Goal: Task Accomplishment & Management: Use online tool/utility

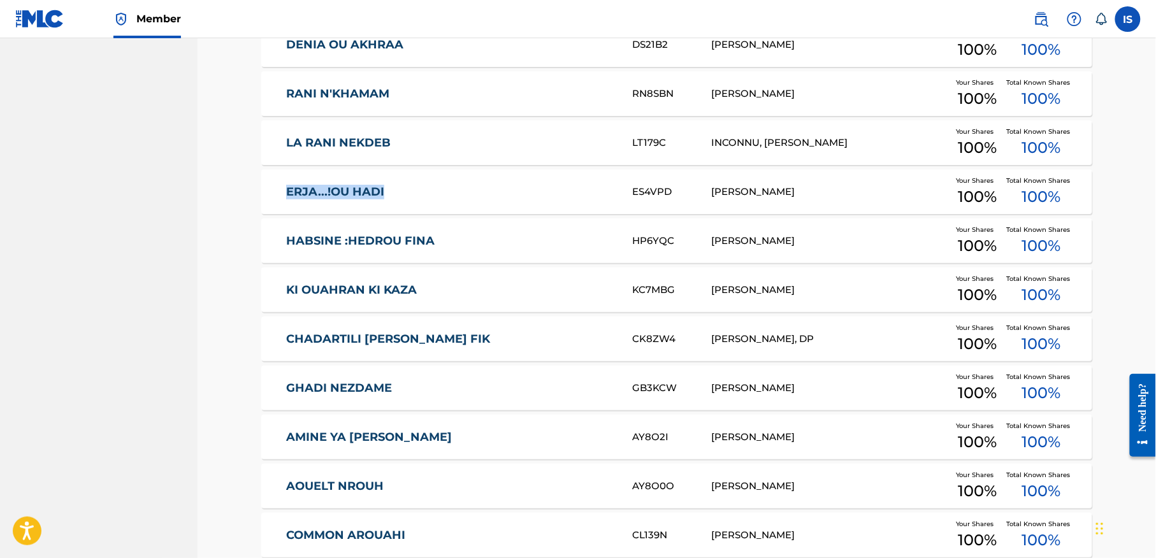
scroll to position [1891, 0]
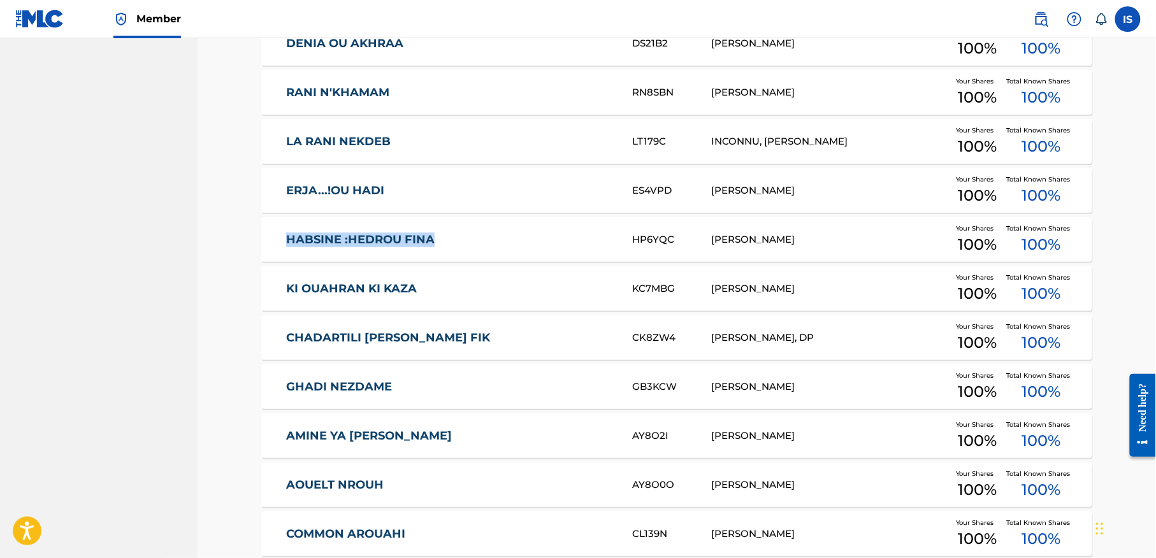
drag, startPoint x: 248, startPoint y: 241, endPoint x: 454, endPoint y: 240, distance: 205.8
copy link "HABSINE :HEDROU FINA"
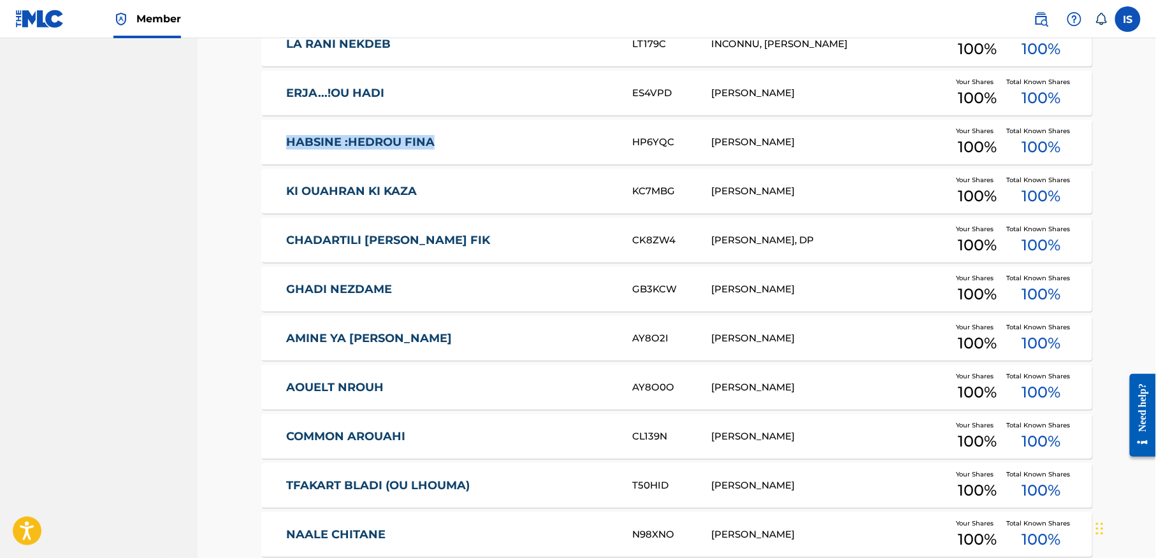
scroll to position [1994, 0]
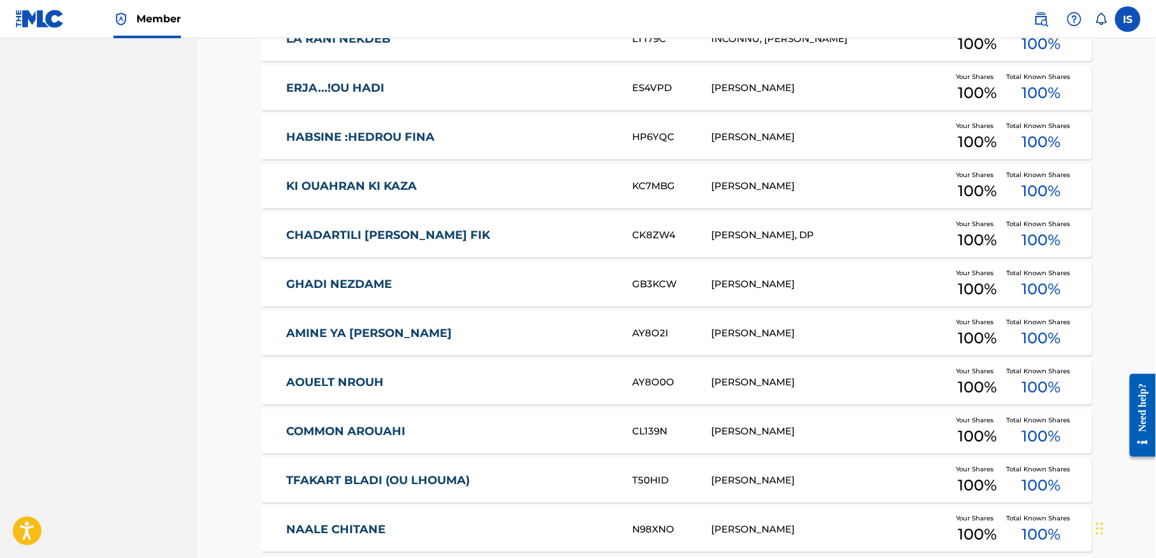
drag, startPoint x: 235, startPoint y: 240, endPoint x: 576, endPoint y: 251, distance: 341.1
copy link "CHADARTILI [PERSON_NAME] FIK"
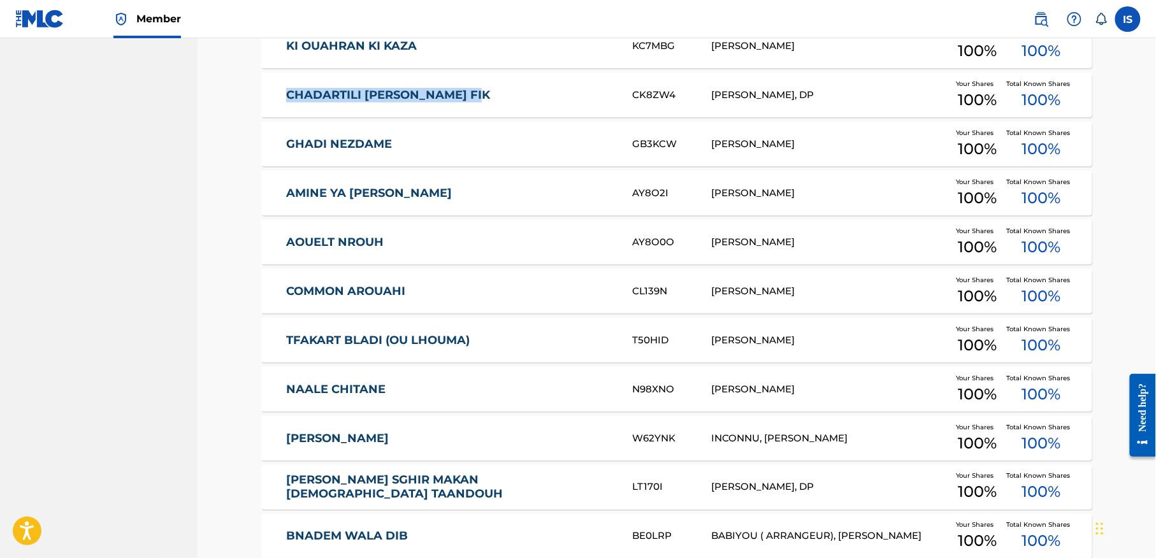
scroll to position [2135, 0]
drag, startPoint x: 252, startPoint y: 145, endPoint x: 414, endPoint y: 147, distance: 161.2
copy link "GHADI NEZDAME"
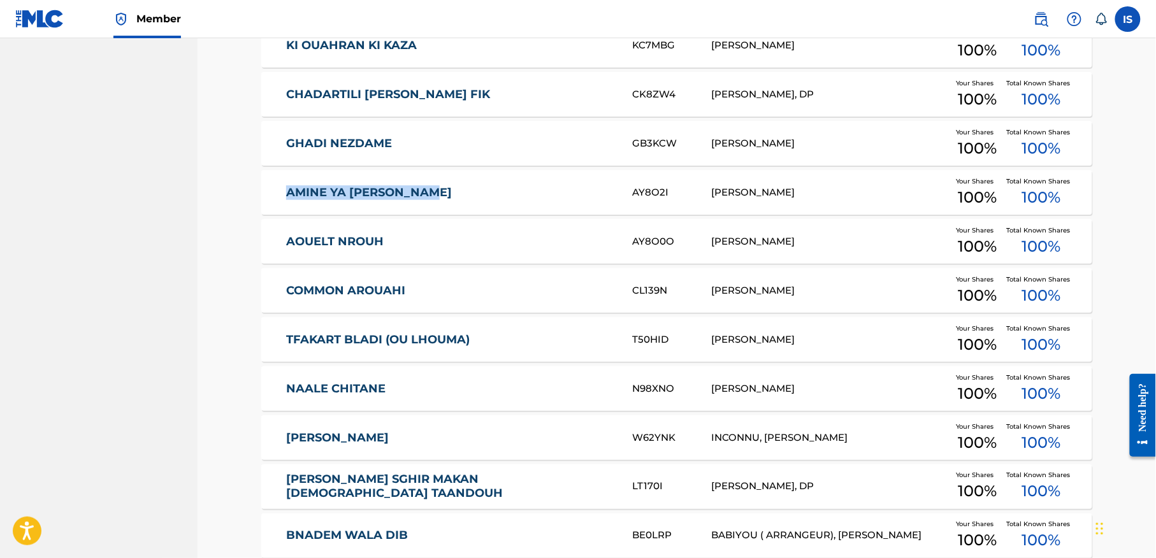
drag, startPoint x: 238, startPoint y: 192, endPoint x: 450, endPoint y: 202, distance: 212.4
copy link "AMINE YA [PERSON_NAME]"
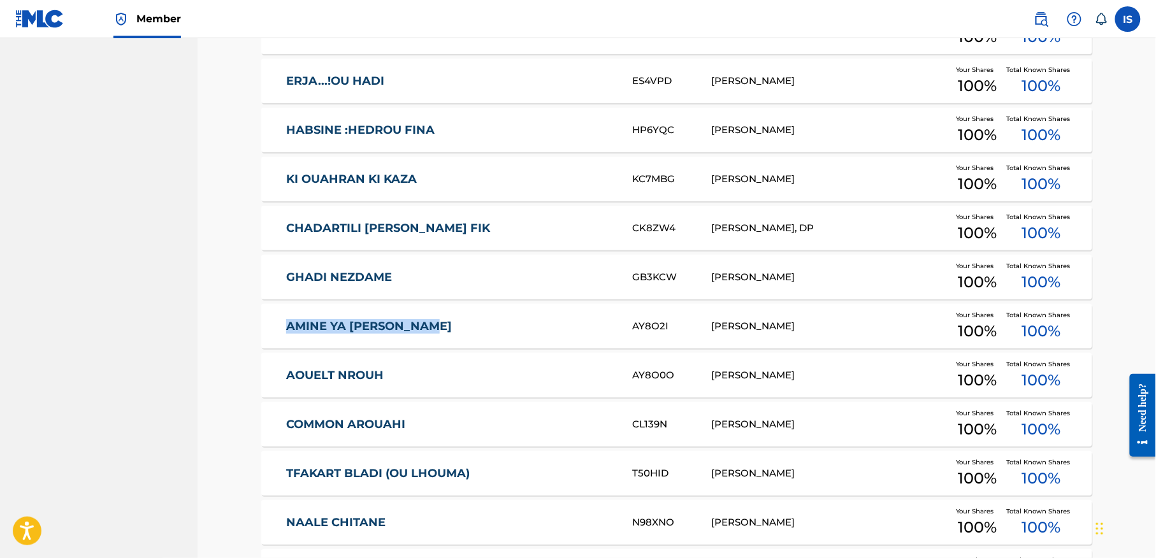
scroll to position [2007, 0]
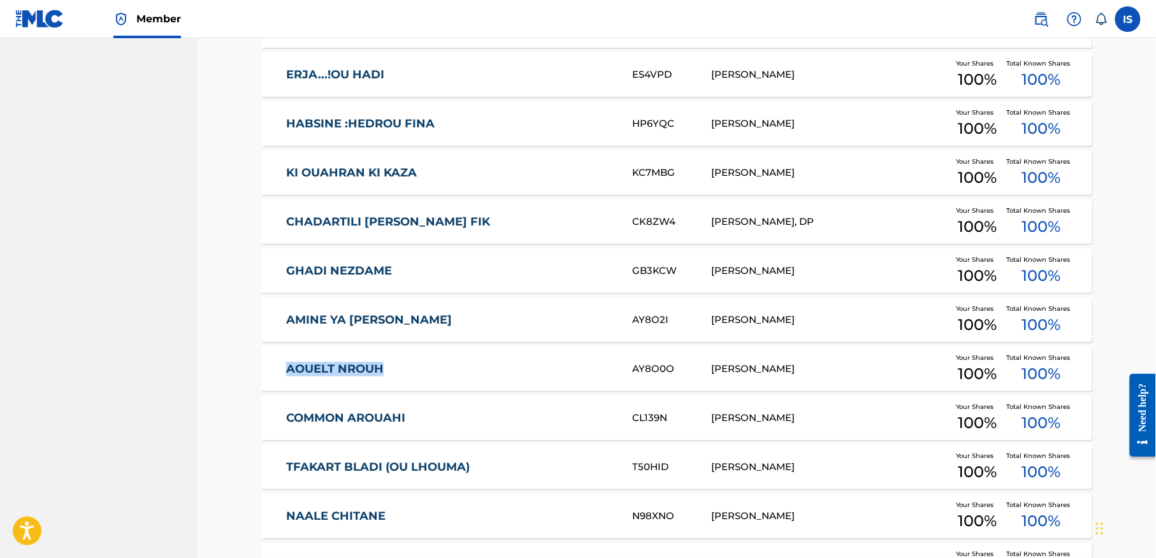
drag, startPoint x: 255, startPoint y: 365, endPoint x: 398, endPoint y: 373, distance: 143.0
copy link "AOUELT NROUH"
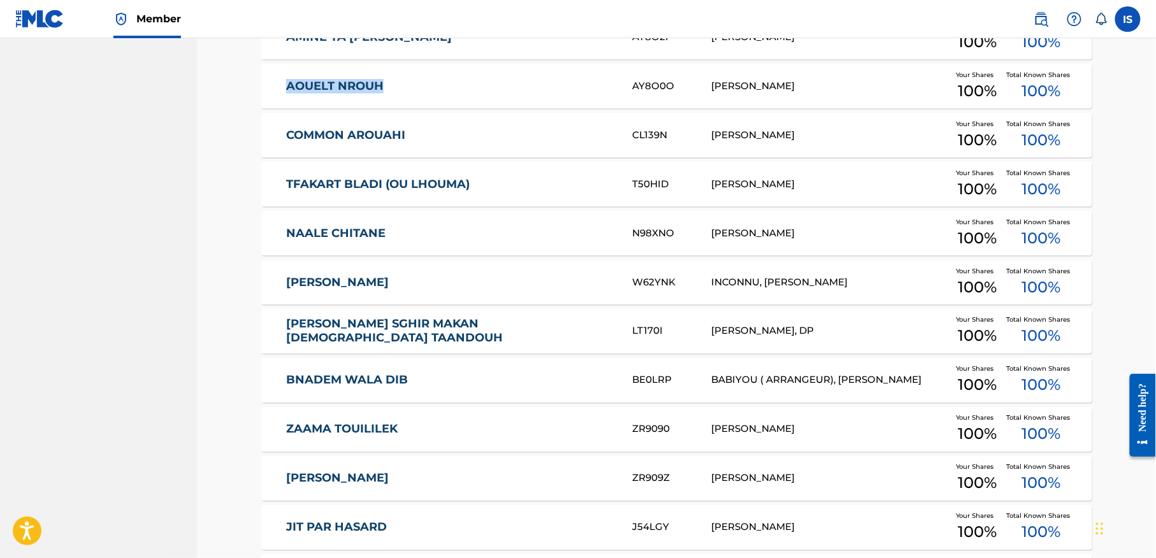
scroll to position [2289, 0]
click at [157, 134] on nav "ONDA Summary Catalog Works Registration Claiming Tool Individual Registration T…" at bounding box center [99, 409] width 198 height 5321
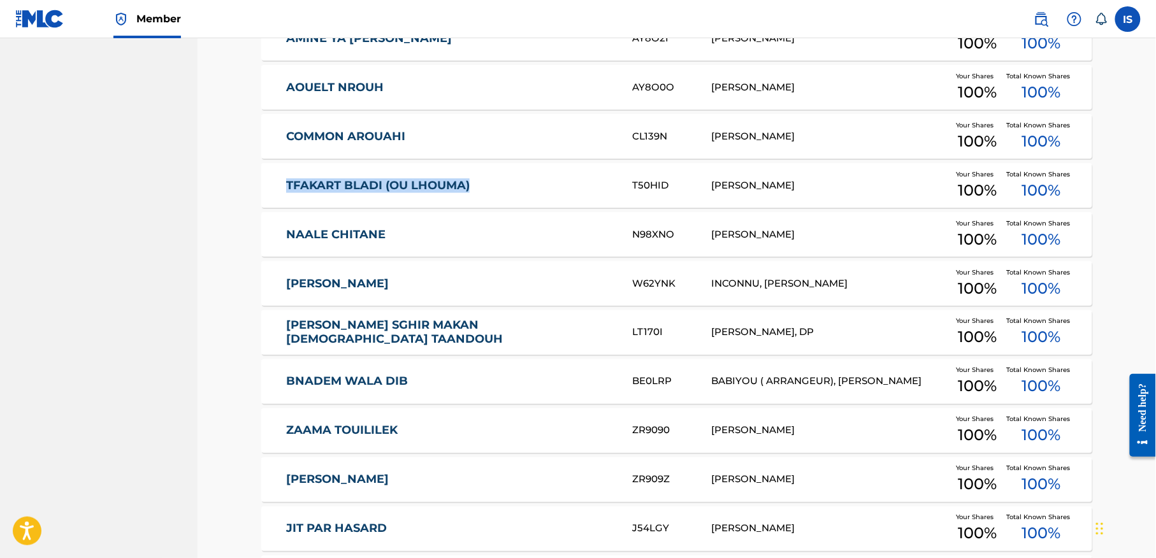
drag, startPoint x: 251, startPoint y: 182, endPoint x: 520, endPoint y: 184, distance: 268.9
click at [520, 184] on div "Catalog Register Work SearchWithCriteria12c25279-02f1-4100-a706-1f76591d5073 Wo…" at bounding box center [677, 441] width 862 height 5257
copy link "TFAKART BLADI (OU LHOUMA)"
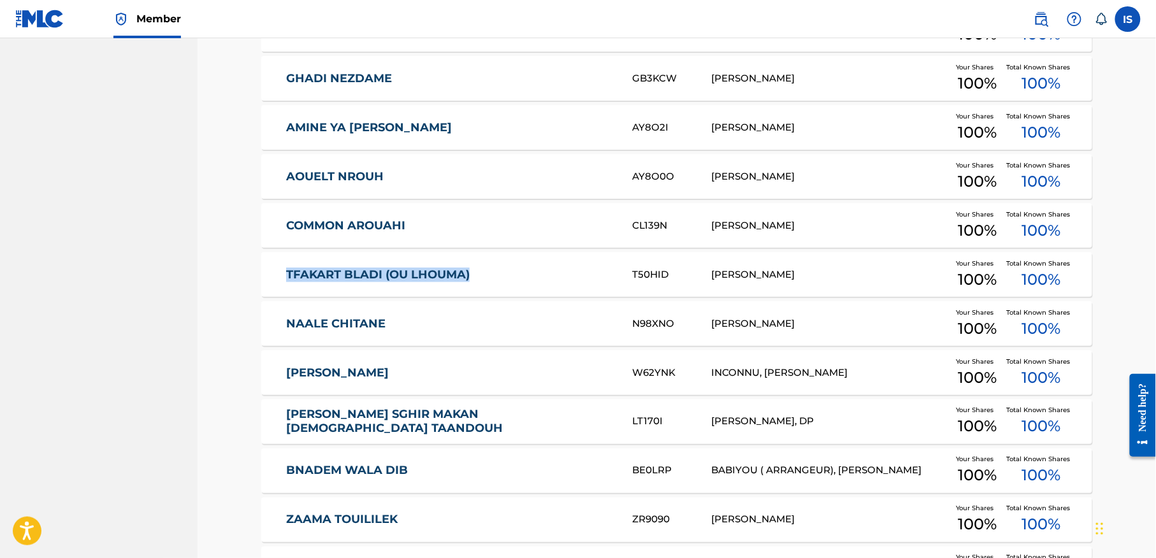
scroll to position [2201, 0]
drag, startPoint x: 240, startPoint y: 319, endPoint x: 243, endPoint y: 307, distance: 12.5
drag, startPoint x: 243, startPoint y: 307, endPoint x: 238, endPoint y: 325, distance: 19.4
click at [238, 325] on div "Catalog Register Work SearchWithCriteria12c25279-02f1-4100-a706-1f76591d5073 Wo…" at bounding box center [677, 514] width 892 height 5289
drag, startPoint x: 238, startPoint y: 325, endPoint x: 414, endPoint y: 330, distance: 176.6
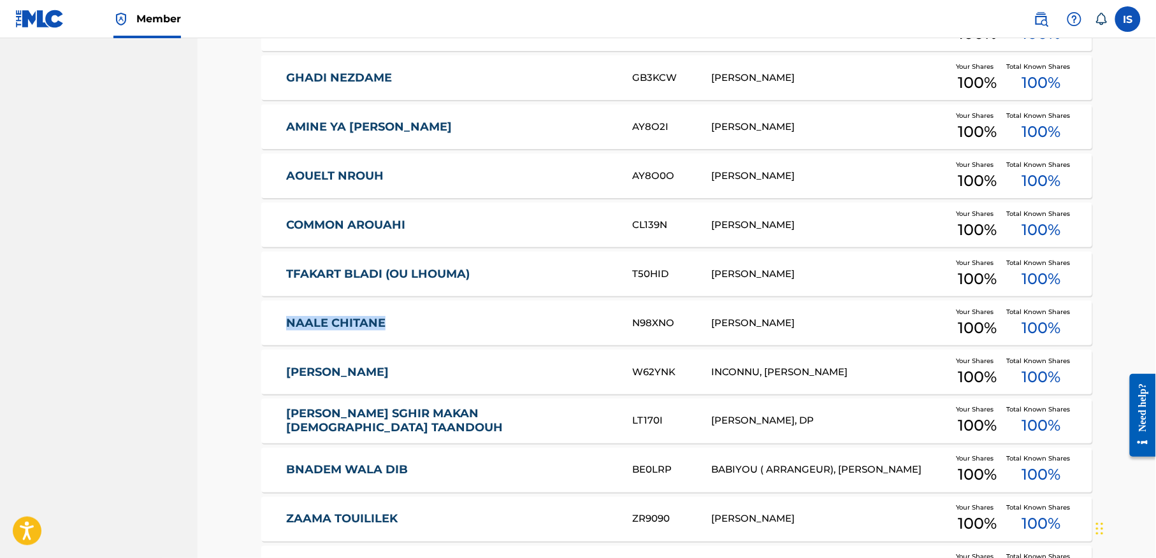
click at [414, 330] on div "Catalog Register Work SearchWithCriteria12c25279-02f1-4100-a706-1f76591d5073 Wo…" at bounding box center [677, 514] width 892 height 5289
copy link "NAALE CHITANE"
click at [191, 376] on nav "ONDA Summary Catalog Works Registration Claiming Tool Individual Registration T…" at bounding box center [99, 498] width 198 height 5321
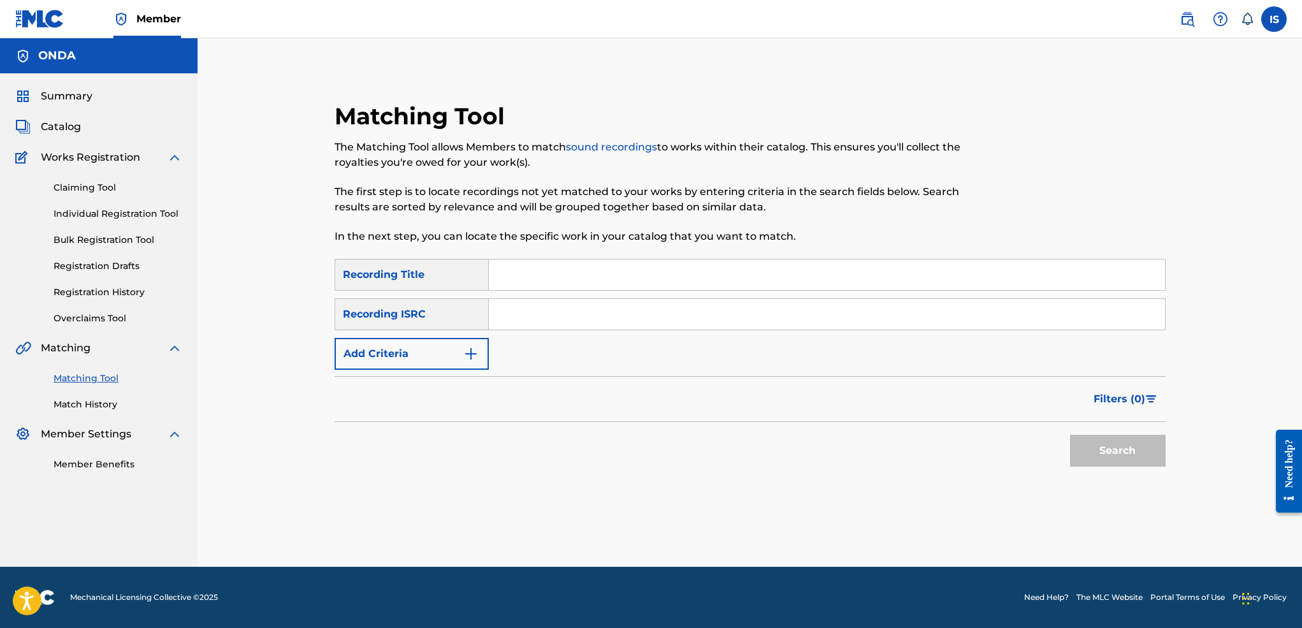
click at [509, 277] on input "Search Form" at bounding box center [827, 274] width 676 height 31
paste input "ERJA...!OU HADI"
type input "ERJA...!OU HADI"
click at [428, 349] on button "Add Criteria" at bounding box center [412, 354] width 154 height 32
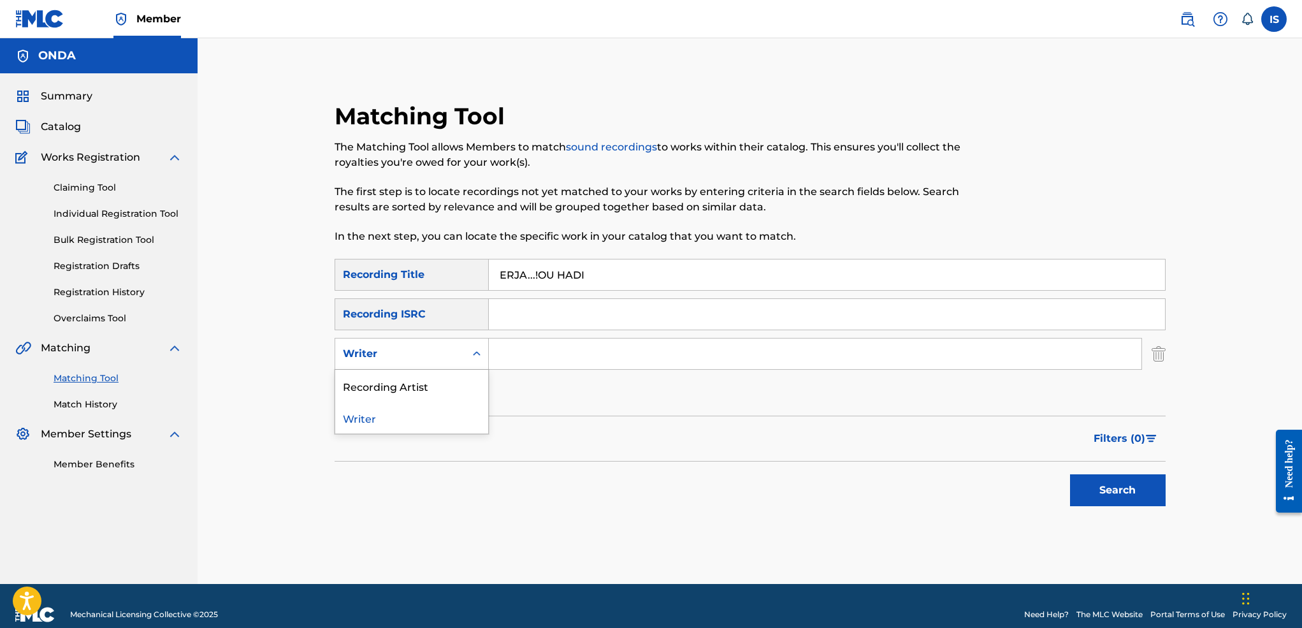
click at [429, 356] on div "Writer" at bounding box center [400, 353] width 115 height 15
click at [427, 380] on div "Recording Artist" at bounding box center [411, 386] width 153 height 32
click at [511, 366] on input "Search Form" at bounding box center [815, 353] width 653 height 31
type input "cheb bilal"
click at [1145, 496] on button "Search" at bounding box center [1118, 490] width 96 height 32
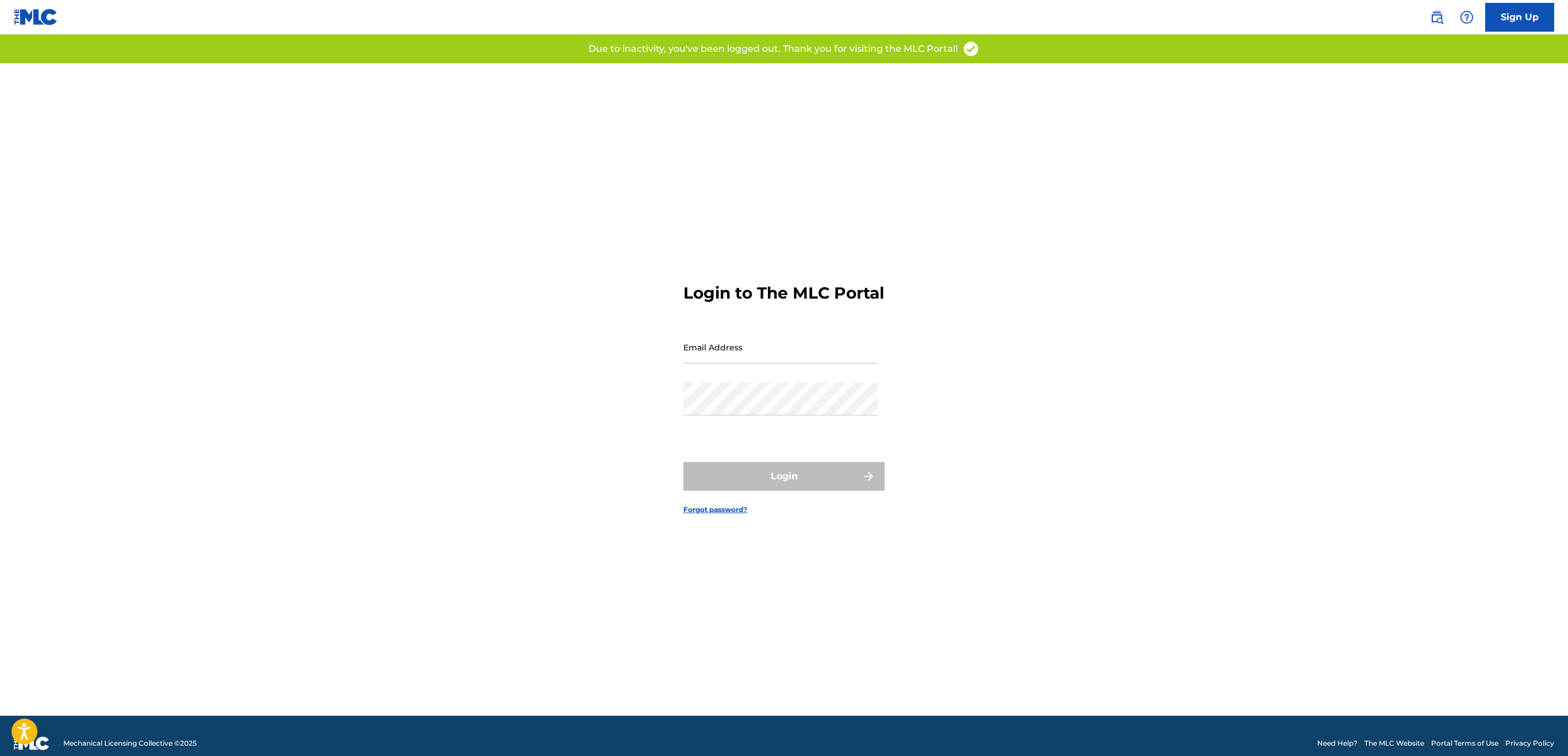
click at [793, 350] on input "Email Address" at bounding box center [780, 347] width 194 height 33
click at [779, 352] on input "Email Address" at bounding box center [780, 347] width 194 height 33
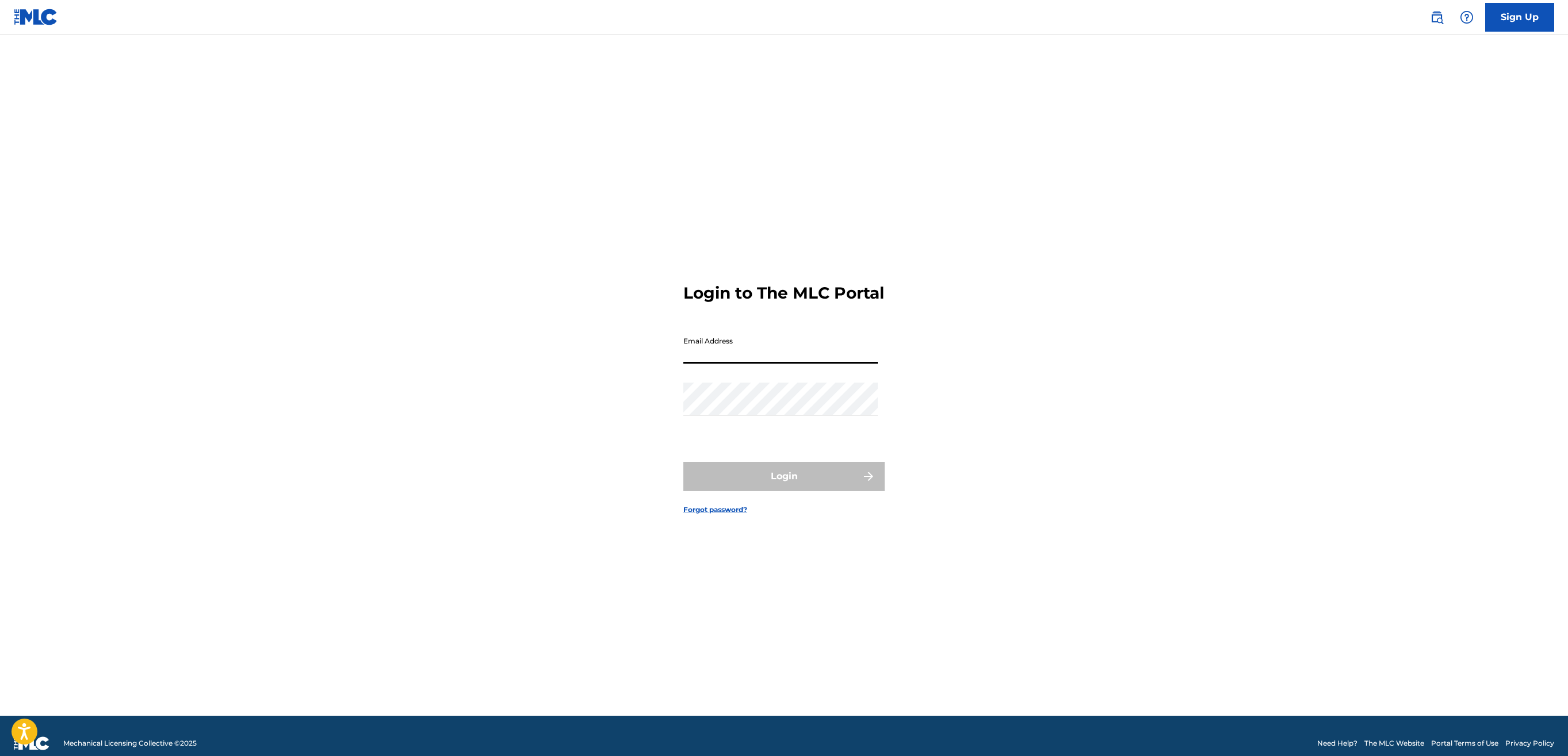
type input "[EMAIL_ADDRESS][DOMAIN_NAME]"
click at [783, 477] on button "Login" at bounding box center [784, 477] width 201 height 29
click at [767, 390] on div "Confirm Email MFA We have emailed a code to smai**@onda*** Please enter that co…" at bounding box center [782, 359] width 198 height 149
click at [756, 412] on input "Code" at bounding box center [780, 398] width 194 height 33
paste input "244774"
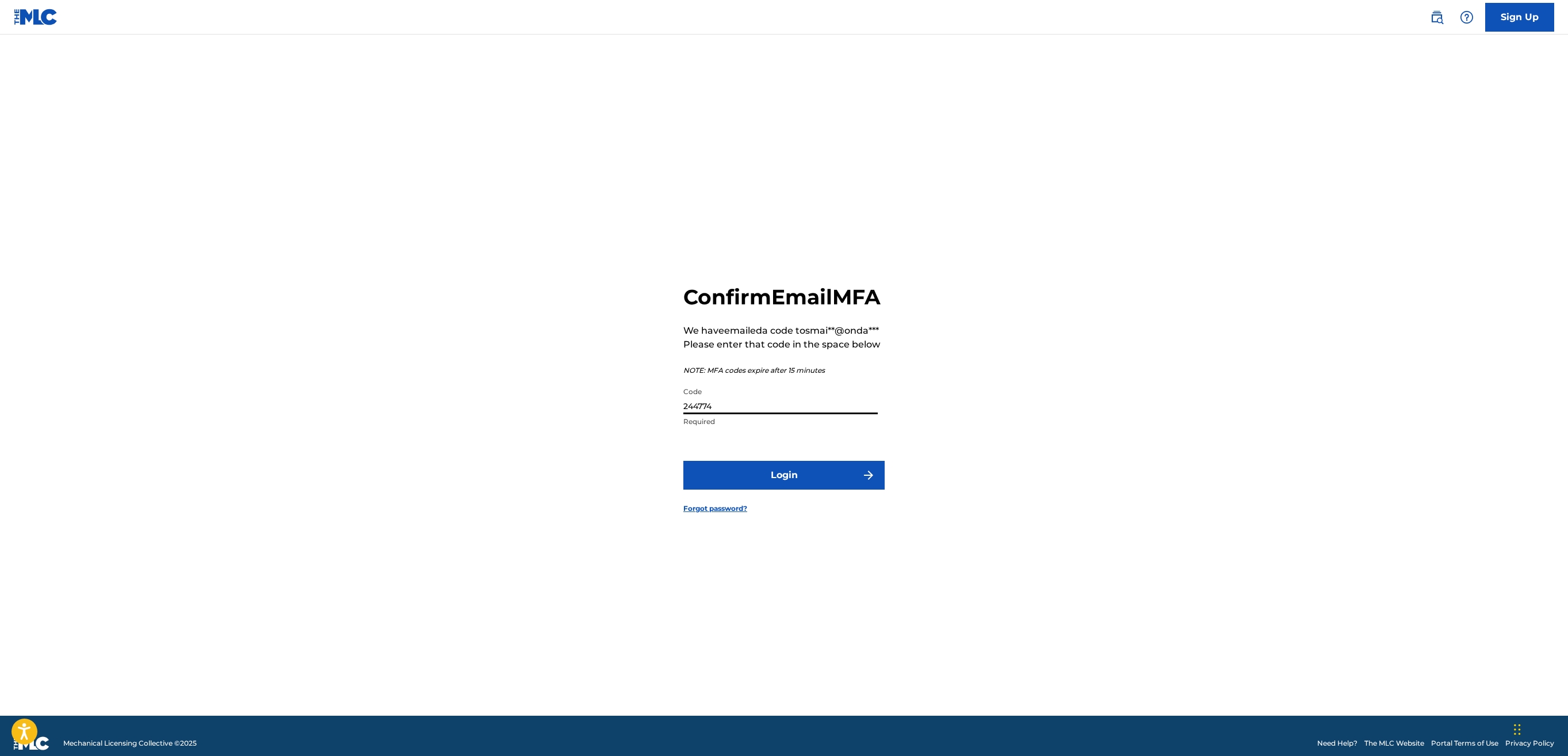
type input "244774"
click at [751, 479] on button "Login" at bounding box center [784, 475] width 201 height 29
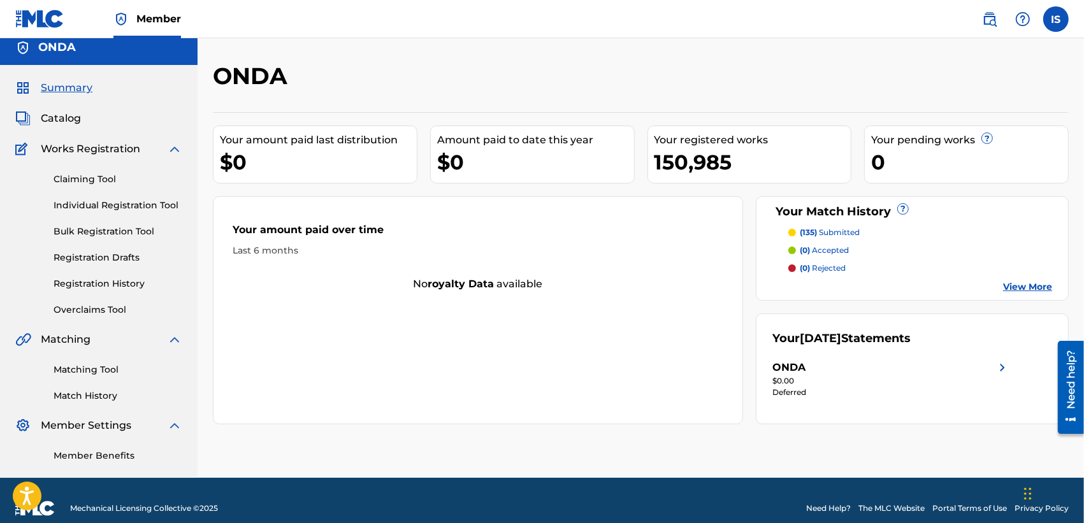
scroll to position [24, 0]
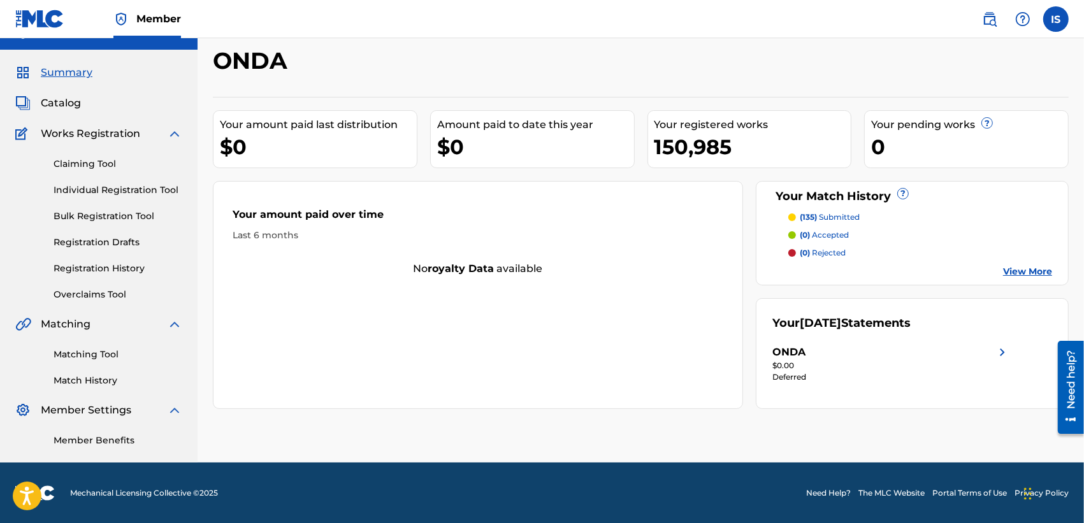
click at [99, 355] on link "Matching Tool" at bounding box center [118, 354] width 129 height 13
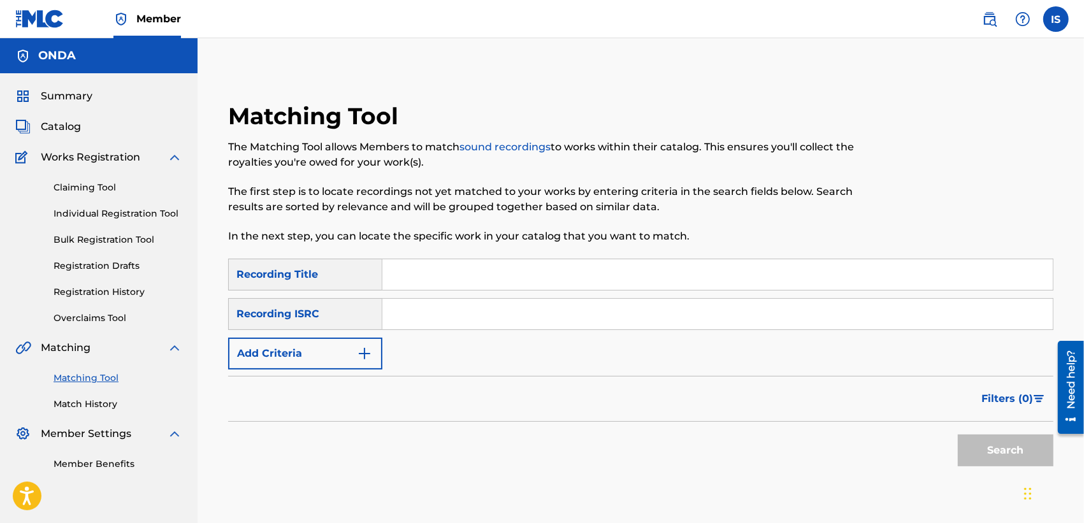
click at [437, 287] on input "Search Form" at bounding box center [717, 274] width 670 height 31
paste input "244774"
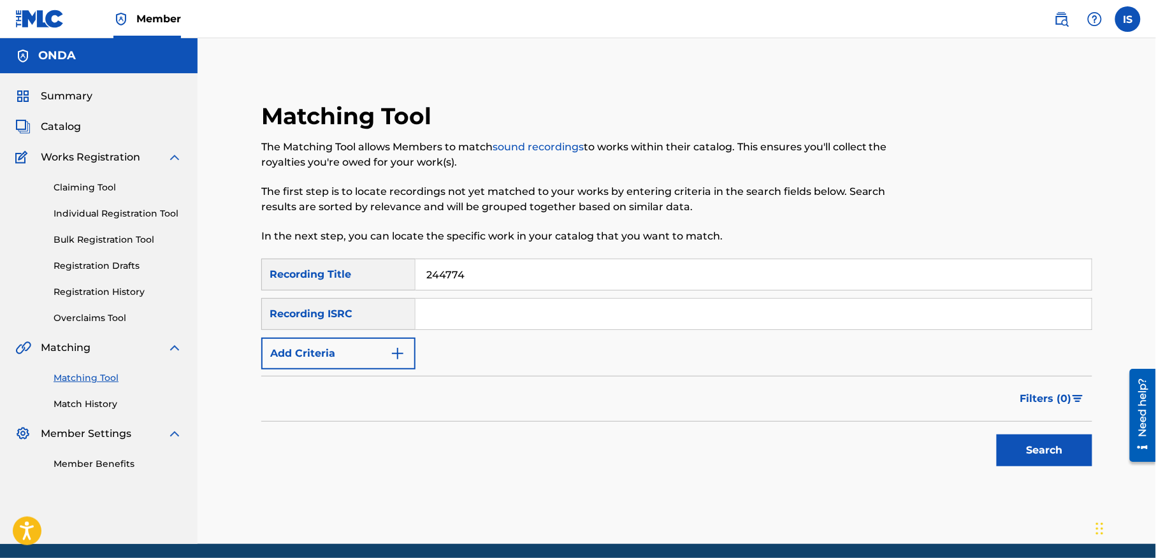
click at [451, 279] on input "244774" at bounding box center [754, 274] width 676 height 31
paste input "ERJA...!OU HADI"
type input "ERJA...!OU HADI"
click at [365, 347] on button "Add Criteria" at bounding box center [338, 354] width 154 height 32
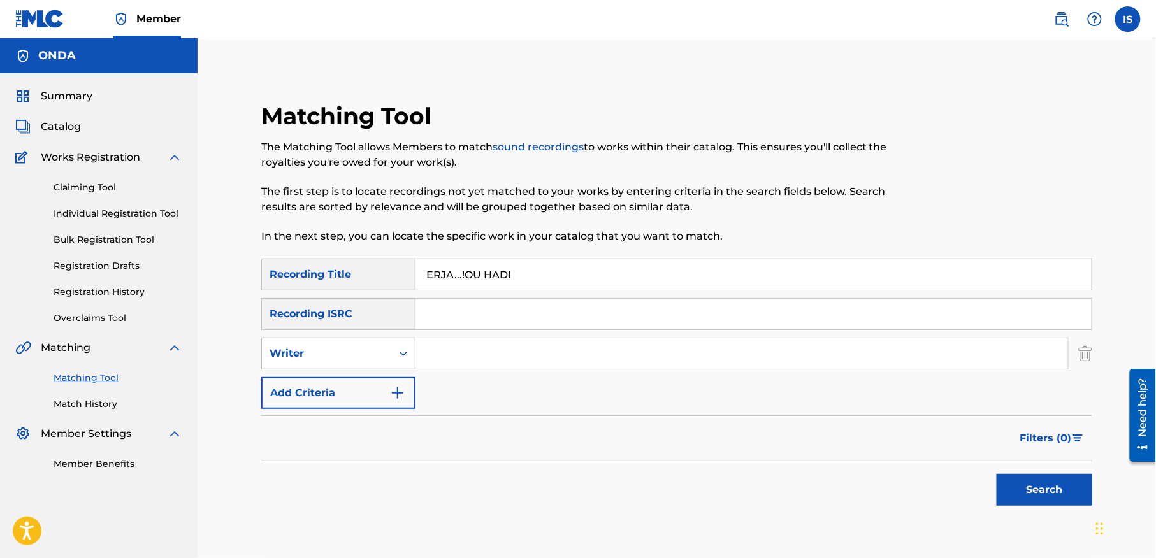
click at [384, 361] on div "Writer" at bounding box center [327, 353] width 115 height 15
drag, startPoint x: 372, startPoint y: 384, endPoint x: 368, endPoint y: 394, distance: 11.1
click at [368, 394] on div "Recording Artist" at bounding box center [338, 386] width 153 height 32
click at [456, 362] on input "Search Form" at bounding box center [742, 353] width 653 height 31
type input "cheb bilal"
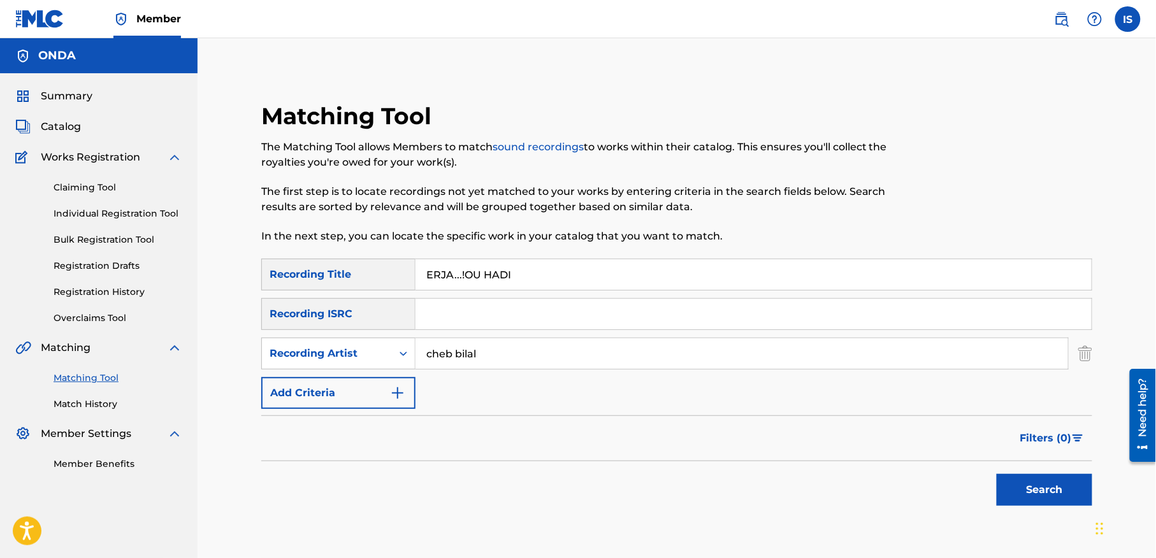
click at [997, 474] on button "Search" at bounding box center [1045, 490] width 96 height 32
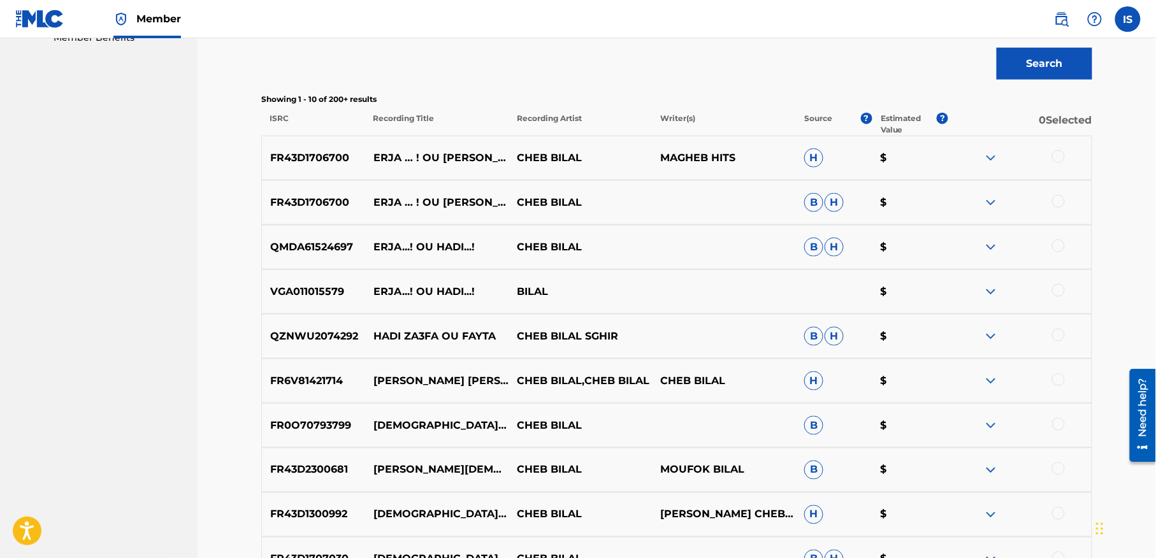
scroll to position [429, 0]
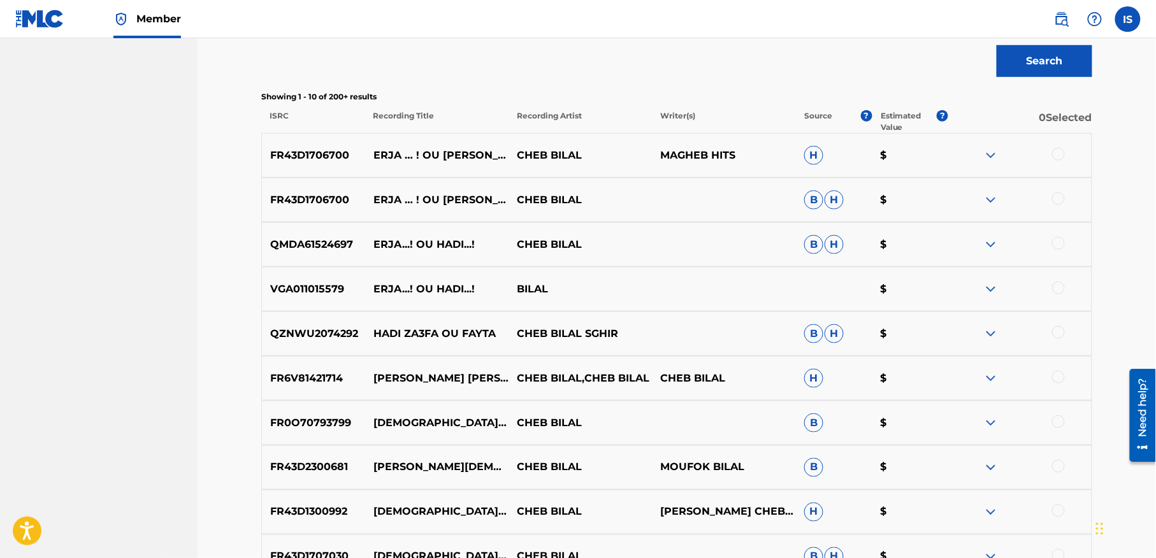
click at [1059, 158] on div at bounding box center [1058, 154] width 13 height 13
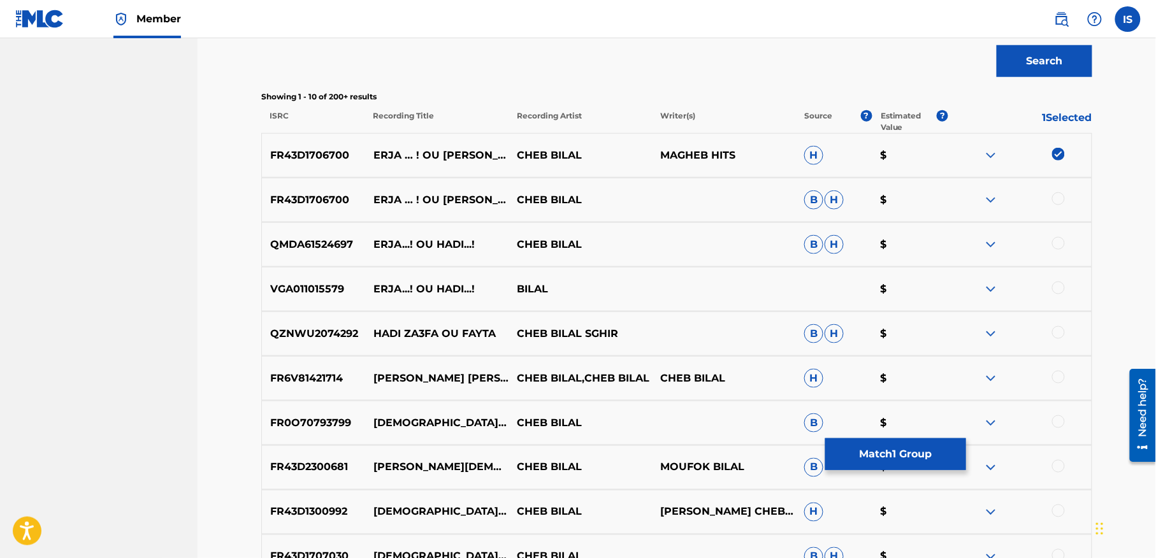
click at [1058, 194] on div at bounding box center [1058, 198] width 13 height 13
click at [1055, 243] on div at bounding box center [1058, 243] width 13 height 13
click at [1056, 289] on div at bounding box center [1058, 288] width 13 height 13
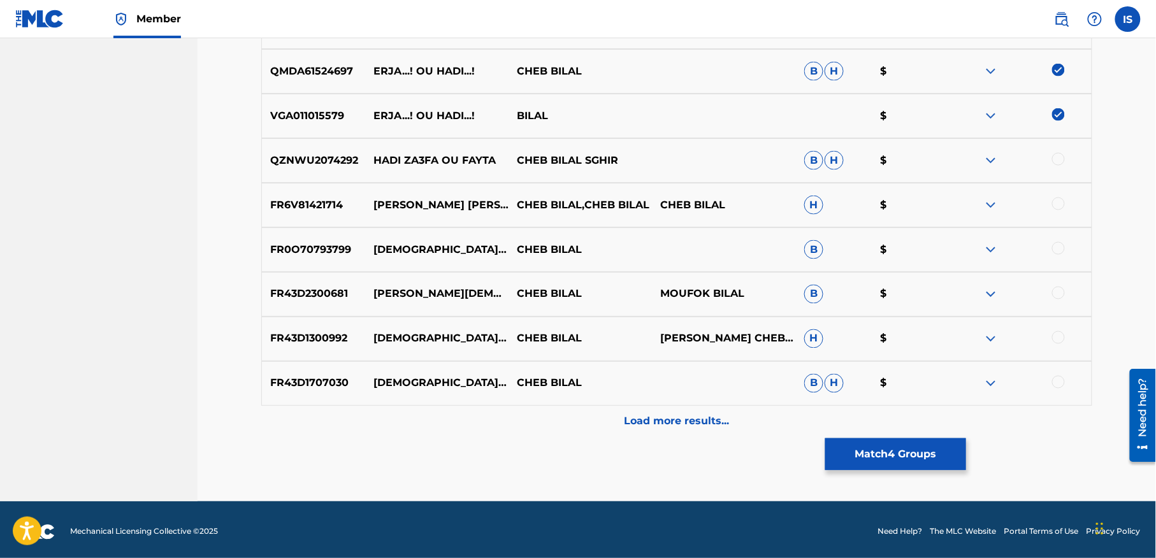
scroll to position [607, 0]
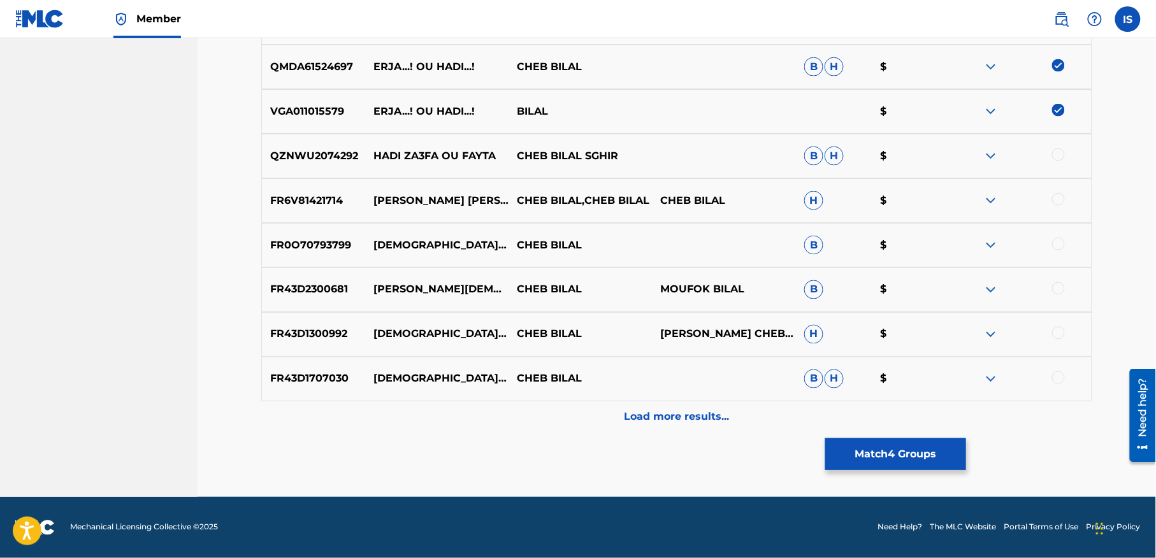
click at [641, 410] on p "Load more results..." at bounding box center [677, 417] width 105 height 15
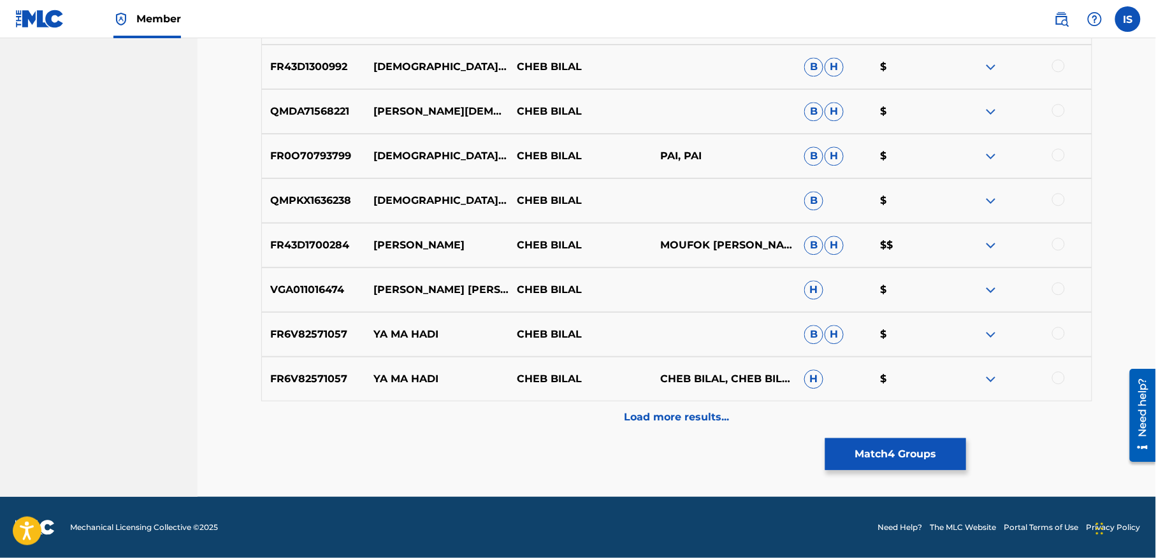
click at [641, 410] on p "Load more results..." at bounding box center [677, 417] width 105 height 15
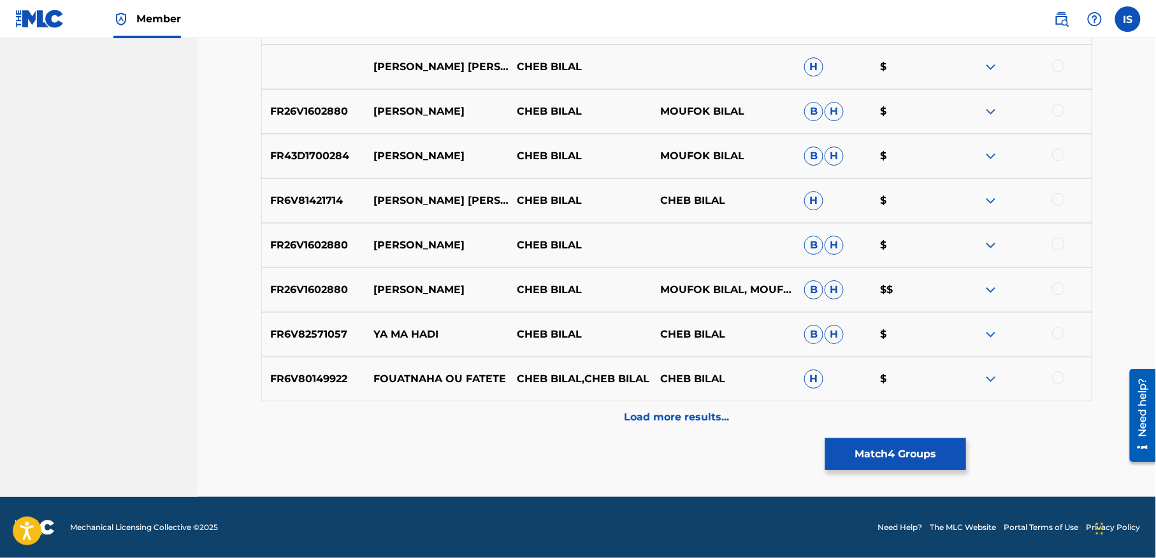
scroll to position [0, 0]
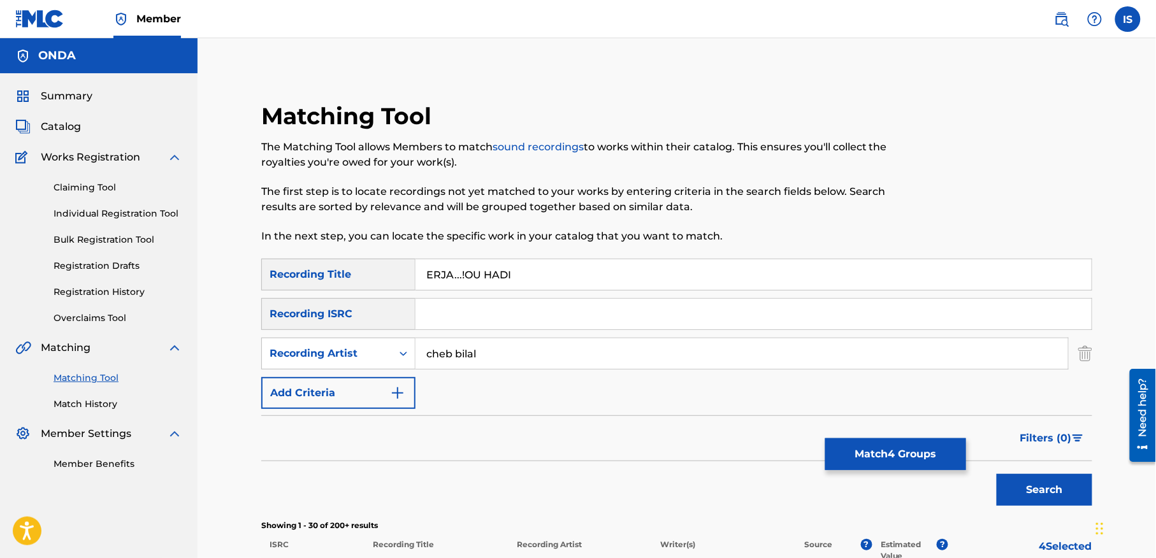
click at [885, 454] on button "Match 4 Groups" at bounding box center [895, 454] width 141 height 32
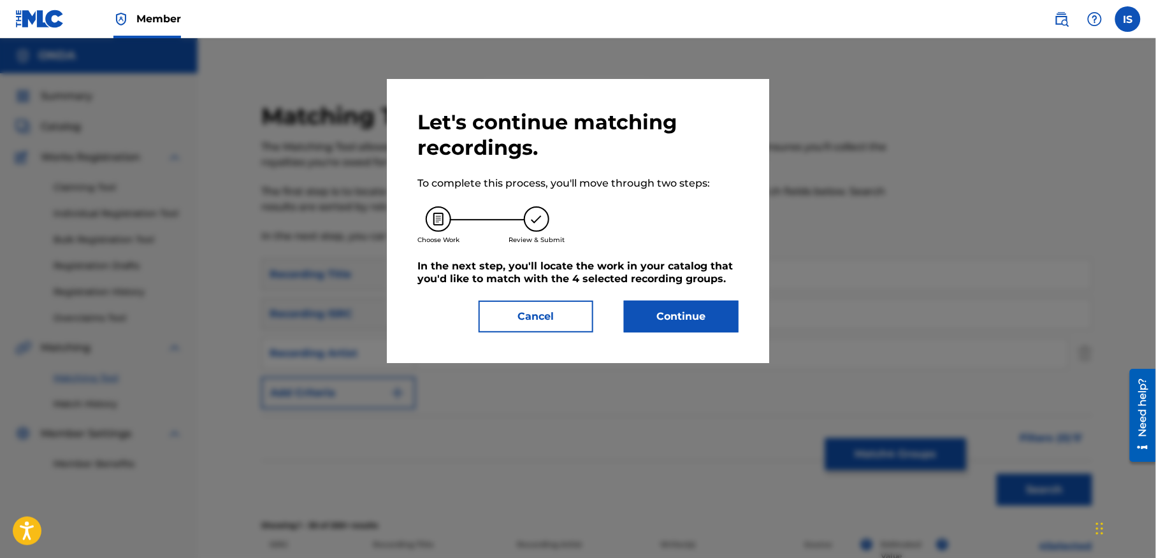
scroll to position [133, 0]
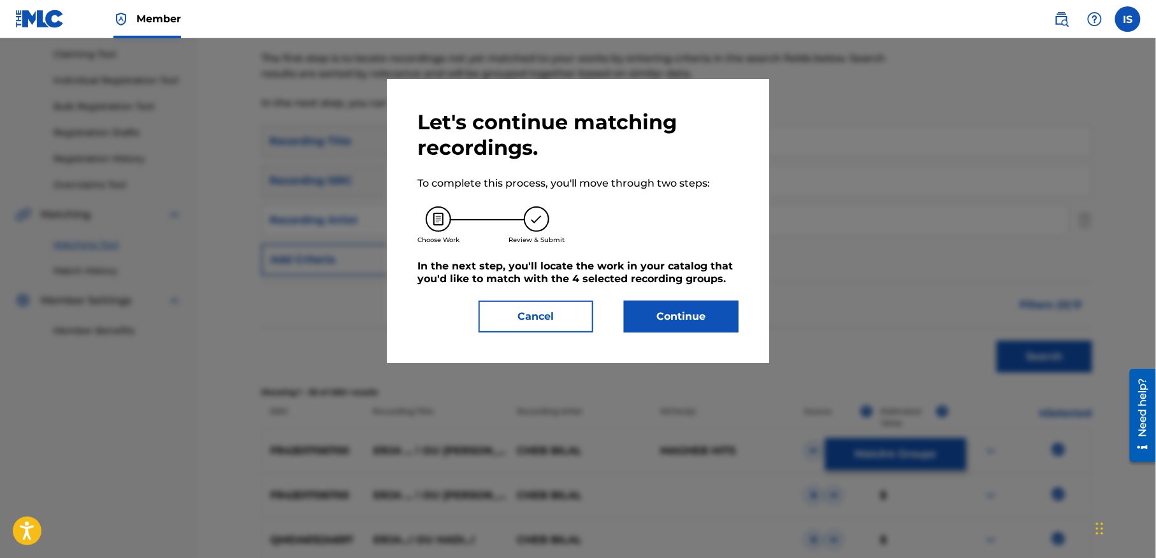
click at [668, 316] on button "Continue" at bounding box center [681, 317] width 115 height 32
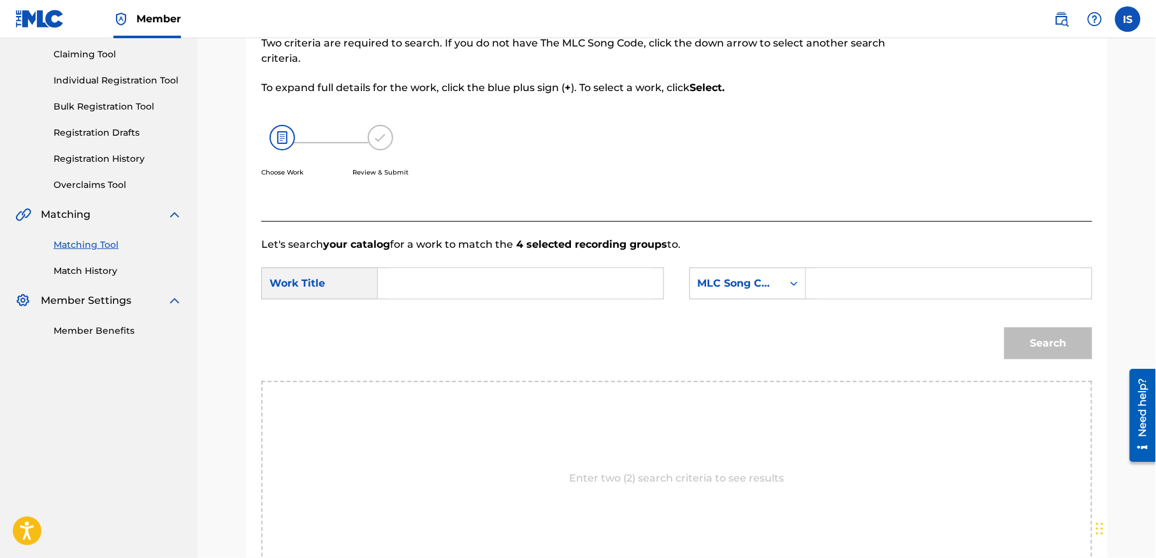
click at [500, 274] on input "Search Form" at bounding box center [521, 283] width 264 height 31
paste input "ERJA...!OU HADI"
type input "ERJA...!OU HADI"
click at [760, 283] on div "MLC Song Code" at bounding box center [736, 283] width 77 height 15
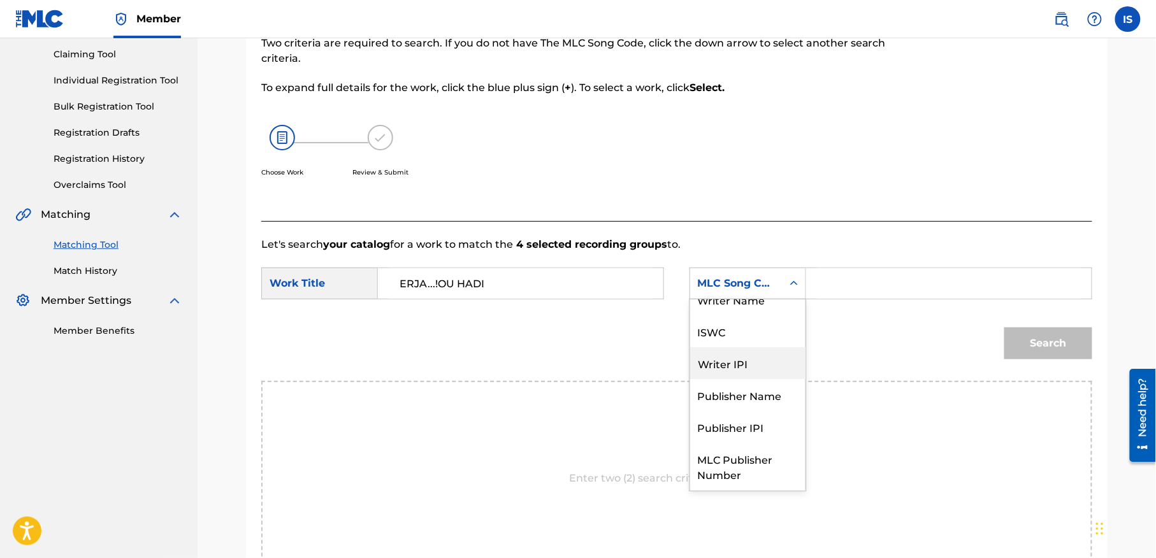
scroll to position [0, 0]
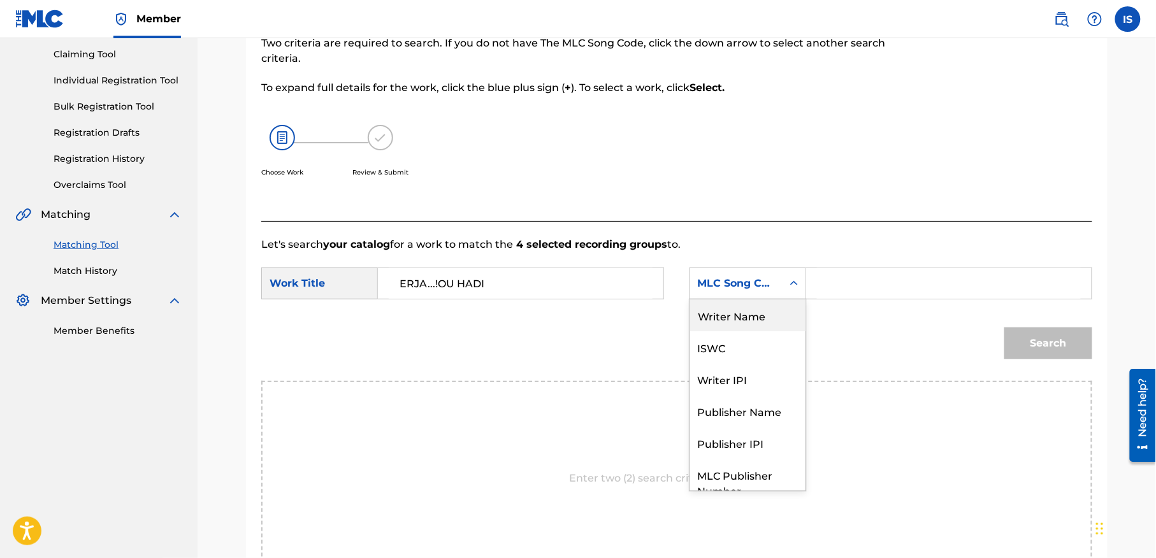
click at [772, 314] on div "Writer Name" at bounding box center [747, 316] width 115 height 32
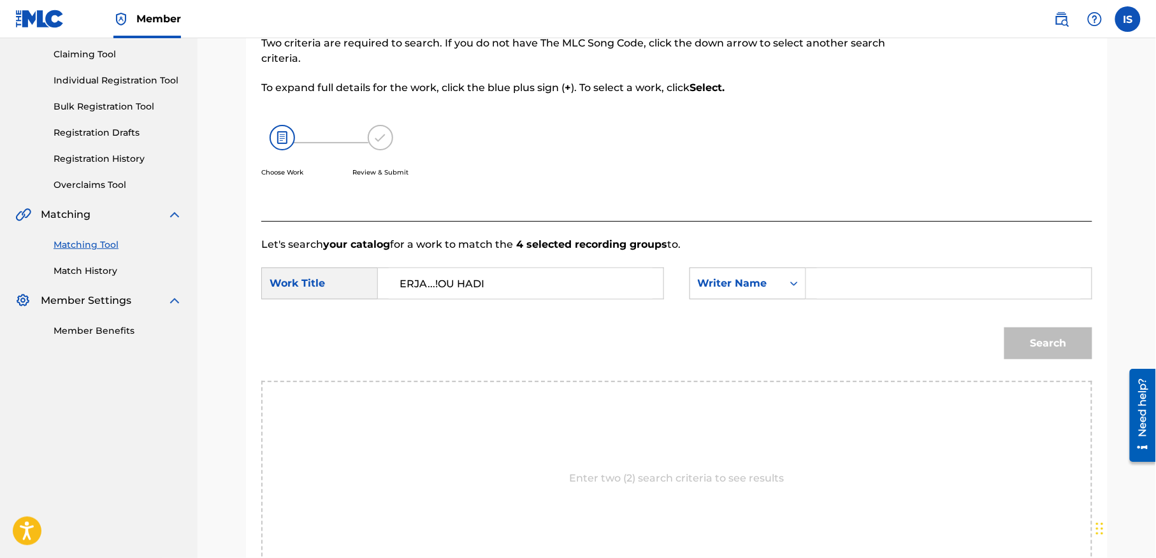
click at [851, 299] on div "Search Form" at bounding box center [949, 284] width 286 height 32
click at [851, 292] on input "Search Form" at bounding box center [949, 283] width 264 height 31
type input "moufok"
click at [1106, 363] on div "Match Usage - Select Work In this step, you will locate the work you'd like to …" at bounding box center [677, 312] width 862 height 686
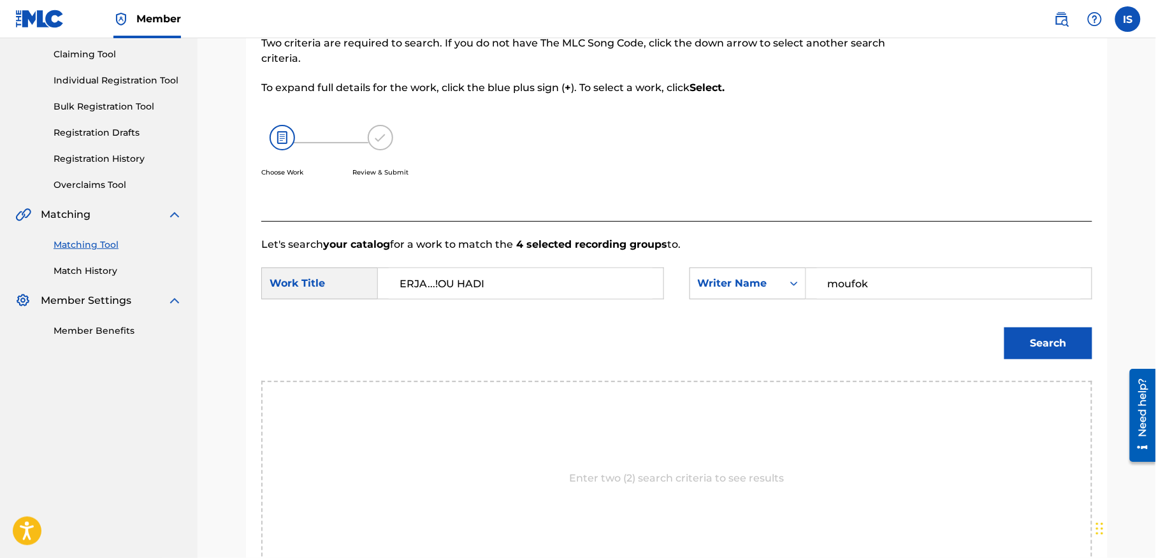
click at [1020, 339] on button "Search" at bounding box center [1048, 344] width 88 height 32
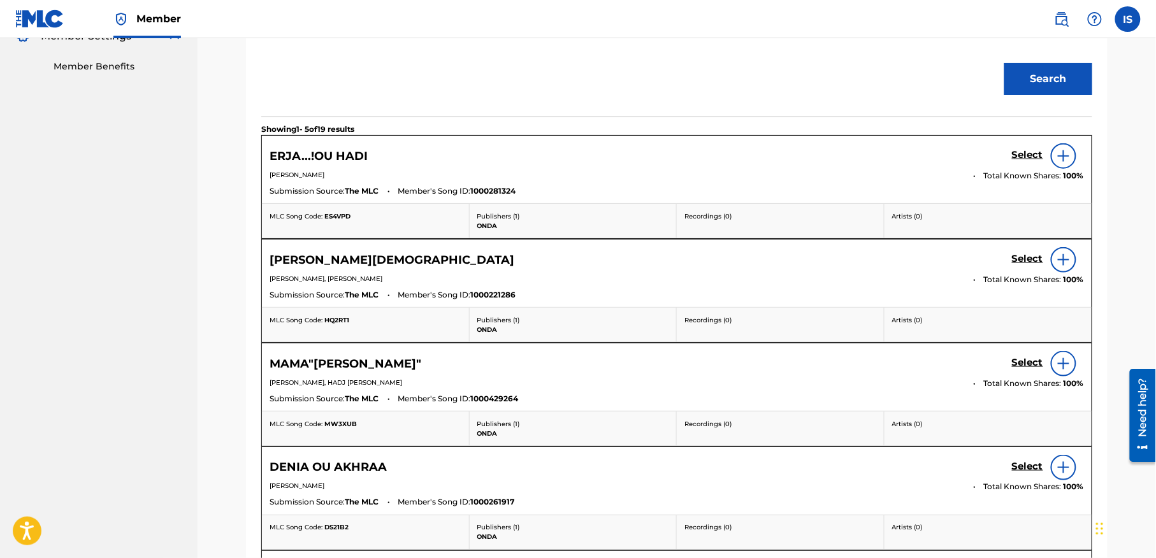
scroll to position [398, 0]
click at [1029, 150] on h5 "Select" at bounding box center [1027, 154] width 31 height 12
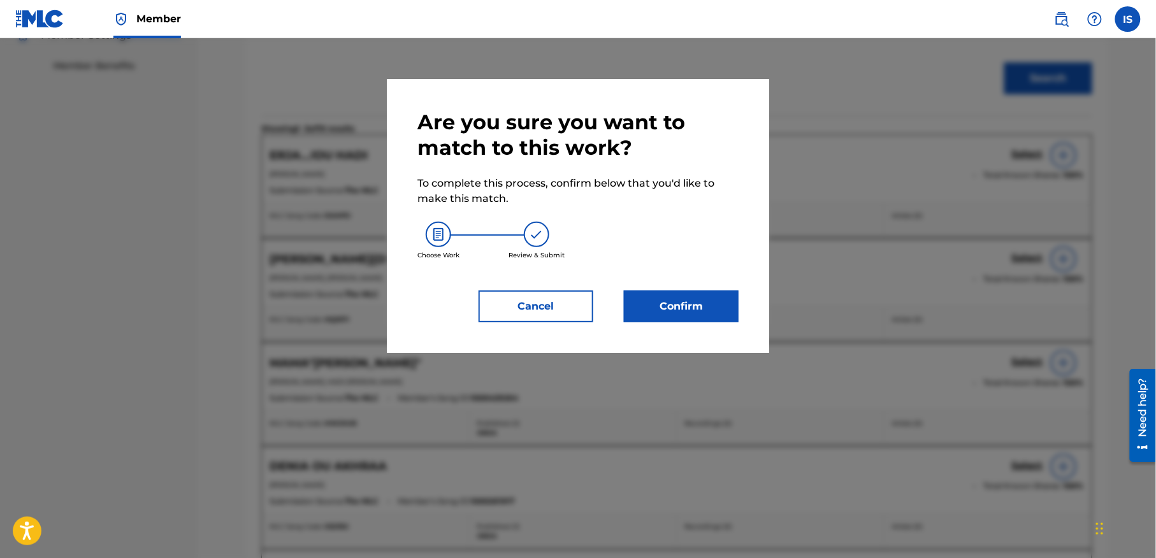
click at [669, 296] on button "Confirm" at bounding box center [681, 307] width 115 height 32
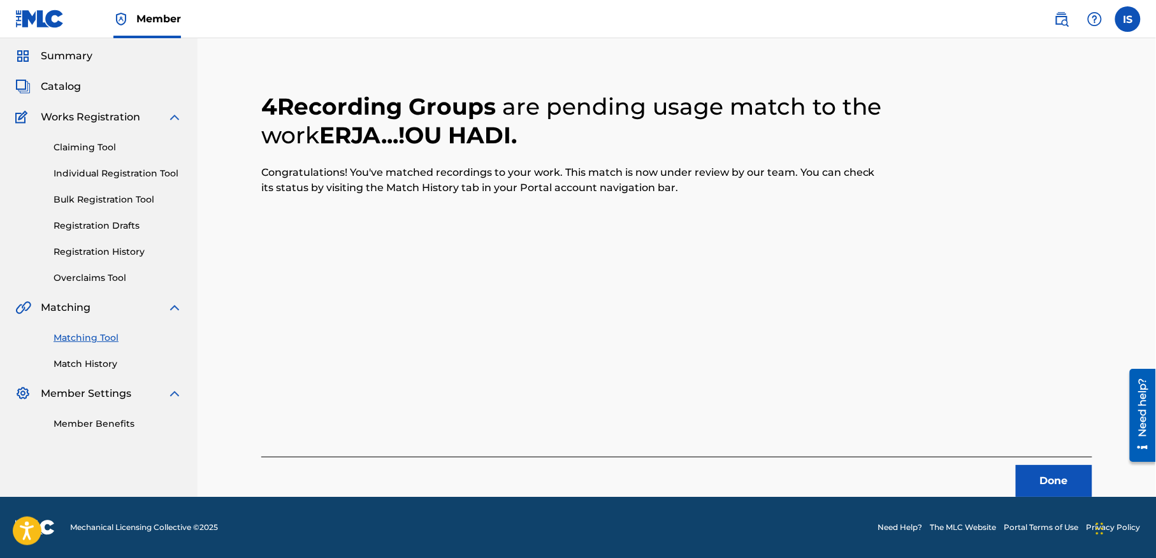
scroll to position [40, 0]
click at [1051, 487] on button "Done" at bounding box center [1054, 482] width 76 height 32
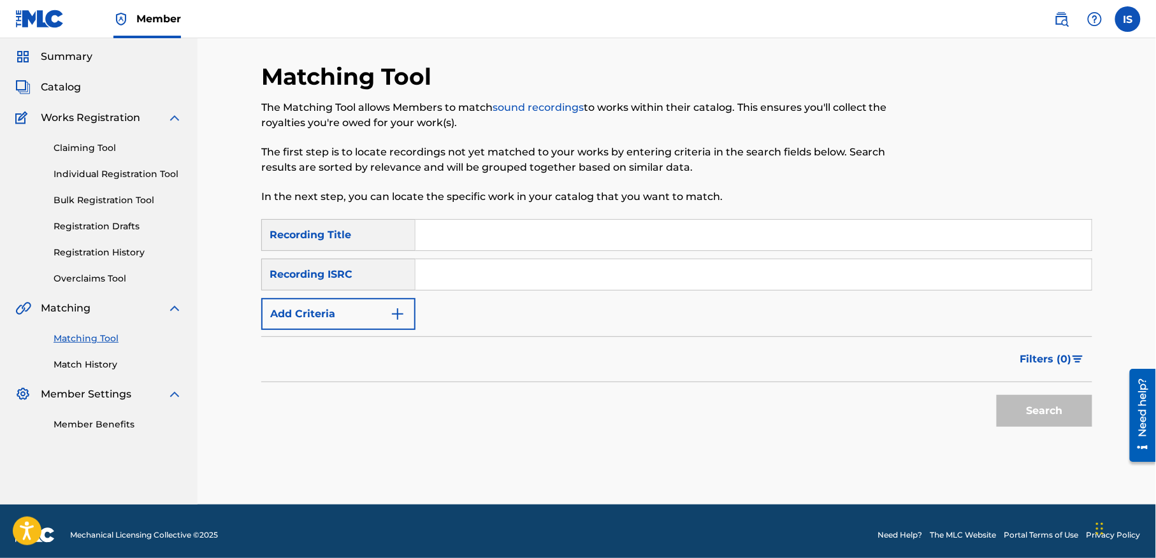
click at [435, 230] on input "Search Form" at bounding box center [754, 235] width 676 height 31
paste input "HABSINE :HEDROU FINA"
type input "HABSINE :HEDROU FINA"
click at [335, 314] on button "Add Criteria" at bounding box center [338, 314] width 154 height 32
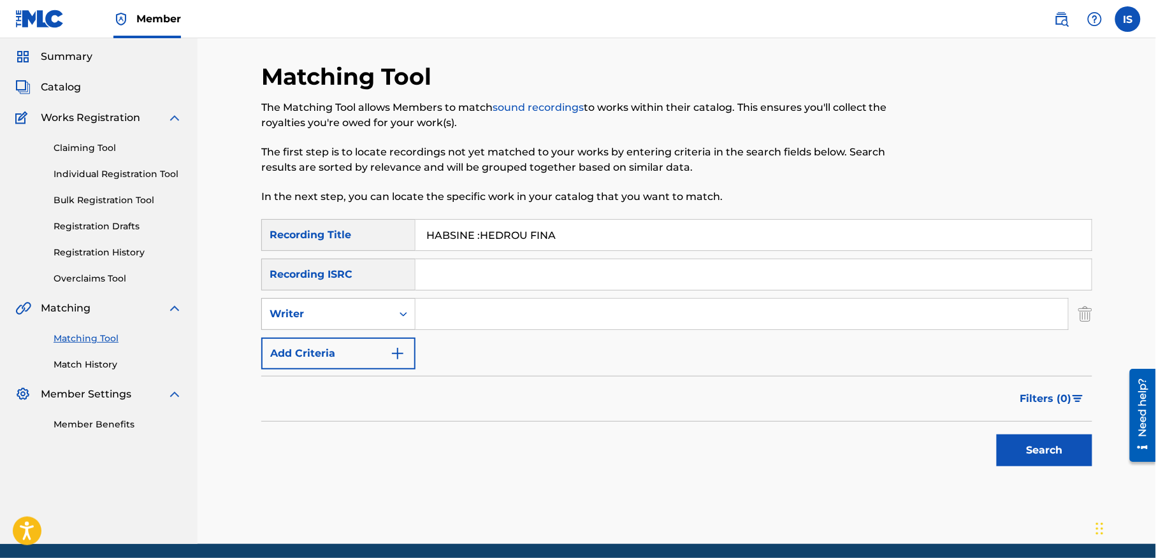
click at [353, 316] on div "Writer" at bounding box center [327, 314] width 115 height 15
click at [358, 340] on div "Recording Artist" at bounding box center [338, 346] width 153 height 32
click at [479, 308] on input "Search Form" at bounding box center [742, 314] width 653 height 31
drag, startPoint x: 479, startPoint y: 308, endPoint x: 495, endPoint y: 340, distance: 35.1
click at [495, 336] on div "SearchWithCriteriac1c665a2-f5df-487c-baec-58e262f11ec8 Recording Title HABSINE …" at bounding box center [676, 294] width 831 height 150
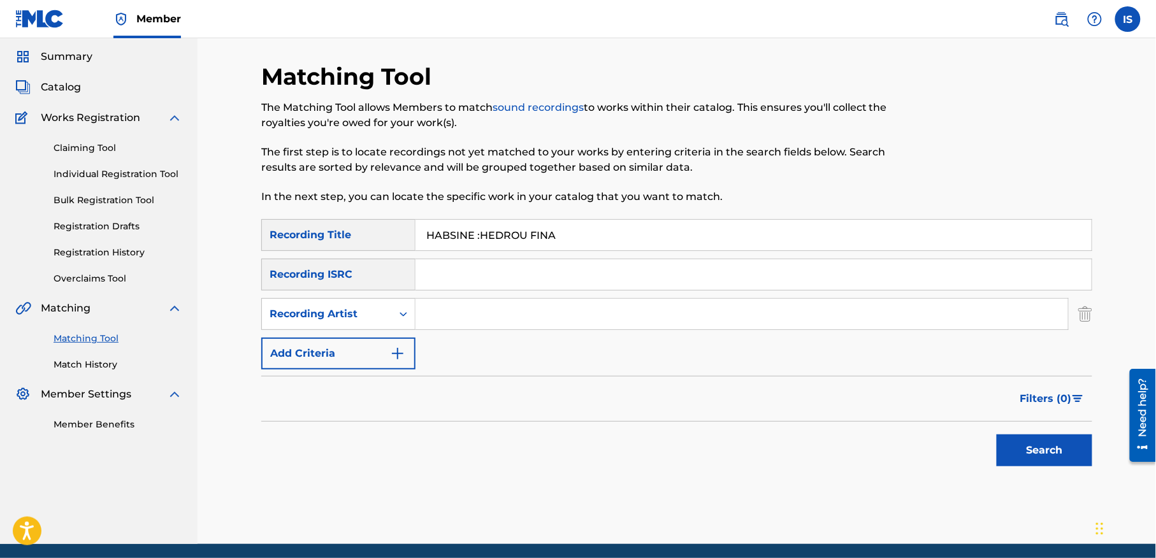
type input "cheb bilal"
click at [1007, 444] on button "Search" at bounding box center [1045, 451] width 96 height 32
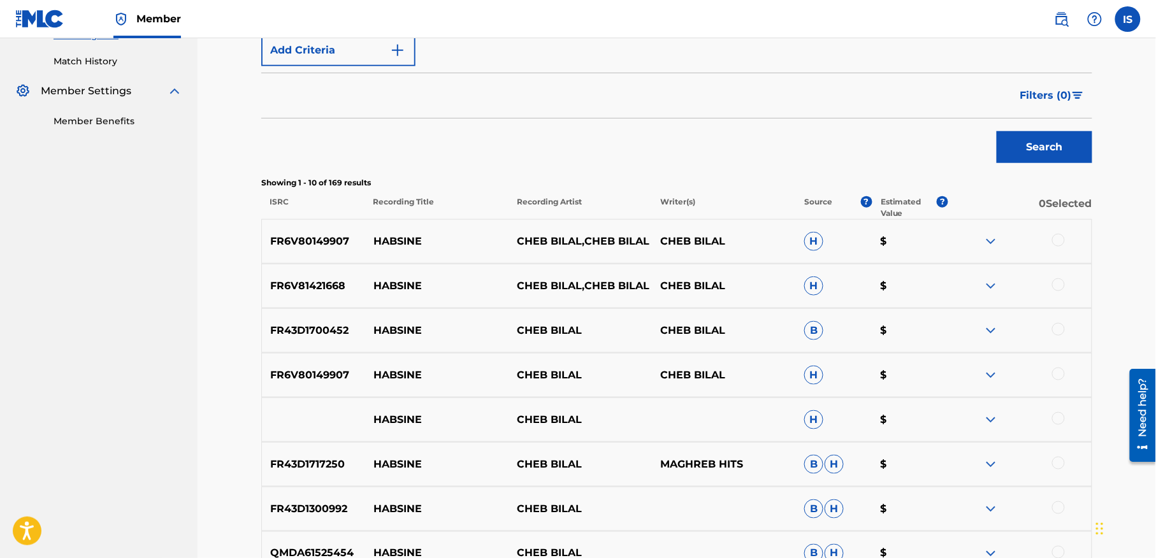
scroll to position [342, 0]
click at [1057, 242] on div at bounding box center [1058, 241] width 13 height 13
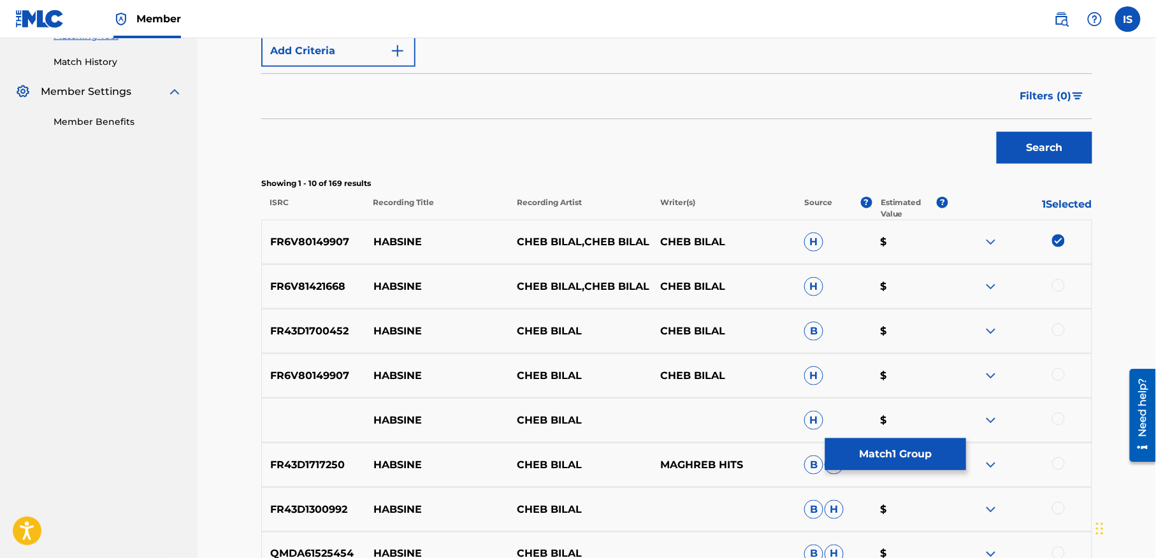
click at [1055, 291] on div at bounding box center [1058, 285] width 13 height 13
click at [1057, 333] on div at bounding box center [1058, 330] width 13 height 13
click at [1058, 377] on div at bounding box center [1058, 374] width 13 height 13
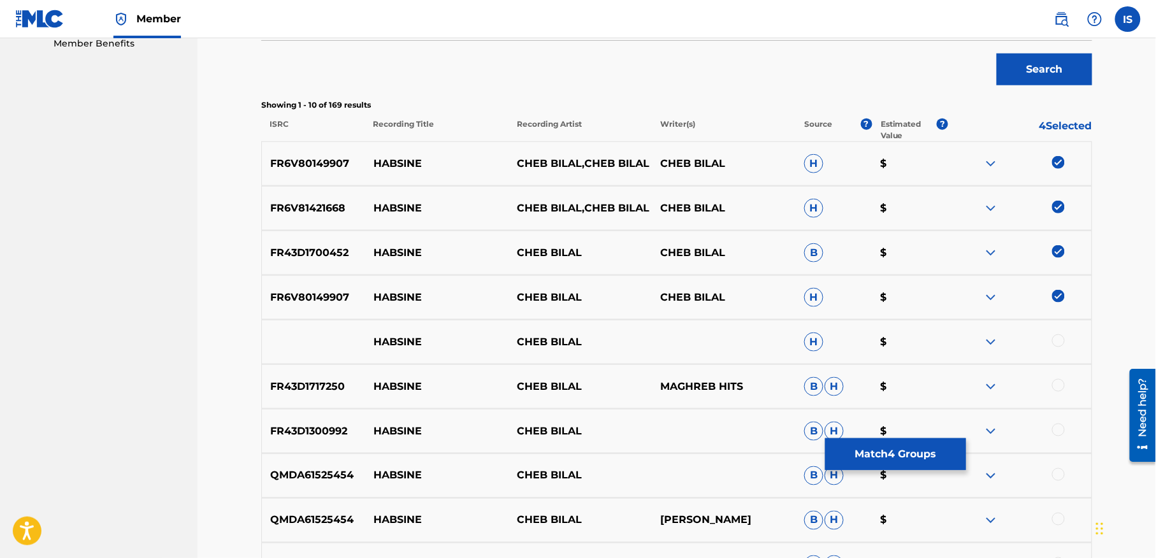
scroll to position [426, 0]
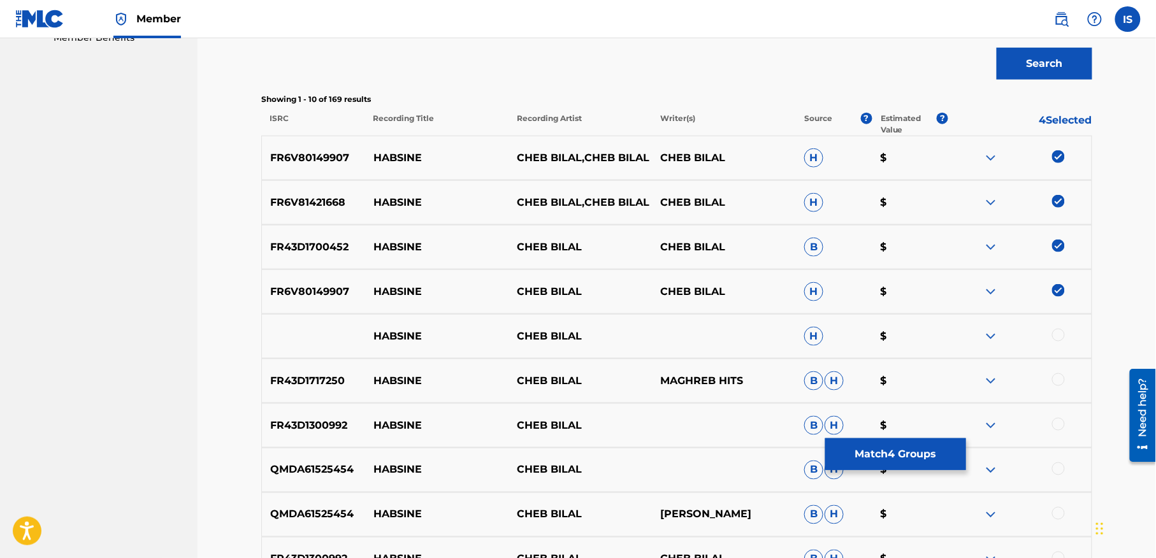
click at [1053, 335] on div at bounding box center [1058, 335] width 13 height 13
click at [1056, 379] on div at bounding box center [1058, 379] width 13 height 13
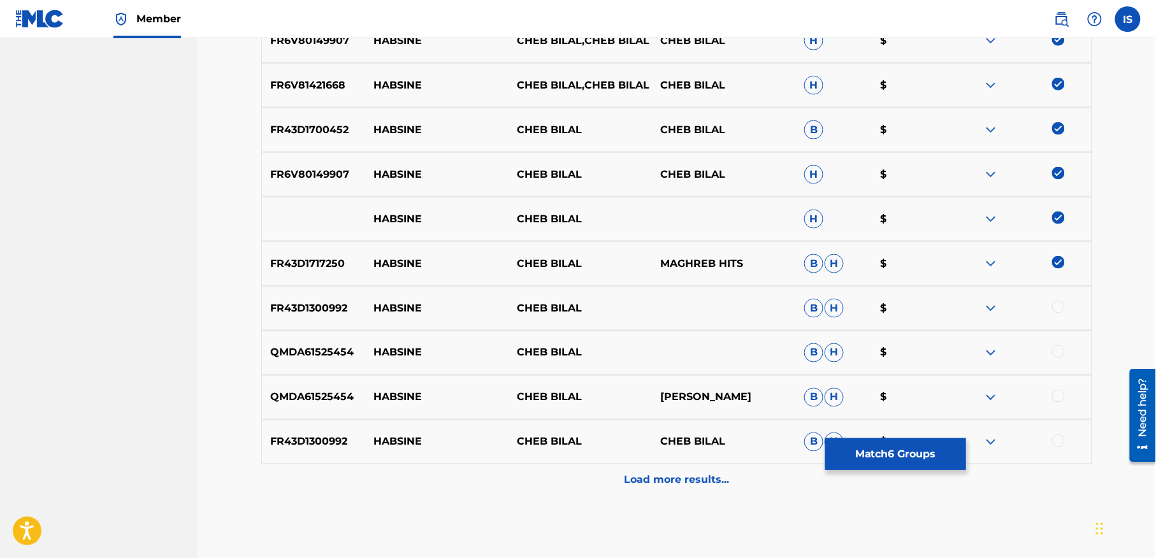
scroll to position [544, 0]
click at [1059, 305] on div at bounding box center [1058, 306] width 13 height 13
click at [1057, 347] on div at bounding box center [1058, 351] width 13 height 13
click at [1051, 394] on div at bounding box center [1019, 396] width 143 height 15
click at [1057, 401] on div at bounding box center [1019, 396] width 143 height 15
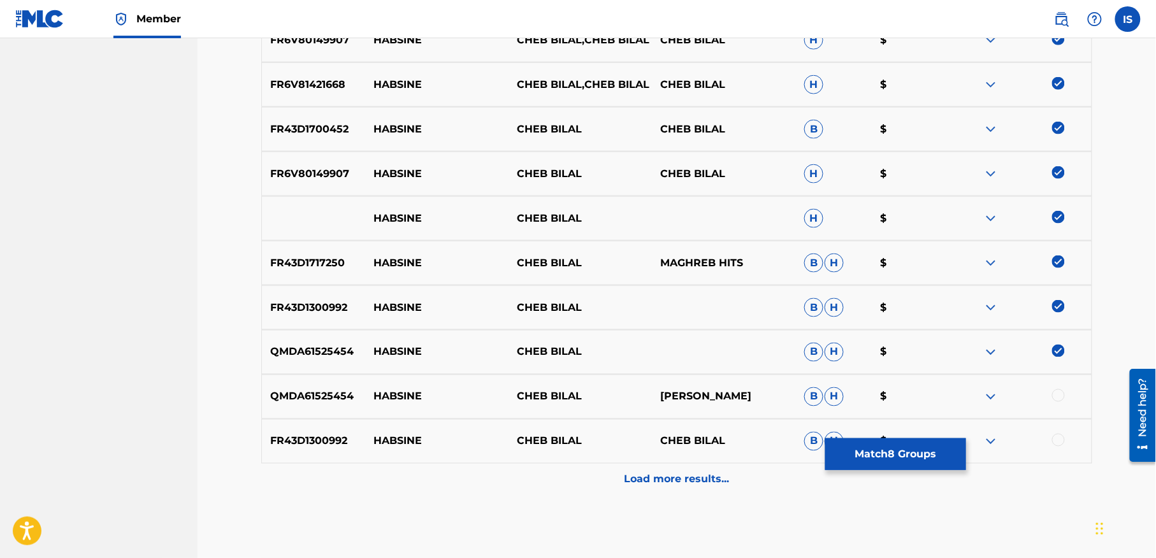
click at [1056, 391] on div at bounding box center [1058, 395] width 13 height 13
click at [1058, 438] on div at bounding box center [1058, 440] width 13 height 13
click at [697, 478] on p "Load more results..." at bounding box center [677, 479] width 105 height 15
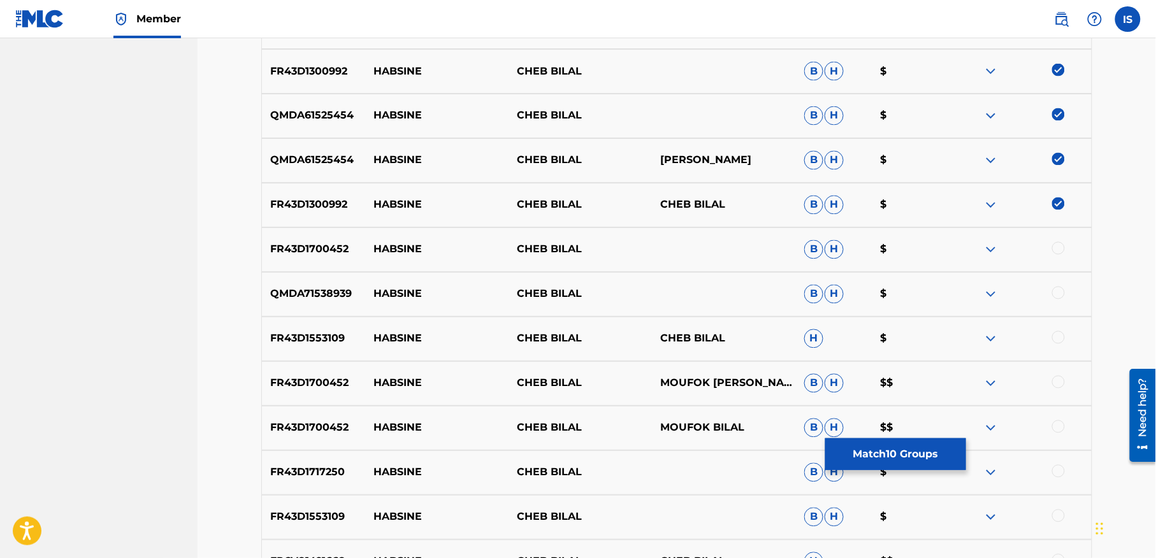
scroll to position [795, 0]
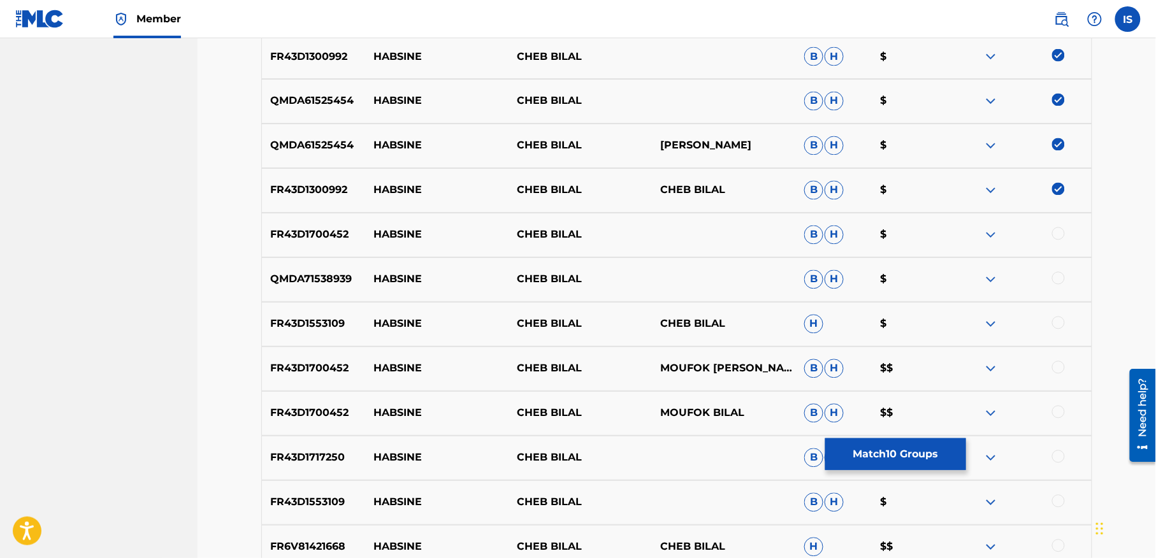
click at [1058, 235] on div at bounding box center [1058, 234] width 13 height 13
click at [1058, 276] on div at bounding box center [1058, 278] width 13 height 13
click at [1056, 321] on div at bounding box center [1058, 323] width 13 height 13
click at [1054, 360] on div "FR43D1700452 HABSINE CHEB BILAL MOUFOK [PERSON_NAME] [PERSON_NAME] $$" at bounding box center [676, 369] width 831 height 45
click at [1054, 370] on div at bounding box center [1058, 367] width 13 height 13
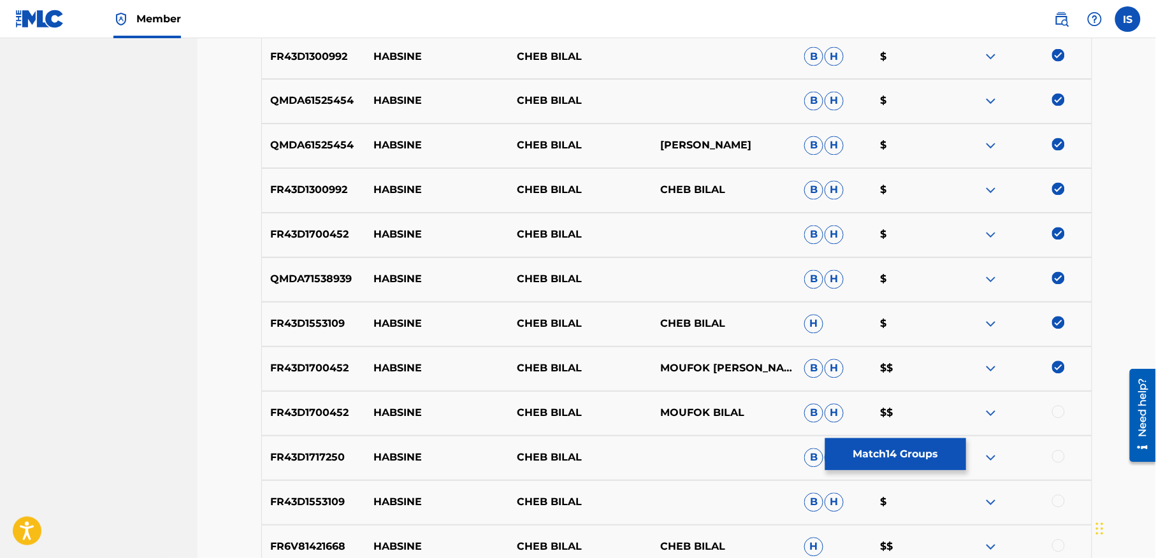
click at [1058, 414] on div at bounding box center [1058, 412] width 13 height 13
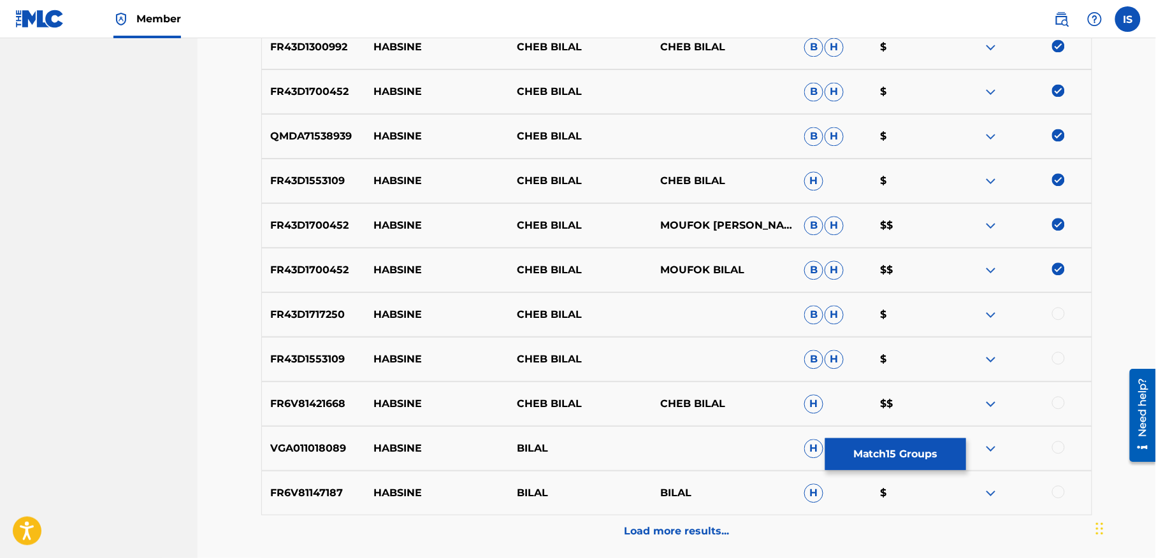
scroll to position [956, 0]
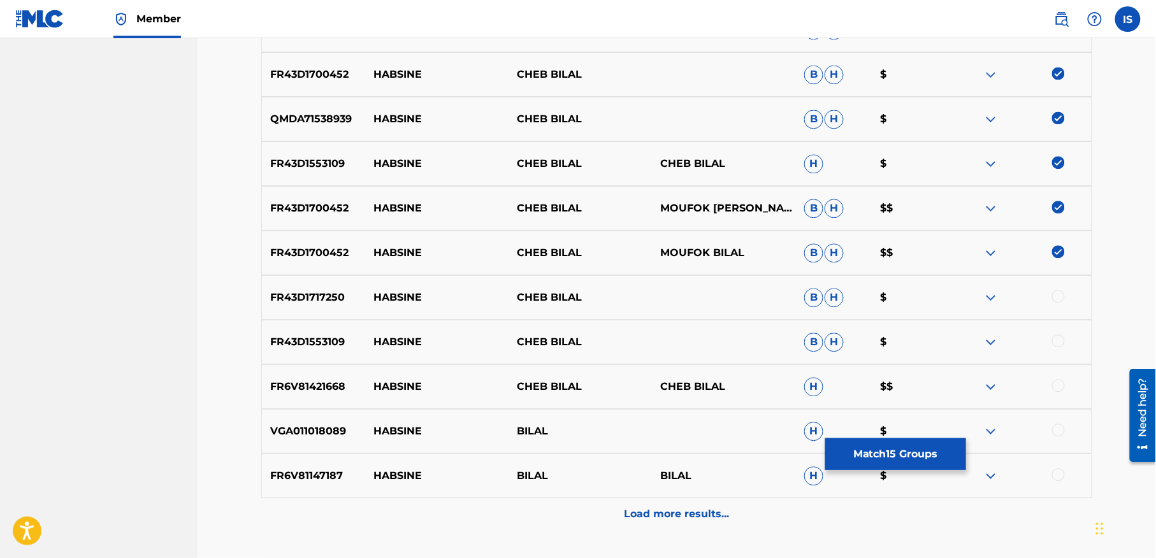
click at [1061, 297] on div at bounding box center [1058, 296] width 13 height 13
click at [1055, 342] on div at bounding box center [1058, 341] width 13 height 13
click at [1058, 387] on div at bounding box center [1058, 385] width 13 height 13
click at [1058, 431] on div at bounding box center [1058, 430] width 13 height 13
click at [1057, 473] on div at bounding box center [1058, 474] width 13 height 13
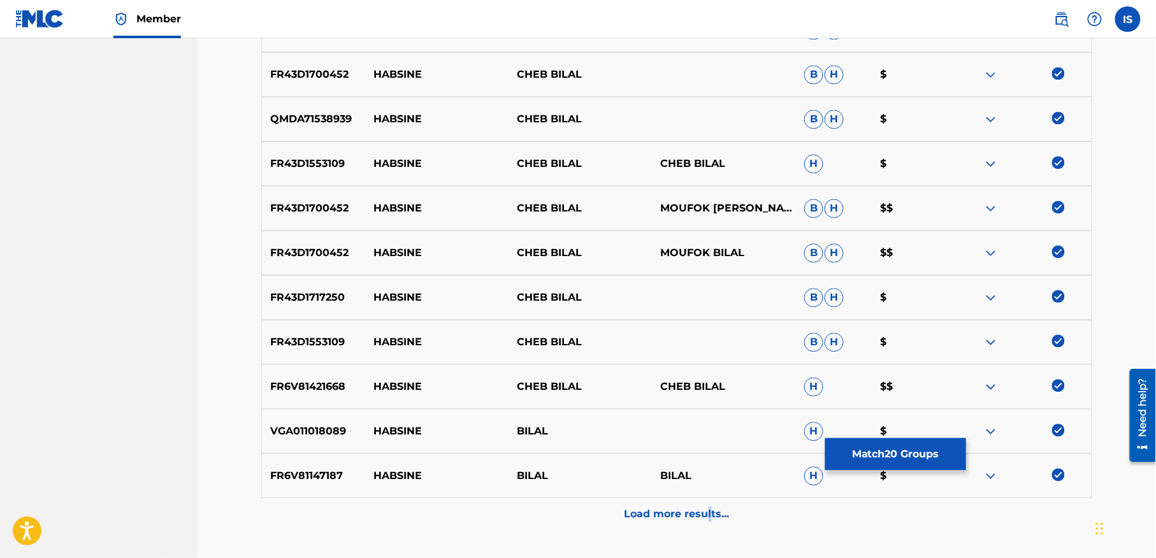
click at [709, 507] on p "Load more results..." at bounding box center [677, 514] width 105 height 15
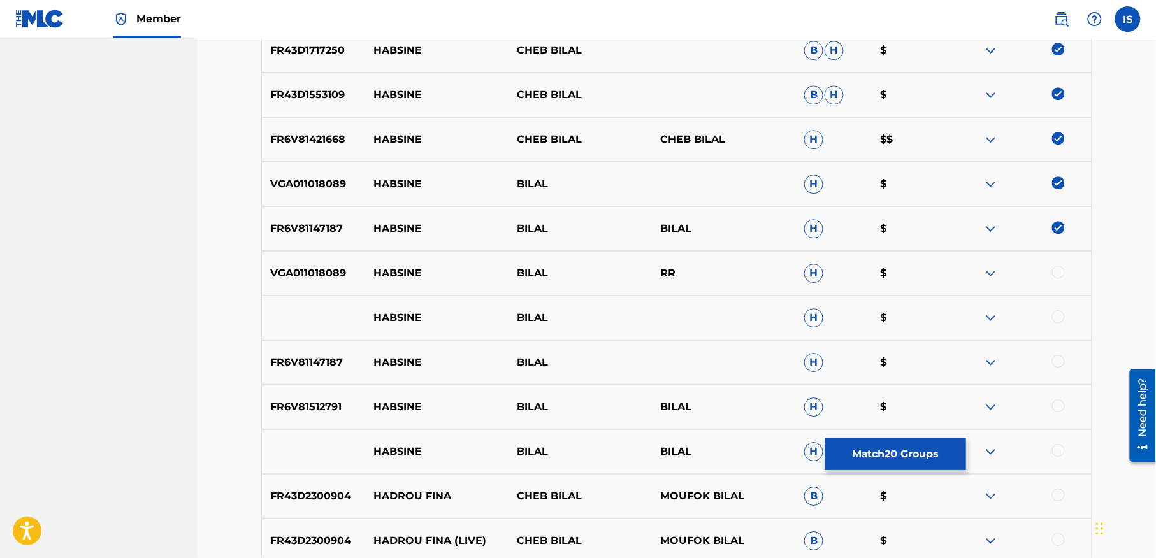
scroll to position [1211, 0]
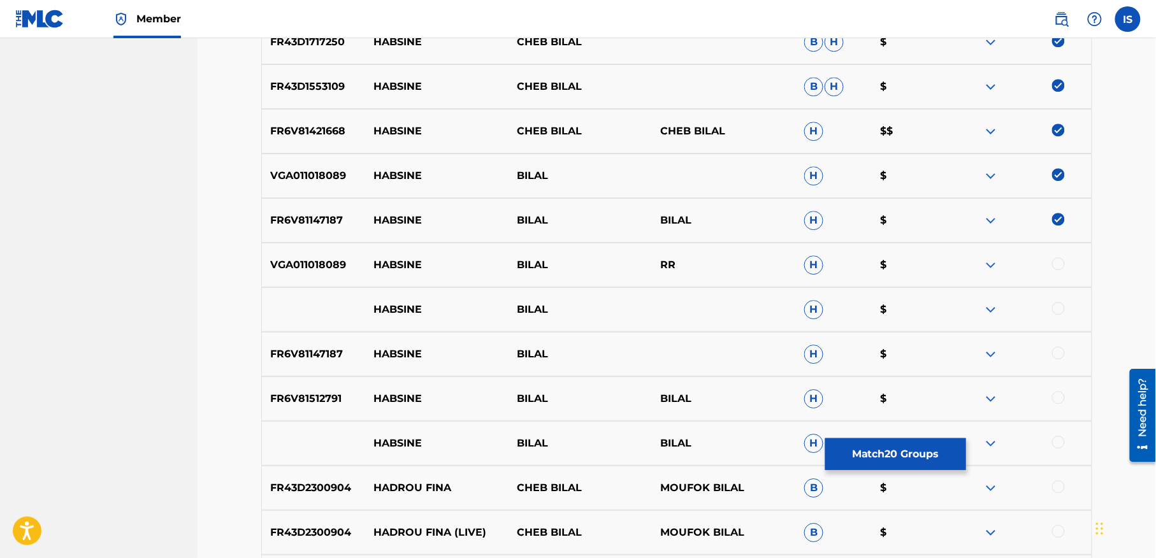
click at [1059, 266] on div at bounding box center [1058, 263] width 13 height 13
click at [1060, 307] on div at bounding box center [1058, 308] width 13 height 13
click at [1056, 348] on div at bounding box center [1058, 353] width 13 height 13
click at [1057, 398] on div at bounding box center [1058, 397] width 13 height 13
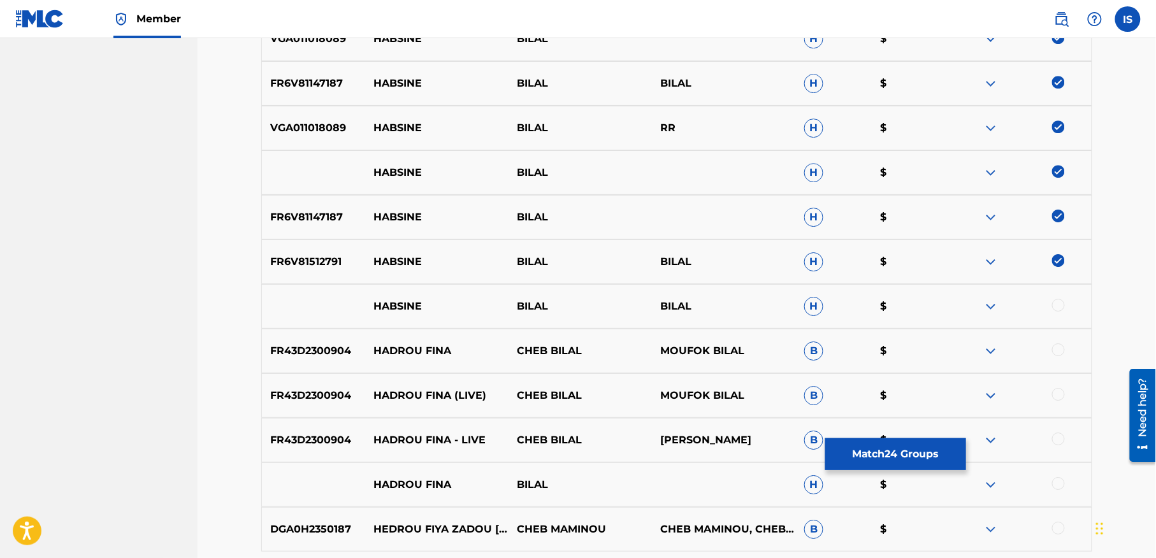
scroll to position [1356, 0]
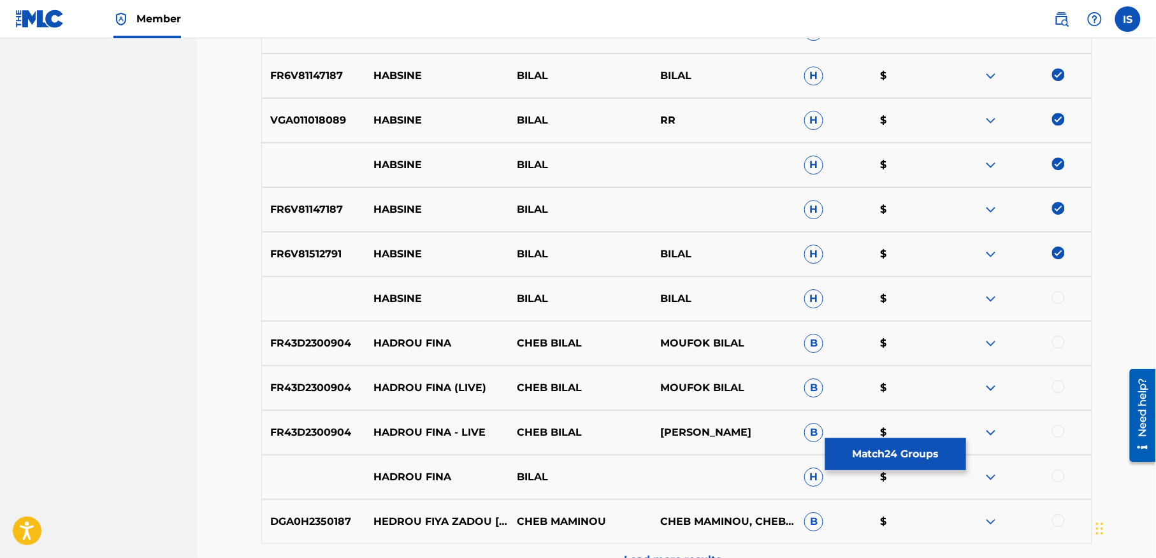
click at [1061, 301] on div at bounding box center [1058, 297] width 13 height 13
click at [1061, 340] on div at bounding box center [1058, 342] width 13 height 13
click at [1055, 385] on div at bounding box center [1058, 386] width 13 height 13
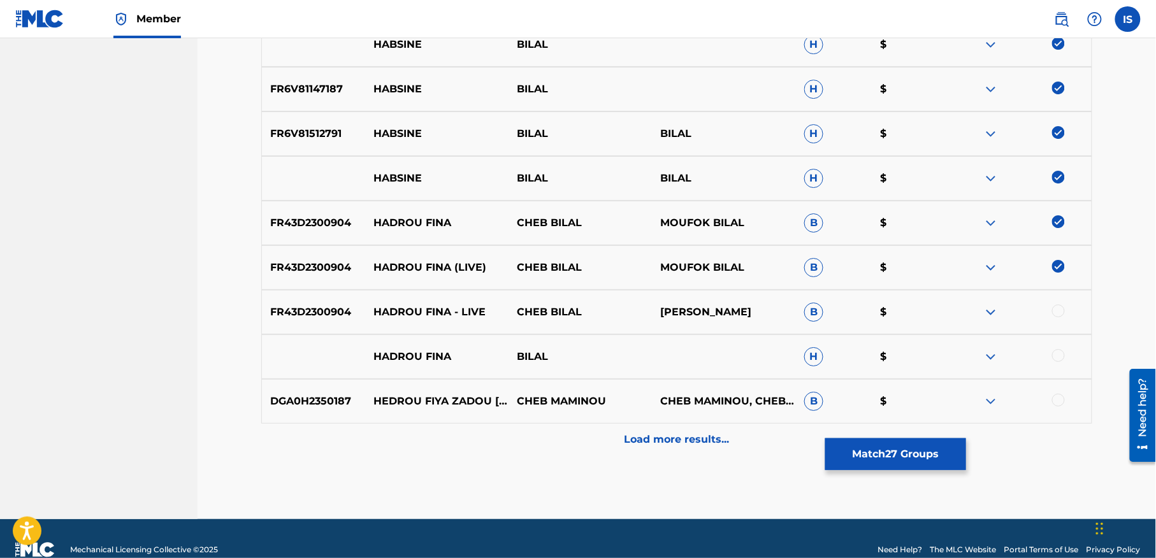
scroll to position [1500, 0]
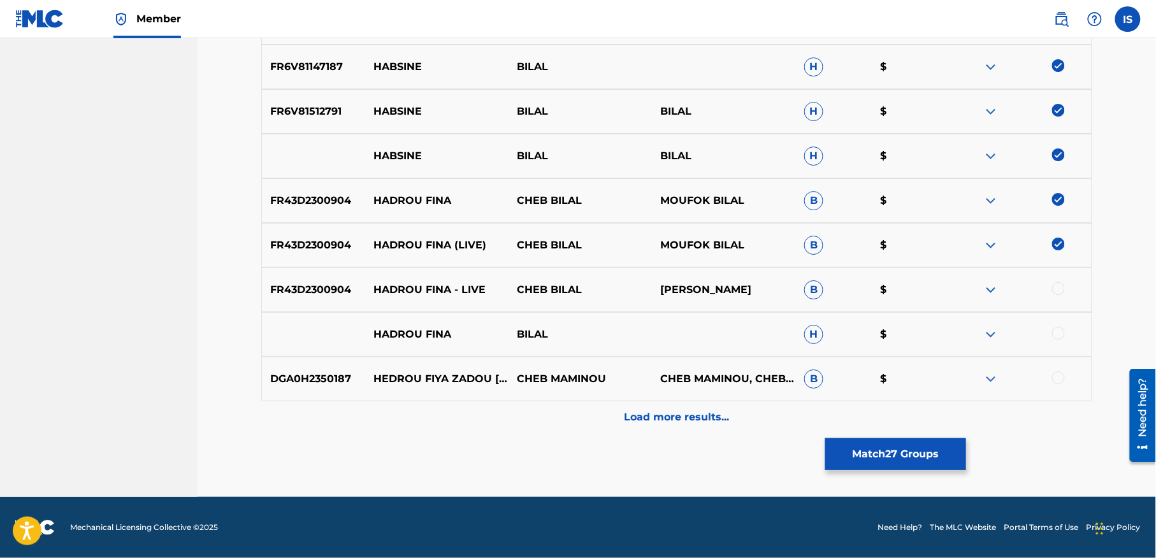
click at [1054, 331] on div at bounding box center [1058, 333] width 13 height 13
click at [1056, 285] on div at bounding box center [1058, 288] width 13 height 13
click at [665, 410] on p "Load more results..." at bounding box center [677, 417] width 105 height 15
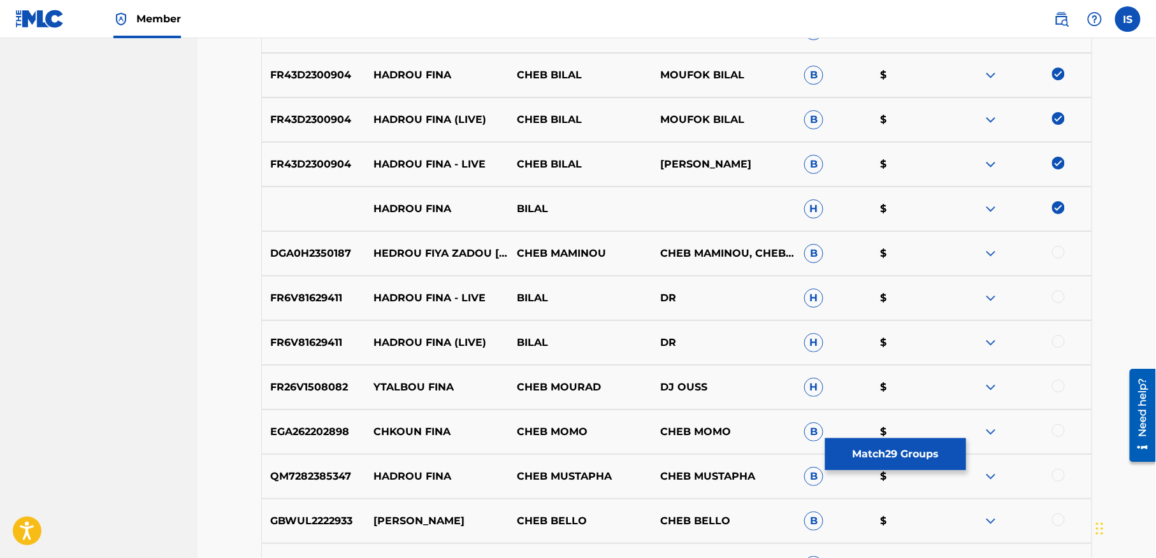
scroll to position [1625, 0]
click at [1059, 296] on div at bounding box center [1058, 296] width 13 height 13
click at [1056, 340] on div at bounding box center [1058, 341] width 13 height 13
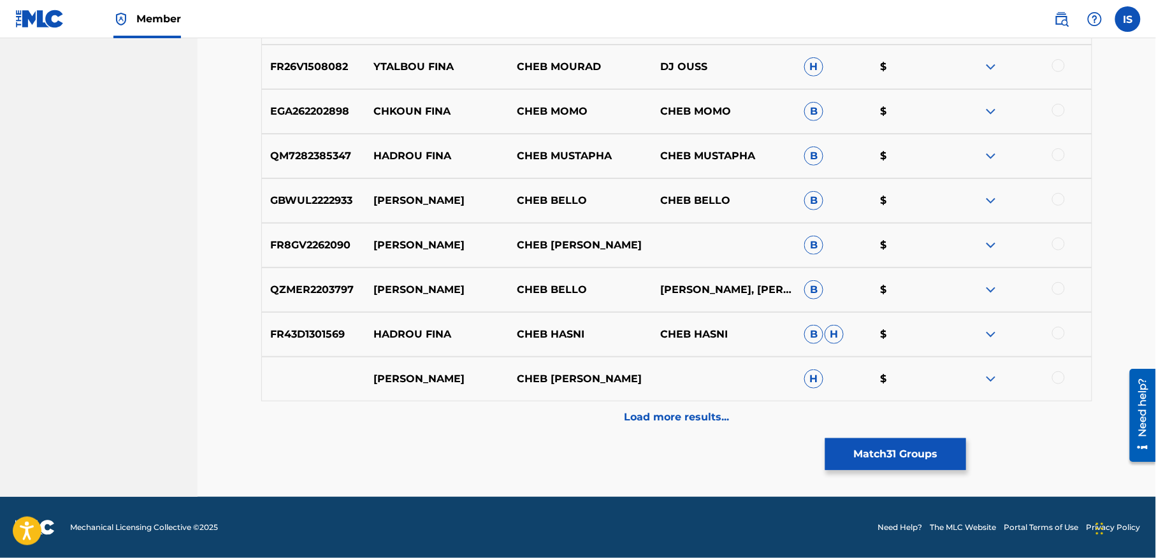
click at [672, 404] on div "Load more results..." at bounding box center [676, 417] width 831 height 32
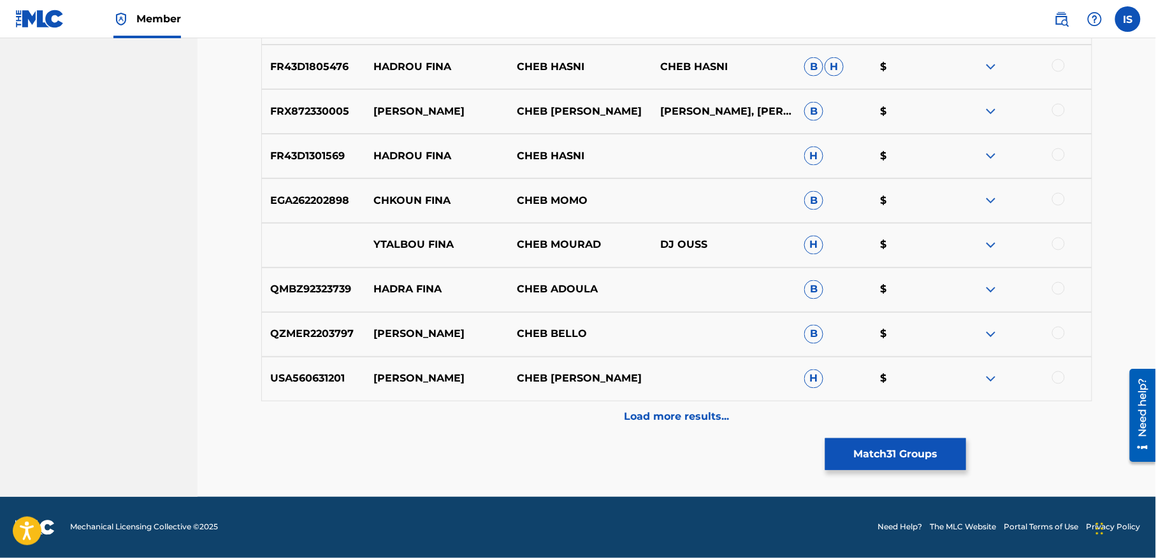
drag, startPoint x: 672, startPoint y: 404, endPoint x: 671, endPoint y: 419, distance: 14.7
click at [671, 419] on div "Load more results..." at bounding box center [676, 417] width 831 height 32
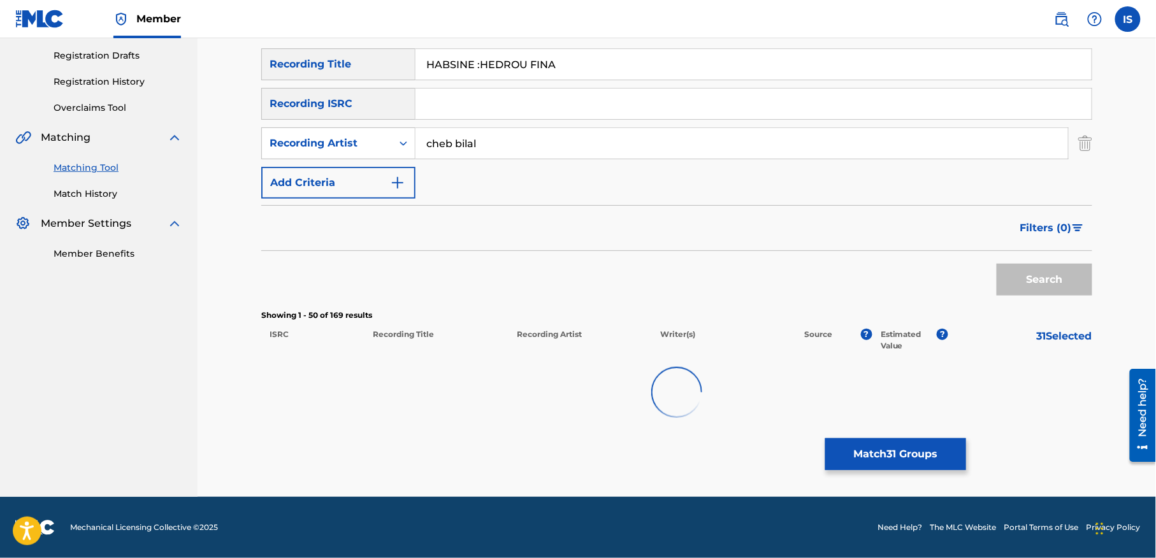
click at [670, 421] on div at bounding box center [676, 393] width 831 height 82
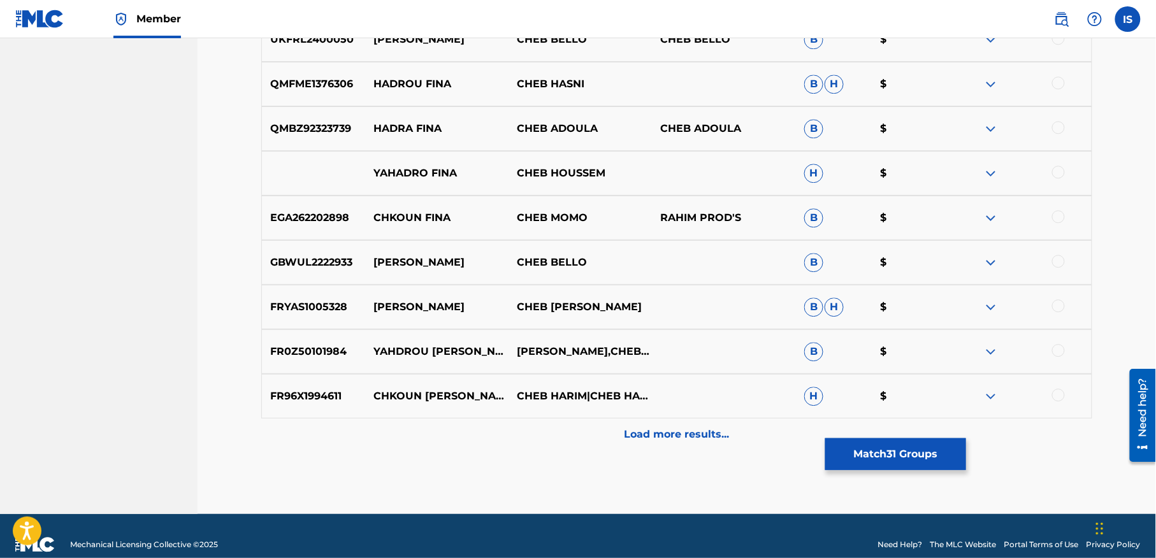
scroll to position [2836, 0]
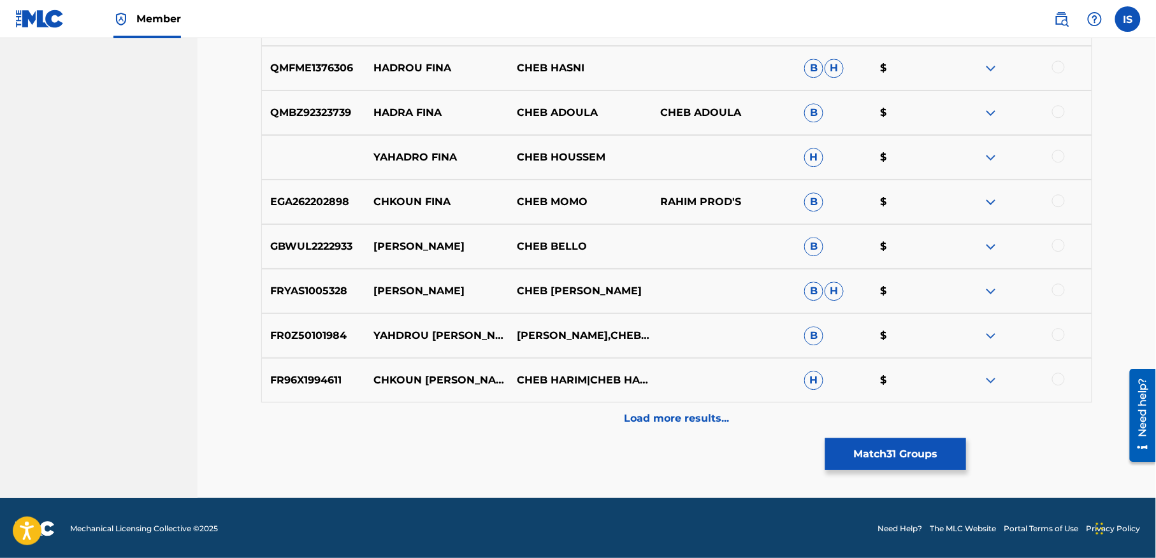
click at [667, 426] on p "Load more results..." at bounding box center [677, 418] width 105 height 15
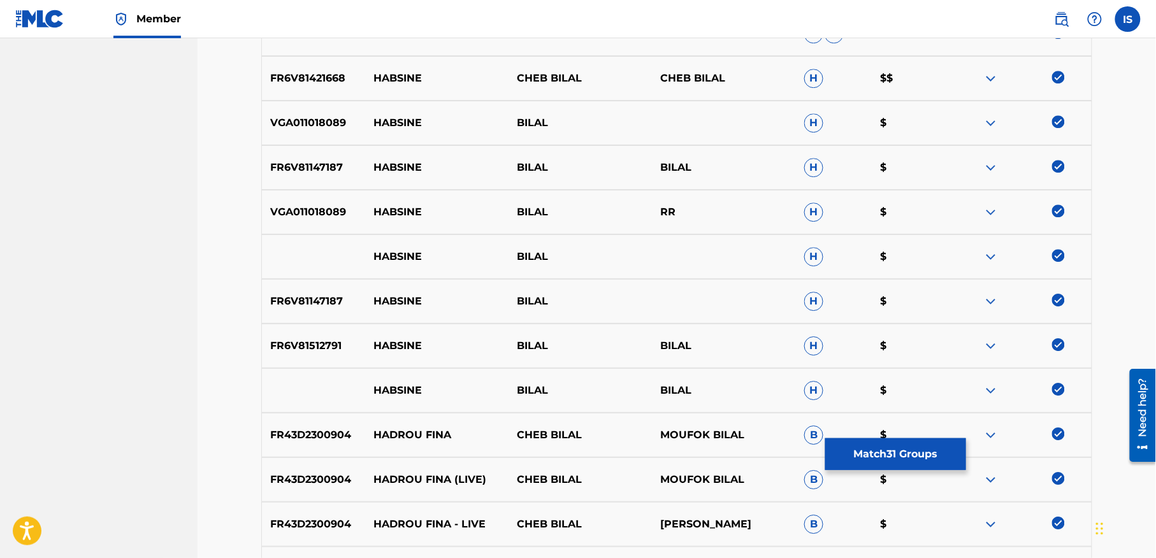
scroll to position [1254, 0]
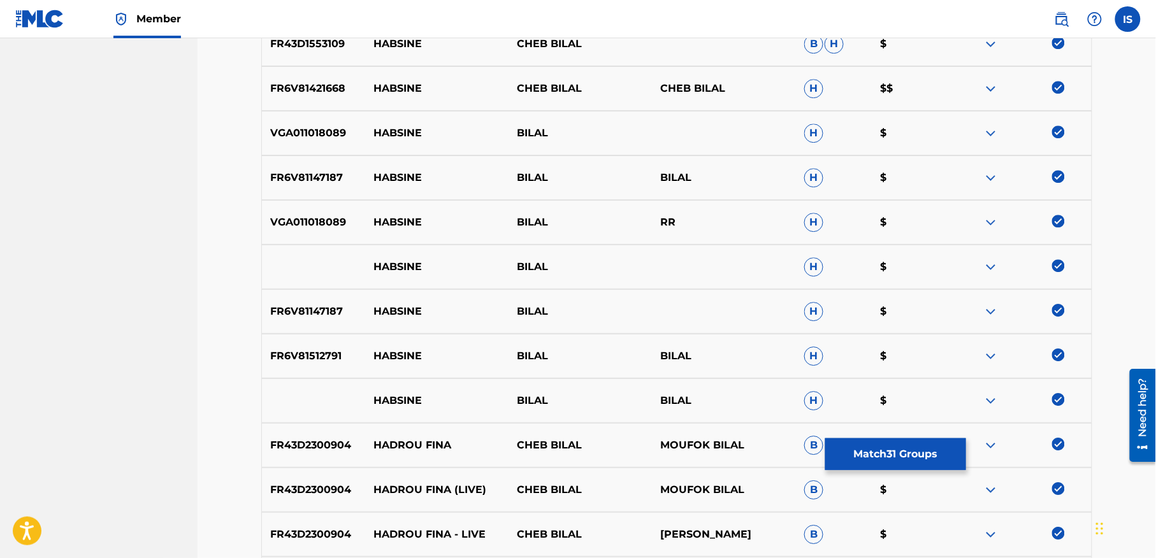
click at [886, 459] on button "Match 31 Groups" at bounding box center [895, 454] width 141 height 32
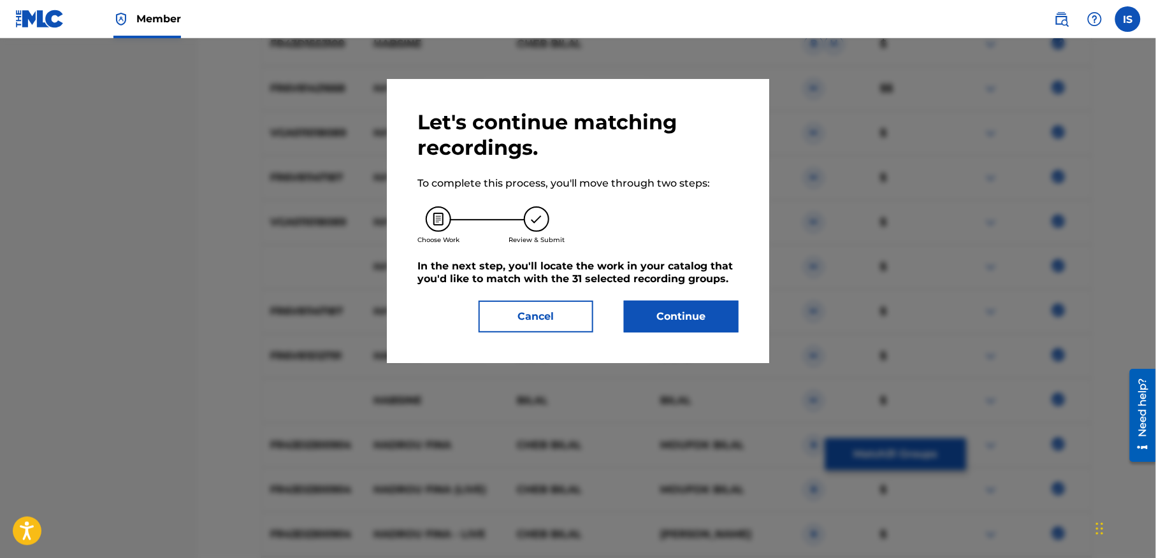
click at [661, 310] on button "Continue" at bounding box center [681, 317] width 115 height 32
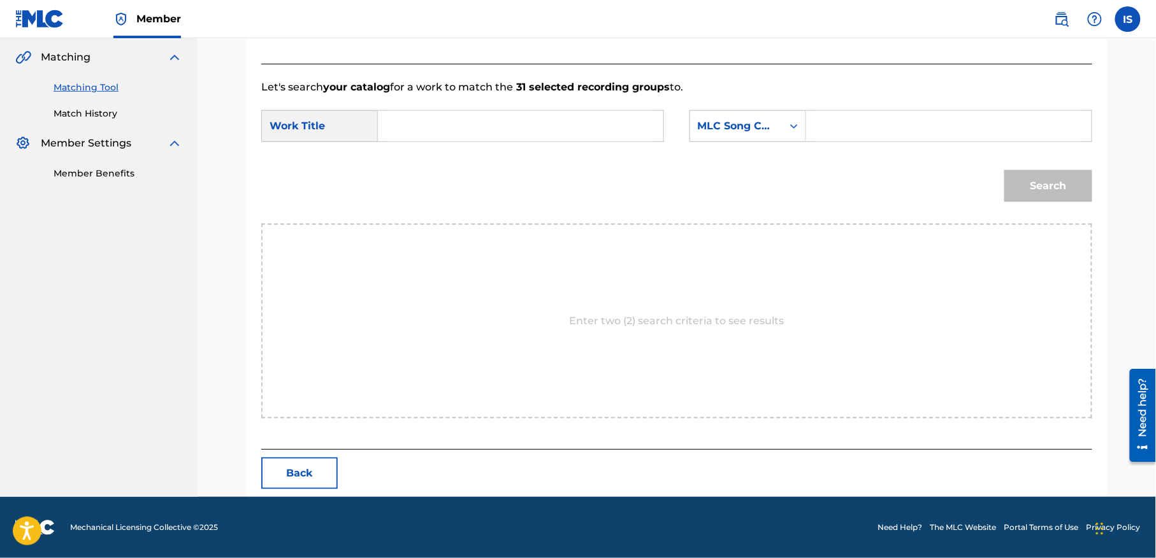
scroll to position [291, 0]
click at [491, 129] on input "Search Form" at bounding box center [521, 126] width 264 height 31
paste input "HABSINE :HEDROU FINA"
type input "HABSINE :HEDROU FINA"
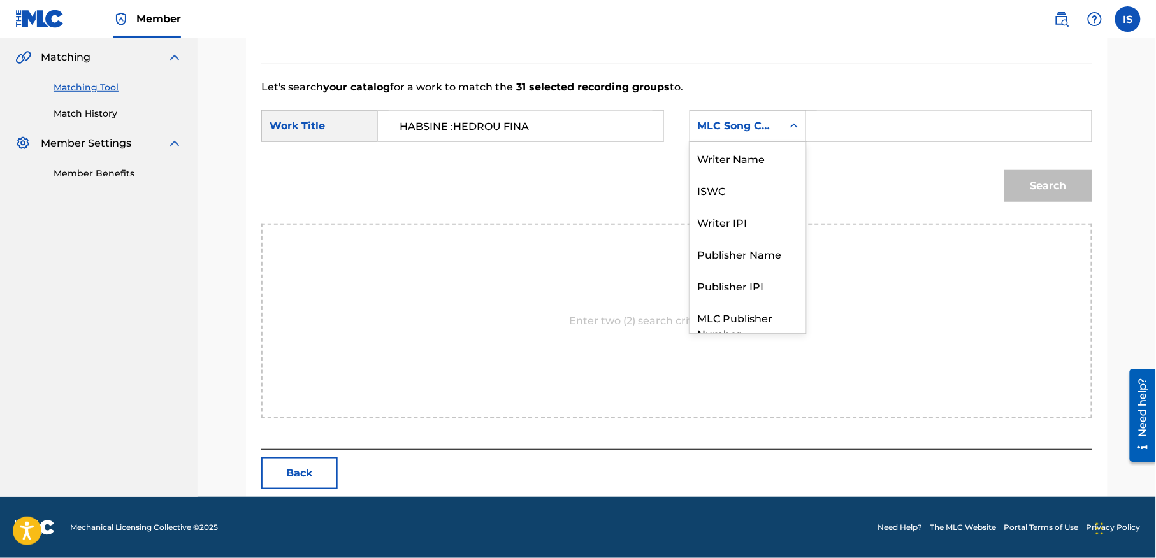
click at [770, 127] on div "MLC Song Code" at bounding box center [736, 126] width 77 height 15
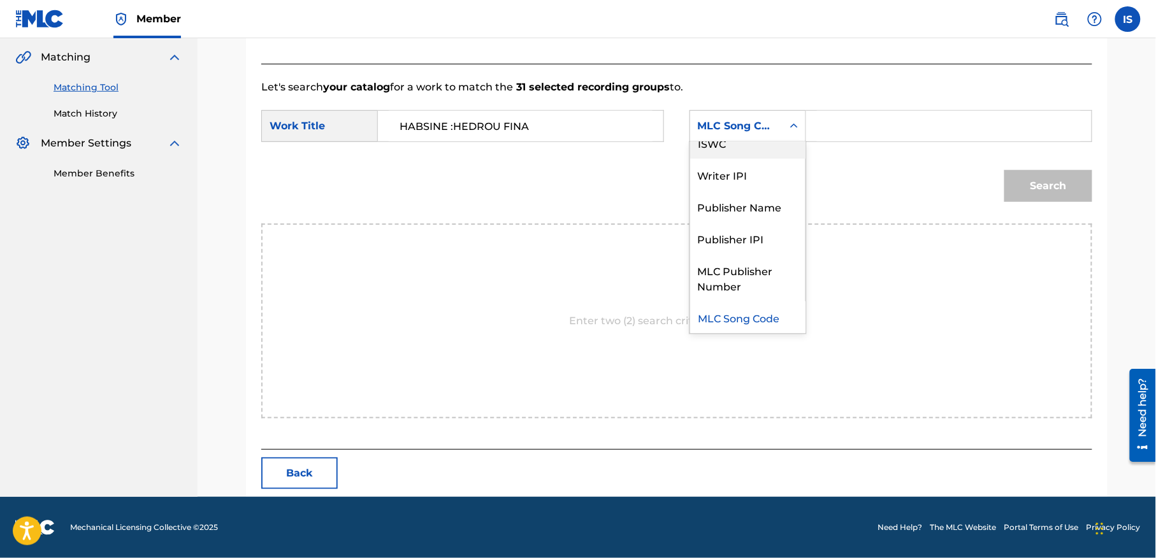
scroll to position [0, 0]
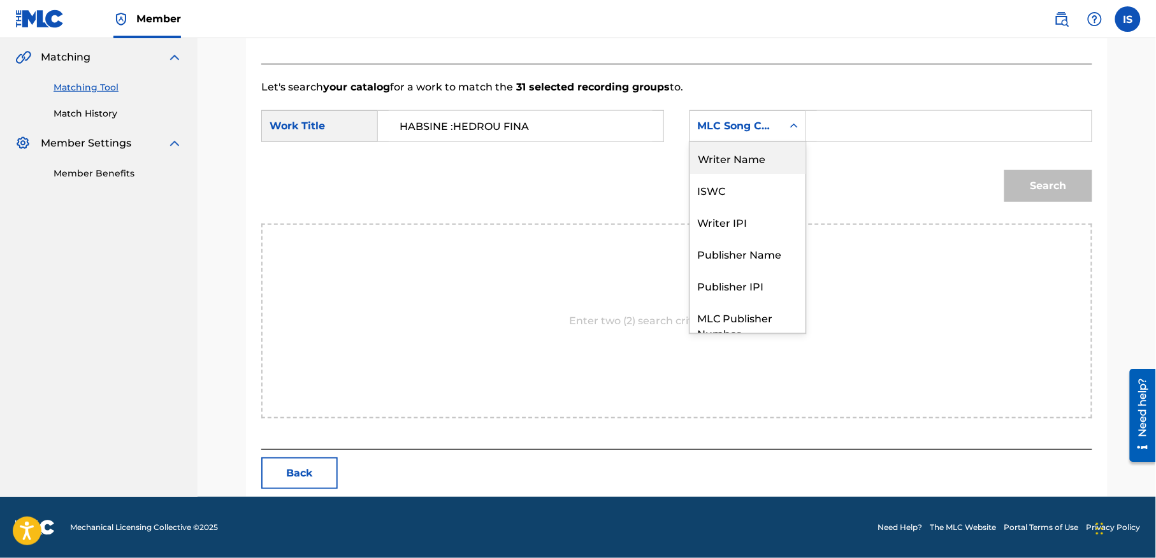
click at [765, 166] on div "Writer Name" at bounding box center [747, 158] width 115 height 32
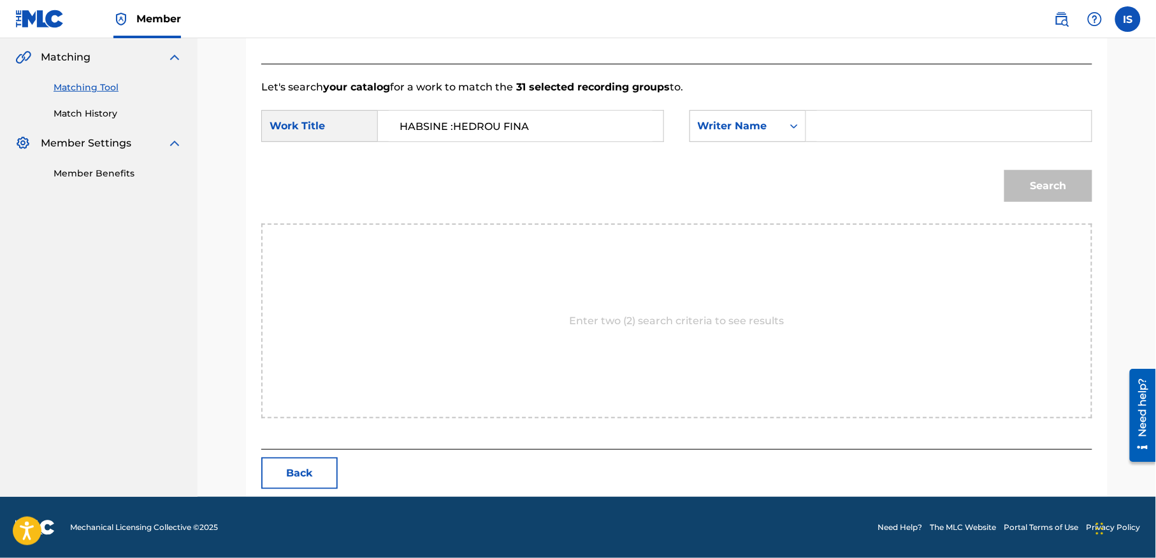
click at [858, 128] on input "Search Form" at bounding box center [949, 126] width 264 height 31
type input "moufok"
click at [1046, 178] on button "Search" at bounding box center [1048, 186] width 88 height 32
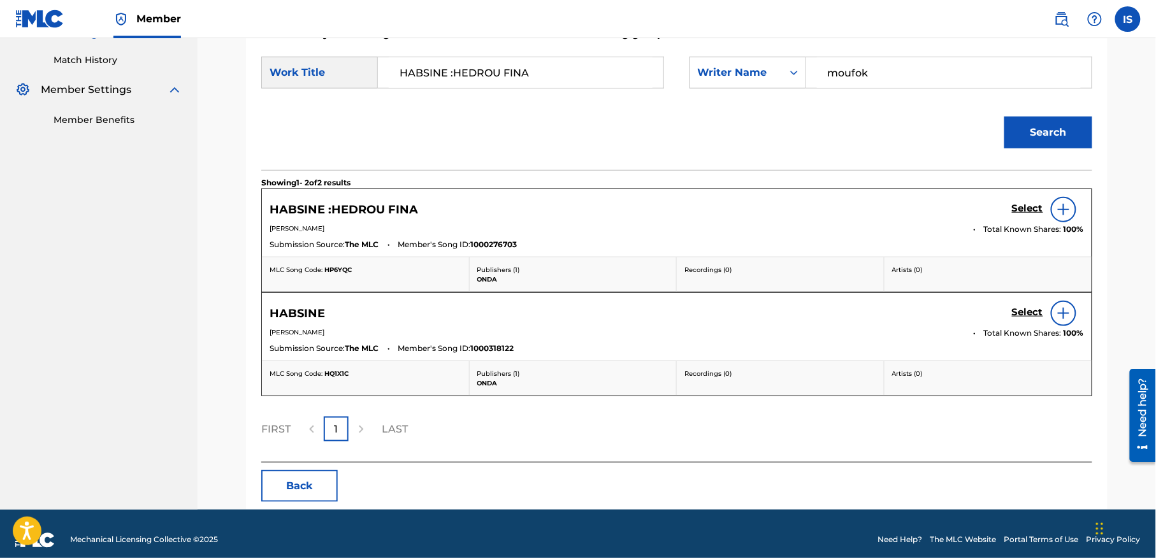
scroll to position [345, 0]
click at [1016, 207] on h5 "Select" at bounding box center [1027, 208] width 31 height 12
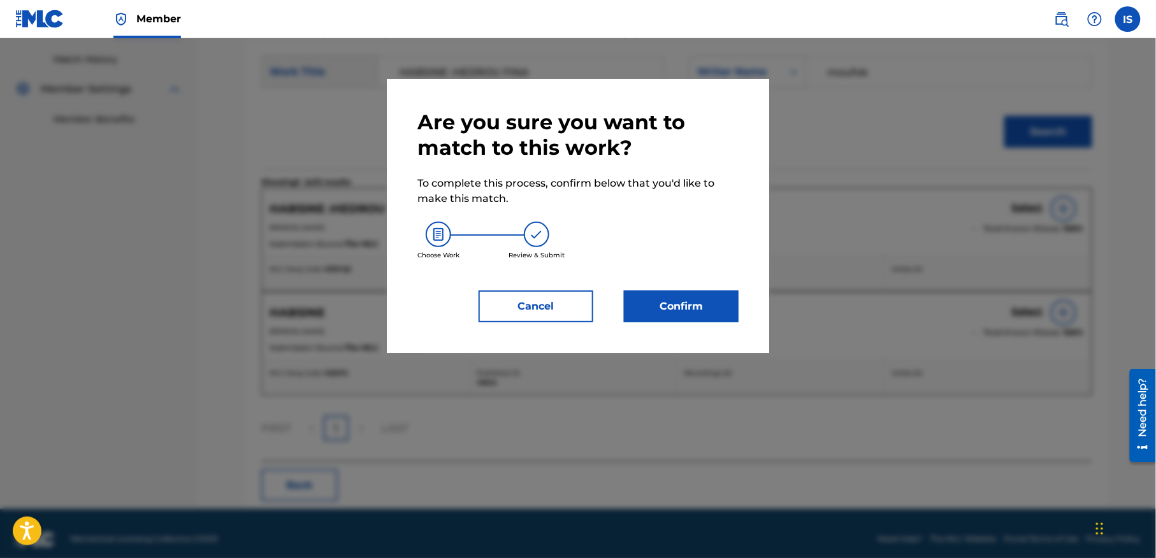
click at [697, 312] on button "Confirm" at bounding box center [681, 307] width 115 height 32
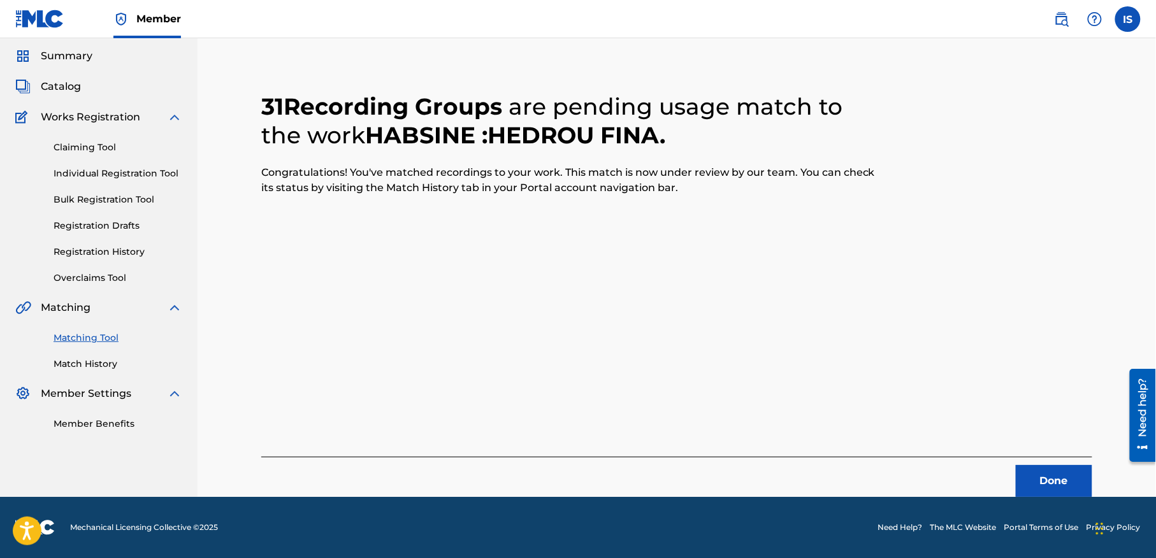
scroll to position [40, 0]
click at [1048, 472] on button "Done" at bounding box center [1054, 482] width 76 height 32
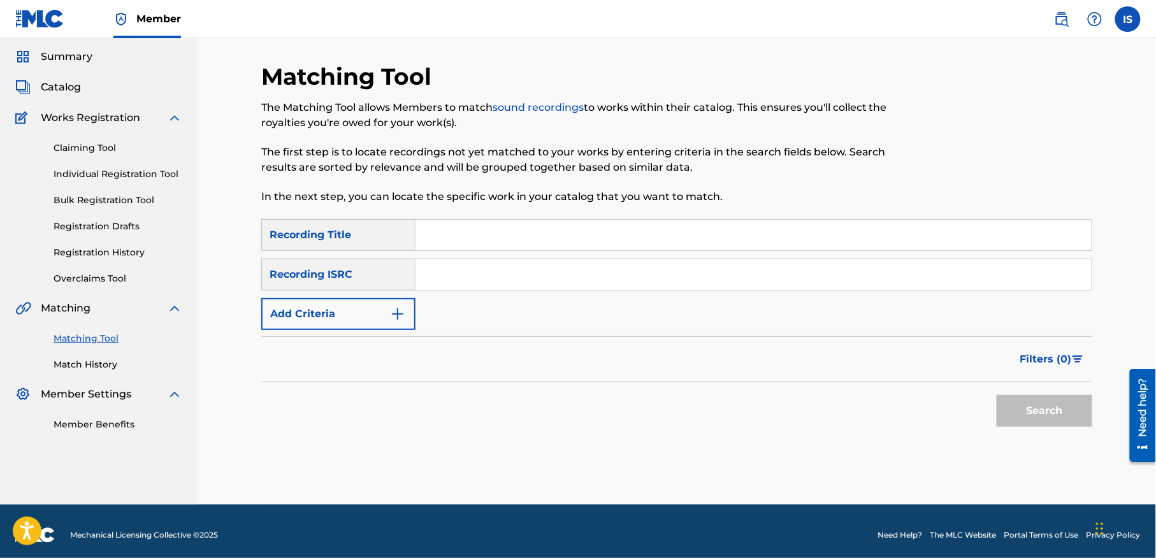
click at [431, 247] on input "Search Form" at bounding box center [754, 235] width 676 height 31
paste input "CHADARTILI [PERSON_NAME] FIK"
type input "CHADARTILI [PERSON_NAME] FIK"
click at [340, 307] on button "Add Criteria" at bounding box center [338, 314] width 154 height 32
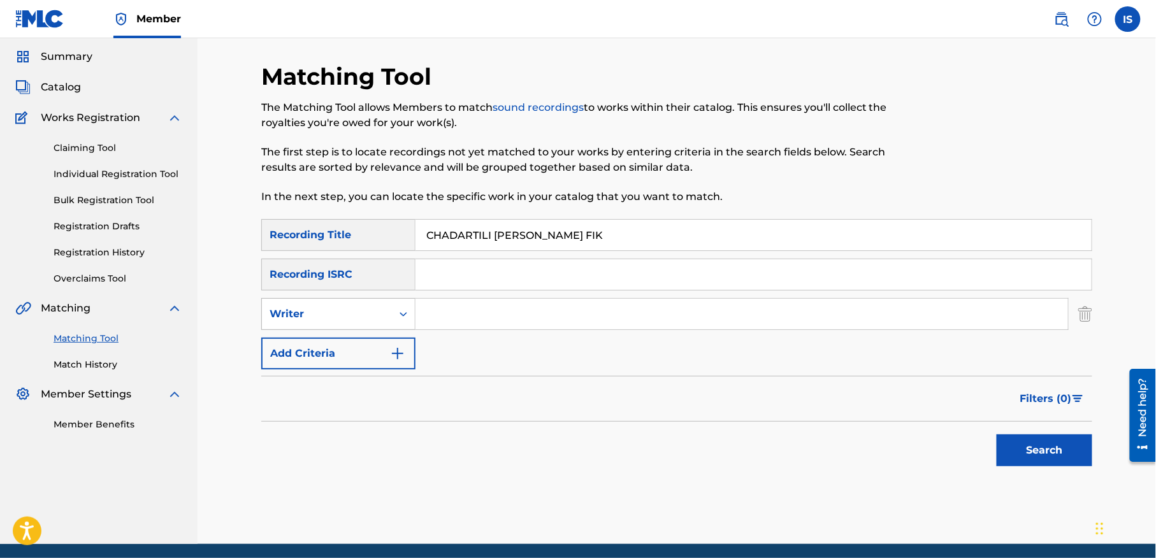
click at [345, 317] on div "Writer" at bounding box center [327, 314] width 115 height 15
click at [360, 352] on div "Recording Artist" at bounding box center [338, 346] width 153 height 32
click at [460, 314] on input "Search Form" at bounding box center [742, 314] width 653 height 31
type input "cheb bilal"
click at [1025, 441] on button "Search" at bounding box center [1045, 451] width 96 height 32
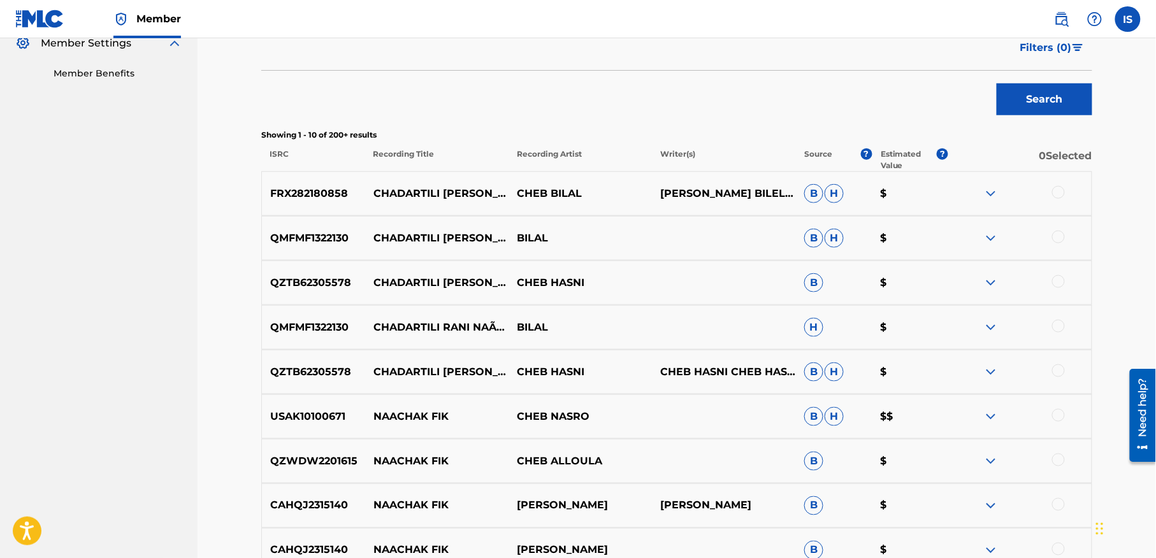
scroll to position [405, 0]
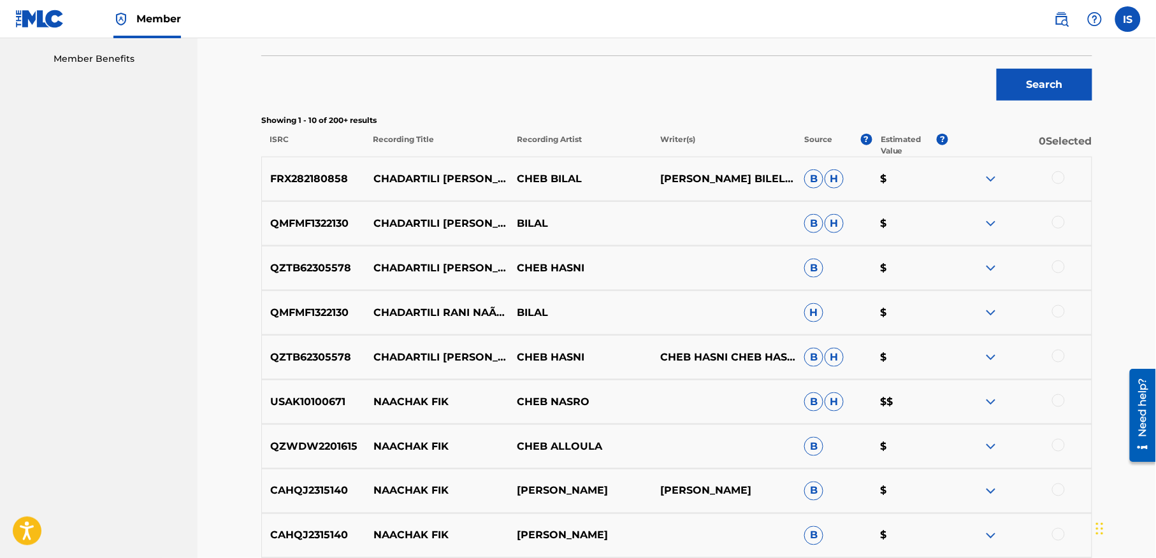
click at [1055, 177] on div at bounding box center [1058, 177] width 13 height 13
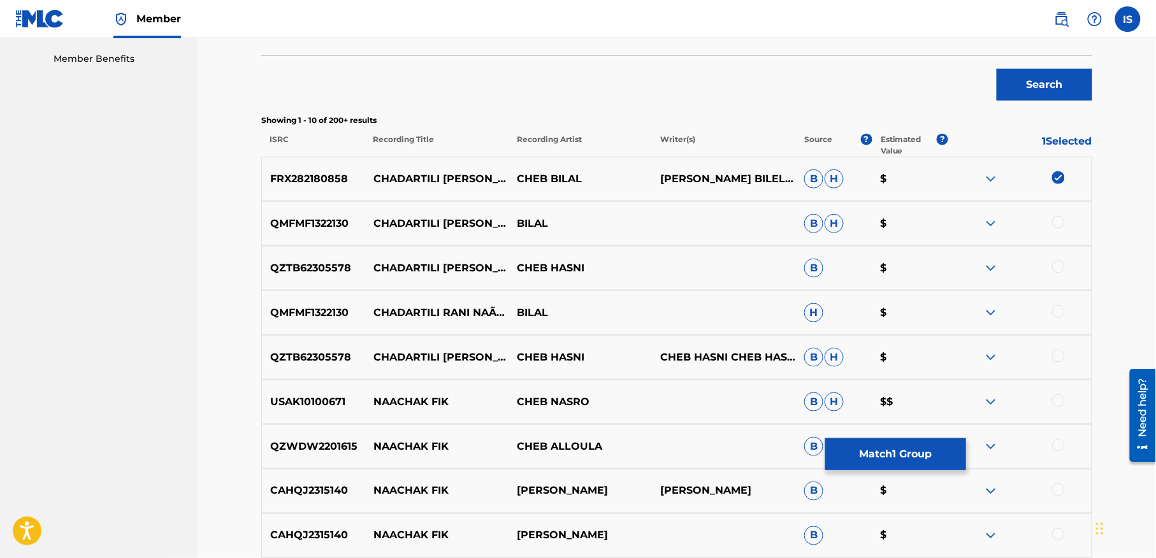
click at [1057, 224] on div at bounding box center [1058, 222] width 13 height 13
click at [1056, 270] on div at bounding box center [1058, 267] width 13 height 13
click at [1056, 309] on div at bounding box center [1058, 311] width 13 height 13
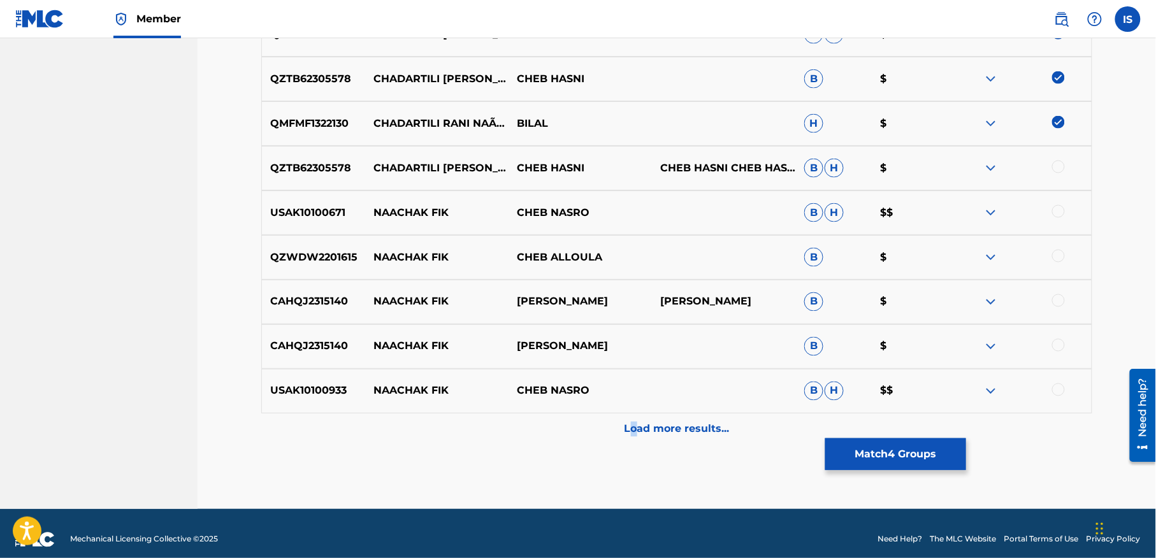
click at [635, 434] on p "Load more results..." at bounding box center [677, 429] width 105 height 15
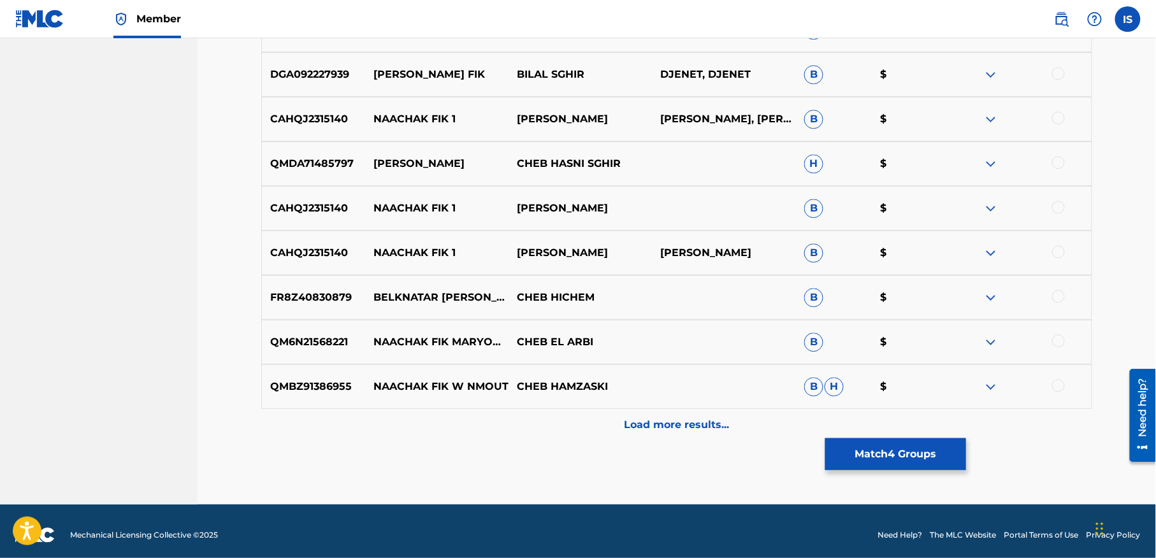
click at [706, 413] on div "Load more results..." at bounding box center [676, 425] width 831 height 32
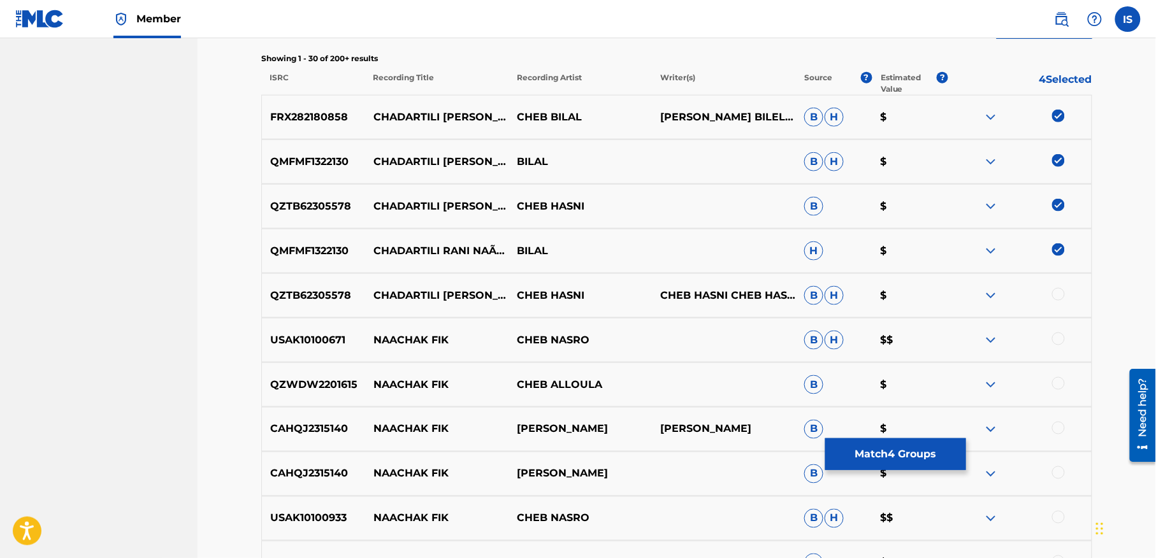
scroll to position [477, 0]
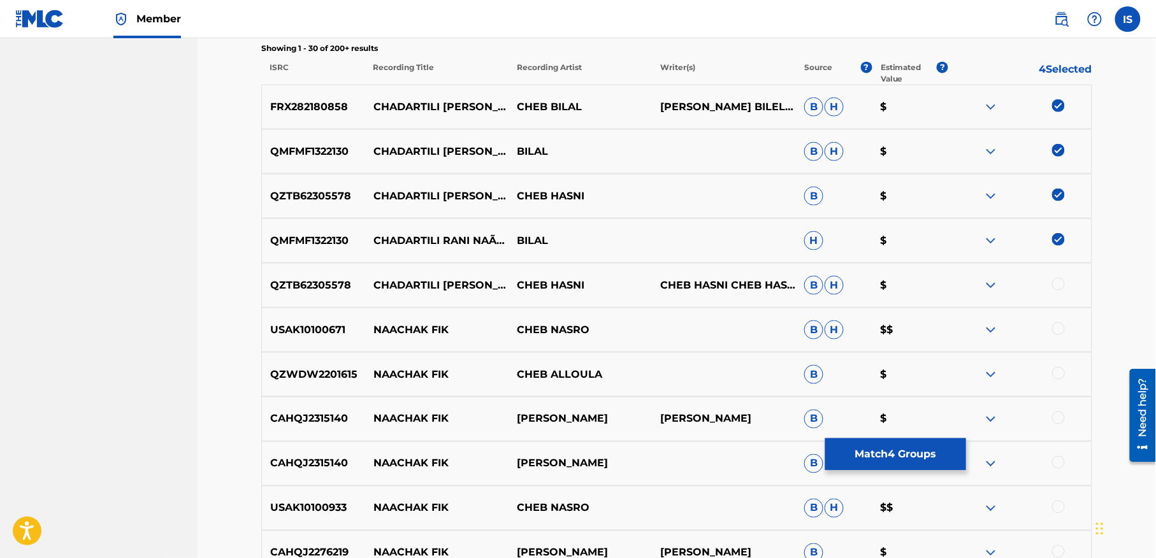
click at [885, 442] on button "Match 4 Groups" at bounding box center [895, 454] width 141 height 32
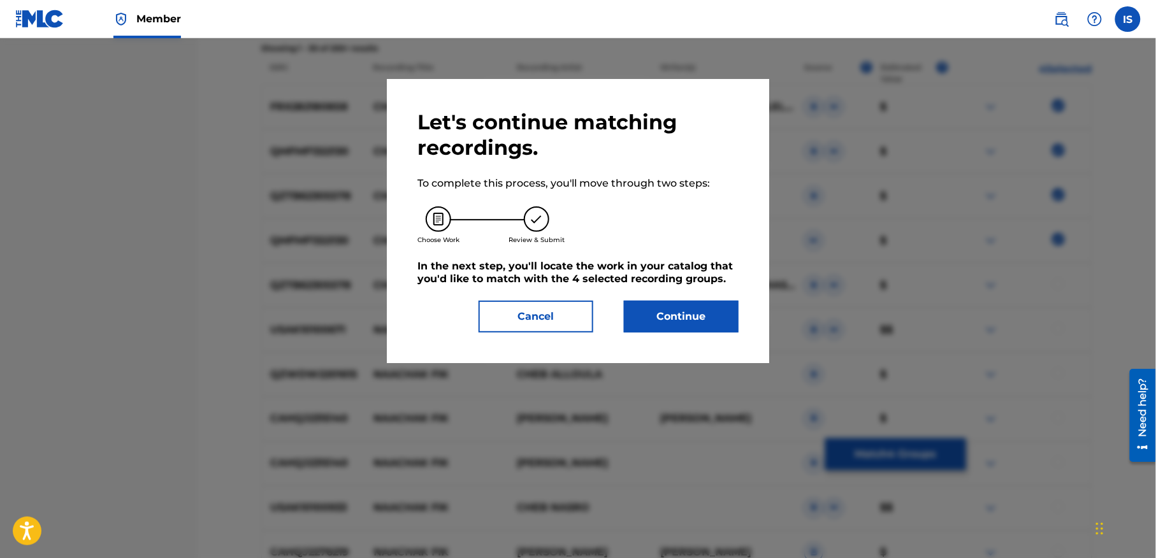
click at [696, 299] on div "Let's continue matching recordings. To complete this process, you'll move throu…" at bounding box center [577, 221] width 321 height 223
click at [689, 308] on button "Continue" at bounding box center [681, 317] width 115 height 32
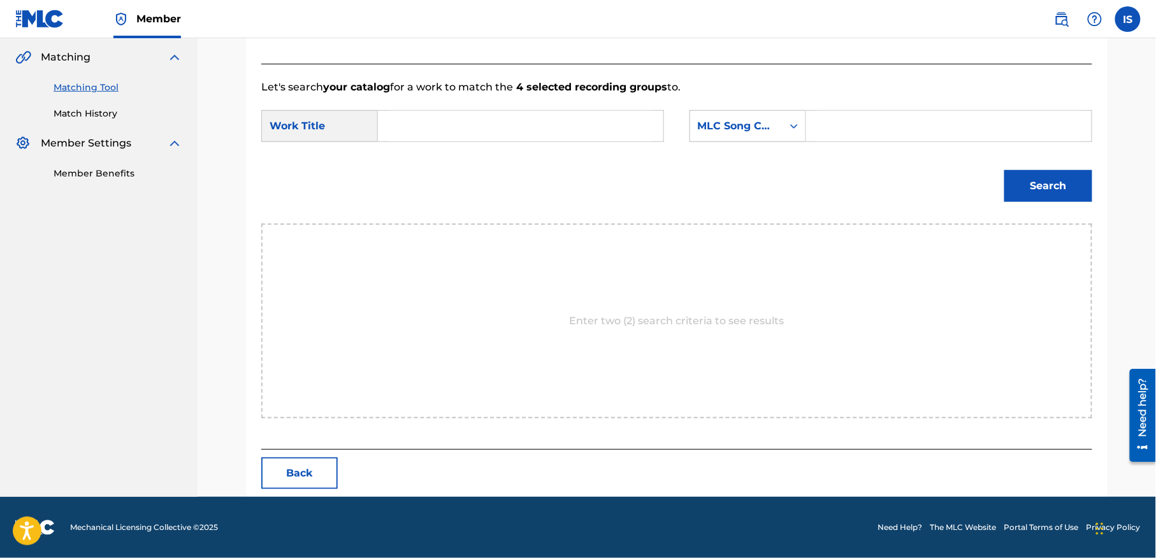
scroll to position [291, 0]
click at [490, 121] on input "Search Form" at bounding box center [521, 126] width 264 height 31
paste input "CHADARTILI [PERSON_NAME] FIK"
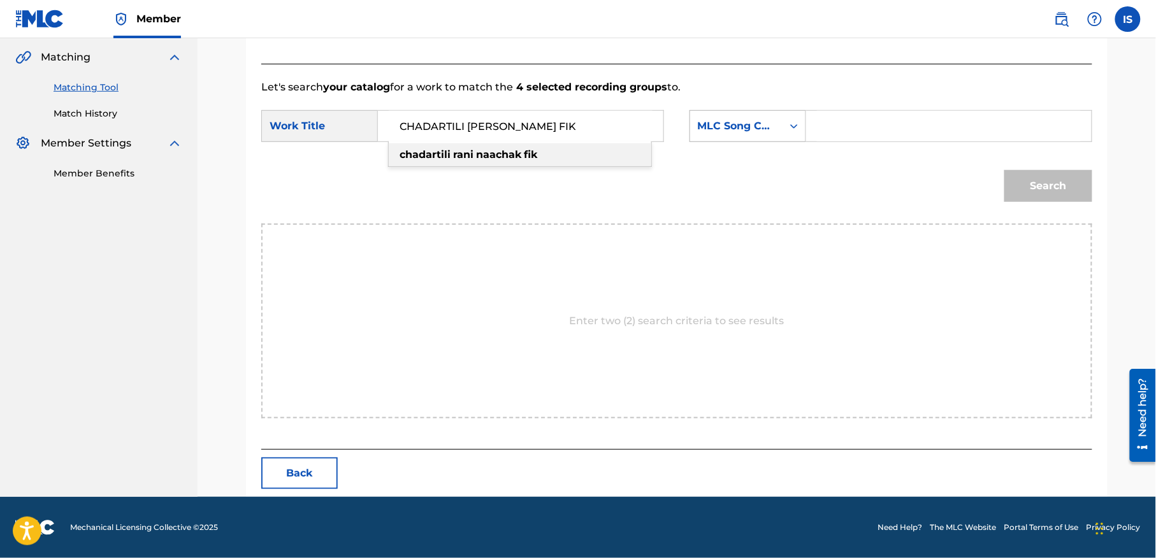
type input "CHADARTILI [PERSON_NAME] FIK"
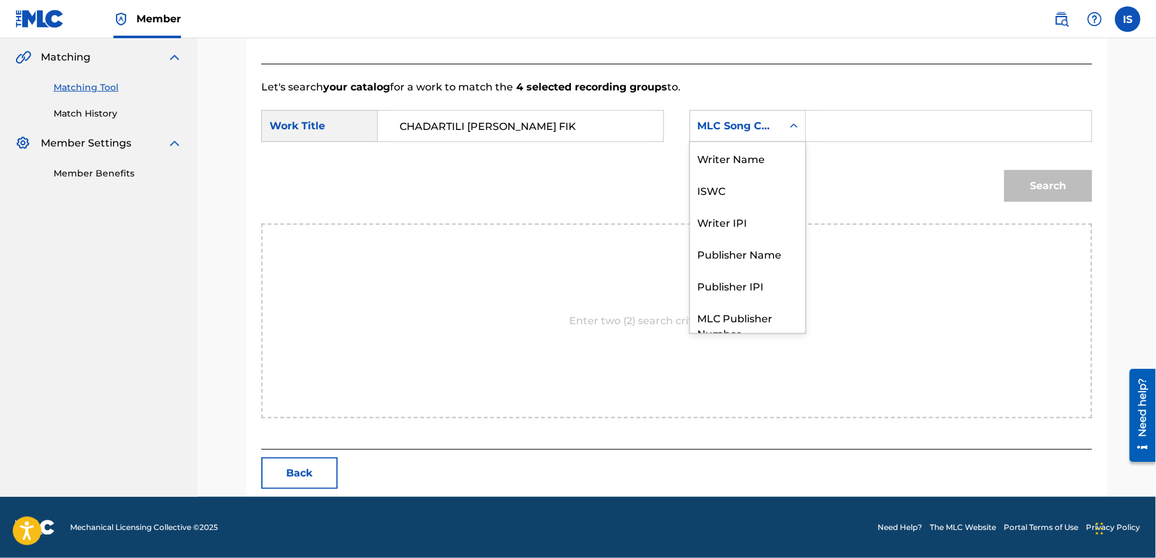
click at [773, 131] on div "MLC Song Code" at bounding box center [736, 126] width 77 height 15
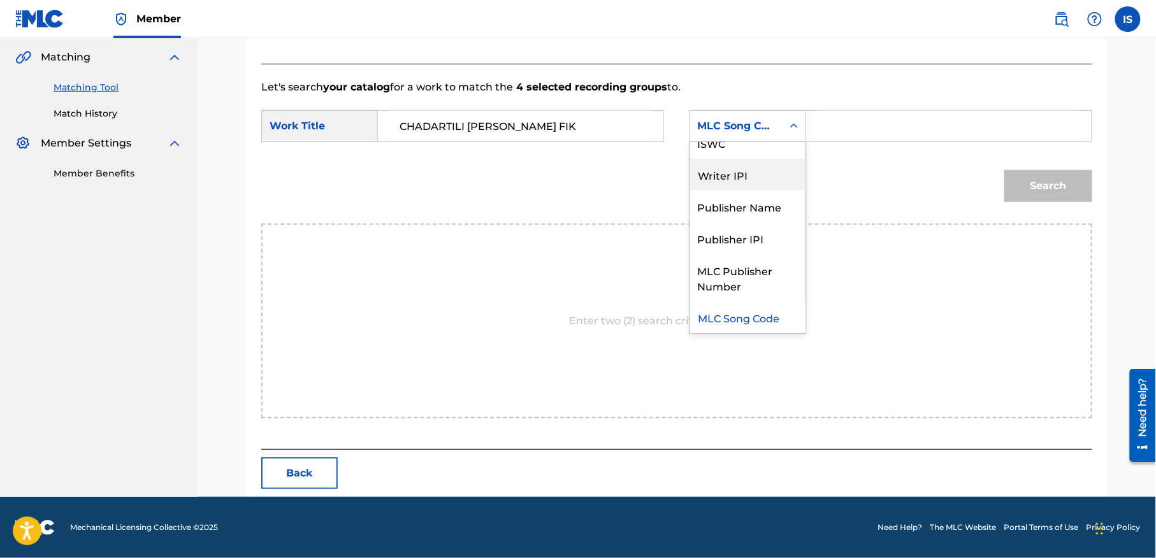
scroll to position [0, 0]
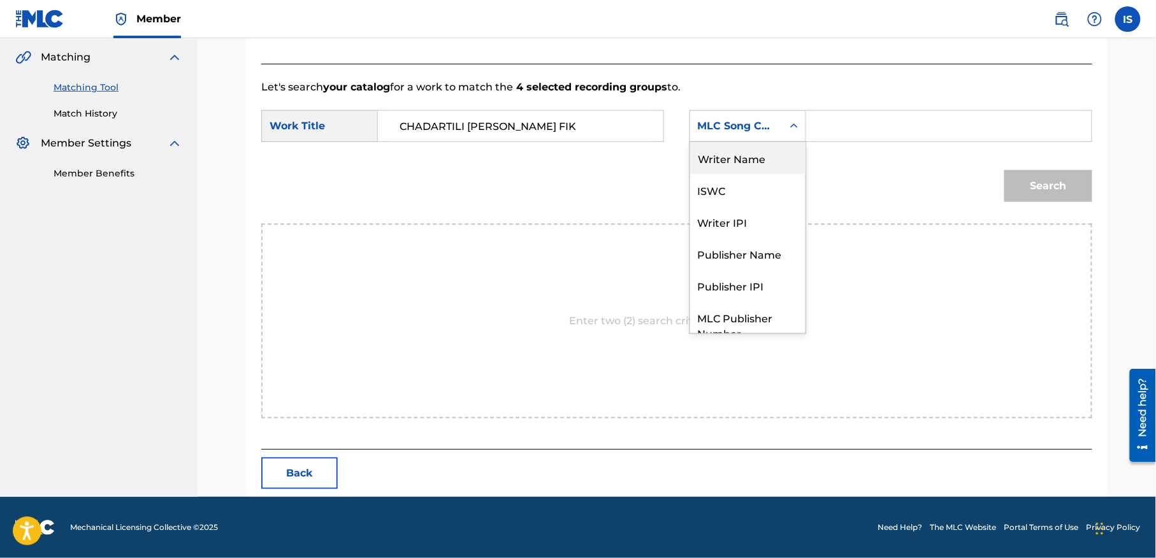
click at [755, 157] on div "Writer Name" at bounding box center [747, 158] width 115 height 32
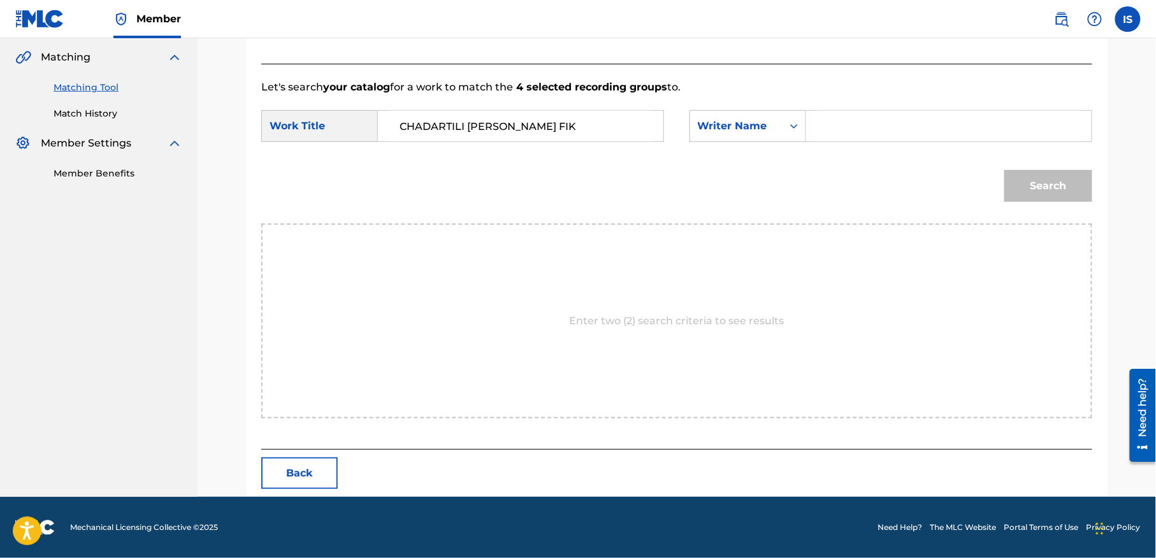
click at [871, 133] on input "Search Form" at bounding box center [949, 126] width 264 height 31
type input "moufok"
click at [1071, 191] on button "Search" at bounding box center [1048, 186] width 88 height 32
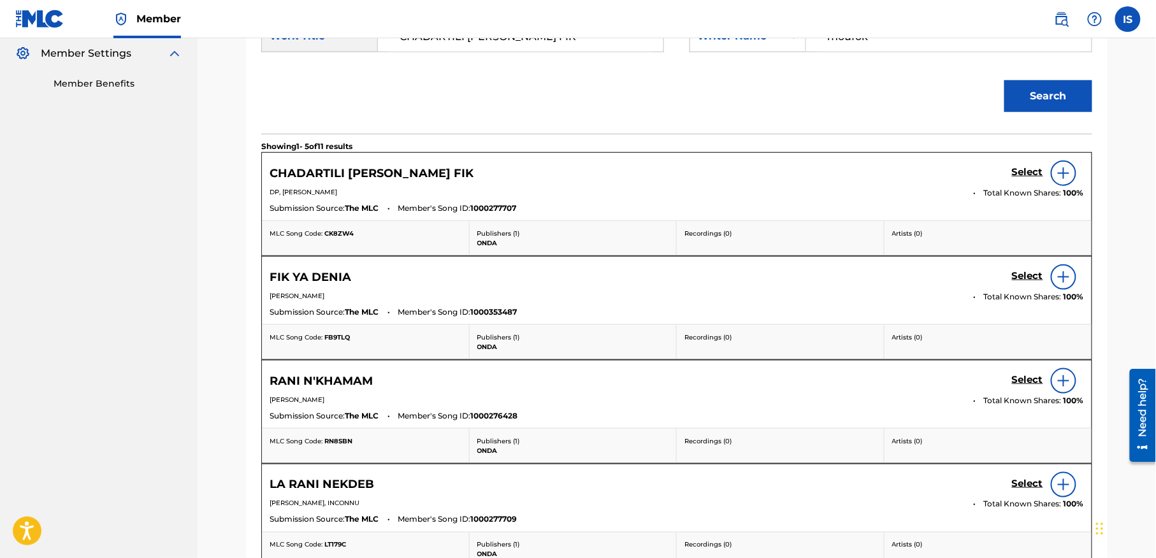
scroll to position [381, 0]
click at [1029, 171] on h5 "Select" at bounding box center [1027, 172] width 31 height 12
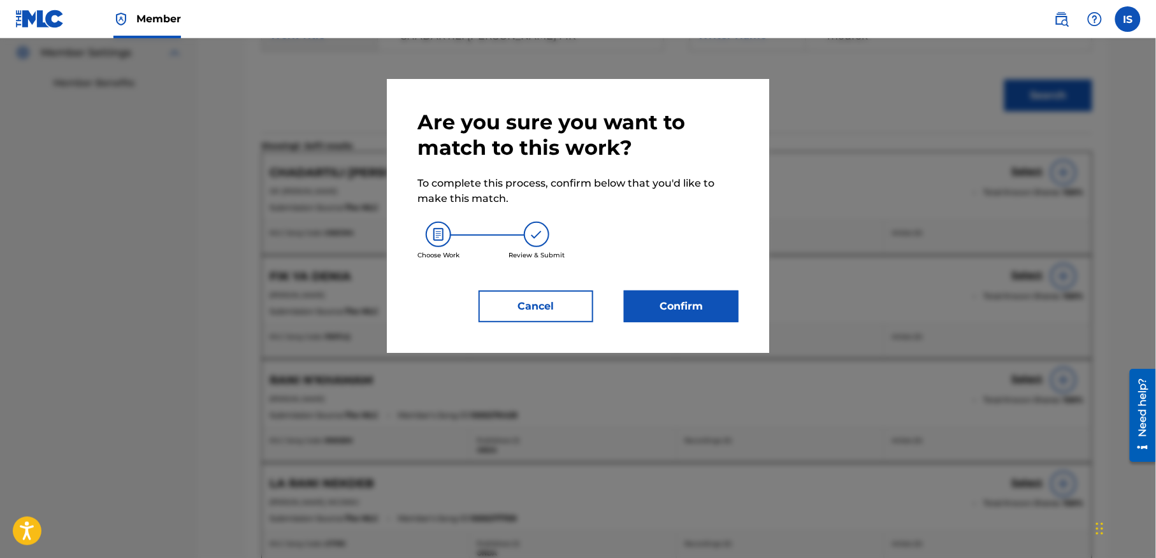
click at [697, 305] on button "Confirm" at bounding box center [681, 307] width 115 height 32
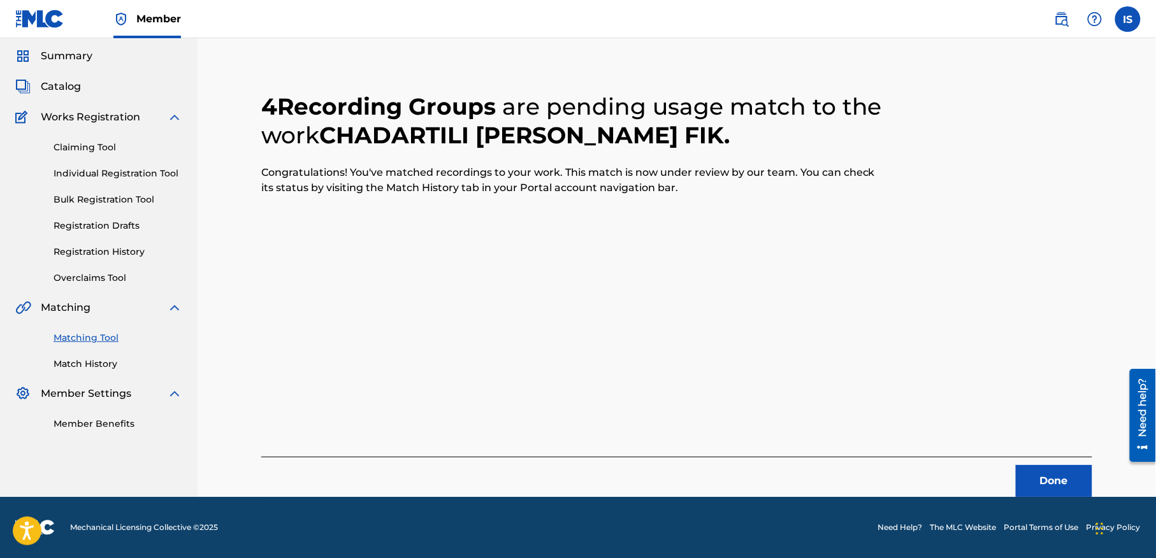
scroll to position [40, 0]
click at [1029, 482] on button "Done" at bounding box center [1054, 482] width 76 height 32
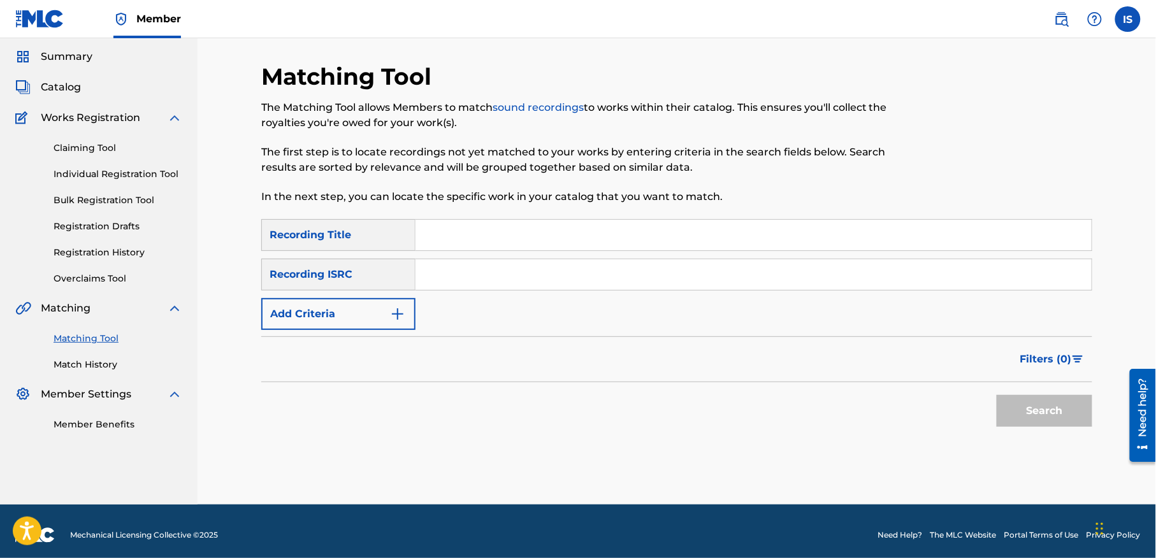
drag, startPoint x: 491, startPoint y: 245, endPoint x: 450, endPoint y: 235, distance: 42.0
click at [450, 235] on input "Search Form" at bounding box center [754, 235] width 676 height 31
paste input "GHADI NEZDAME"
type input "GHADI NEZDAME"
click at [352, 322] on button "Add Criteria" at bounding box center [338, 314] width 154 height 32
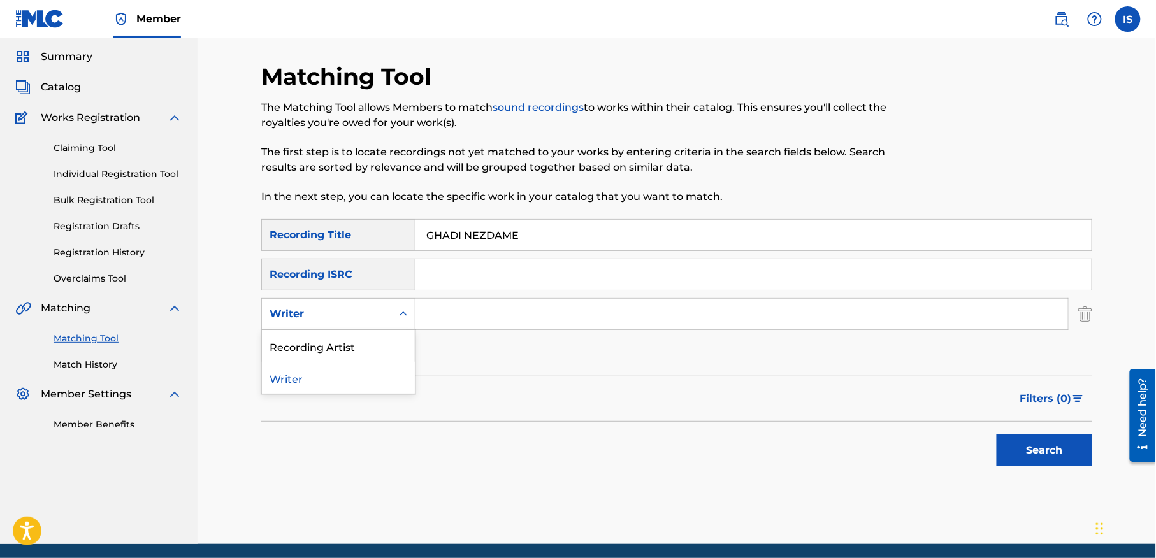
click at [348, 319] on div "Writer" at bounding box center [327, 314] width 115 height 15
click at [352, 350] on div "Recording Artist" at bounding box center [338, 346] width 153 height 32
click at [475, 312] on input "Search Form" at bounding box center [742, 314] width 653 height 31
type input "cheb bilal"
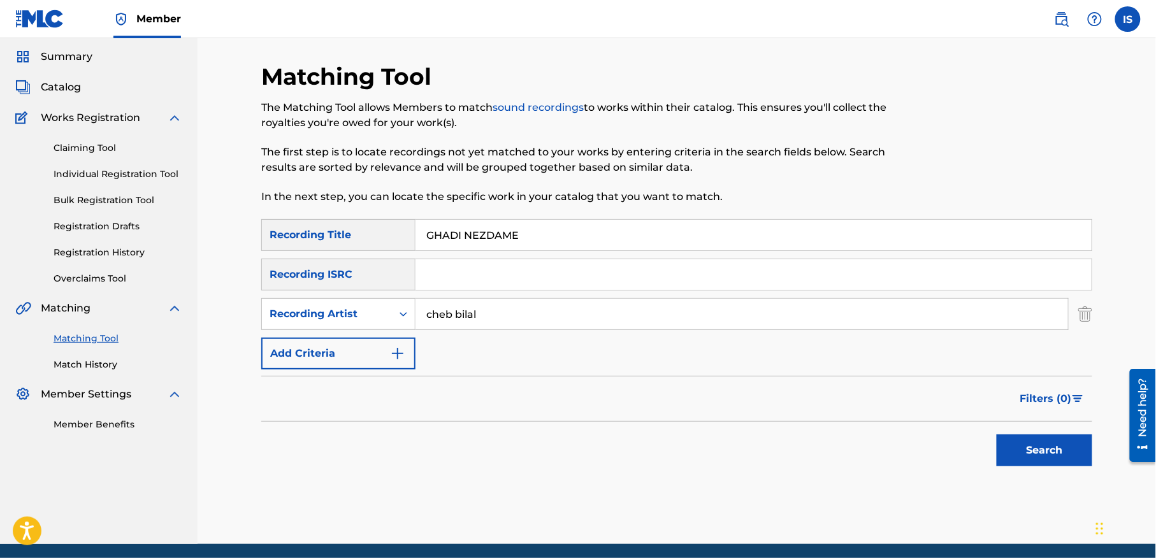
click at [1051, 449] on button "Search" at bounding box center [1045, 451] width 96 height 32
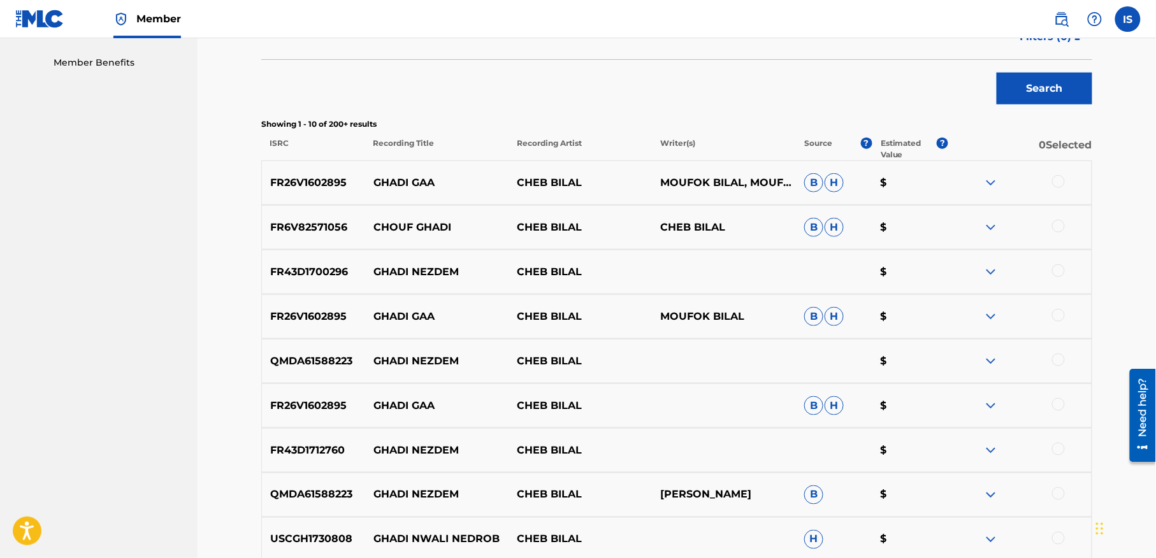
scroll to position [411, 0]
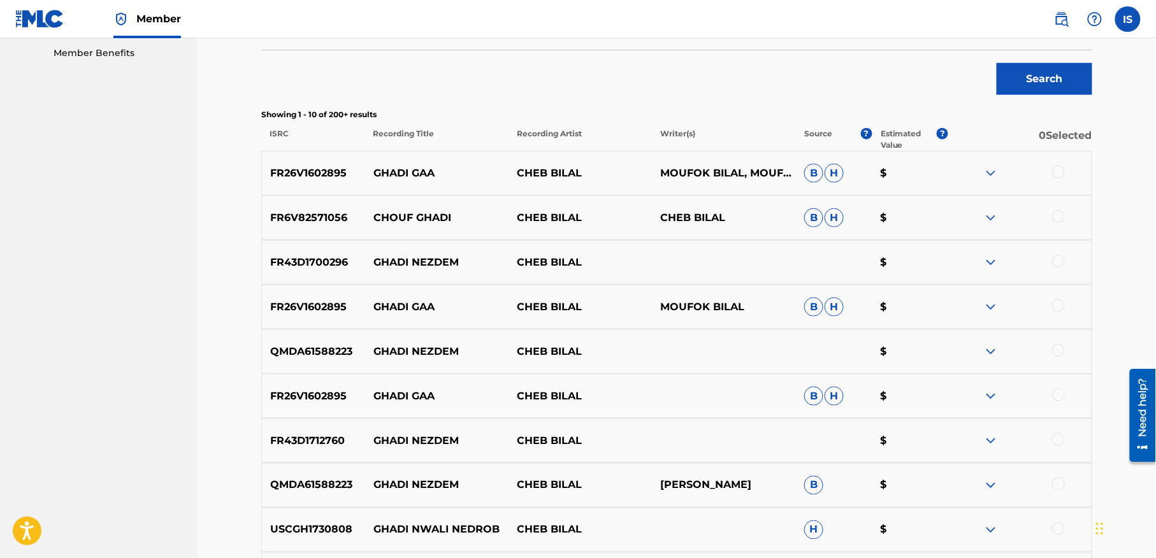
click at [1055, 263] on div at bounding box center [1058, 261] width 13 height 13
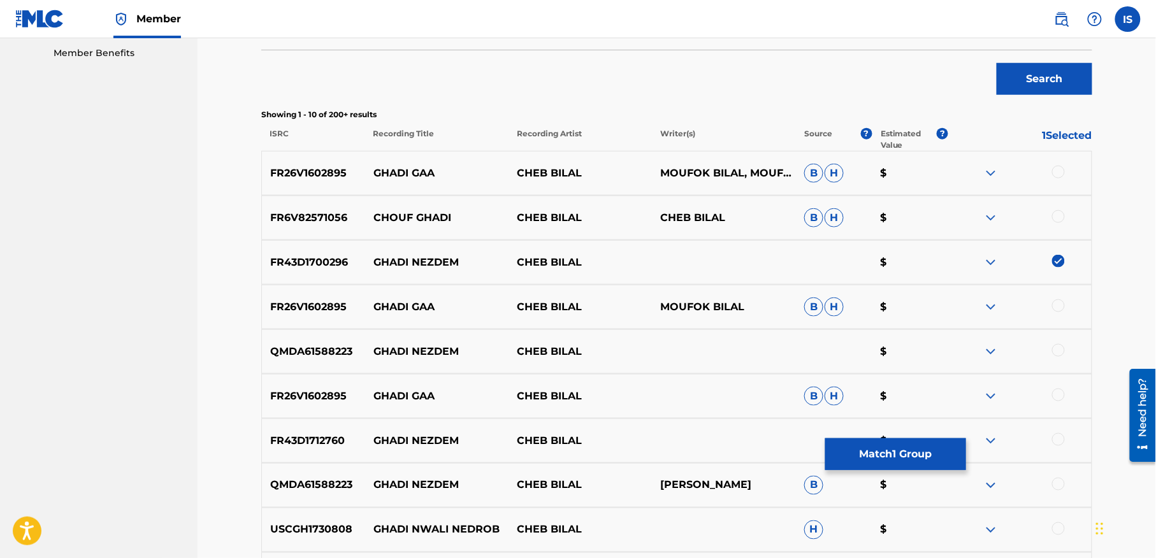
click at [1055, 352] on div at bounding box center [1058, 350] width 13 height 13
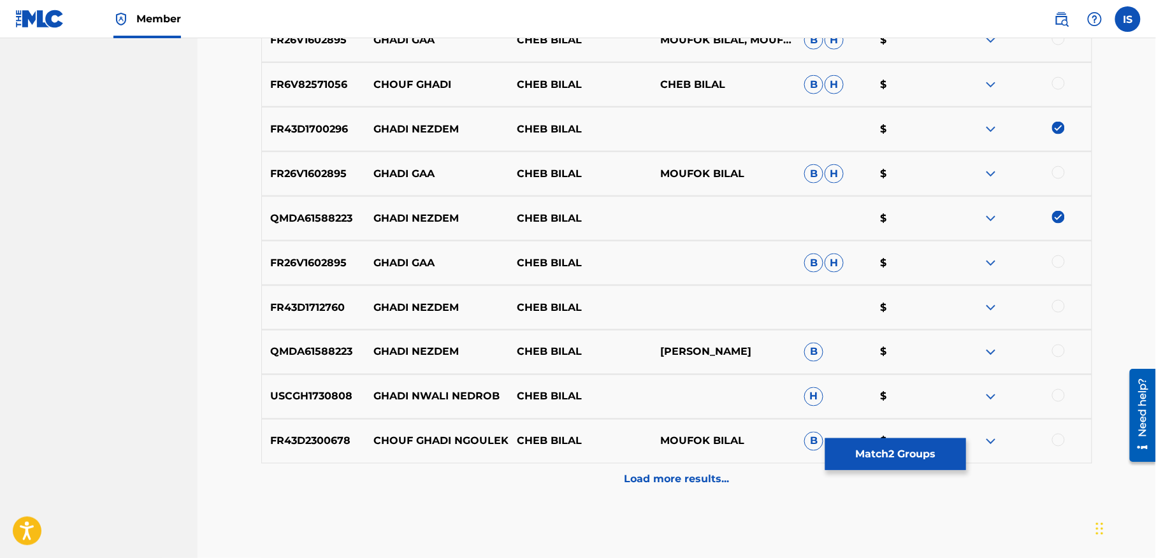
scroll to position [558, 0]
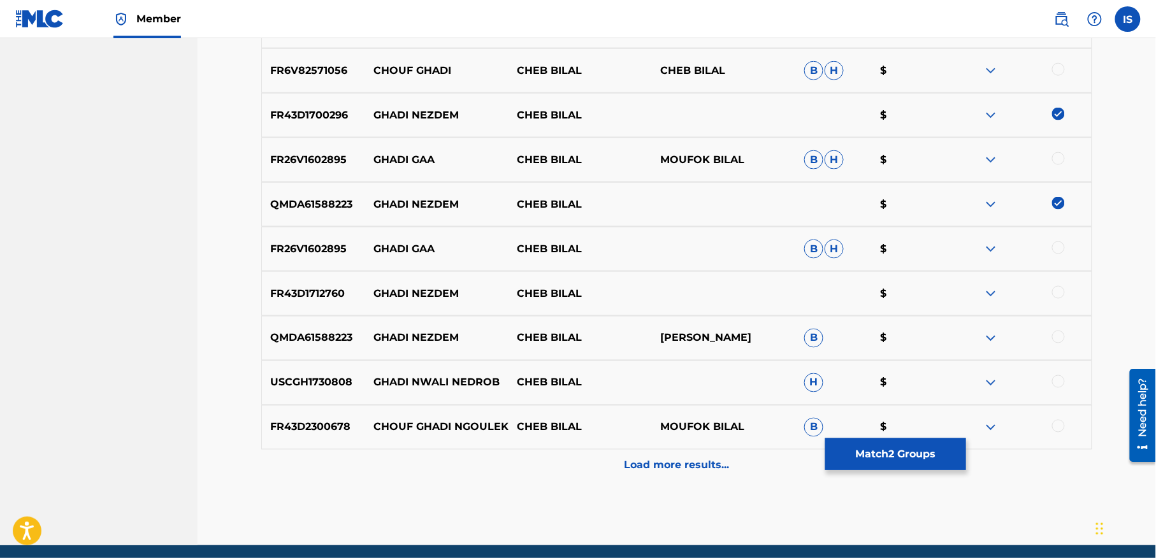
click at [1055, 292] on div at bounding box center [1058, 292] width 13 height 13
click at [1058, 335] on div at bounding box center [1058, 337] width 13 height 13
click at [687, 470] on p "Load more results..." at bounding box center [677, 465] width 105 height 15
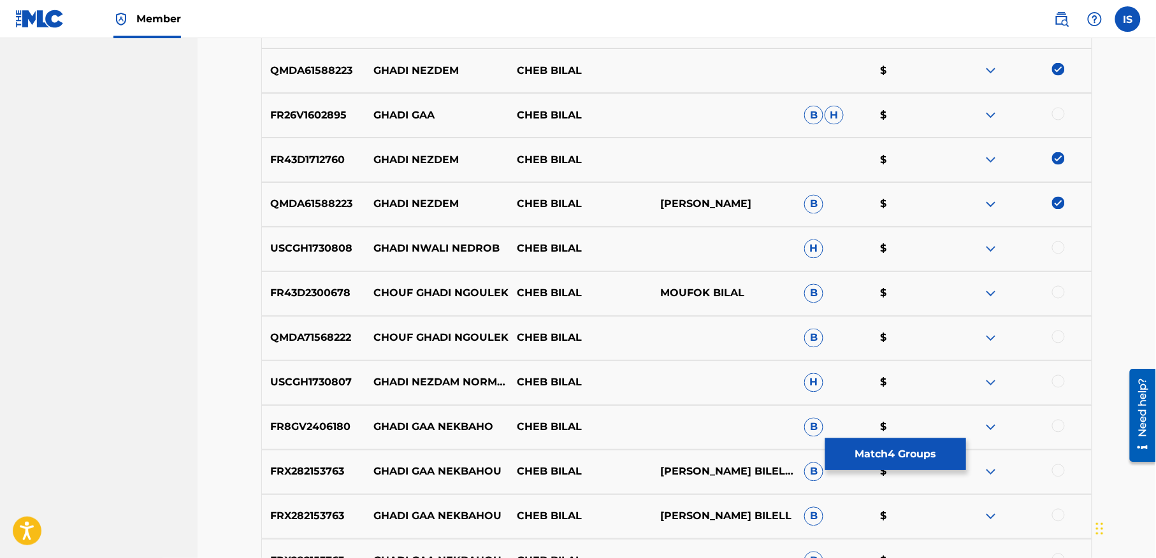
scroll to position [696, 0]
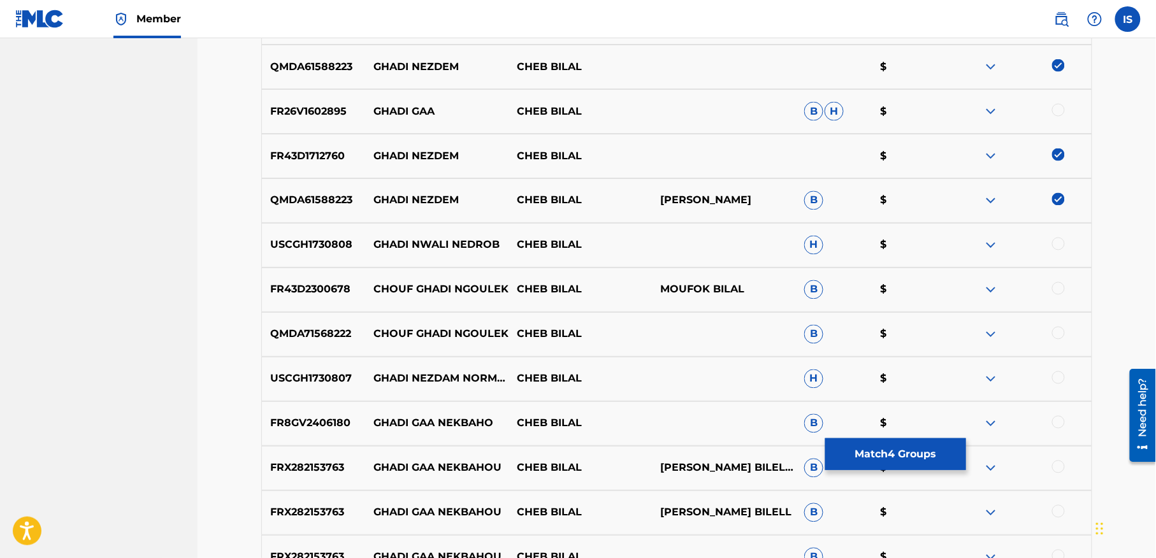
click at [1057, 378] on div at bounding box center [1058, 378] width 13 height 13
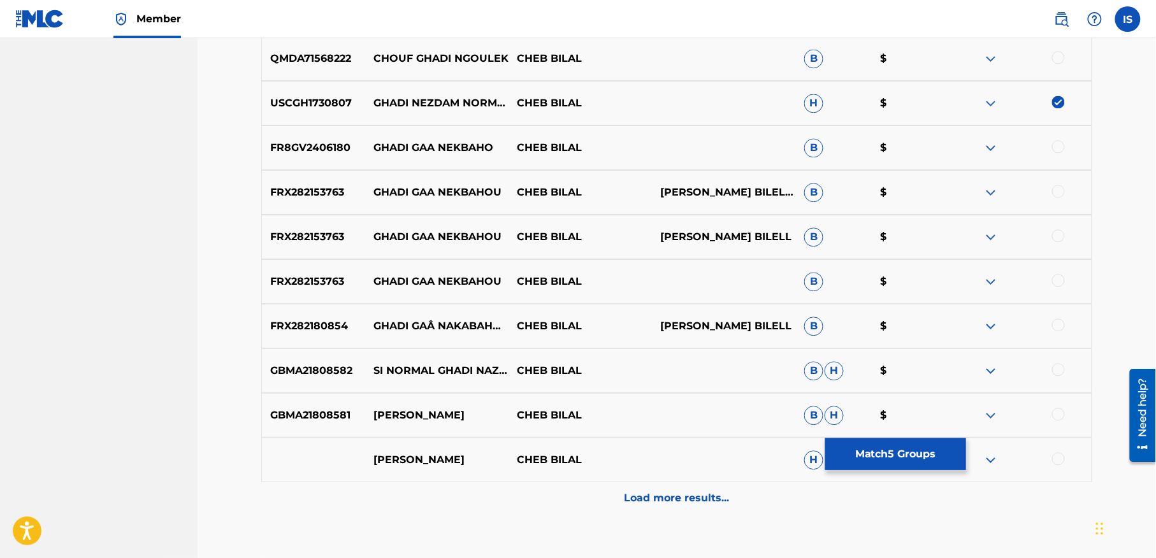
scroll to position [972, 0]
click at [1057, 368] on div at bounding box center [1058, 369] width 13 height 13
click at [674, 501] on p "Load more results..." at bounding box center [677, 497] width 105 height 15
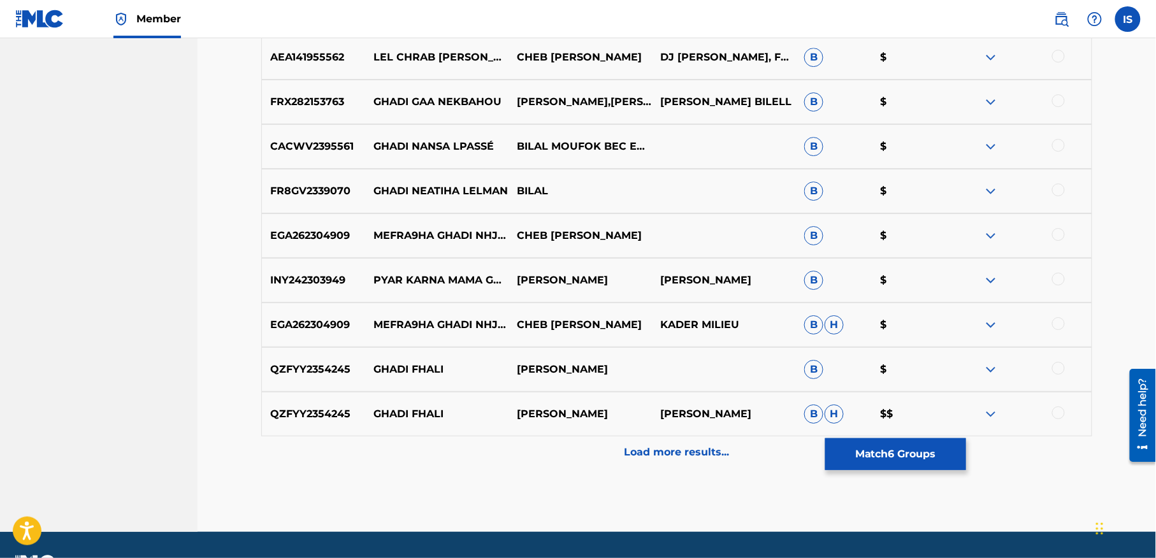
scroll to position [1466, 0]
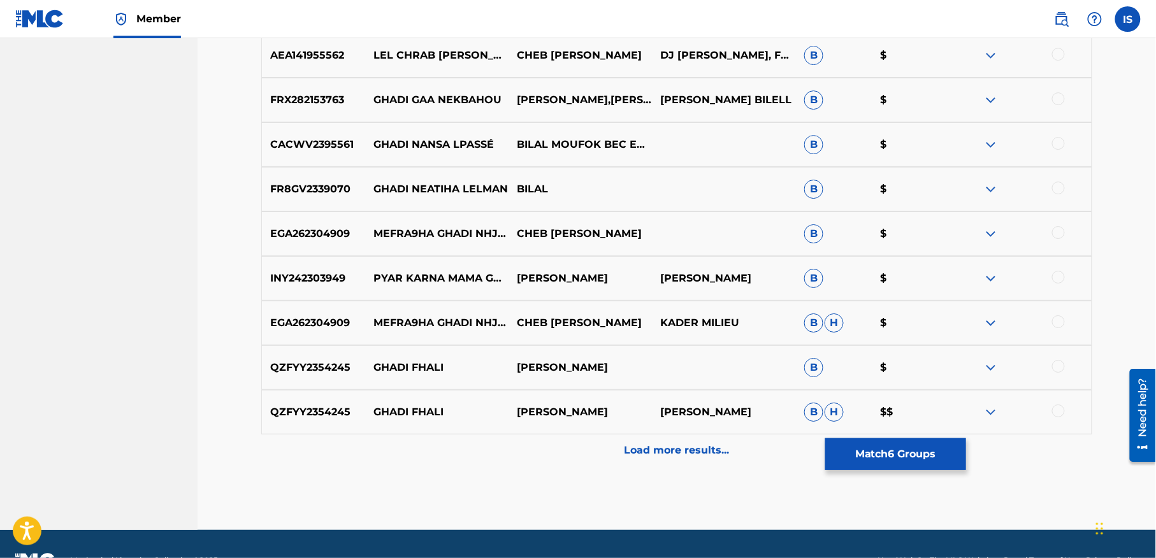
click at [893, 463] on button "Match 6 Groups" at bounding box center [895, 454] width 141 height 32
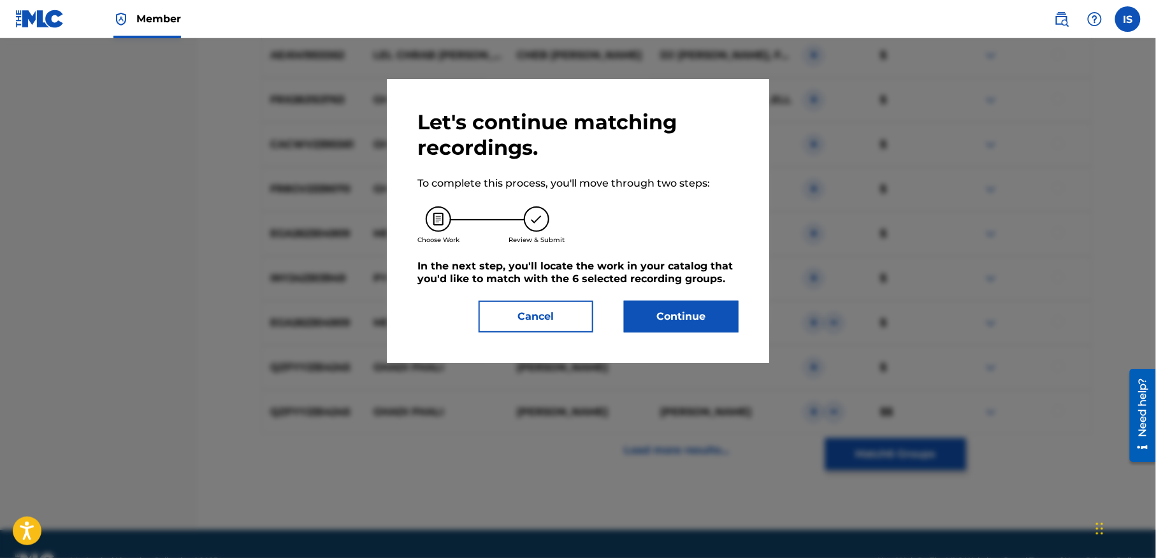
click at [681, 316] on button "Continue" at bounding box center [681, 317] width 115 height 32
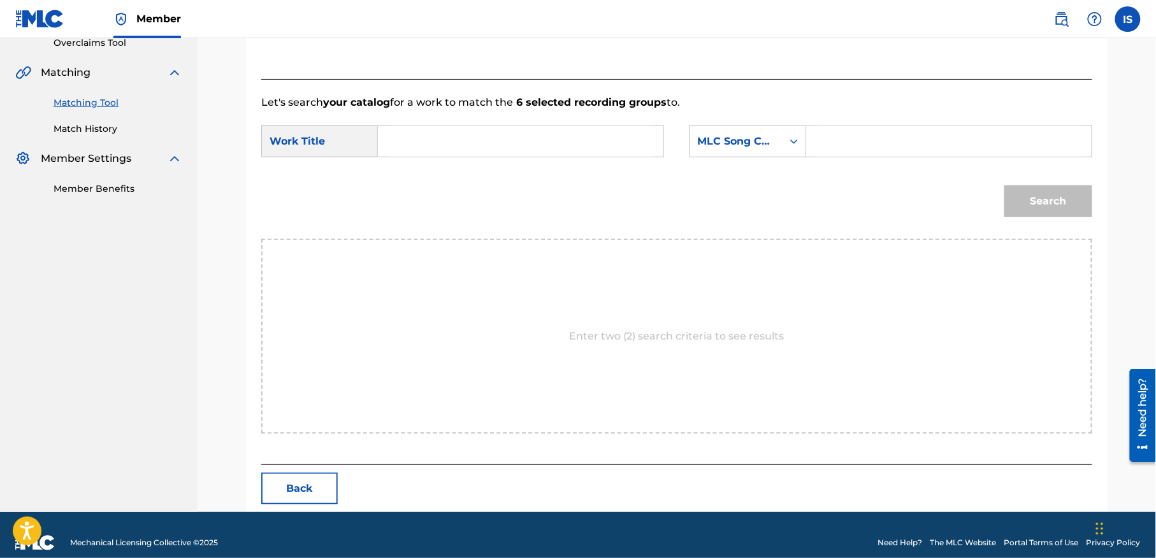
scroll to position [291, 0]
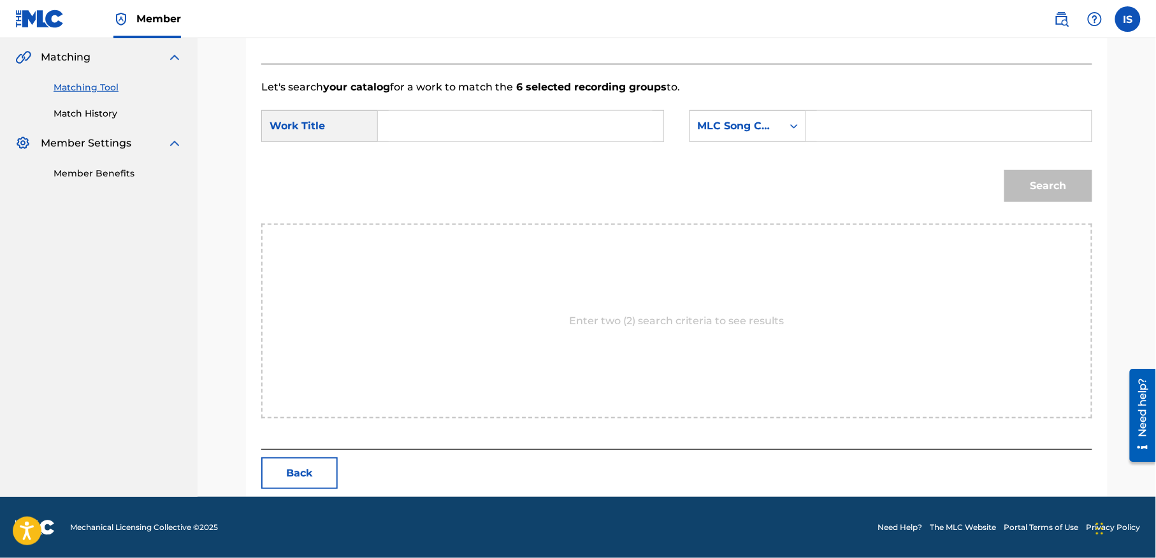
click at [516, 133] on input "Search Form" at bounding box center [521, 126] width 264 height 31
paste input "GHADI NEZDAME"
type input "GHADI NEZDAME"
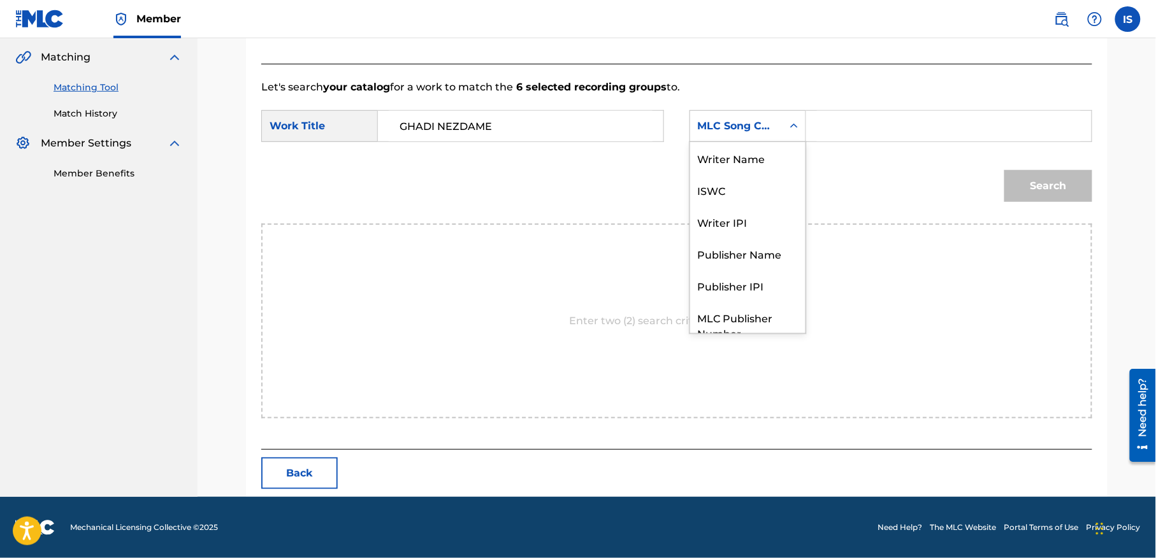
click at [778, 122] on div "MLC Song Code" at bounding box center [736, 126] width 92 height 24
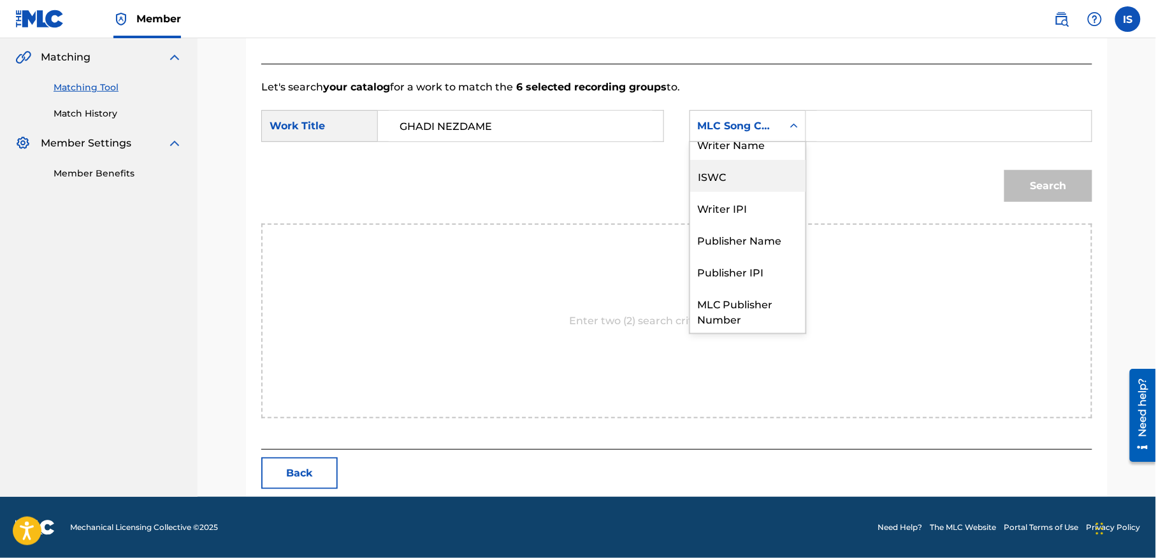
scroll to position [0, 0]
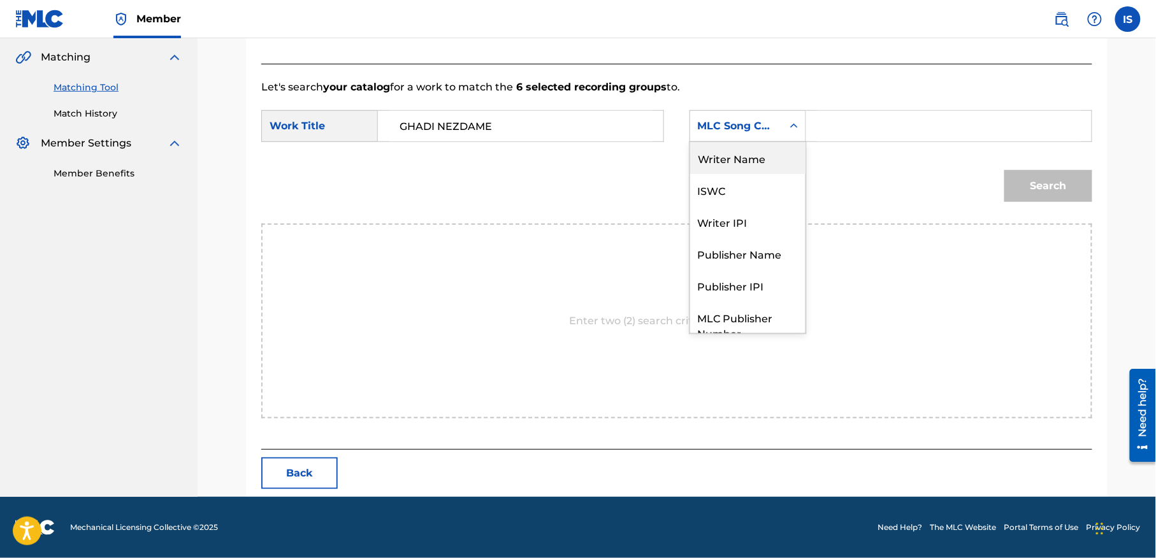
click at [760, 161] on div "Writer Name" at bounding box center [747, 158] width 115 height 32
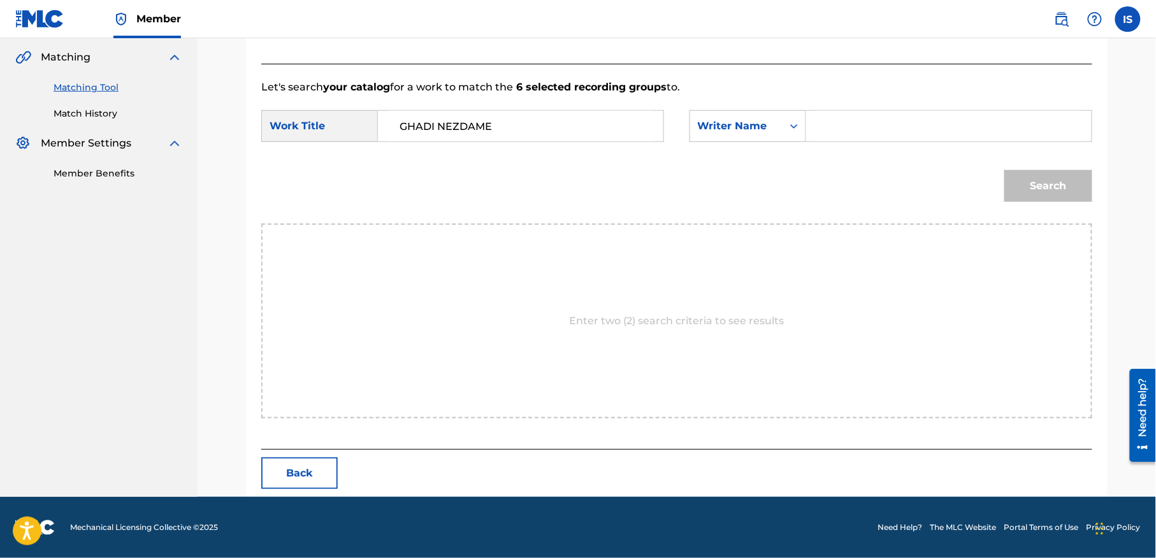
click at [859, 145] on div "SearchWithCriteria74ef4346-8823-495a-b62e-f644ffab674d Work Title GHADI NEZDAME…" at bounding box center [676, 130] width 831 height 40
click at [855, 133] on input "Search Form" at bounding box center [949, 126] width 264 height 31
type input "moufok"
click at [1049, 178] on button "Search" at bounding box center [1048, 186] width 88 height 32
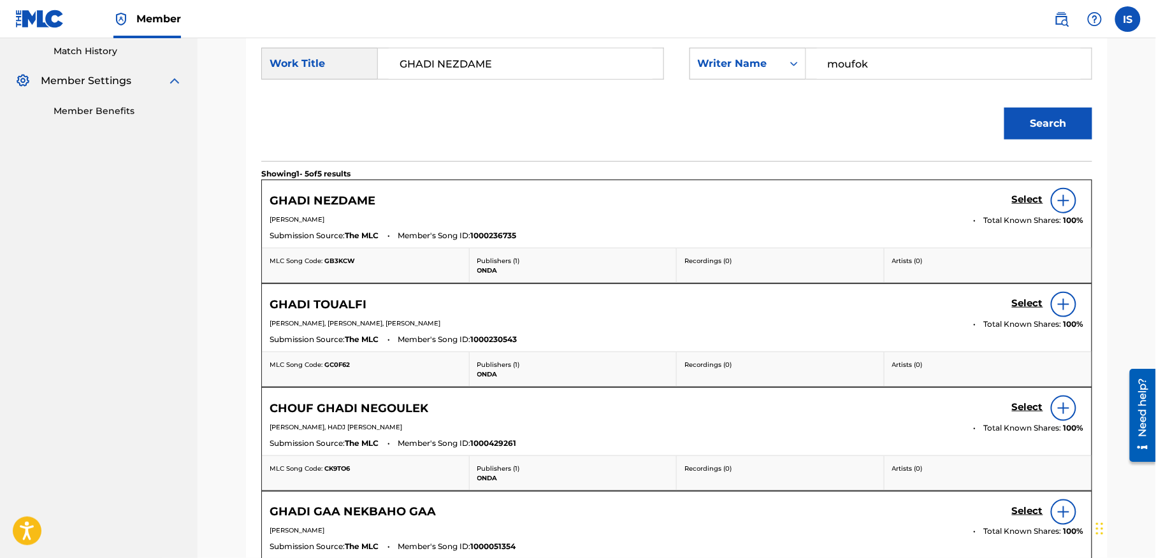
scroll to position [349, 0]
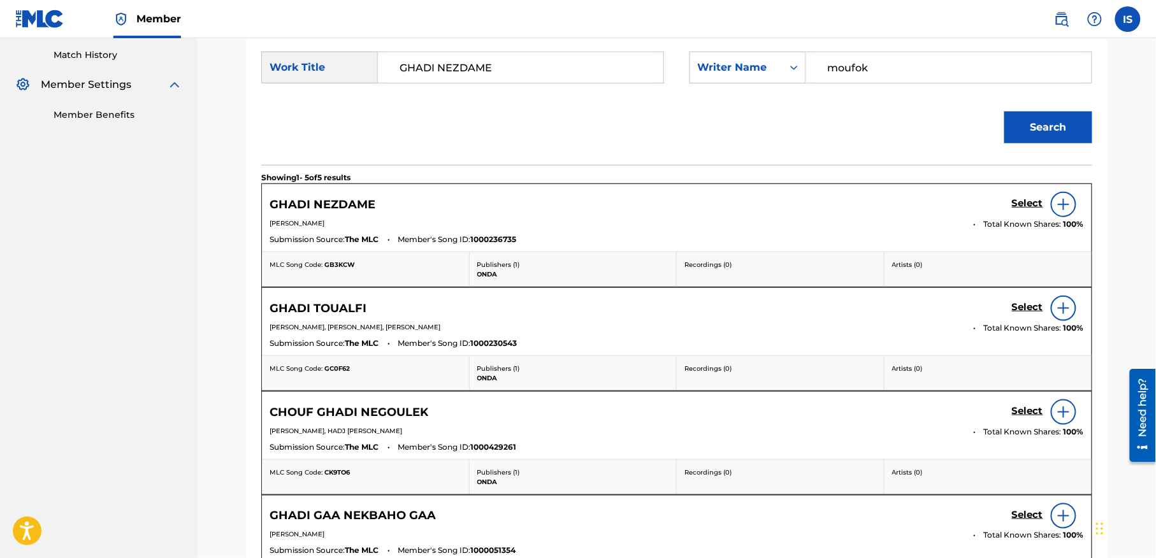
click at [1023, 205] on h5 "Select" at bounding box center [1027, 204] width 31 height 12
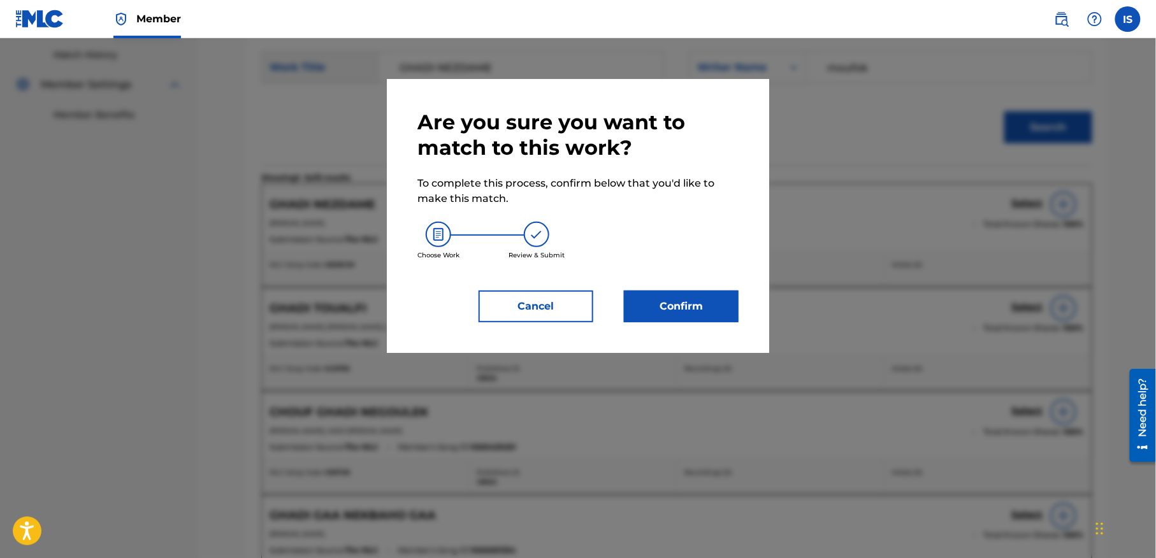
click at [691, 305] on button "Confirm" at bounding box center [681, 307] width 115 height 32
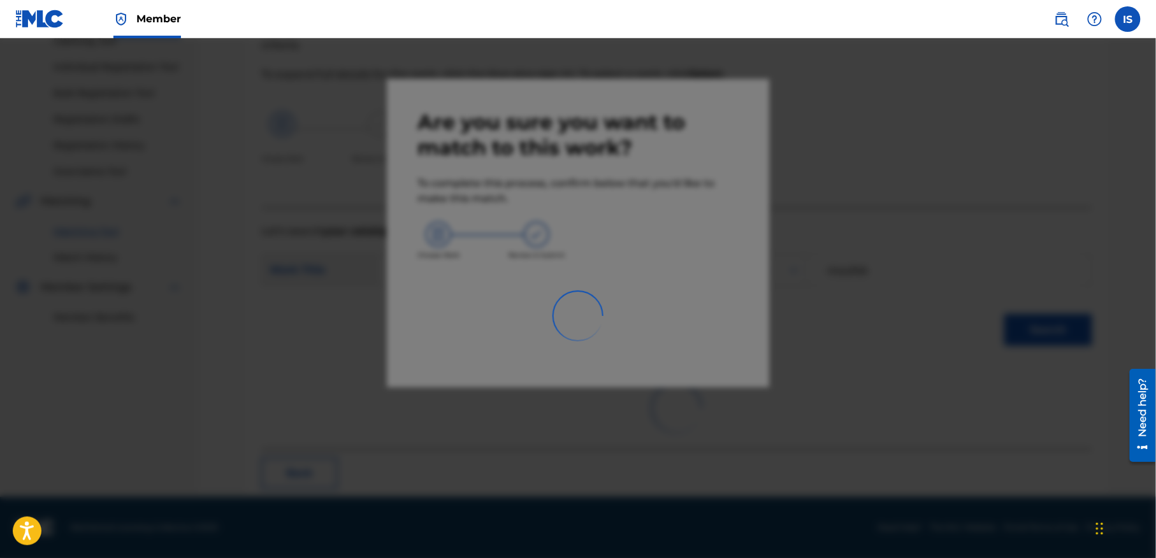
scroll to position [40, 0]
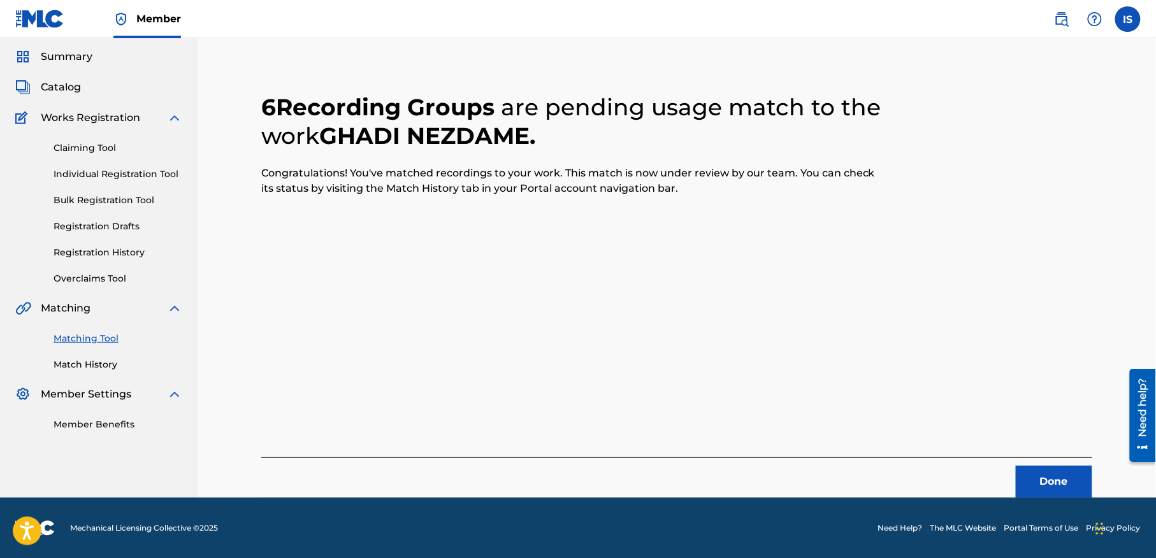
click at [1027, 492] on button "Done" at bounding box center [1054, 482] width 76 height 32
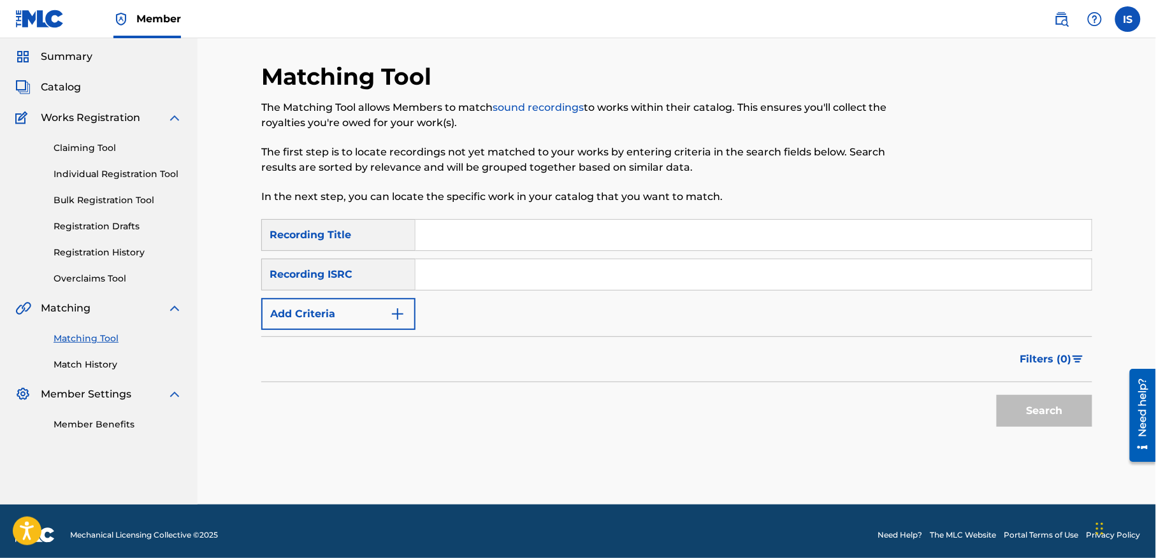
click at [472, 233] on input "Search Form" at bounding box center [754, 235] width 676 height 31
paste input "AMINE YA [PERSON_NAME]"
type input "AMINE YA [PERSON_NAME]"
click at [356, 307] on button "Add Criteria" at bounding box center [338, 314] width 154 height 32
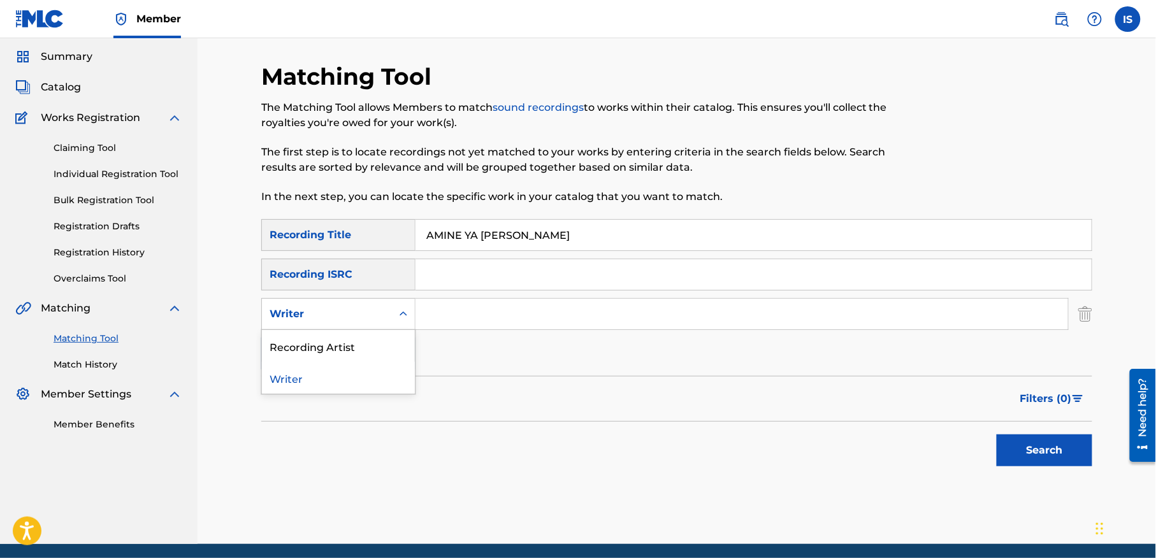
click at [353, 322] on div "Writer" at bounding box center [327, 314] width 130 height 24
click at [357, 350] on div "Recording Artist" at bounding box center [338, 346] width 153 height 32
click at [483, 314] on input "Search Form" at bounding box center [742, 314] width 653 height 31
type input "cheb bilal"
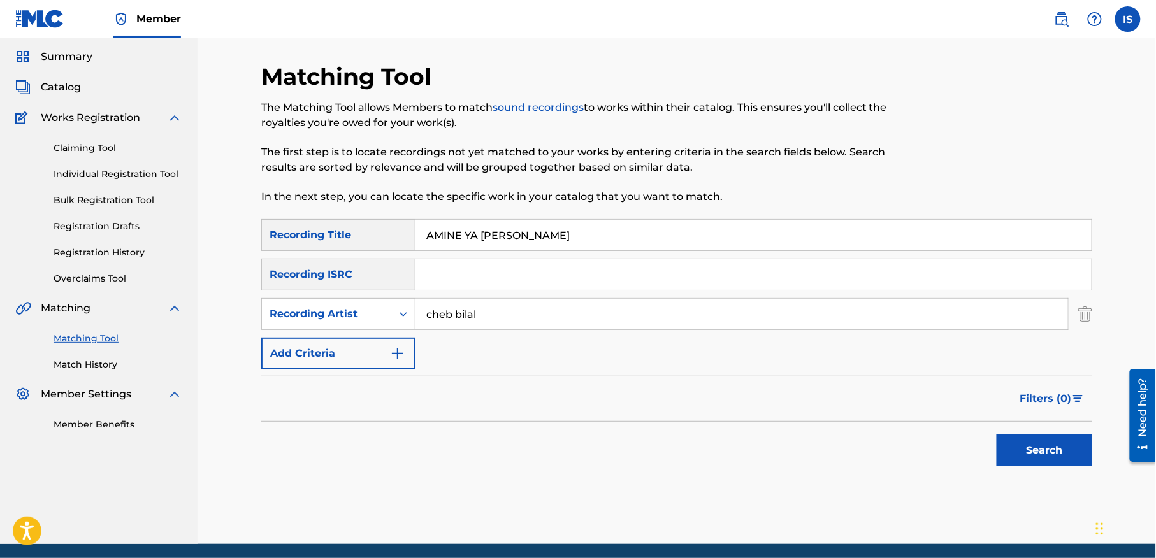
click at [1053, 462] on button "Search" at bounding box center [1045, 451] width 96 height 32
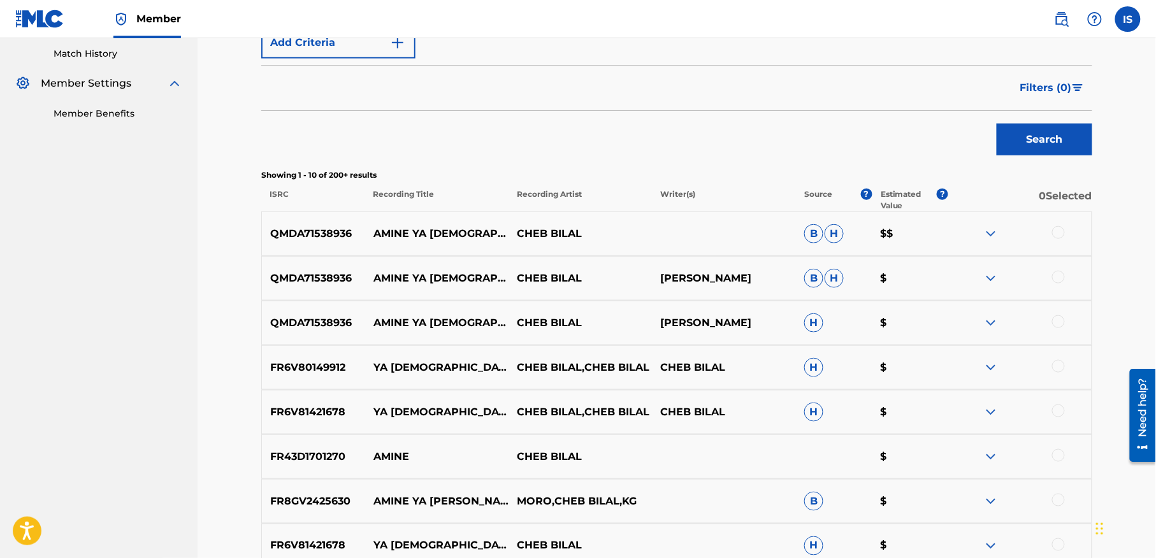
scroll to position [358, 0]
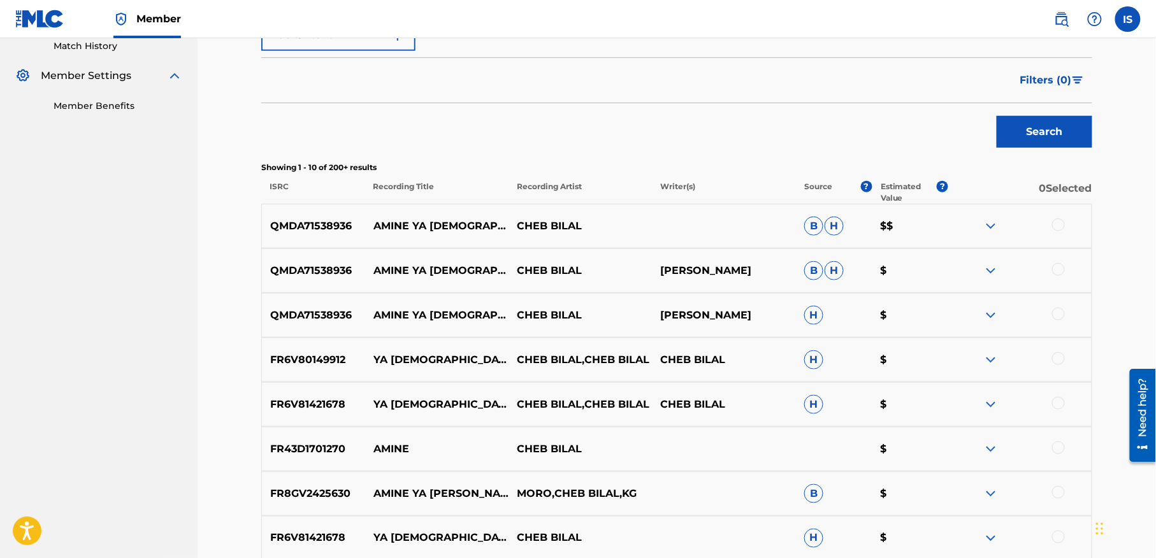
click at [1059, 225] on div at bounding box center [1058, 225] width 13 height 13
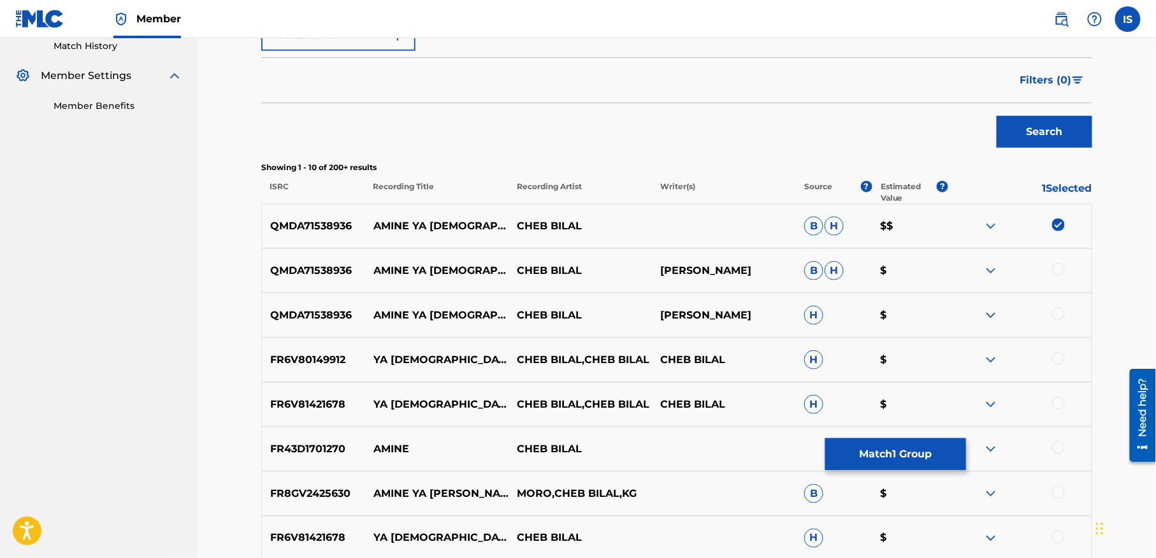
drag, startPoint x: 1057, startPoint y: 259, endPoint x: 1053, endPoint y: 243, distance: 15.8
click at [1053, 243] on div "QMDA71538936 AMINE YA [DEMOGRAPHIC_DATA][PERSON_NAME] CHEB [PERSON_NAME] $$" at bounding box center [676, 226] width 831 height 45
click at [1053, 266] on div at bounding box center [1058, 269] width 13 height 13
click at [1056, 314] on div at bounding box center [1058, 314] width 13 height 13
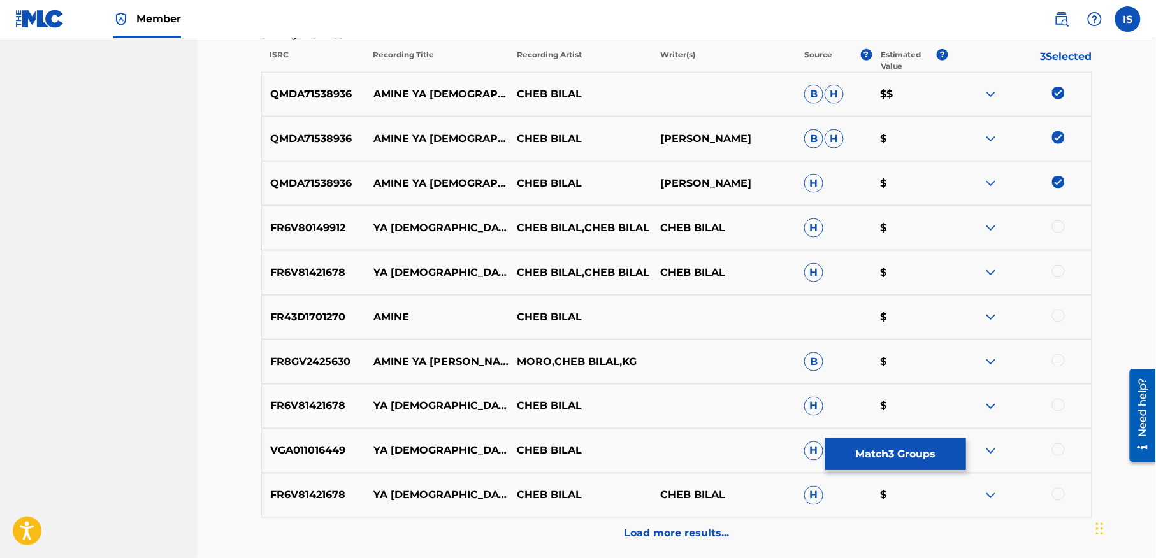
scroll to position [489, 0]
click at [1057, 228] on div at bounding box center [1058, 227] width 13 height 13
click at [1055, 271] on div at bounding box center [1058, 272] width 13 height 13
drag, startPoint x: 1055, startPoint y: 363, endPoint x: 1058, endPoint y: 407, distance: 43.4
click at [1058, 407] on div at bounding box center [1058, 406] width 13 height 13
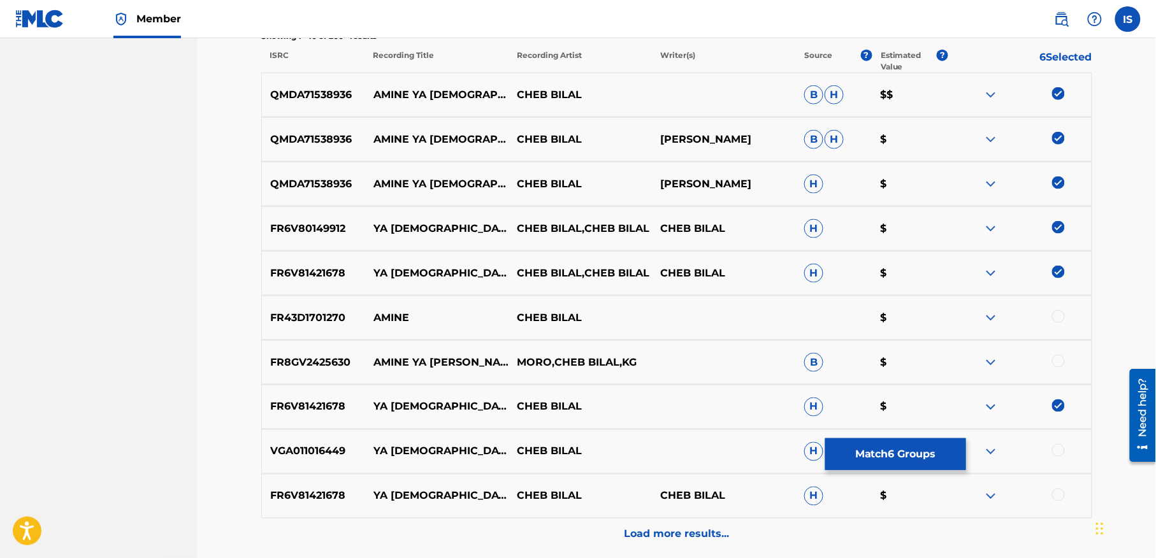
click at [1056, 358] on div at bounding box center [1058, 361] width 13 height 13
click at [1054, 451] on div at bounding box center [1058, 450] width 13 height 13
click at [1057, 502] on div at bounding box center [1019, 496] width 143 height 15
click at [1057, 496] on div at bounding box center [1058, 495] width 13 height 13
click at [694, 527] on p "Load more results..." at bounding box center [677, 534] width 105 height 15
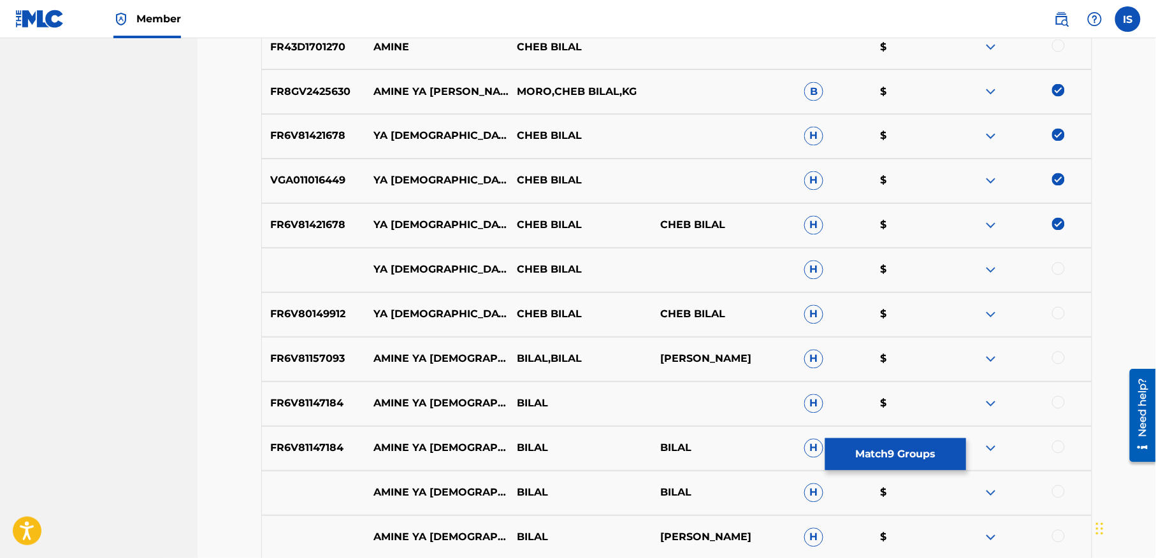
scroll to position [761, 0]
drag, startPoint x: 1053, startPoint y: 355, endPoint x: 1057, endPoint y: 361, distance: 6.6
click at [1057, 361] on div at bounding box center [1058, 357] width 13 height 13
click at [1059, 314] on div at bounding box center [1058, 313] width 13 height 13
click at [1057, 270] on div at bounding box center [1058, 268] width 13 height 13
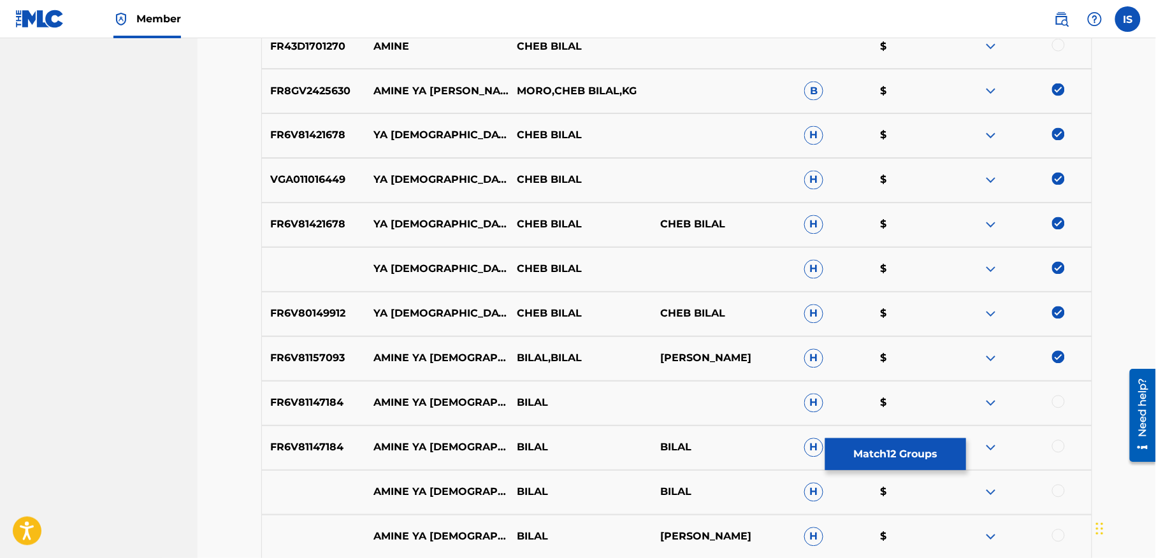
click at [1056, 404] on div at bounding box center [1058, 402] width 13 height 13
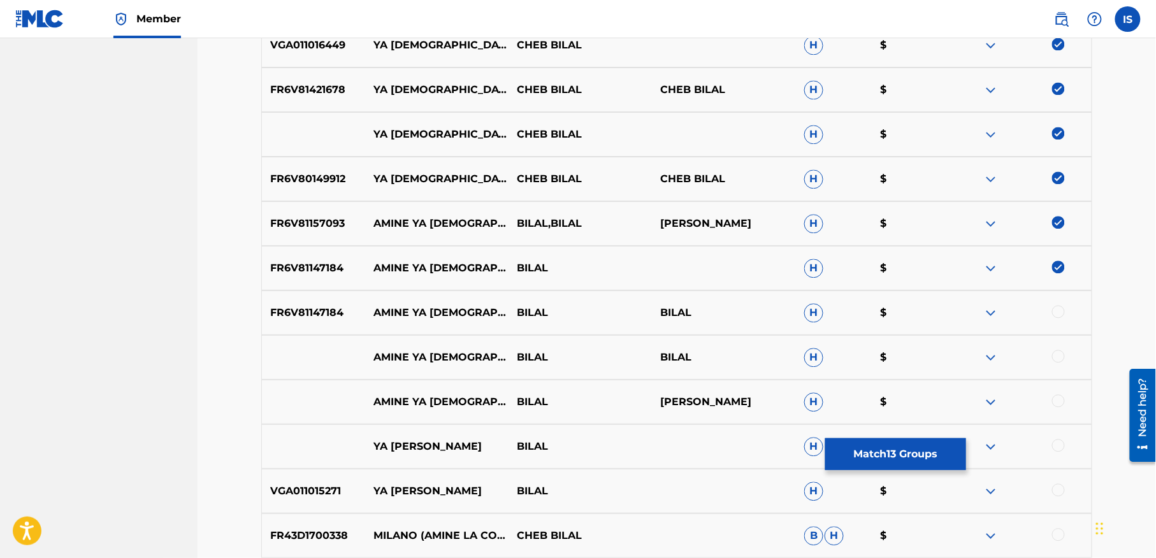
scroll to position [903, 0]
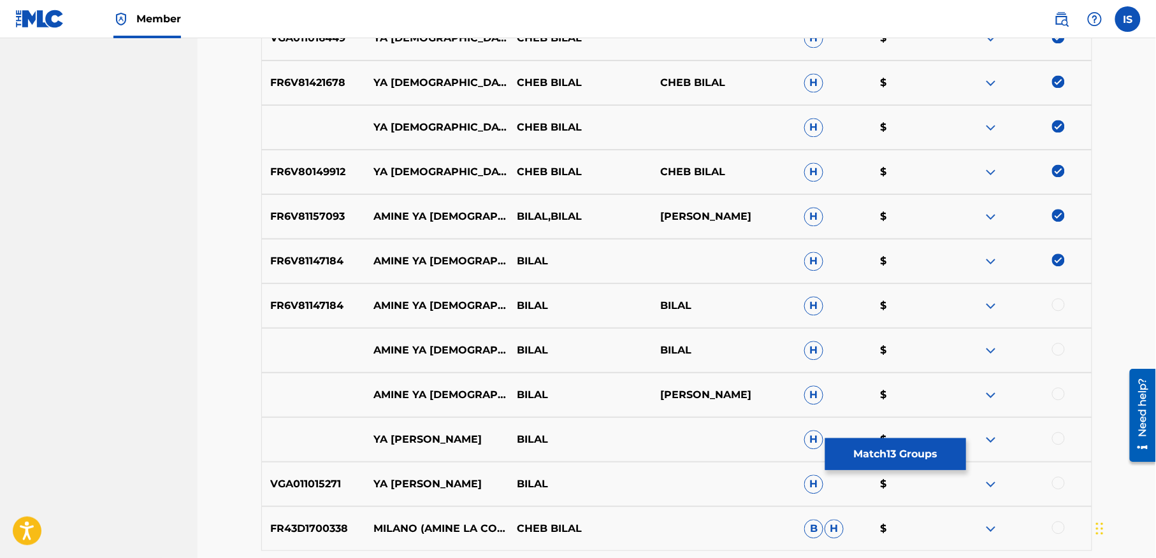
click at [1058, 303] on div at bounding box center [1058, 304] width 13 height 13
click at [1057, 347] on div at bounding box center [1058, 349] width 13 height 13
click at [1057, 394] on div at bounding box center [1058, 393] width 13 height 13
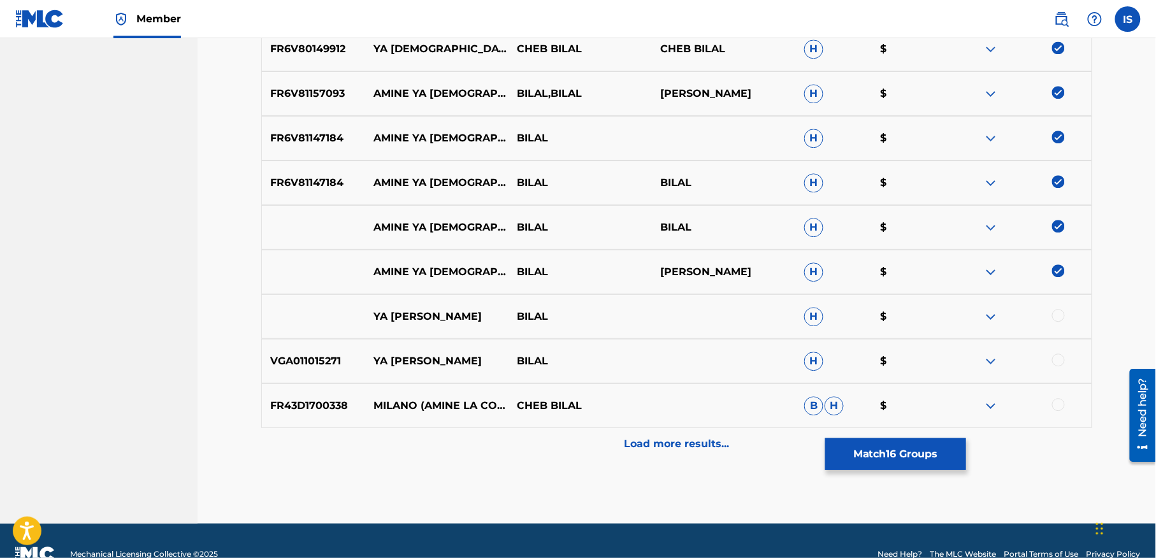
scroll to position [1028, 0]
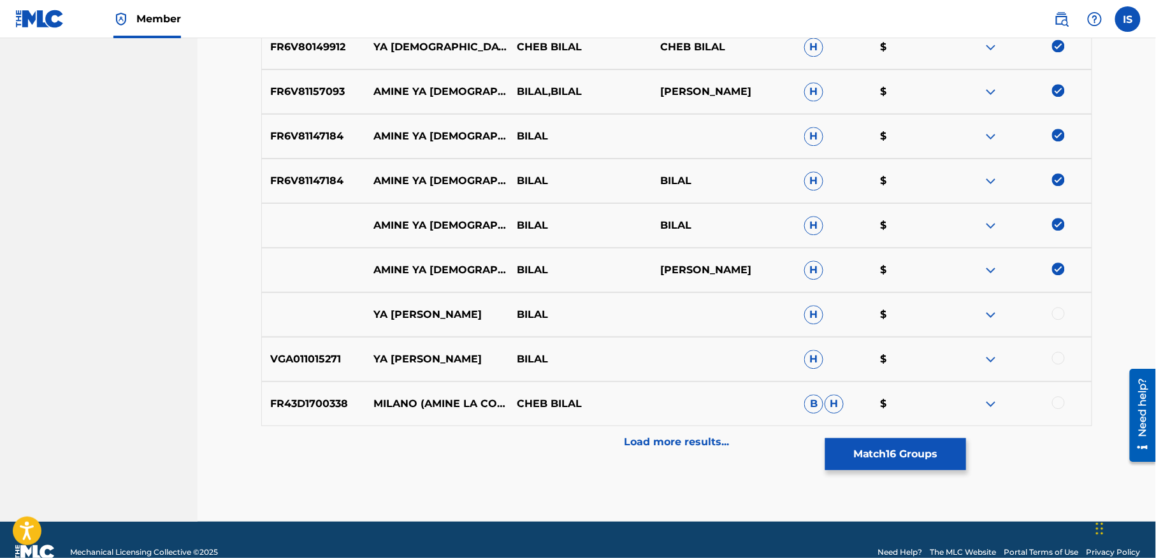
click at [1059, 312] on div at bounding box center [1058, 313] width 13 height 13
click at [1053, 357] on div at bounding box center [1058, 358] width 13 height 13
click at [709, 449] on p "Load more results..." at bounding box center [677, 442] width 105 height 15
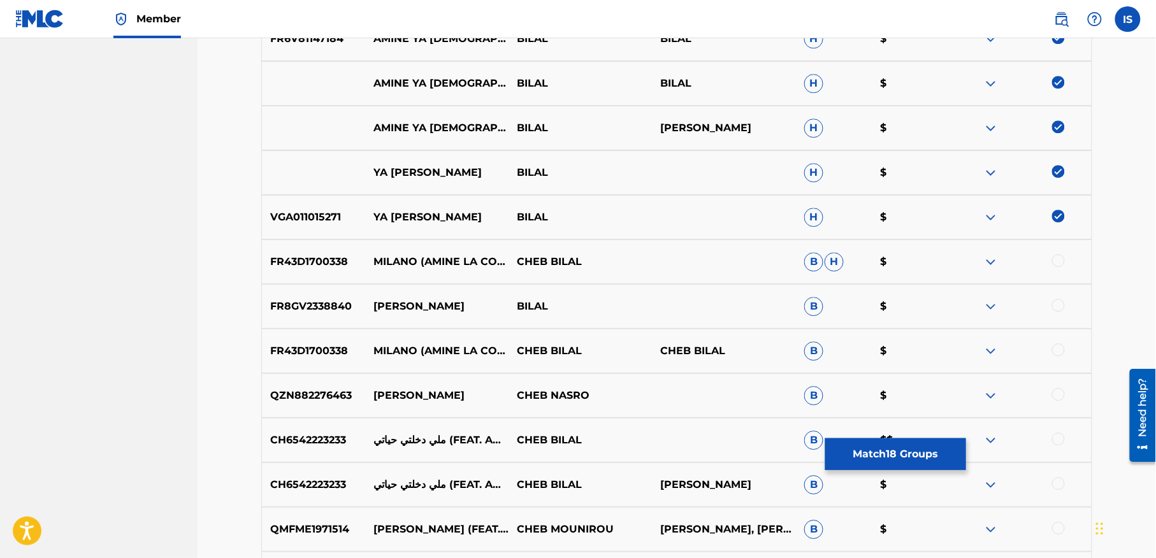
scroll to position [1171, 0]
click at [1056, 304] on div at bounding box center [1058, 304] width 13 height 13
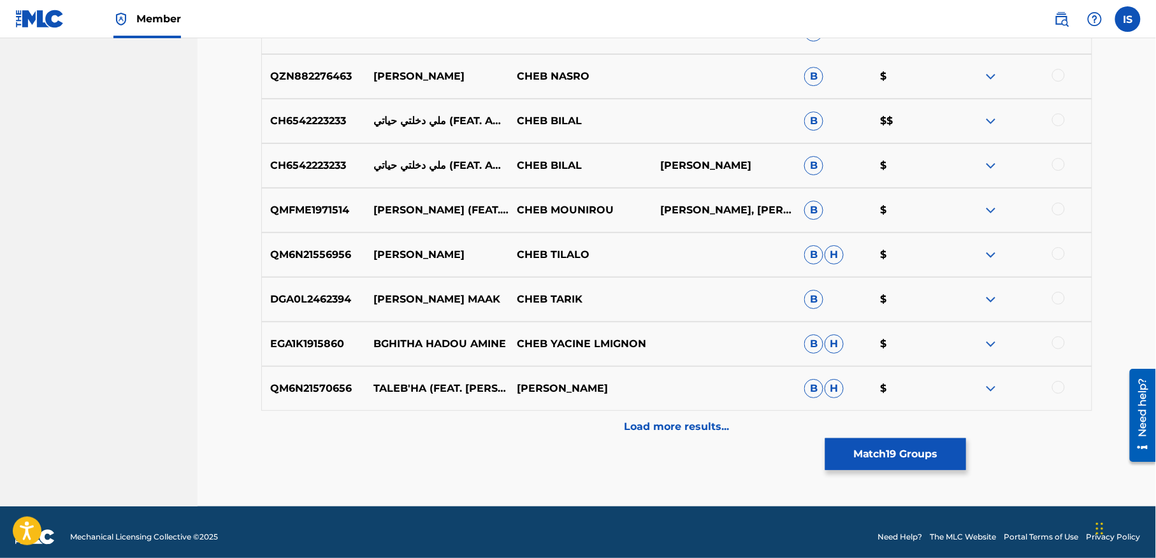
scroll to position [1500, 0]
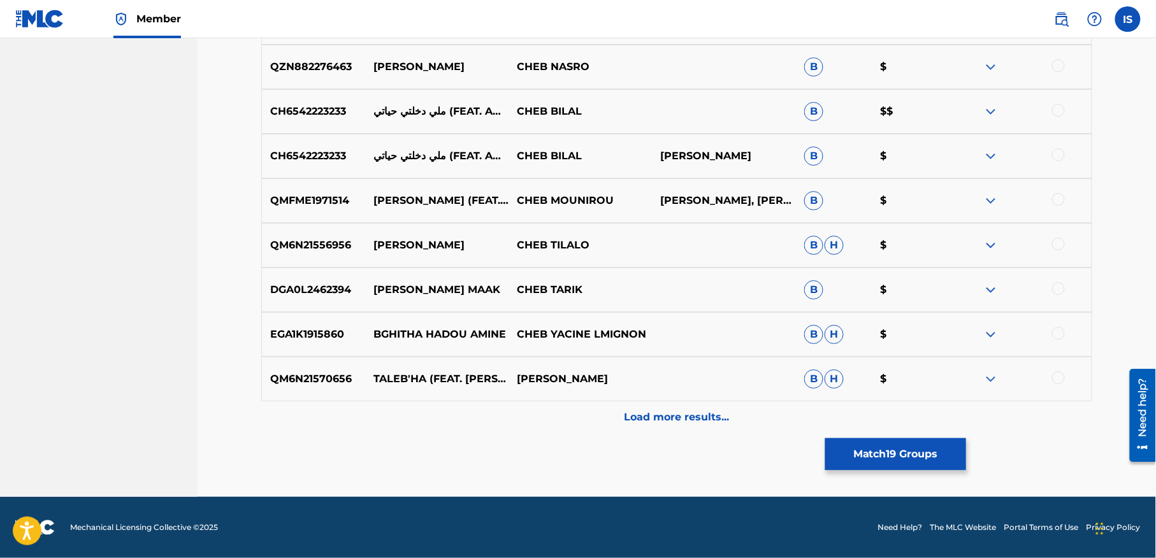
click at [888, 461] on button "Match 19 Groups" at bounding box center [895, 454] width 141 height 32
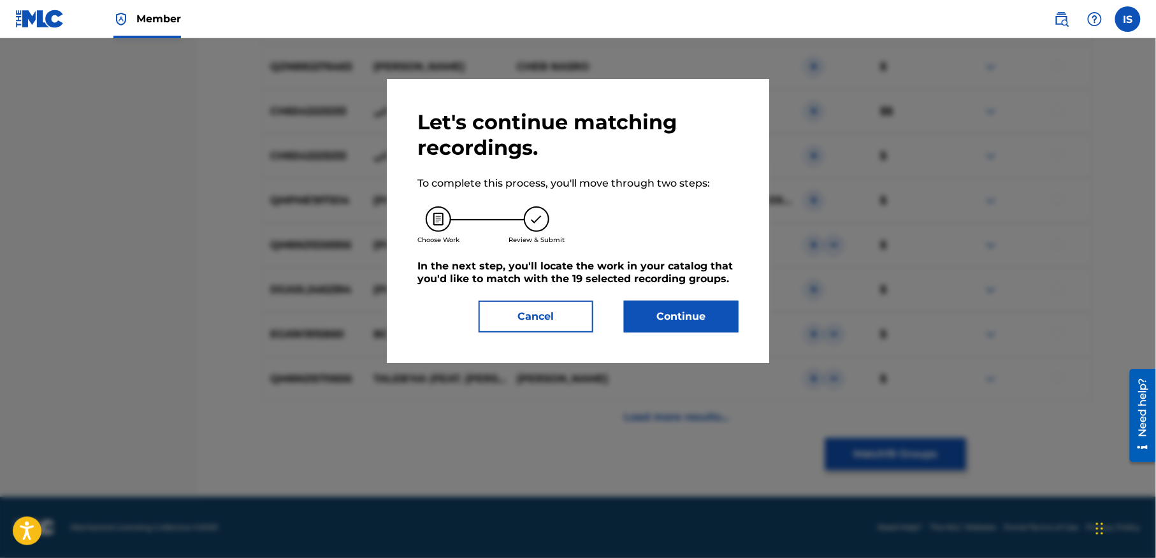
click at [676, 309] on button "Continue" at bounding box center [681, 317] width 115 height 32
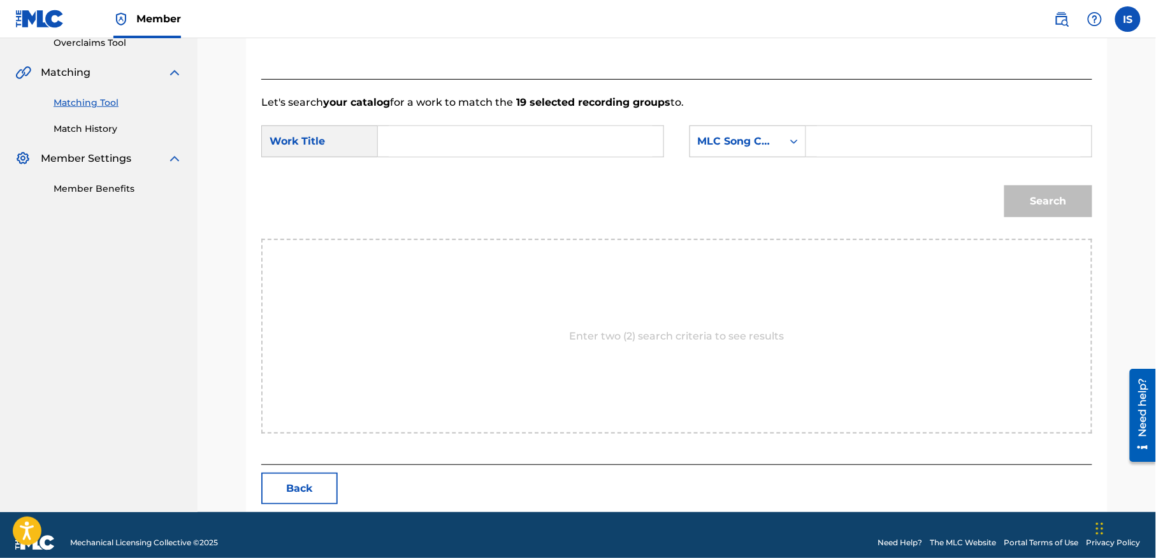
scroll to position [291, 0]
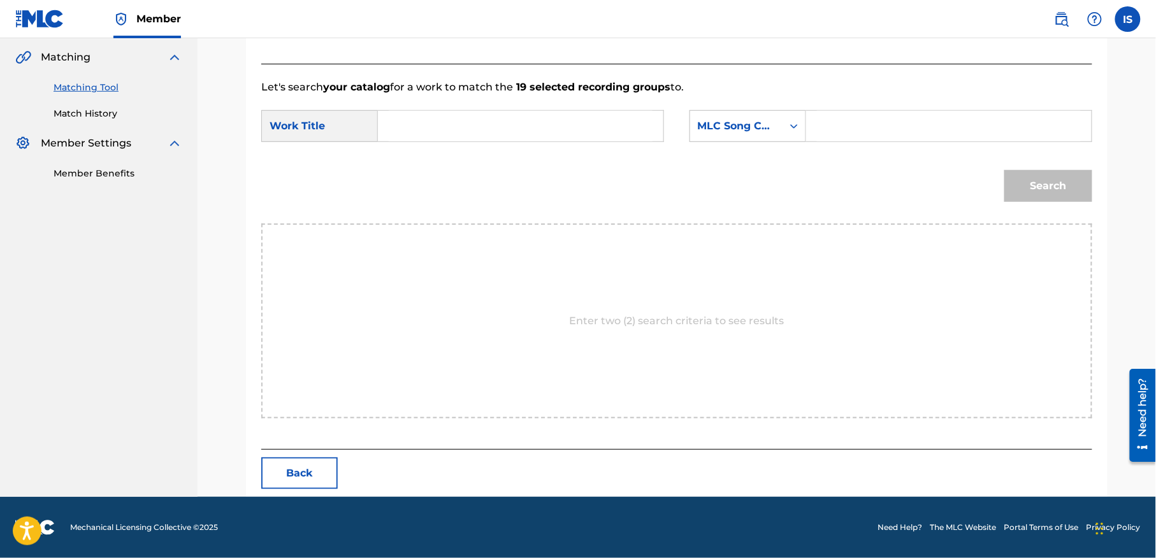
click at [513, 135] on input "Search Form" at bounding box center [521, 126] width 264 height 31
paste input "AMINE YA [PERSON_NAME]"
type input "AMINE YA [PERSON_NAME]"
click at [783, 129] on div "Search Form" at bounding box center [794, 126] width 23 height 31
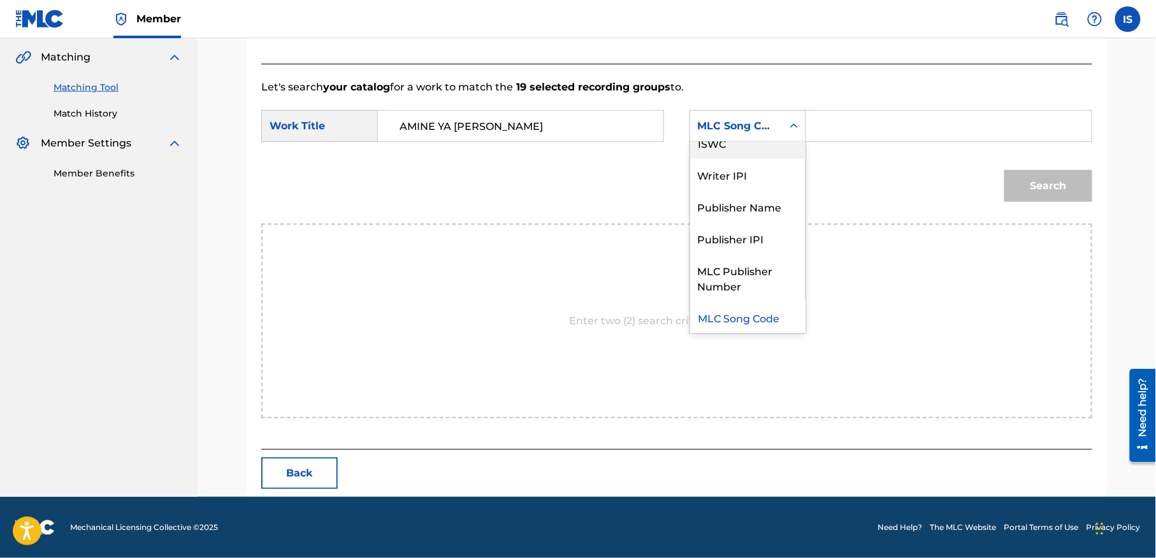
scroll to position [0, 0]
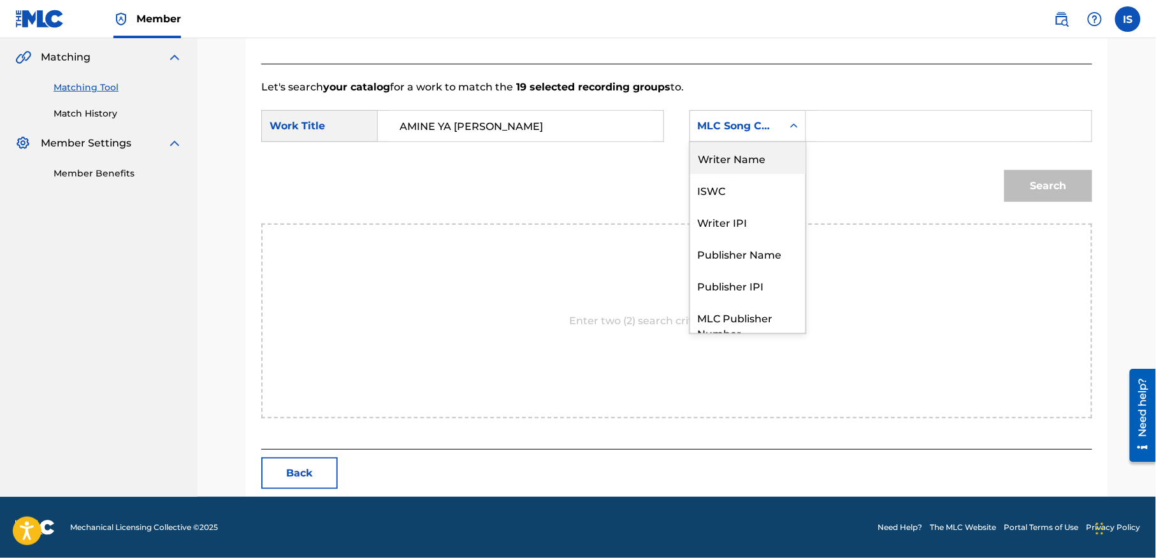
click at [765, 158] on div "Writer Name" at bounding box center [747, 158] width 115 height 32
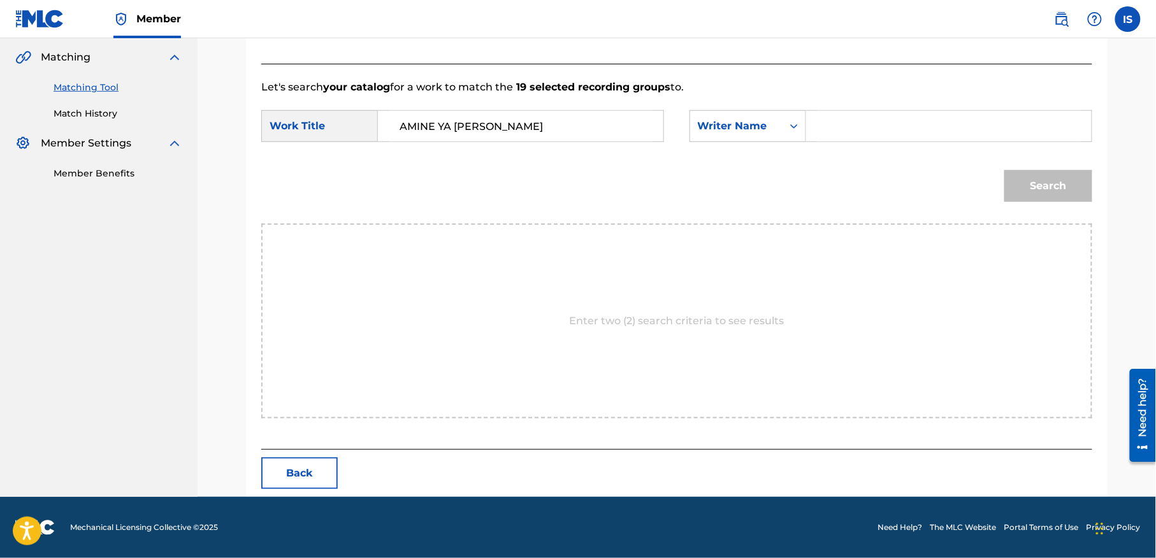
click at [849, 126] on input "Search Form" at bounding box center [949, 126] width 264 height 31
type input "moufok"
click at [1053, 185] on button "Search" at bounding box center [1048, 186] width 88 height 32
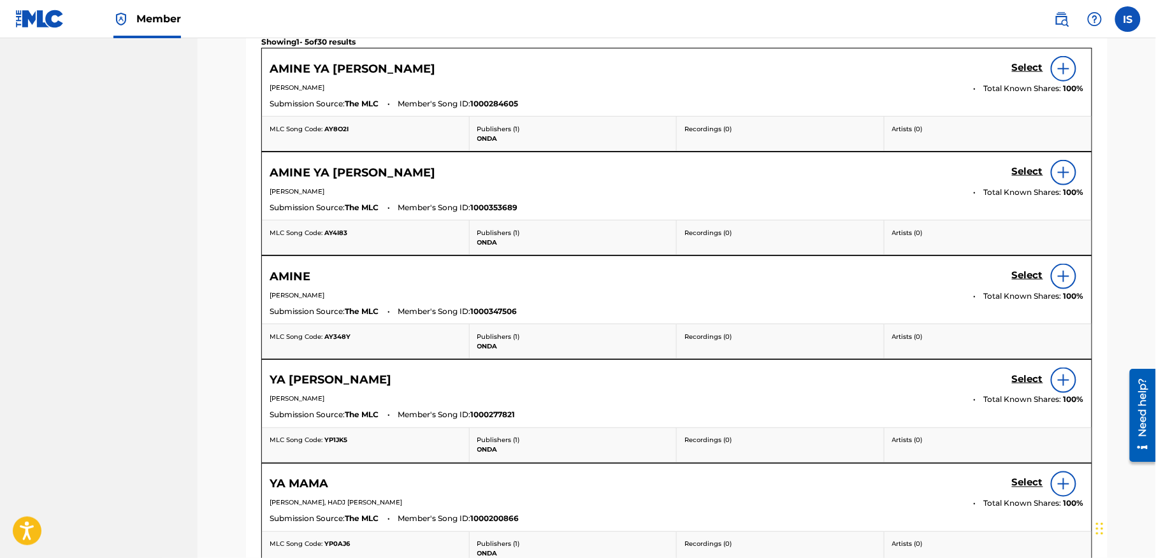
scroll to position [486, 0]
click at [1025, 64] on h5 "Select" at bounding box center [1027, 67] width 31 height 12
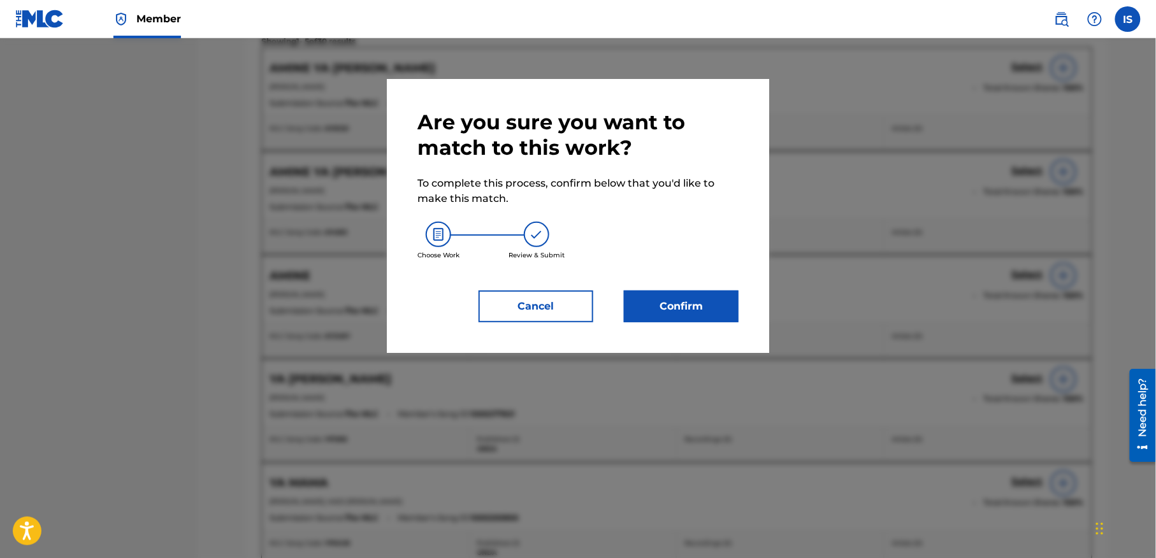
click at [663, 317] on button "Confirm" at bounding box center [681, 307] width 115 height 32
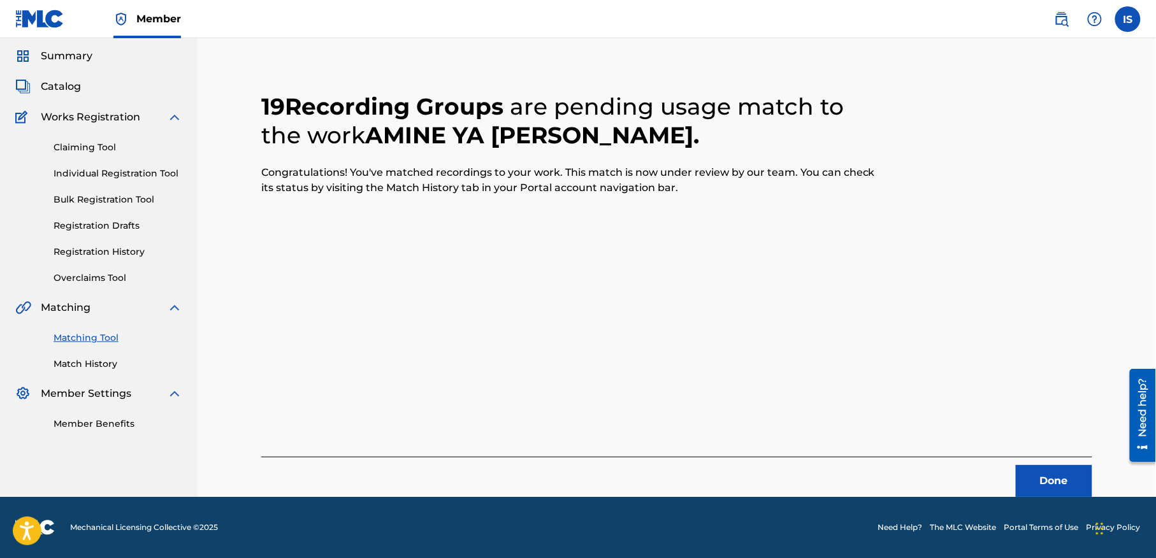
scroll to position [40, 0]
click at [1043, 482] on button "Done" at bounding box center [1054, 482] width 76 height 32
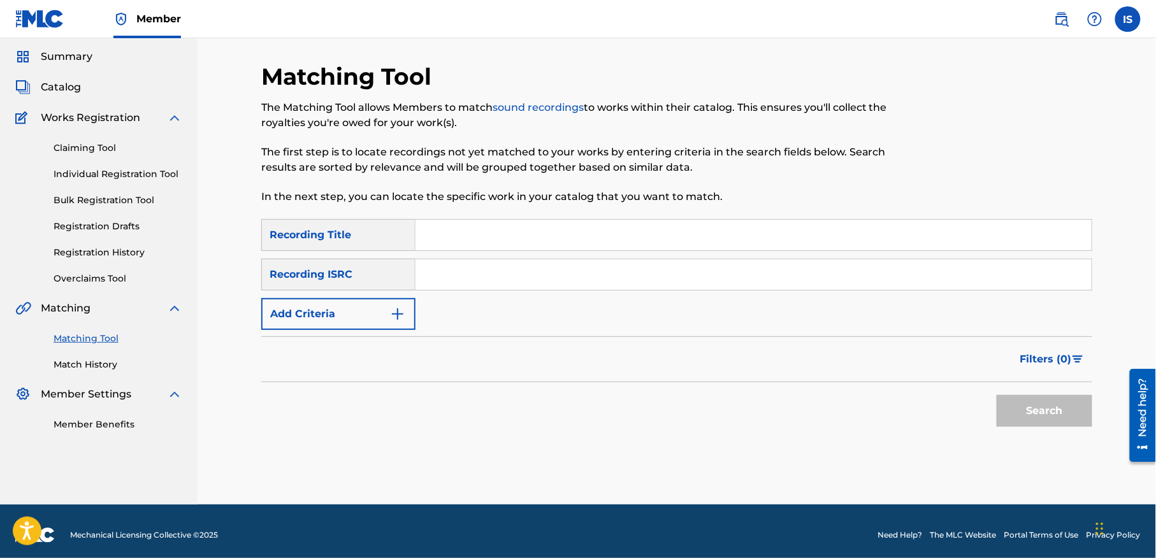
click at [484, 222] on input "Search Form" at bounding box center [754, 235] width 676 height 31
paste input "AOUELT NROUH"
type input "AOUELT NROUH"
click at [356, 308] on button "Add Criteria" at bounding box center [338, 314] width 154 height 32
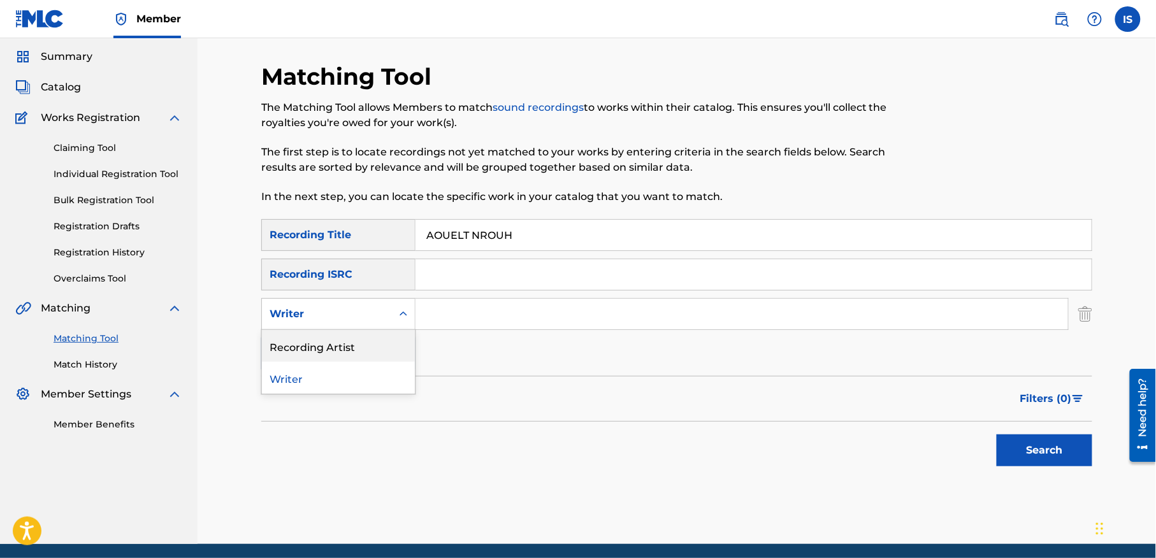
drag, startPoint x: 345, startPoint y: 329, endPoint x: 344, endPoint y: 347, distance: 17.9
click at [344, 330] on div "2 results available. Use Up and Down to choose options, press Enter to select t…" at bounding box center [338, 314] width 154 height 32
click at [344, 345] on div "Recording Artist" at bounding box center [338, 346] width 153 height 32
click at [454, 311] on input "Search Form" at bounding box center [742, 314] width 653 height 31
type input "cheb bilal"
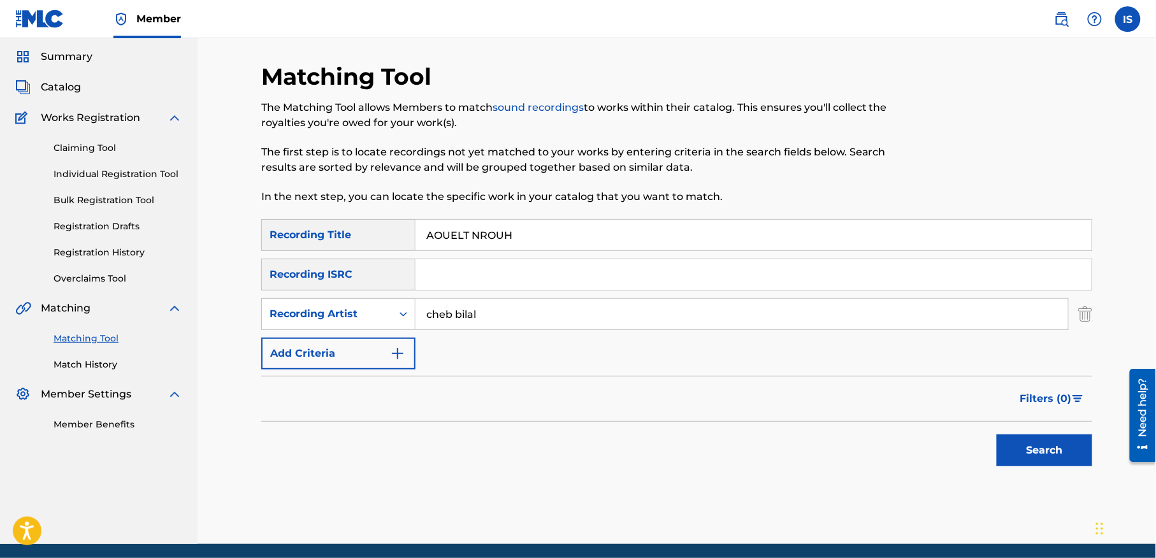
click at [1036, 449] on button "Search" at bounding box center [1045, 451] width 96 height 32
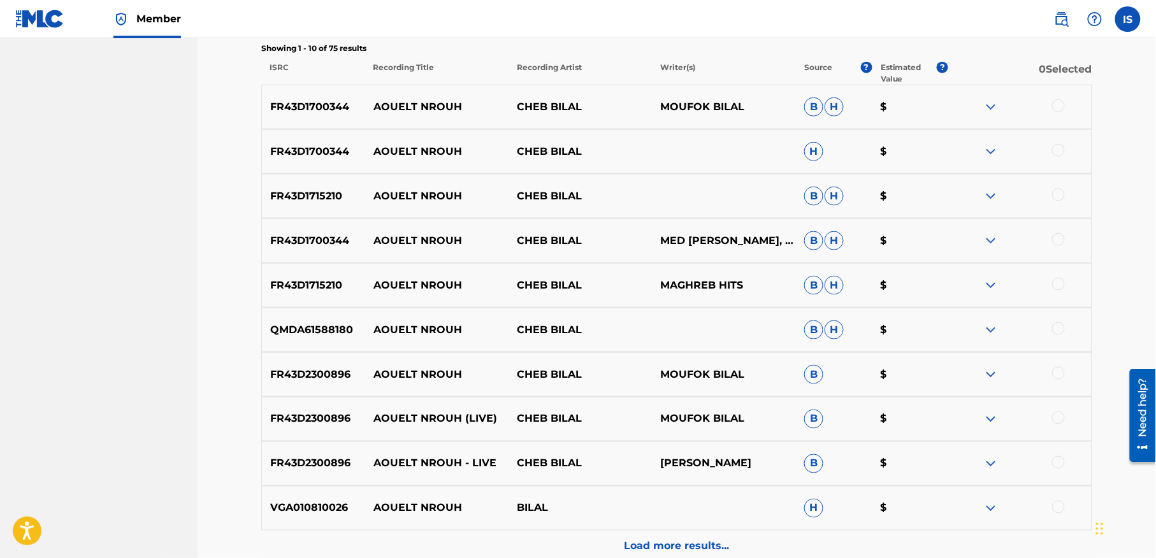
scroll to position [472, 0]
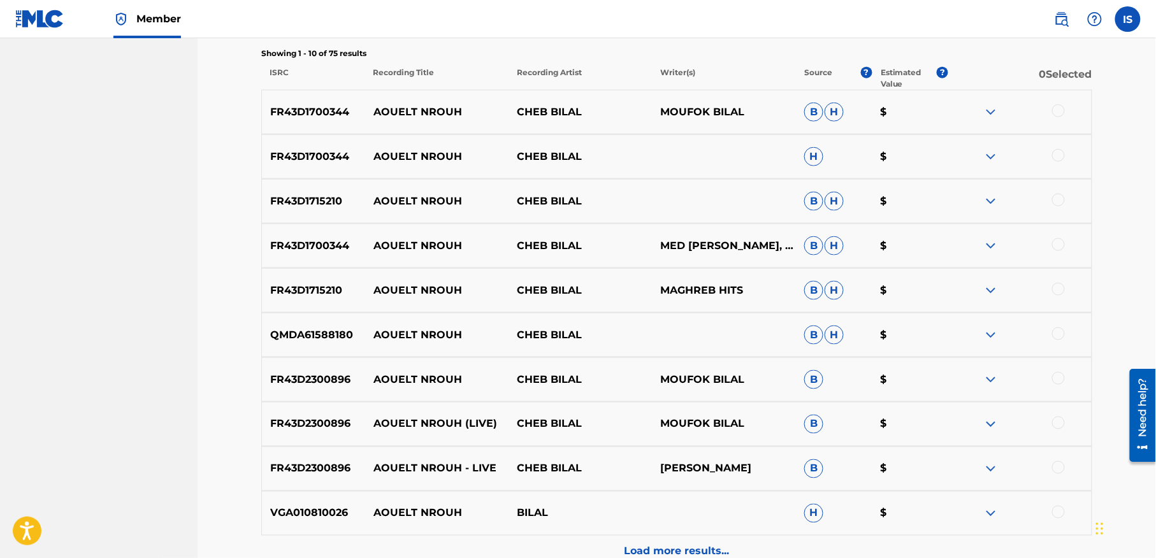
click at [1058, 111] on div at bounding box center [1058, 111] width 13 height 13
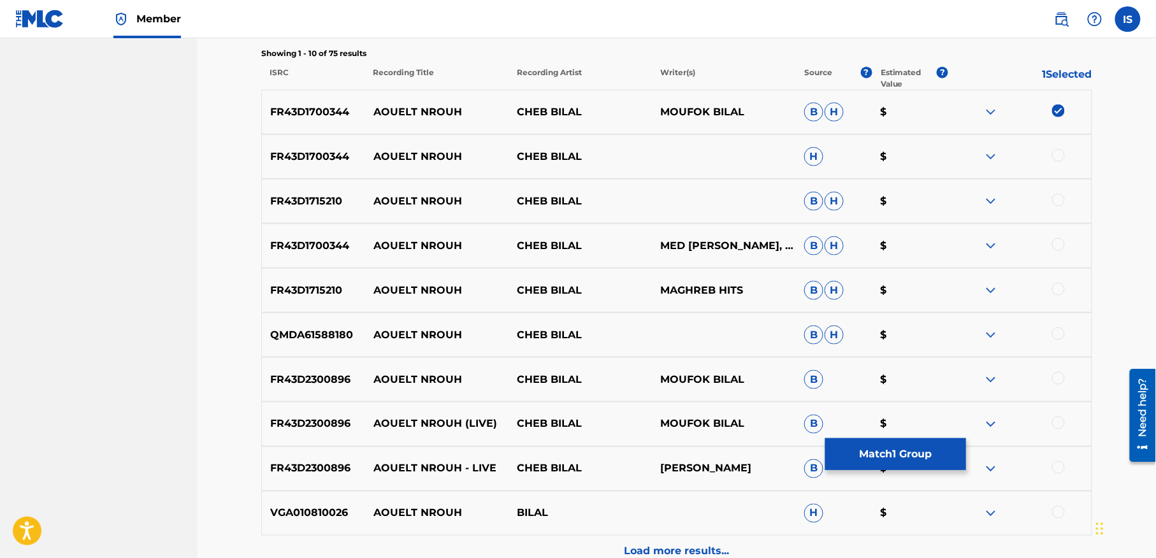
click at [1056, 154] on div at bounding box center [1058, 155] width 13 height 13
click at [1058, 196] on div at bounding box center [1058, 200] width 13 height 13
click at [1057, 240] on div at bounding box center [1058, 244] width 13 height 13
click at [1055, 292] on div at bounding box center [1058, 289] width 13 height 13
click at [1055, 339] on div at bounding box center [1058, 334] width 13 height 13
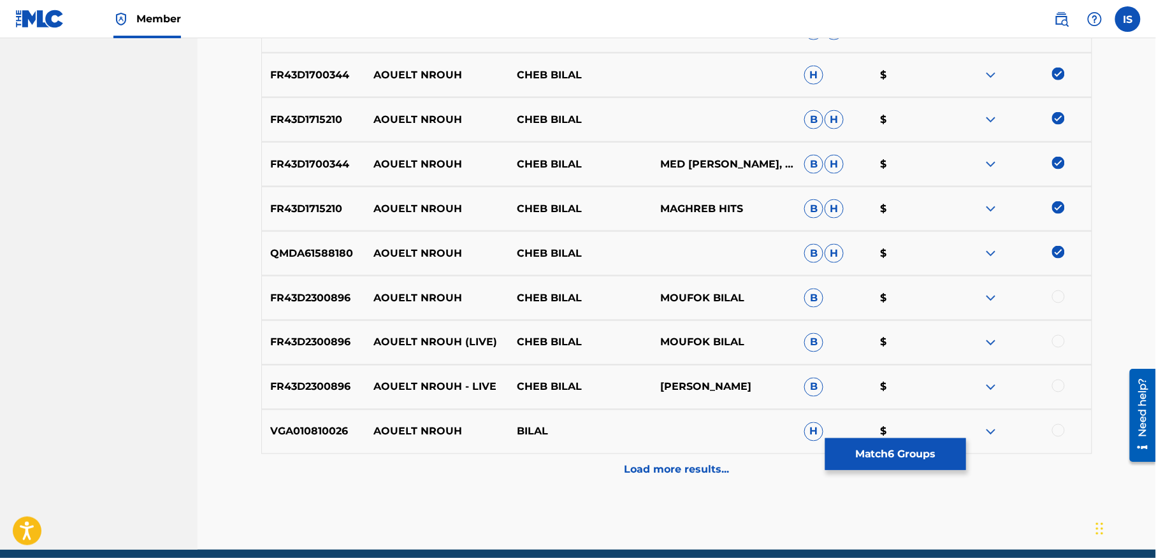
scroll to position [581, 0]
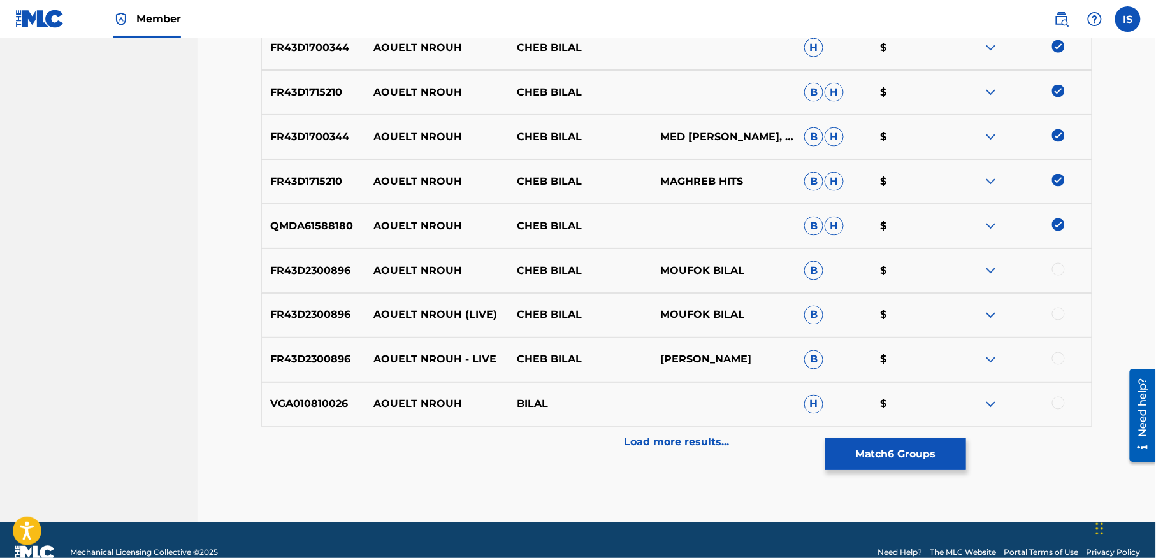
click at [1055, 271] on div at bounding box center [1058, 269] width 13 height 13
click at [1058, 311] on div at bounding box center [1058, 314] width 13 height 13
click at [1054, 360] on div at bounding box center [1058, 358] width 13 height 13
click at [1059, 401] on div at bounding box center [1058, 403] width 13 height 13
click at [677, 446] on p "Load more results..." at bounding box center [677, 442] width 105 height 15
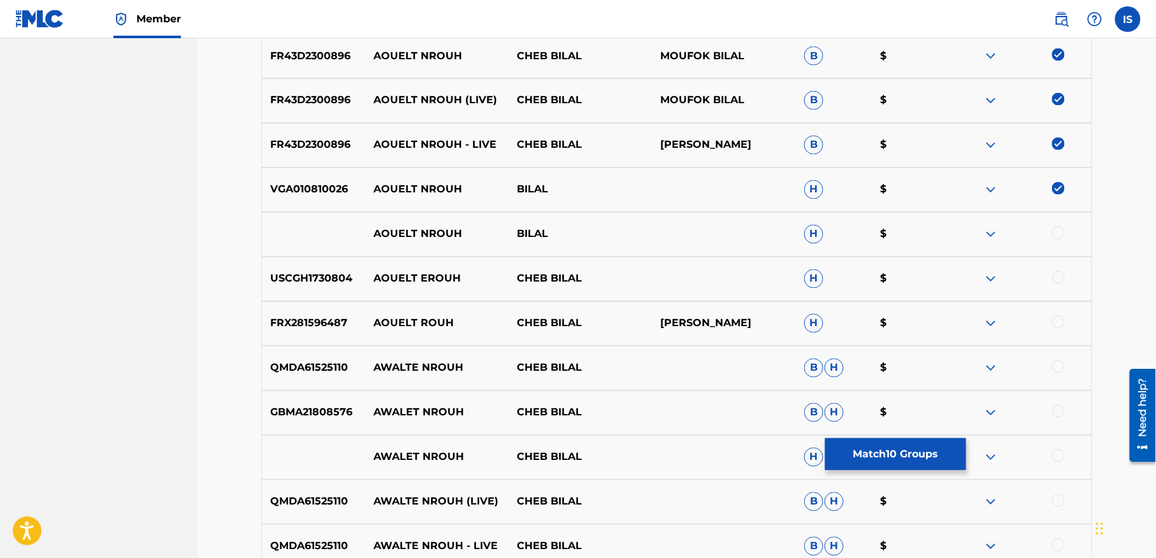
scroll to position [798, 0]
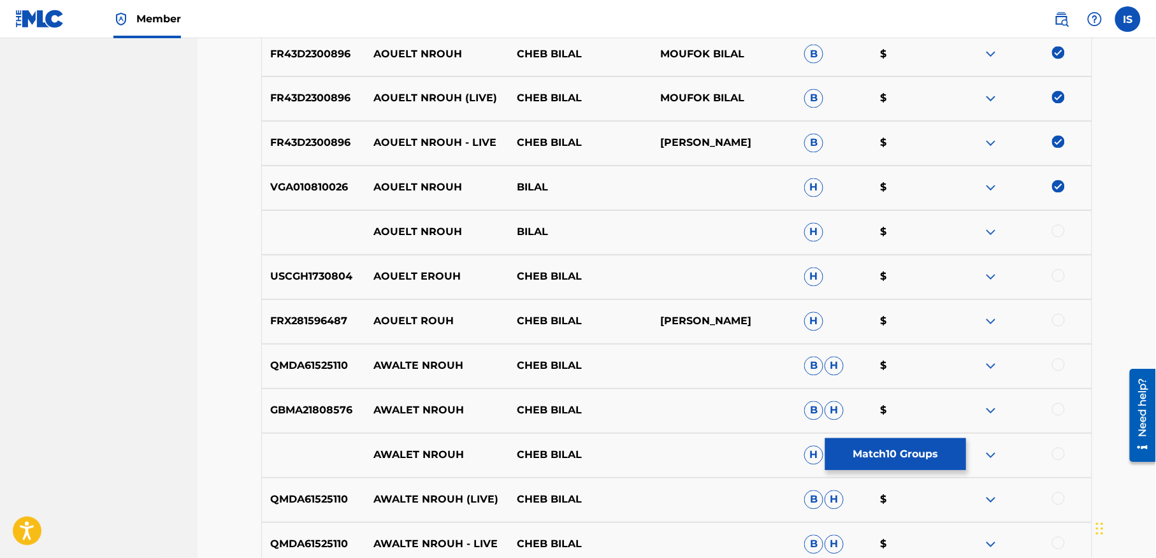
click at [1053, 233] on div at bounding box center [1058, 231] width 13 height 13
click at [1058, 276] on div at bounding box center [1058, 276] width 13 height 13
click at [1059, 319] on div at bounding box center [1058, 320] width 13 height 13
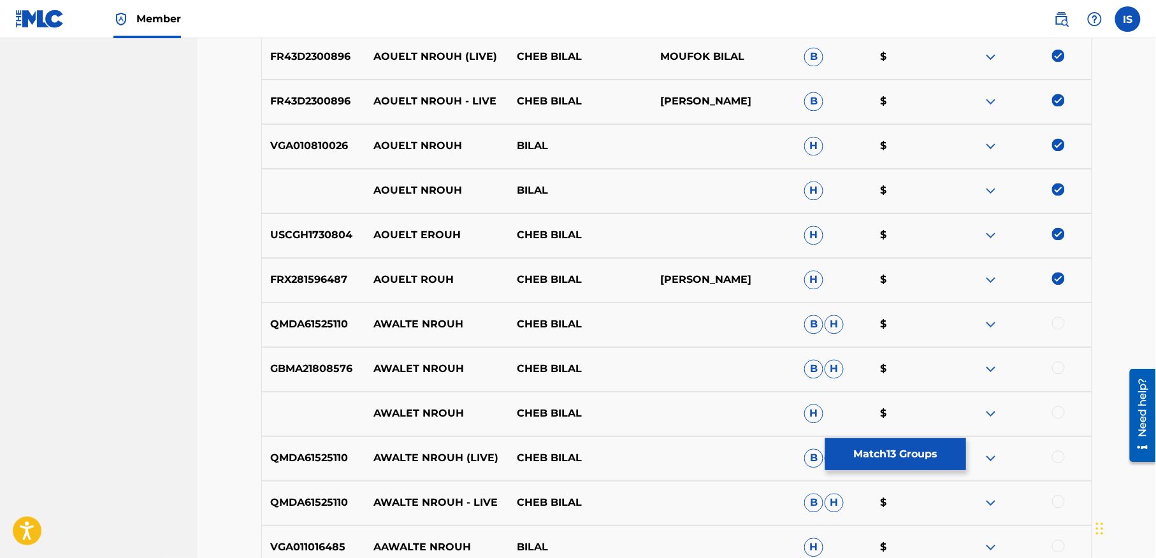
scroll to position [882, 0]
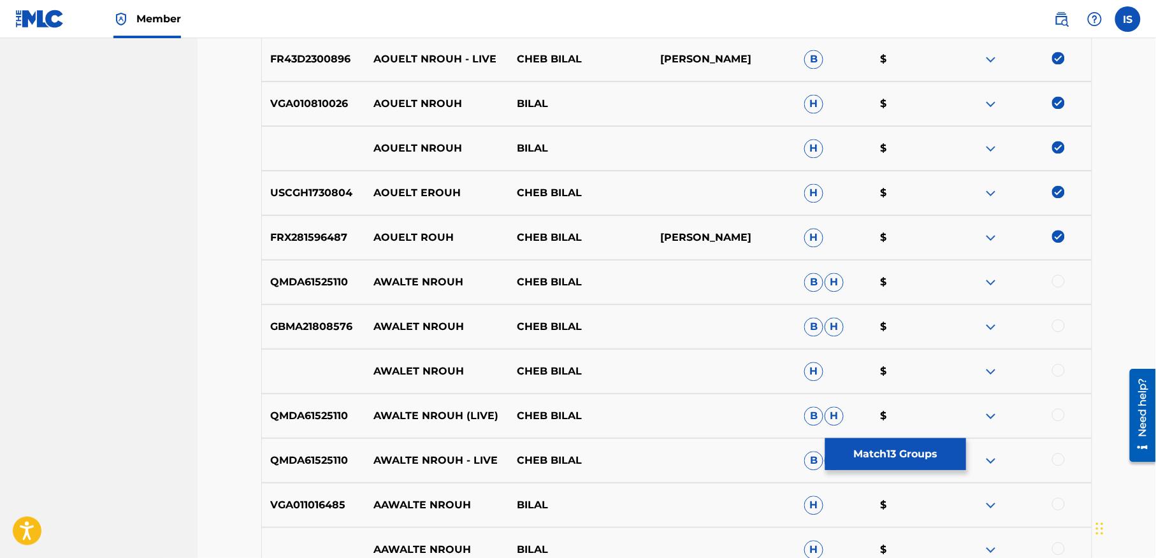
click at [1057, 283] on div at bounding box center [1058, 281] width 13 height 13
click at [1057, 325] on div at bounding box center [1058, 325] width 13 height 13
click at [1061, 370] on div at bounding box center [1058, 370] width 13 height 13
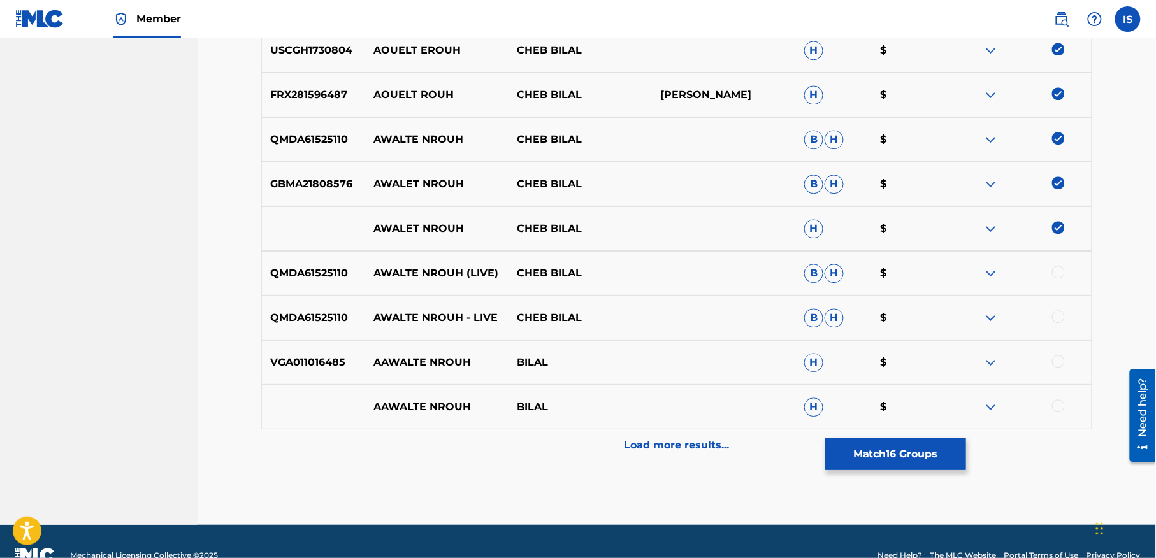
scroll to position [1031, 0]
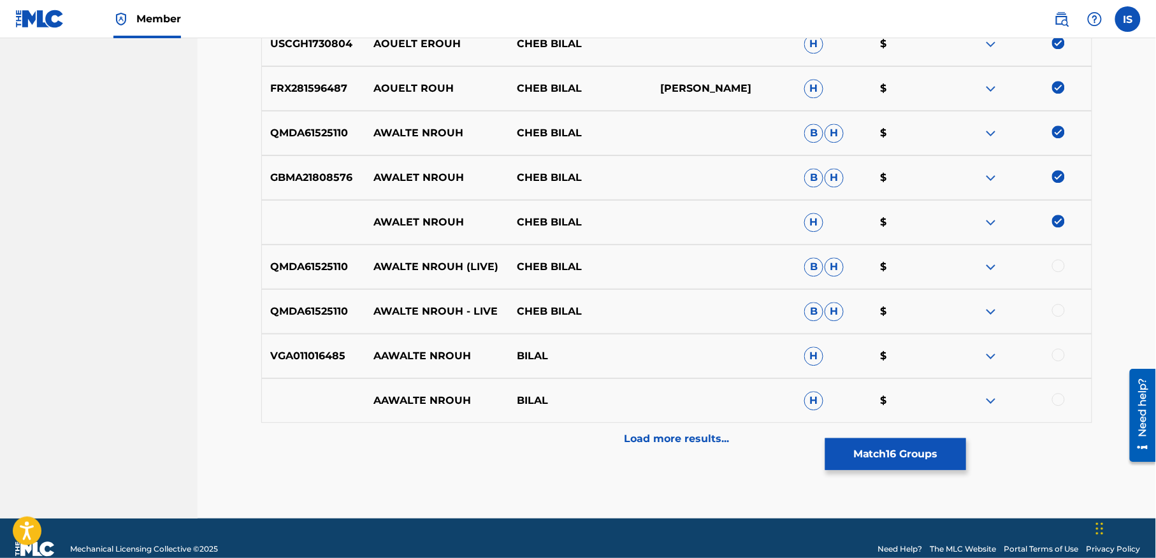
click at [1058, 260] on div at bounding box center [1058, 265] width 13 height 13
click at [1057, 307] on div at bounding box center [1058, 310] width 13 height 13
click at [1054, 356] on div at bounding box center [1058, 355] width 13 height 13
click at [1056, 401] on div at bounding box center [1058, 399] width 13 height 13
click at [667, 449] on div "Load more results..." at bounding box center [676, 439] width 831 height 32
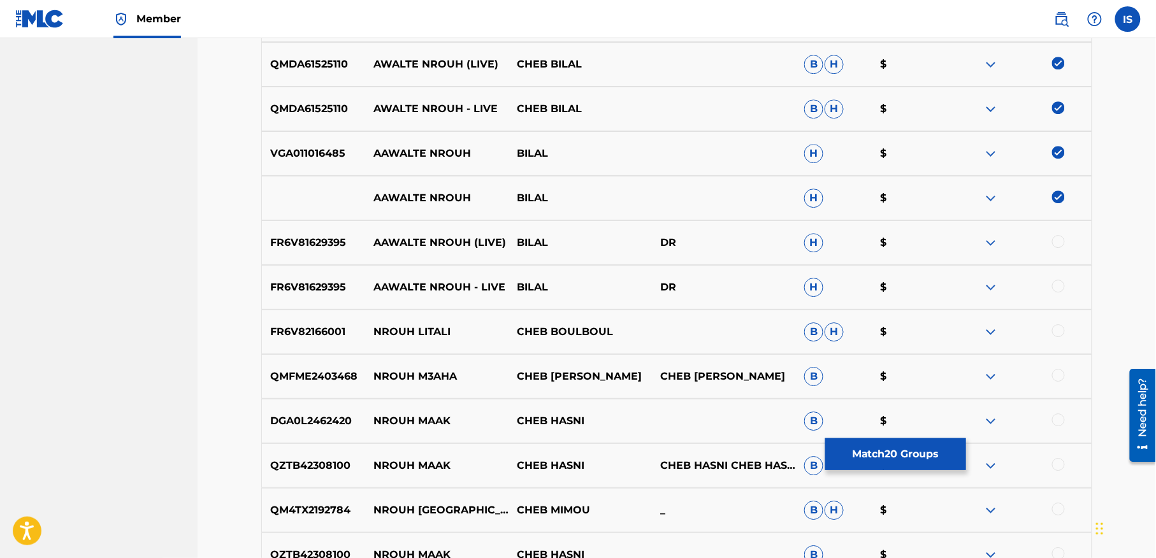
scroll to position [1236, 0]
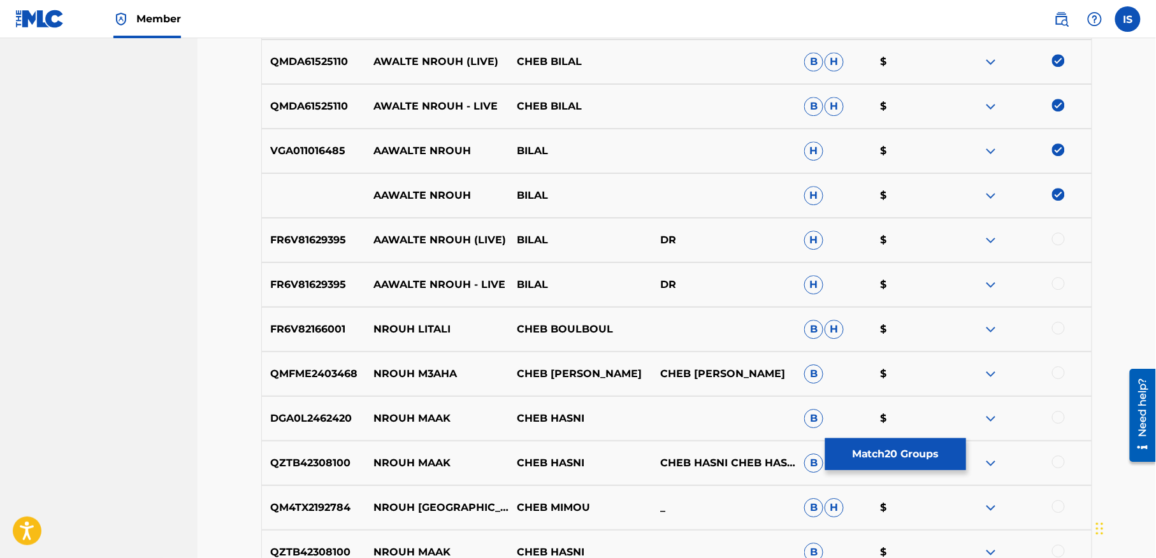
click at [1059, 235] on div at bounding box center [1058, 239] width 13 height 13
click at [1056, 282] on div at bounding box center [1058, 283] width 13 height 13
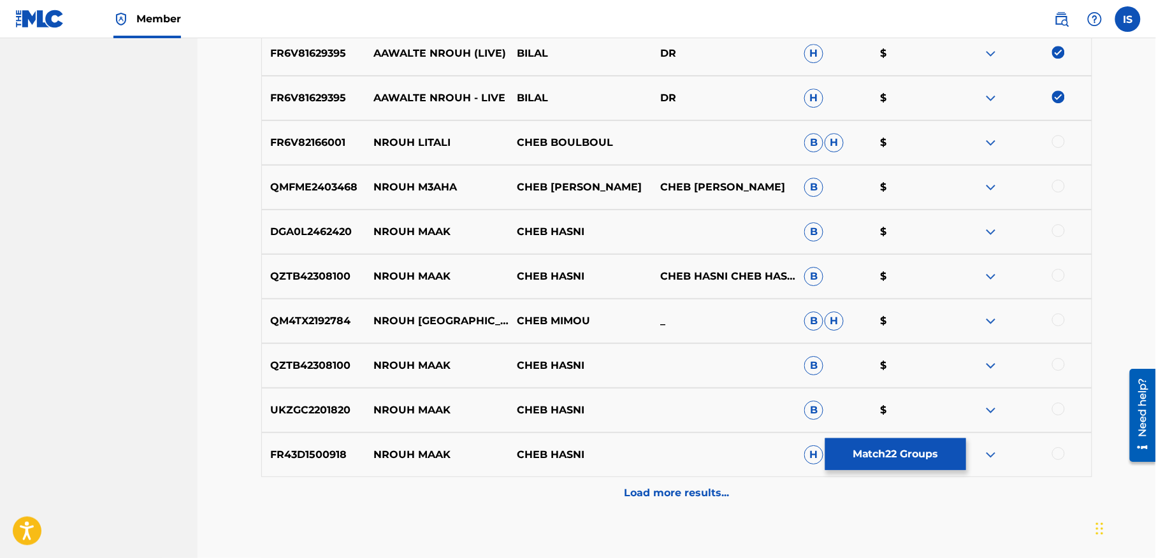
scroll to position [1500, 0]
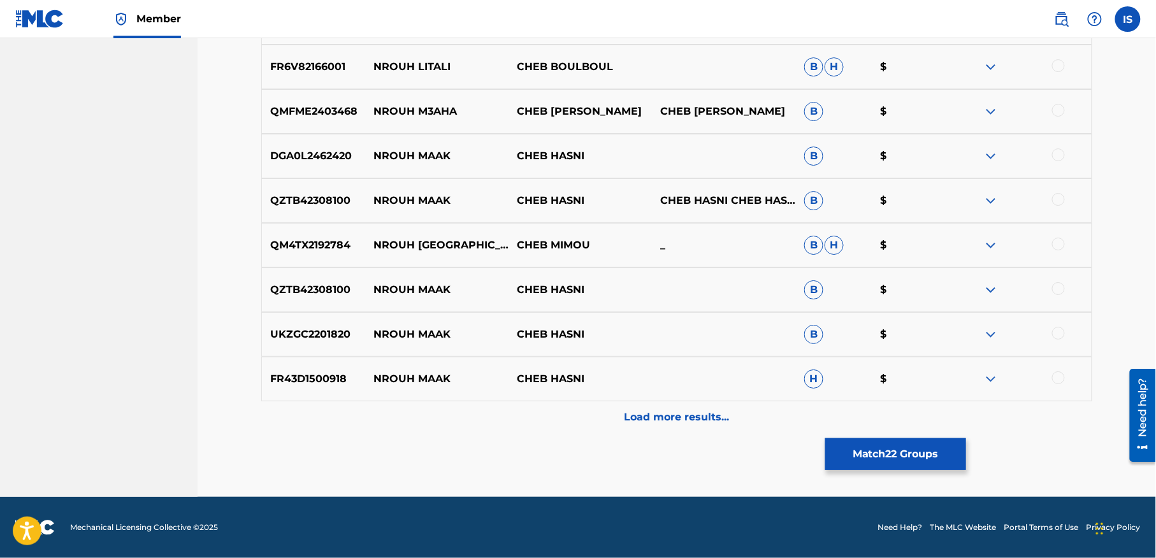
click at [679, 419] on p "Load more results..." at bounding box center [677, 417] width 105 height 15
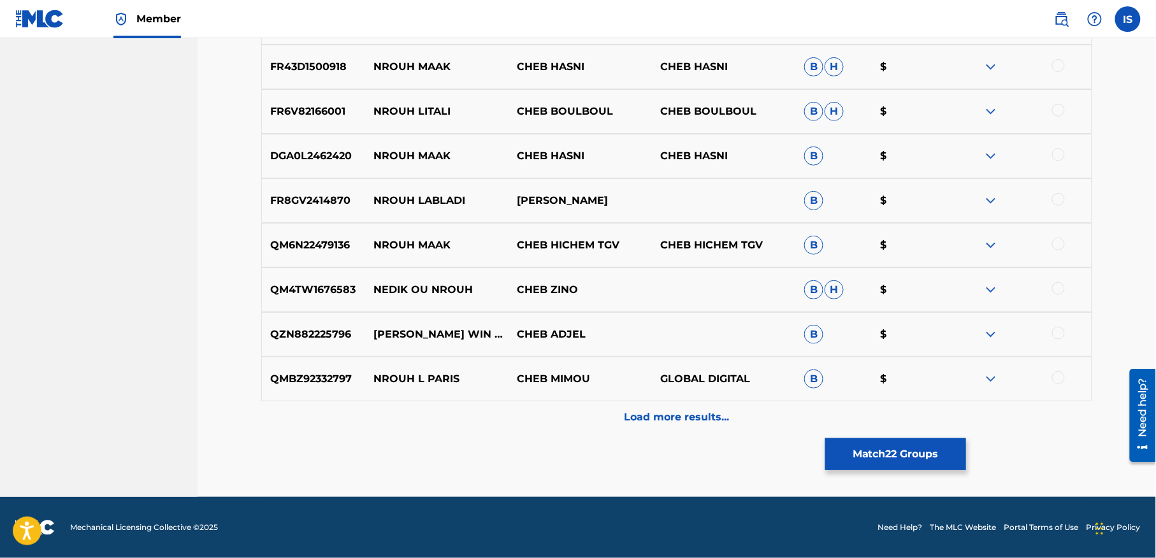
click at [679, 419] on p "Load more results..." at bounding box center [677, 417] width 105 height 15
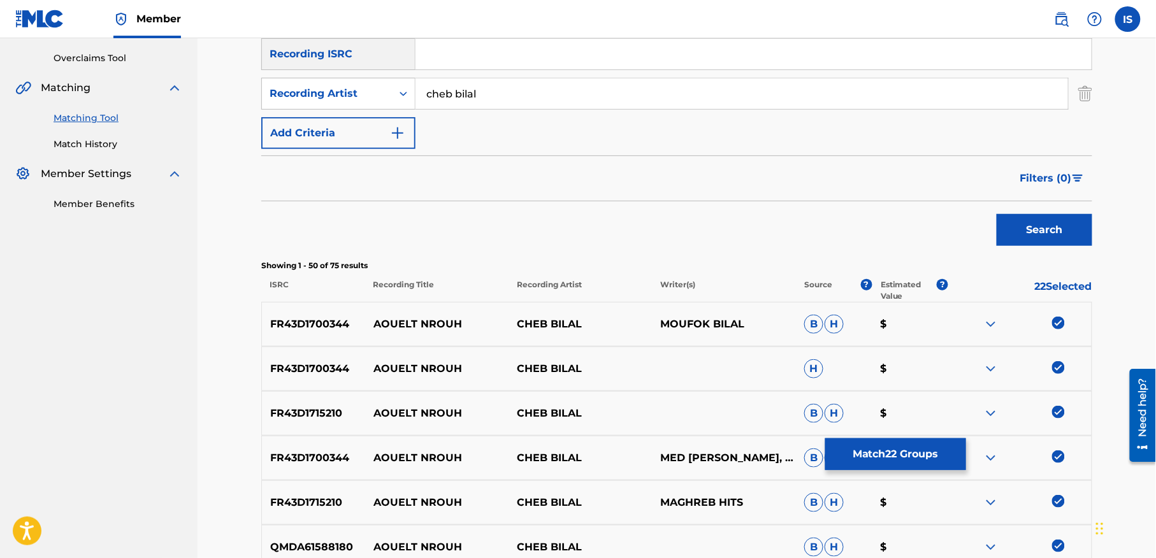
scroll to position [269, 0]
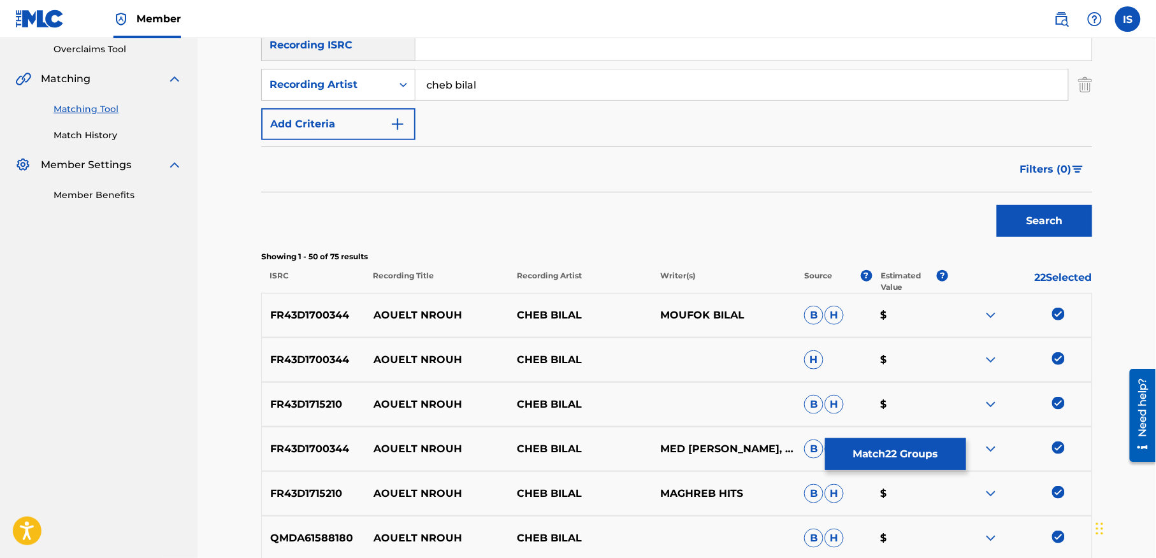
click at [923, 454] on button "Match 22 Groups" at bounding box center [895, 454] width 141 height 32
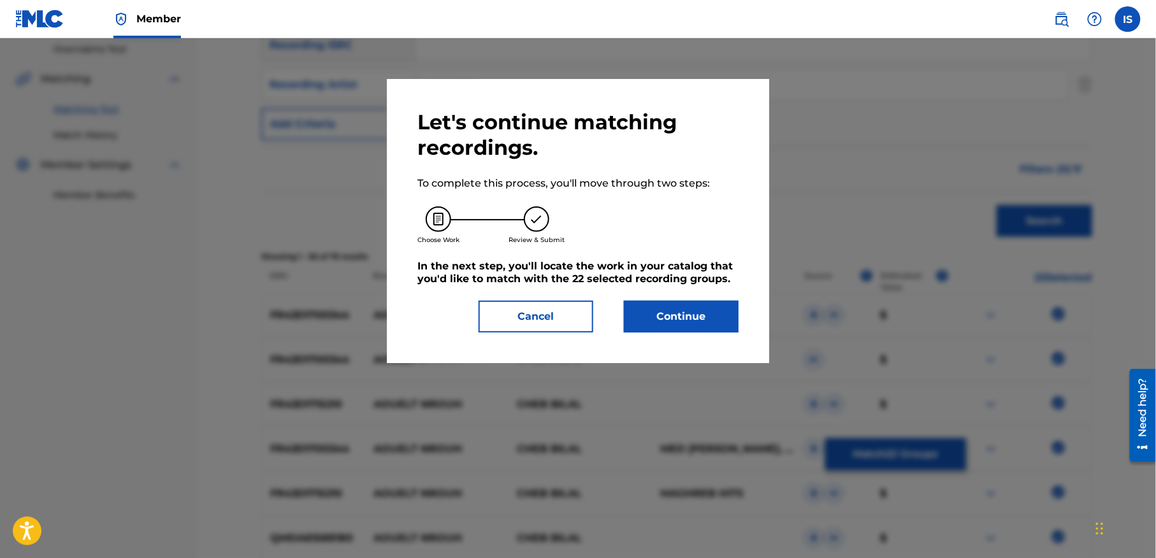
click at [702, 331] on button "Continue" at bounding box center [681, 317] width 115 height 32
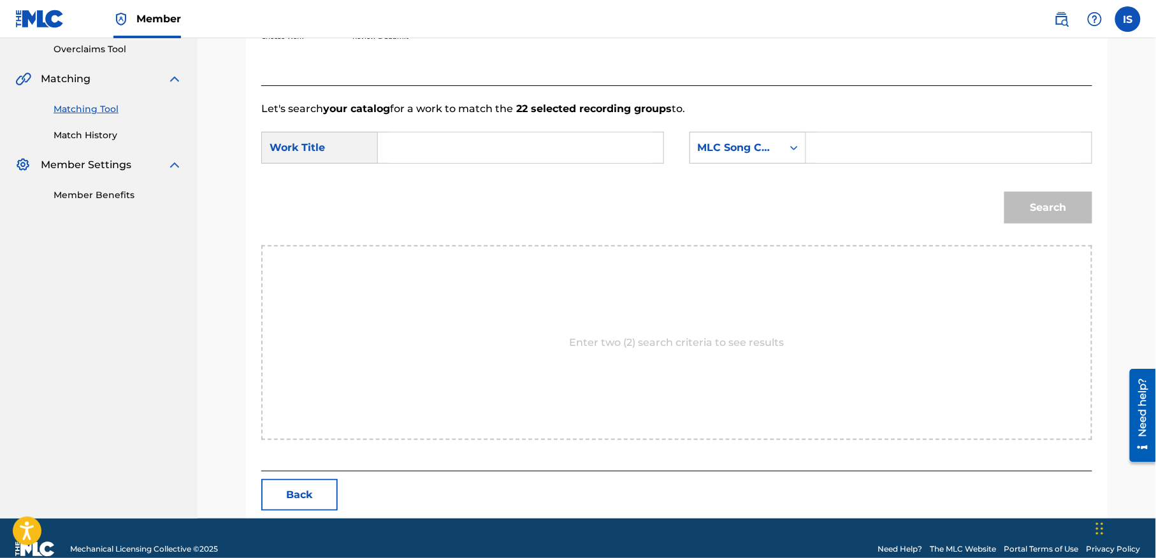
click at [441, 140] on form "SearchWithCriteria74ef4346-8823-495a-b62e-f644ffab674d Work Title SearchWithCri…" at bounding box center [676, 181] width 831 height 129
click at [441, 140] on input "Search Form" at bounding box center [521, 148] width 264 height 31
paste input "AOUELT NROUH"
type input "AOUELT NROUH"
click at [743, 148] on div "MLC Song Code" at bounding box center [736, 147] width 77 height 15
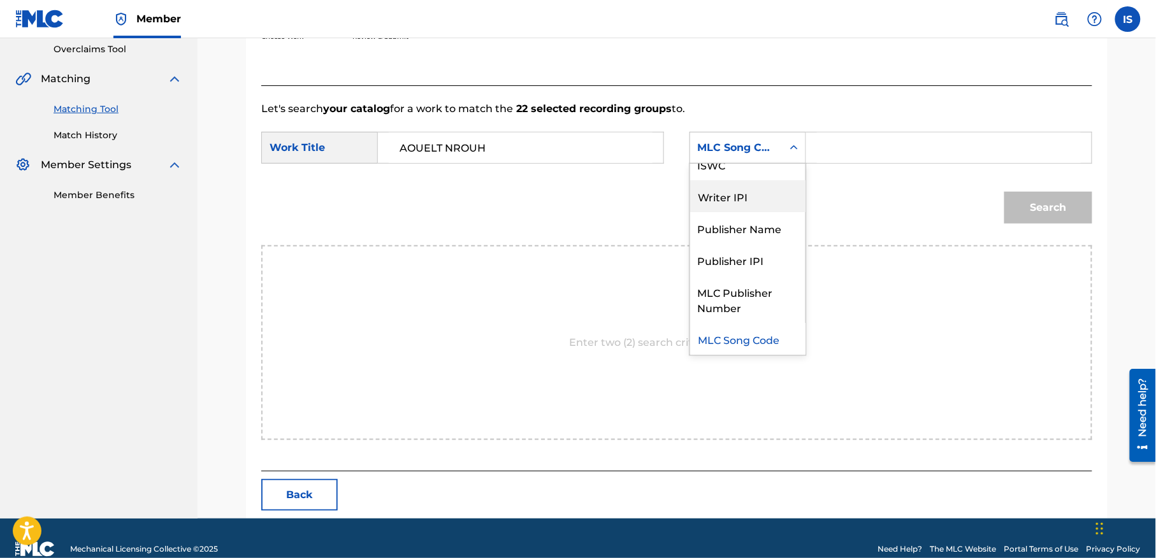
scroll to position [0, 0]
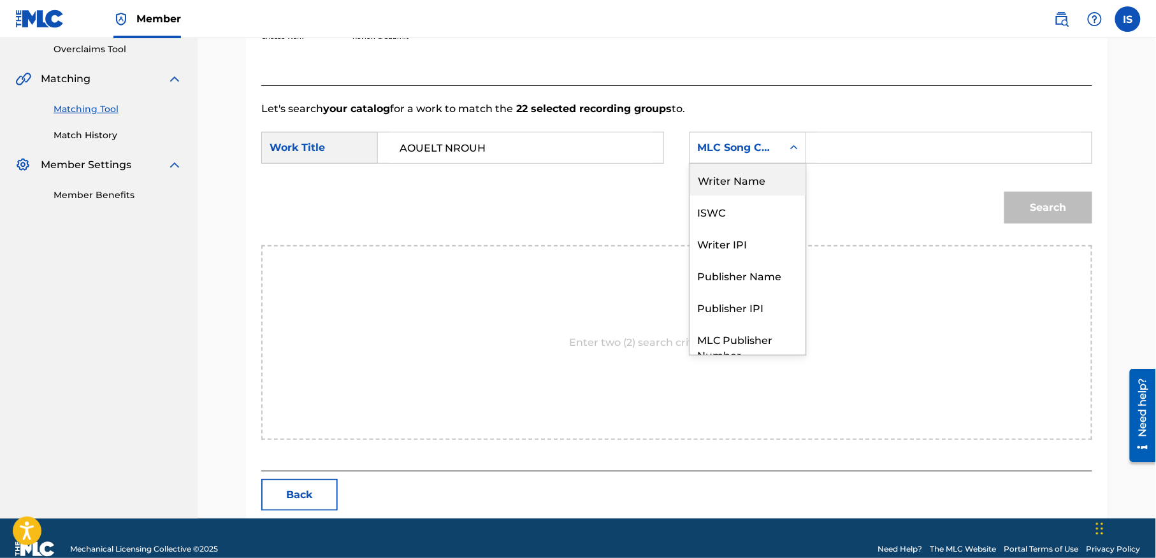
click at [758, 181] on div "Writer Name" at bounding box center [747, 180] width 115 height 32
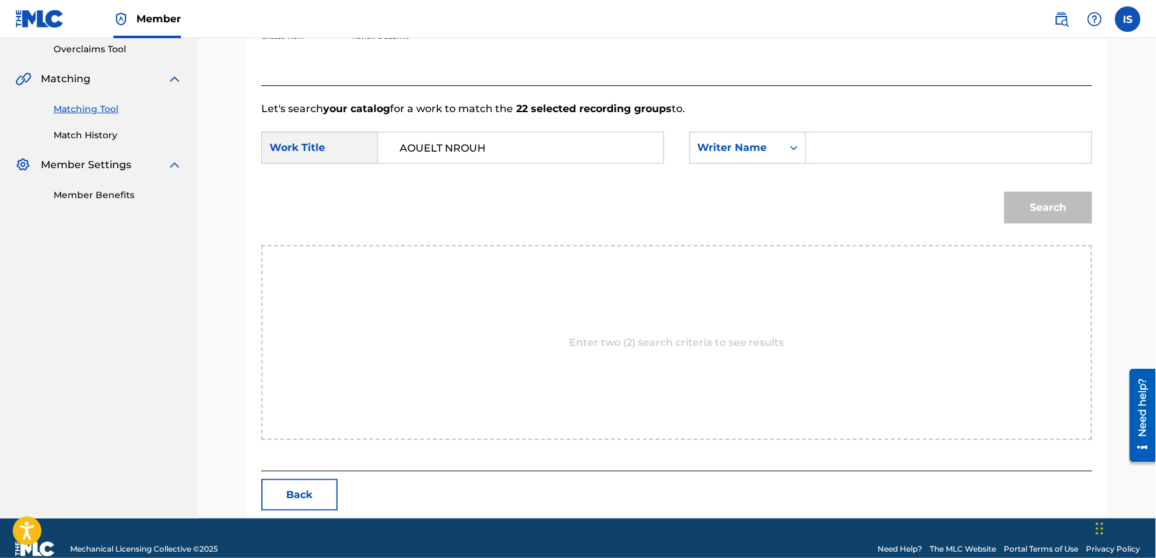
click at [859, 161] on input "Search Form" at bounding box center [949, 148] width 264 height 31
type input "moufok"
click at [1045, 215] on button "Search" at bounding box center [1048, 208] width 88 height 32
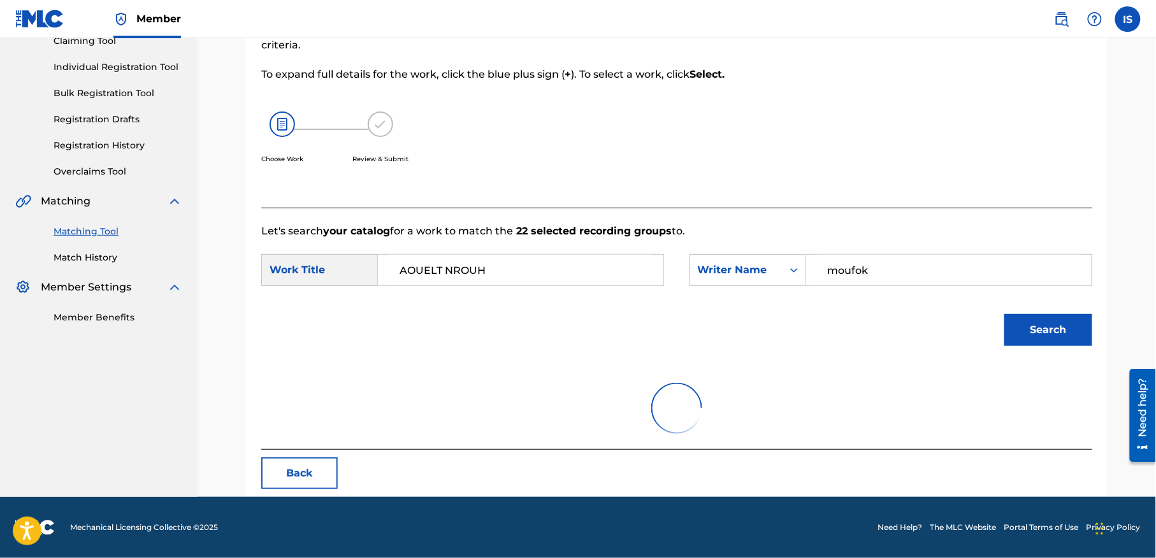
scroll to position [254, 0]
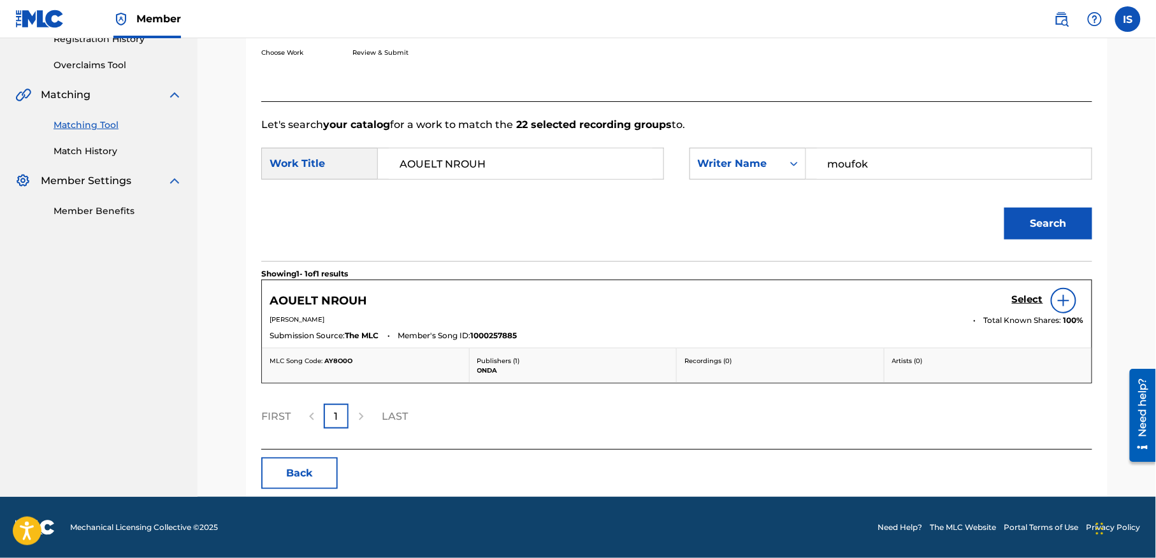
click at [1037, 296] on h5 "Select" at bounding box center [1027, 300] width 31 height 12
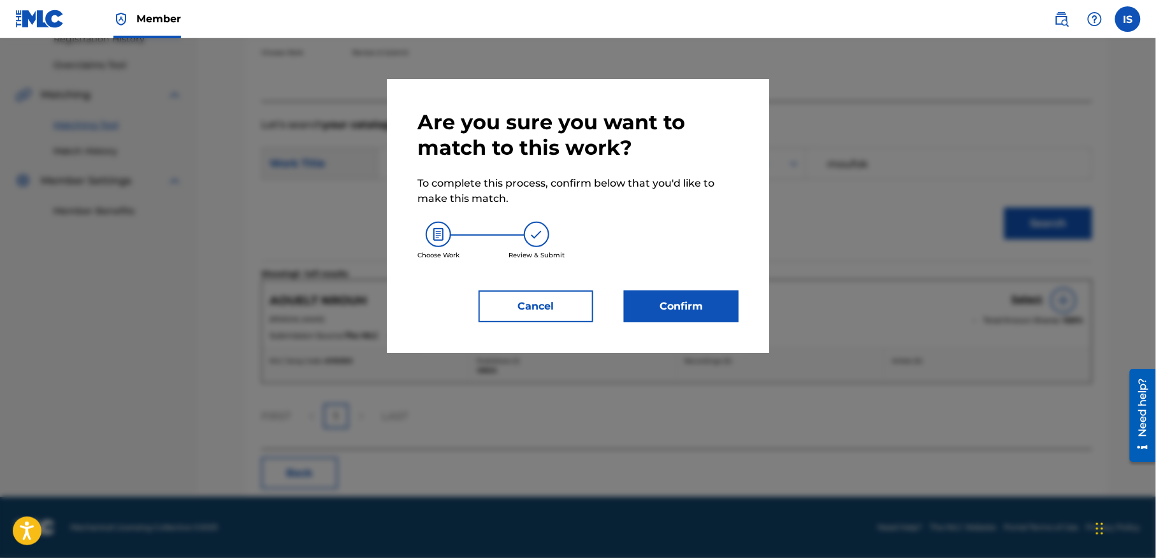
click at [653, 319] on button "Confirm" at bounding box center [681, 307] width 115 height 32
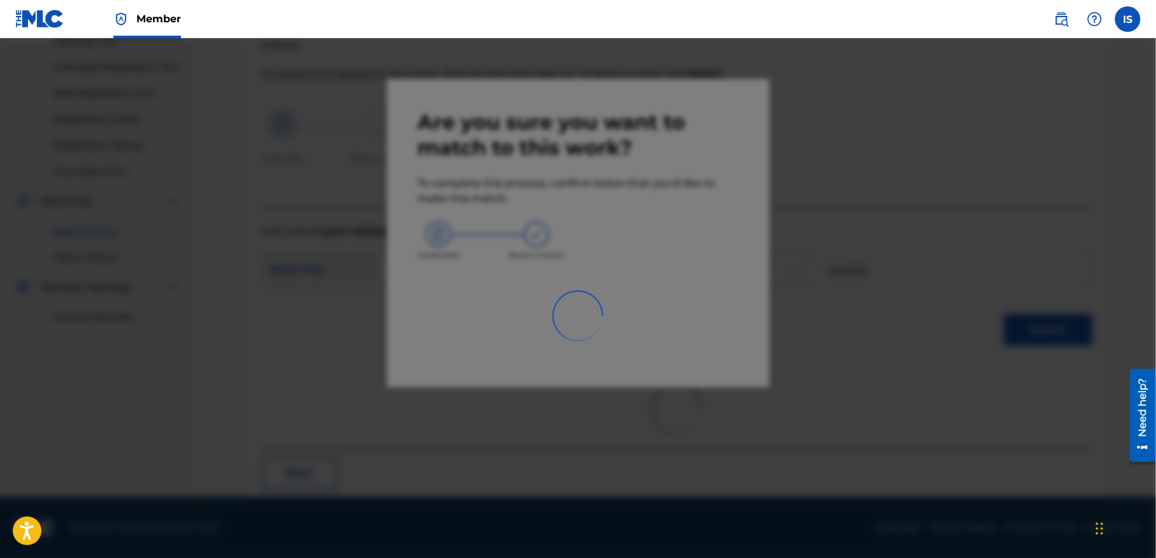
scroll to position [40, 0]
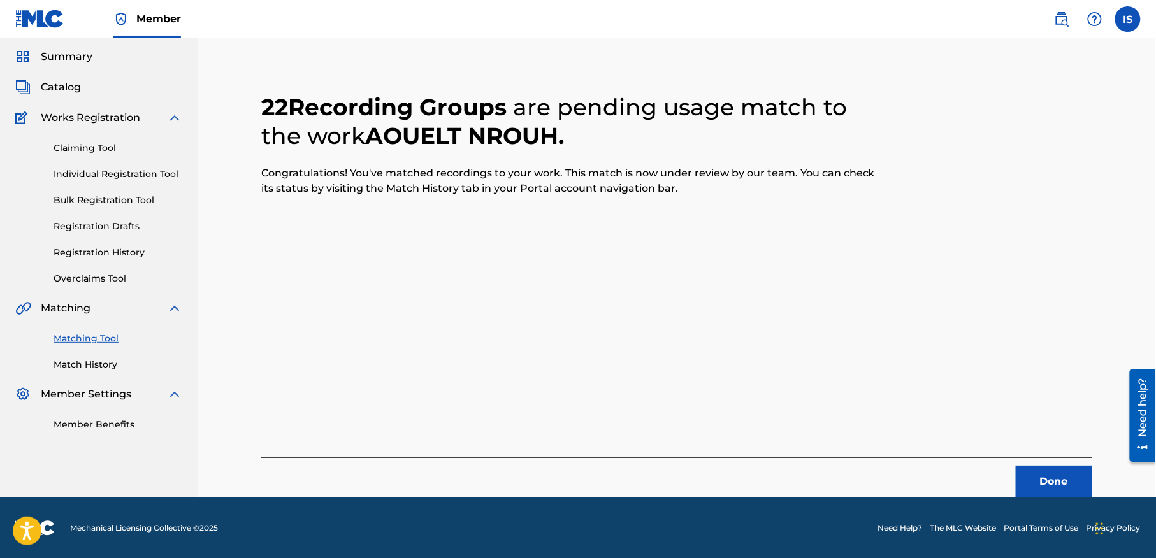
click at [1030, 479] on button "Done" at bounding box center [1054, 482] width 76 height 32
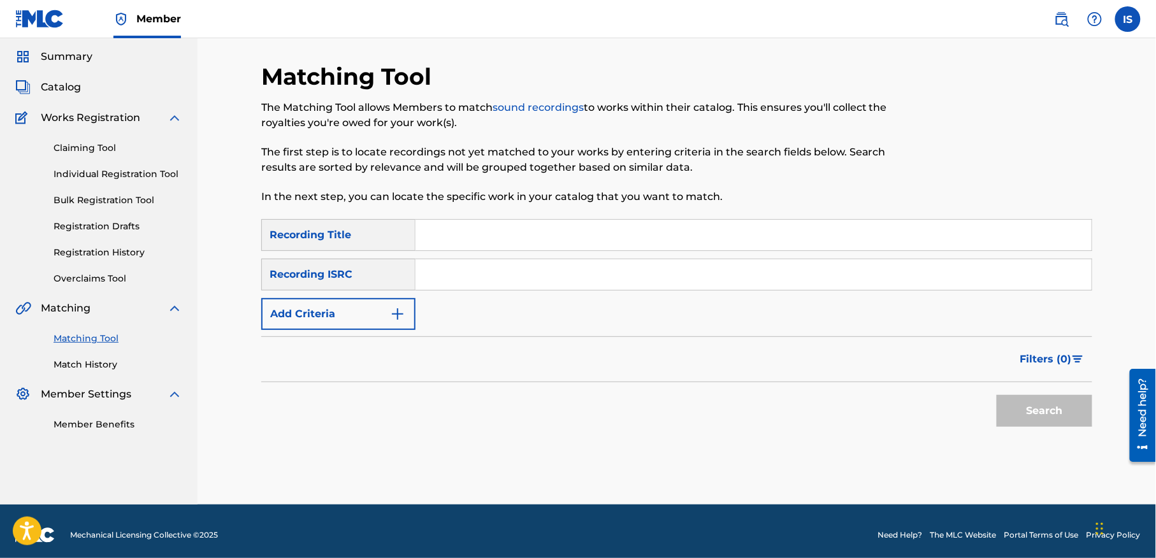
click at [456, 208] on div "Matching Tool The Matching Tool allows Members to match sound recordings to wor…" at bounding box center [676, 283] width 831 height 442
paste input "TFAKART BLADI (OU LHOUMA)"
type input "TFAKART BLADI (OU LHOUMA)"
click at [387, 277] on div "Recording ISRC" at bounding box center [338, 275] width 154 height 32
click at [358, 316] on button "Add Criteria" at bounding box center [338, 314] width 154 height 32
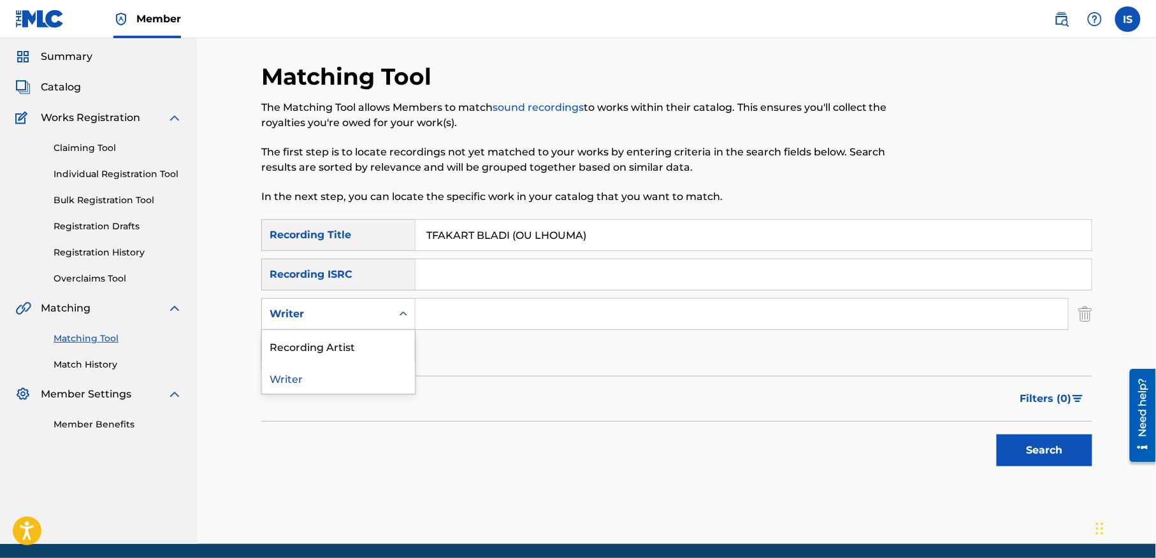
click at [355, 310] on div "Writer" at bounding box center [327, 314] width 115 height 15
click at [347, 350] on div "Recording Artist" at bounding box center [338, 346] width 153 height 32
click at [495, 319] on input "Search Form" at bounding box center [742, 314] width 653 height 31
type input "cheb bilal"
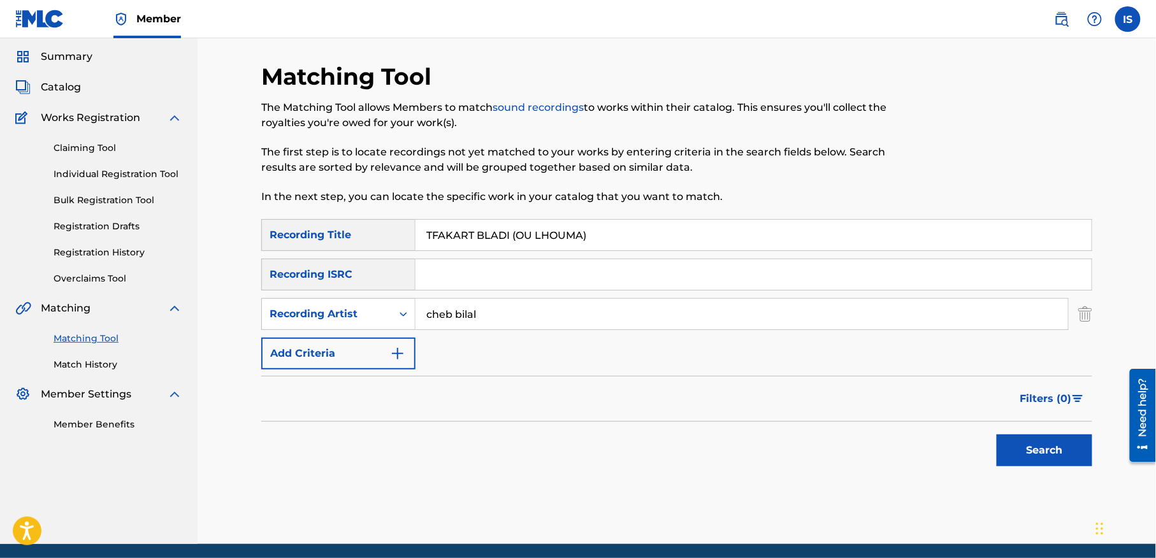
click at [1034, 441] on button "Search" at bounding box center [1045, 451] width 96 height 32
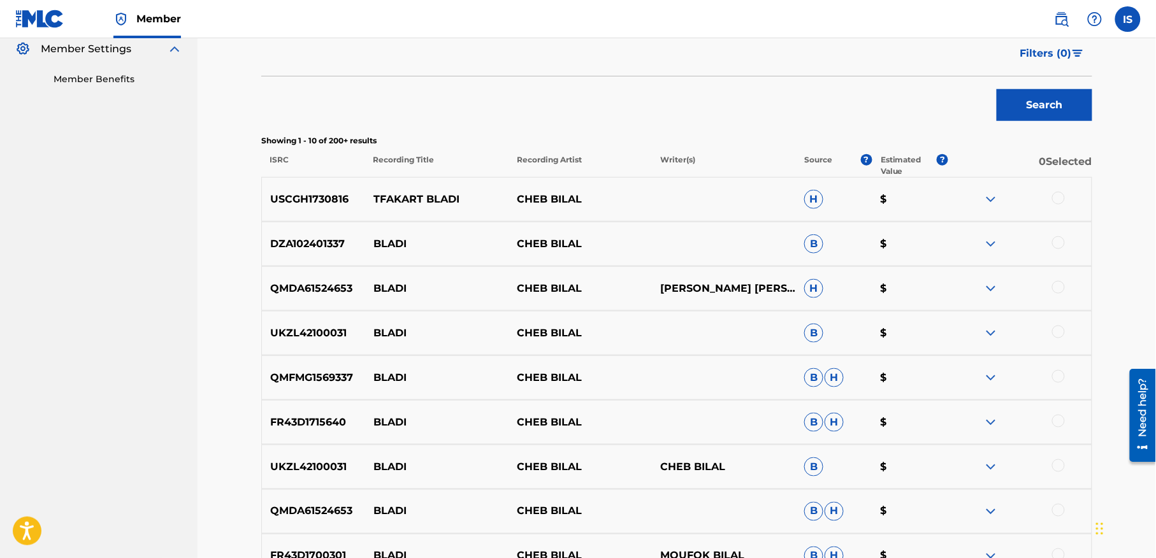
scroll to position [384, 0]
click at [1059, 196] on div at bounding box center [1058, 199] width 13 height 13
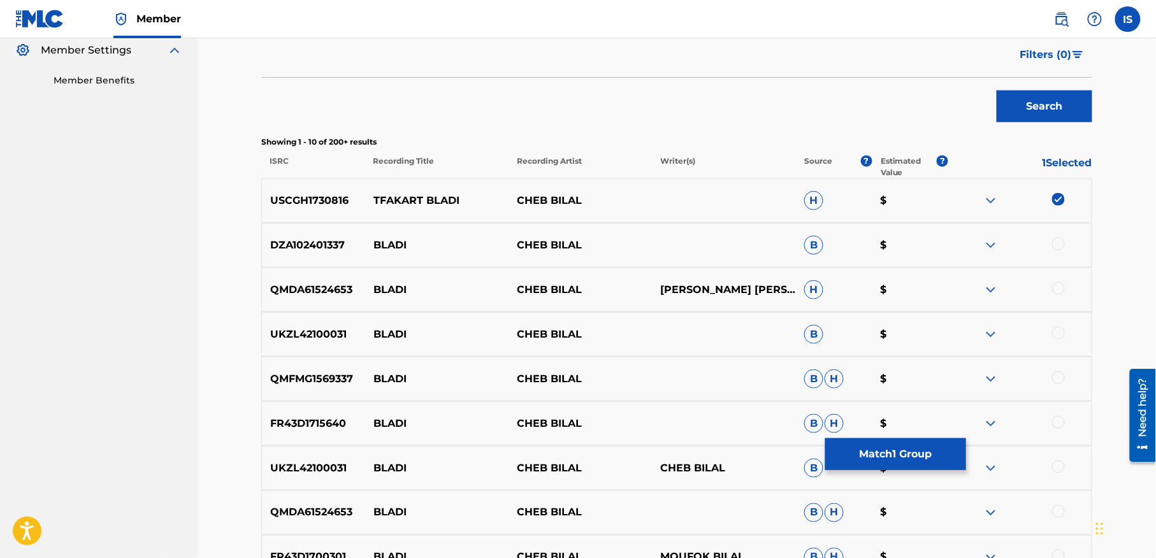
scroll to position [607, 0]
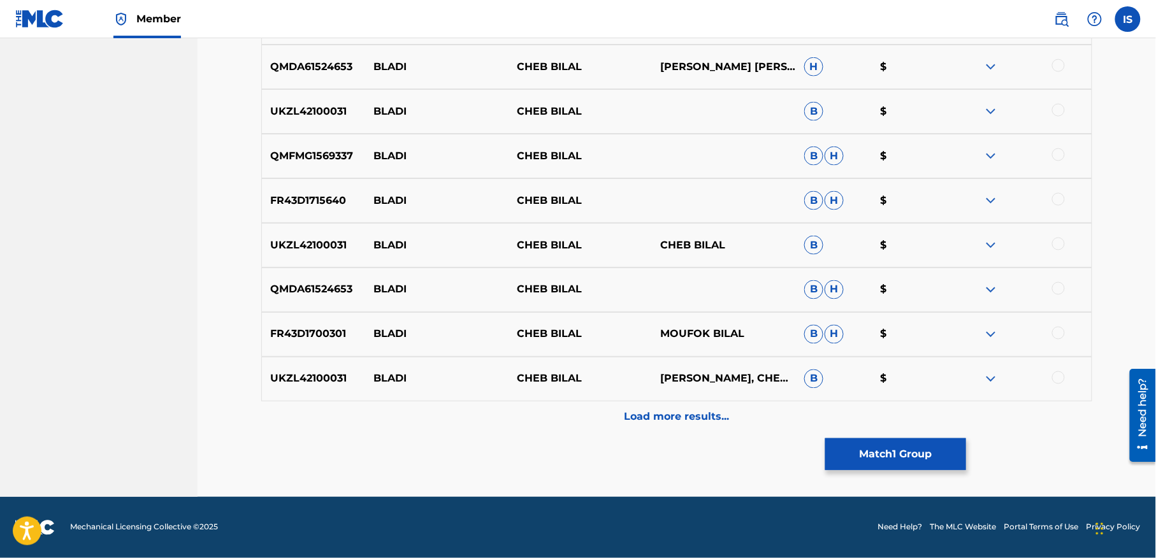
click at [639, 414] on p "Load more results..." at bounding box center [677, 417] width 105 height 15
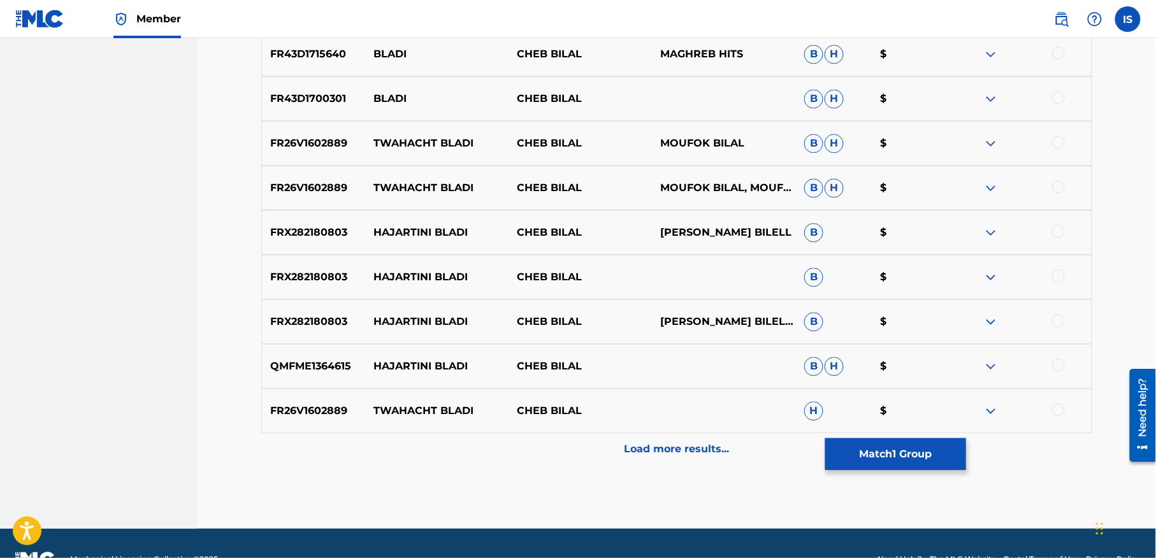
scroll to position [1053, 0]
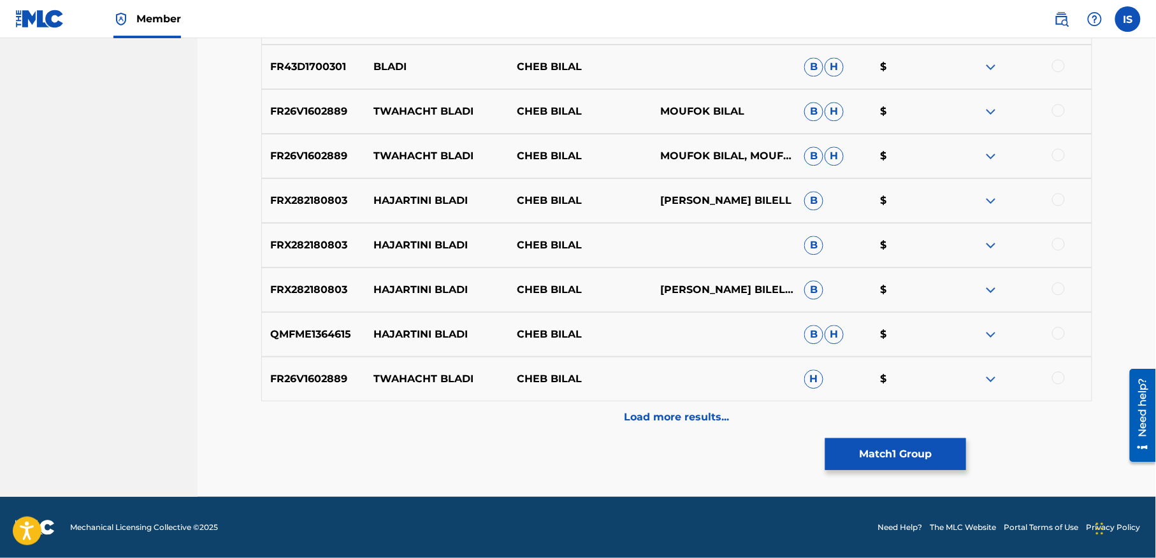
click at [639, 414] on p "Load more results..." at bounding box center [677, 417] width 105 height 15
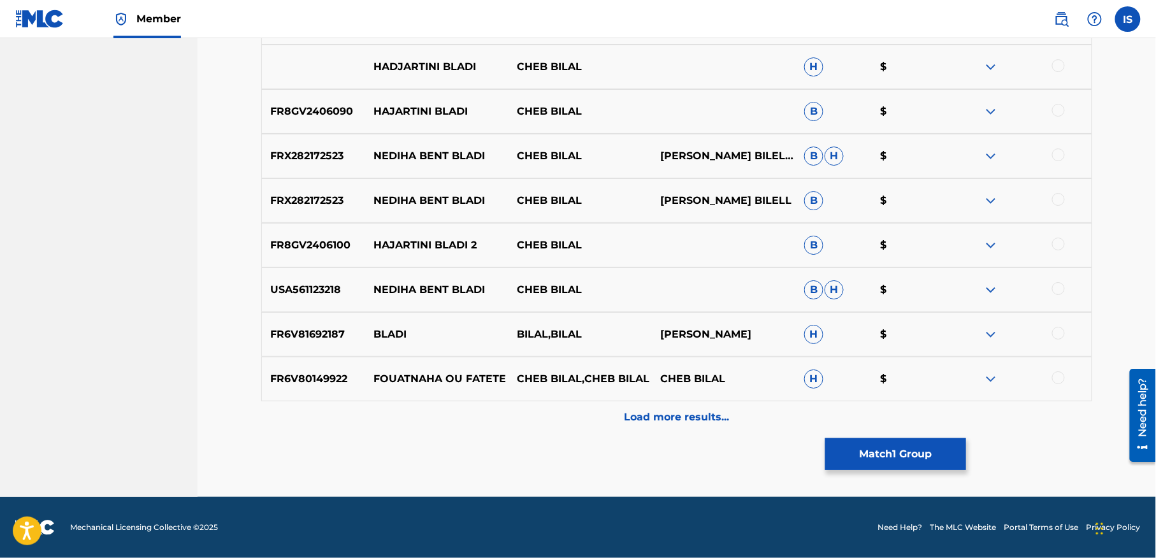
scroll to position [1499, 0]
drag, startPoint x: 888, startPoint y: 465, endPoint x: 852, endPoint y: 452, distance: 38.7
click at [852, 452] on button "Match 1 Group" at bounding box center [895, 454] width 141 height 32
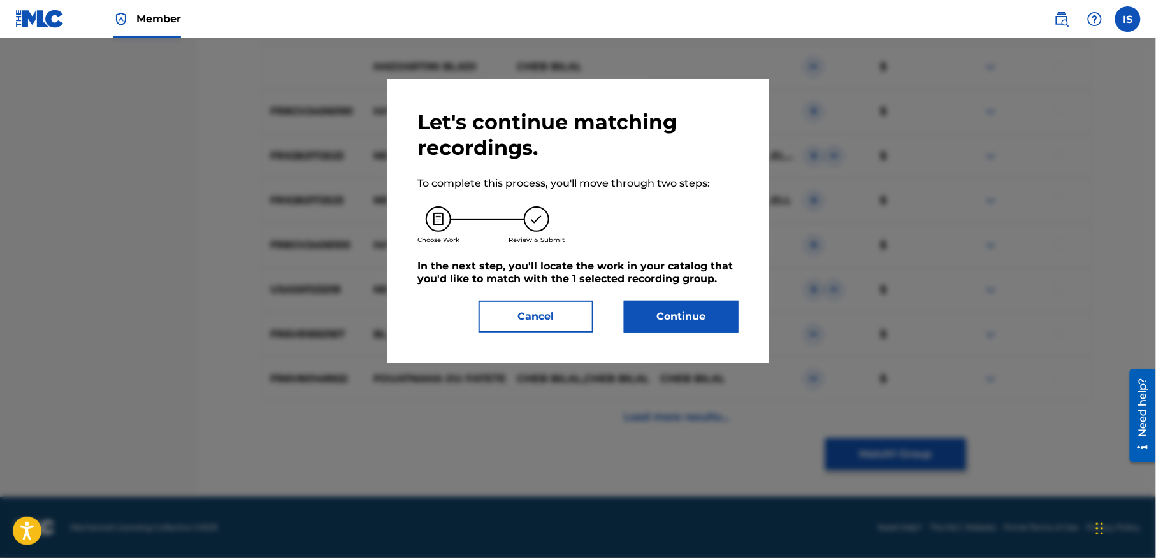
click at [638, 322] on button "Continue" at bounding box center [681, 317] width 115 height 32
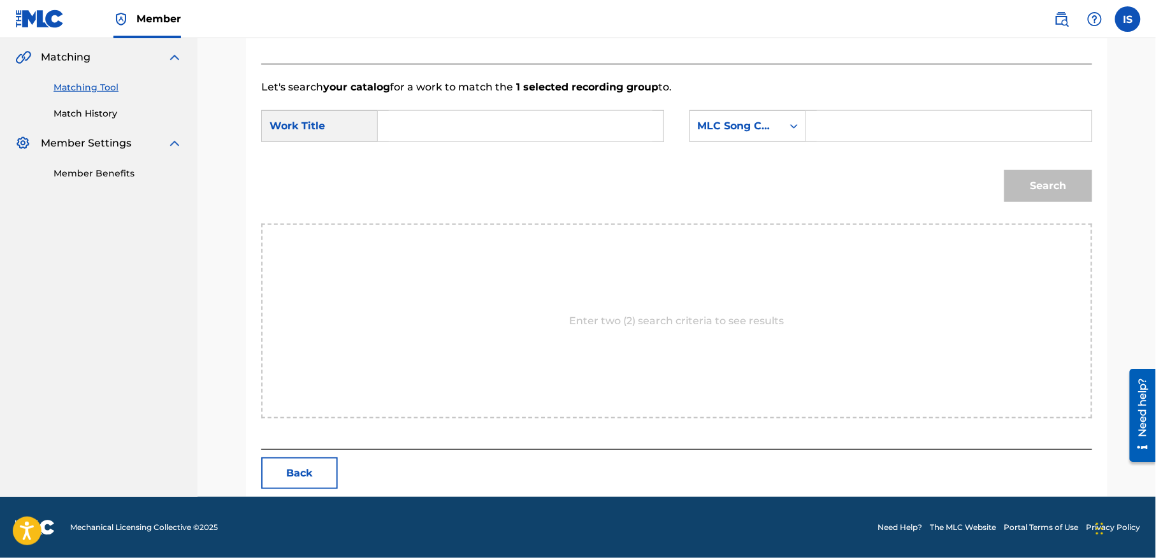
scroll to position [291, 0]
drag, startPoint x: 507, startPoint y: 98, endPoint x: 493, endPoint y: 135, distance: 40.4
drag, startPoint x: 493, startPoint y: 135, endPoint x: 452, endPoint y: 122, distance: 42.7
click at [452, 122] on input "Search Form" at bounding box center [521, 126] width 264 height 31
paste input "TFAKART BLADI (OU LHOUMA)"
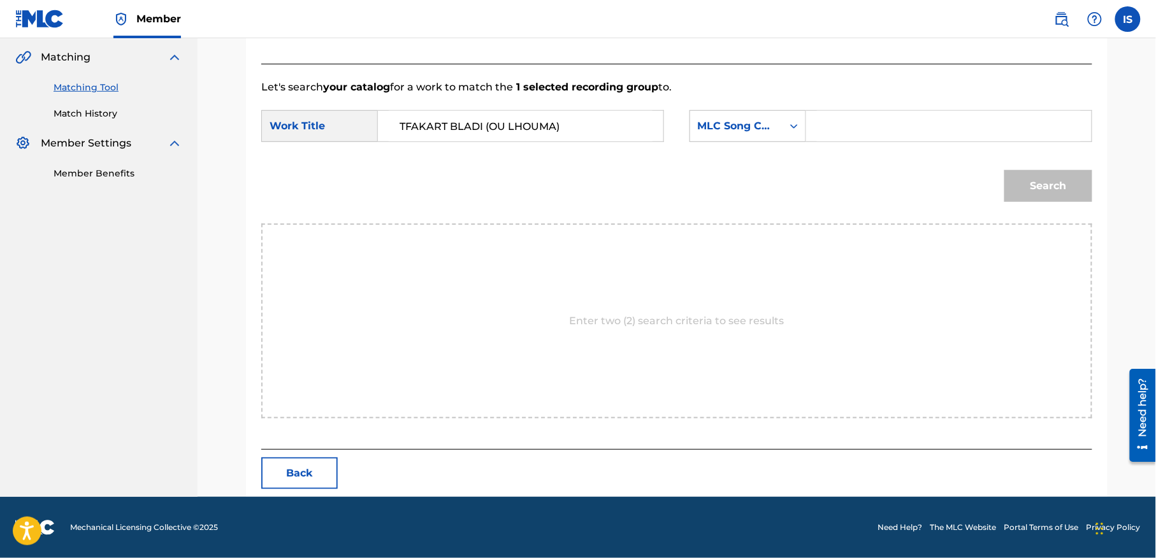
type input "TFAKART BLADI (OU LHOUMA)"
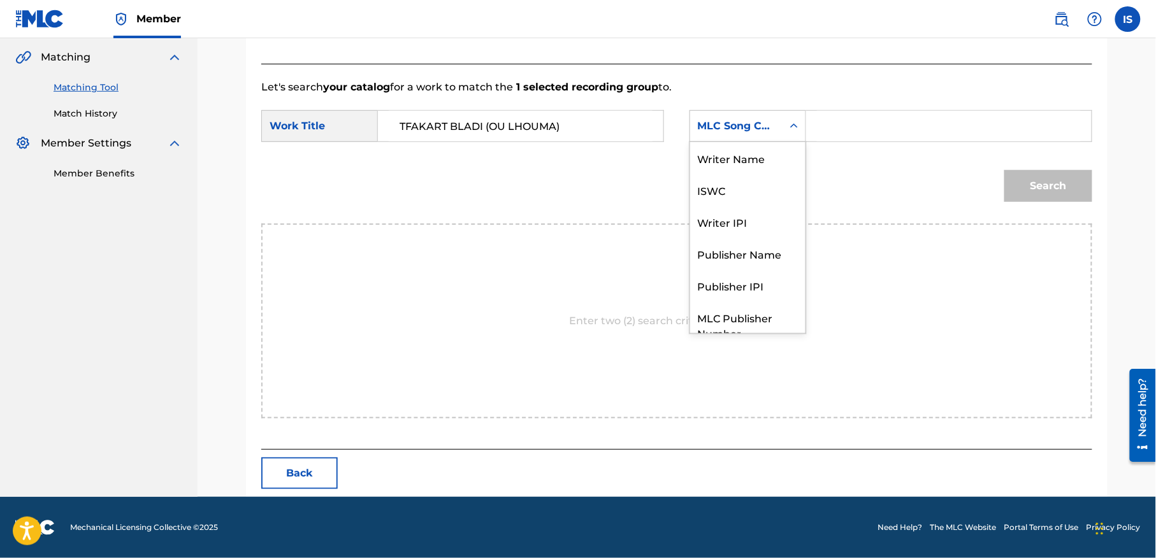
drag, startPoint x: 869, startPoint y: 123, endPoint x: 739, endPoint y: 129, distance: 130.1
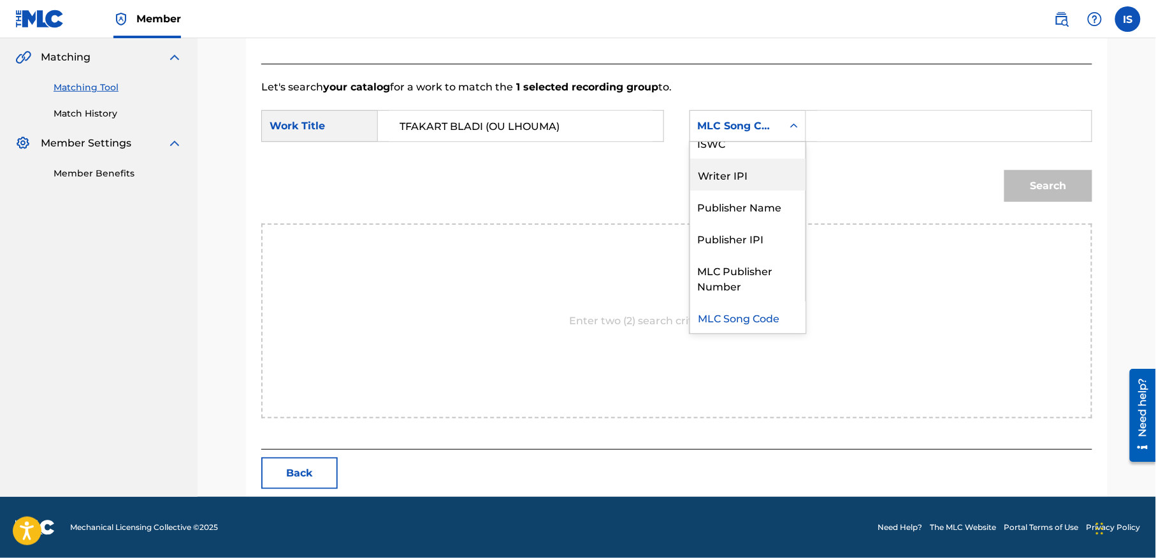
drag, startPoint x: 739, startPoint y: 129, endPoint x: 710, endPoint y: 164, distance: 45.7
click at [710, 164] on div "Writer IPI" at bounding box center [747, 175] width 115 height 32
drag, startPoint x: 765, startPoint y: 130, endPoint x: 745, endPoint y: 170, distance: 44.5
click at [745, 170] on div "MLC Song Code" at bounding box center [747, 175] width 115 height 32
drag, startPoint x: 791, startPoint y: 133, endPoint x: 822, endPoint y: 110, distance: 39.1
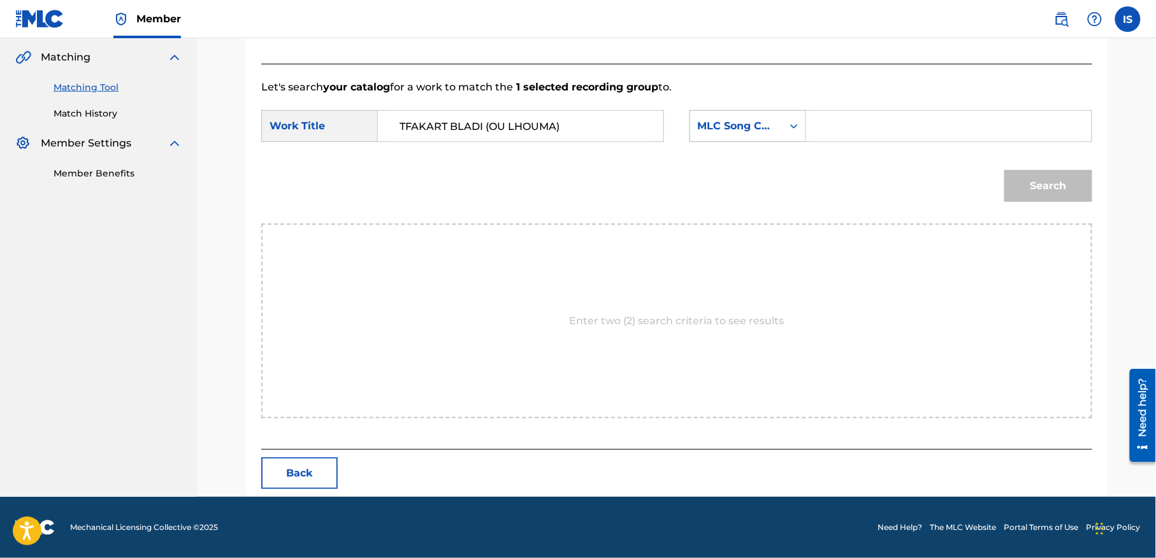
drag, startPoint x: 822, startPoint y: 110, endPoint x: 799, endPoint y: 126, distance: 28.8
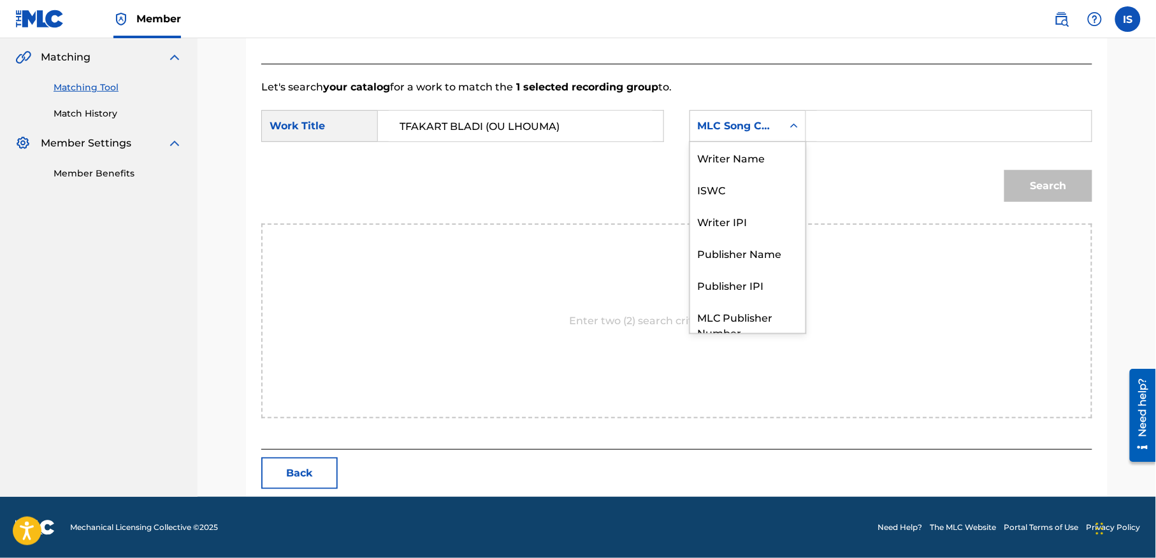
scroll to position [0, 0]
click at [748, 163] on div "Writer Name" at bounding box center [747, 158] width 115 height 32
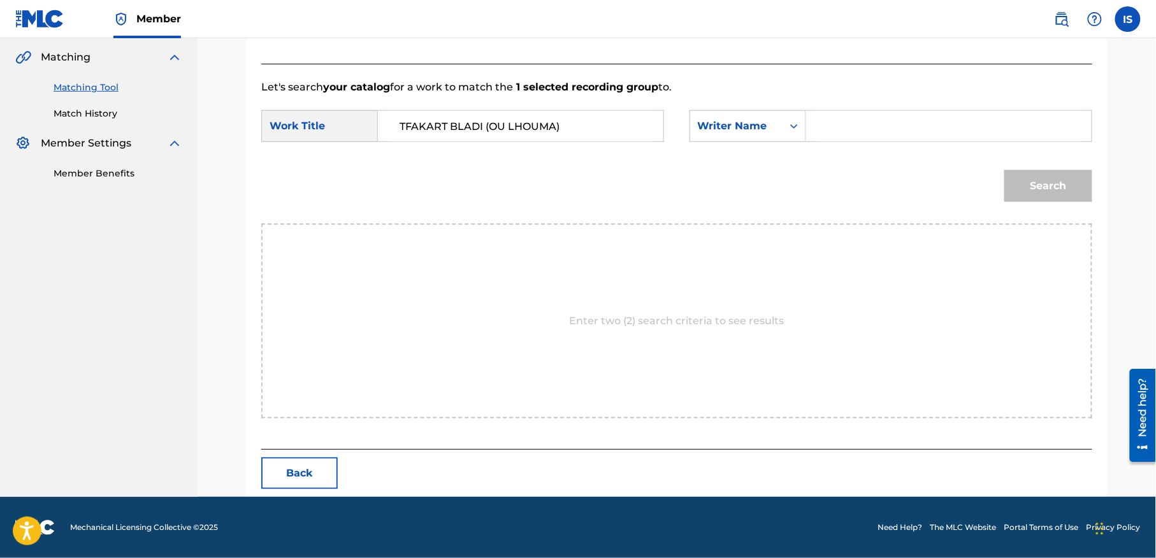
click at [867, 125] on input "Search Form" at bounding box center [949, 126] width 264 height 31
type input "moufok"
click at [1040, 190] on button "Search" at bounding box center [1048, 186] width 88 height 32
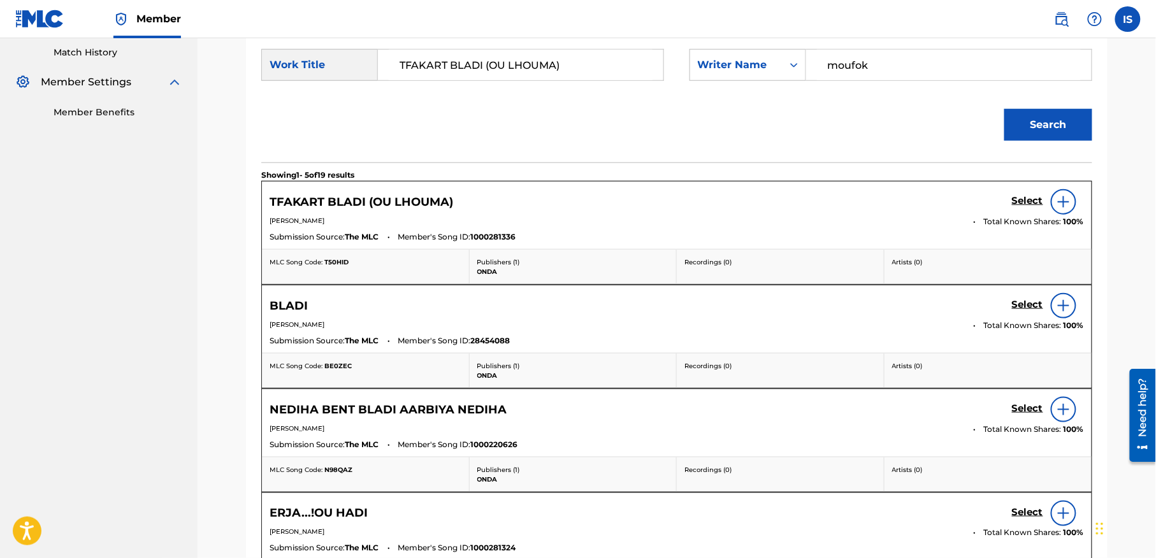
scroll to position [352, 0]
click at [1020, 203] on h5 "Select" at bounding box center [1027, 200] width 31 height 12
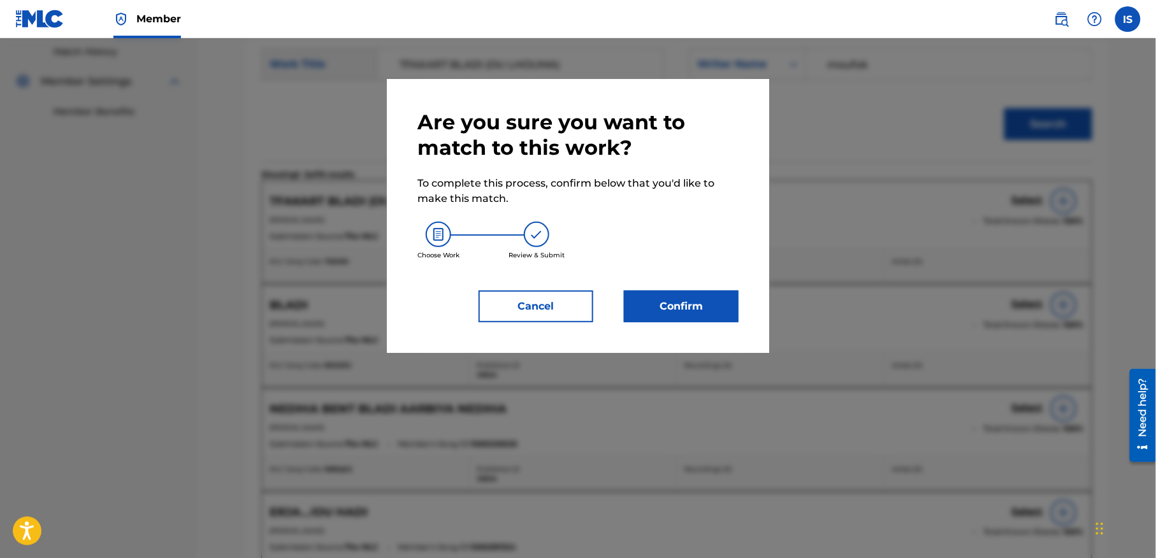
drag, startPoint x: 701, startPoint y: 302, endPoint x: 674, endPoint y: 306, distance: 27.0
click at [674, 306] on button "Confirm" at bounding box center [681, 307] width 115 height 32
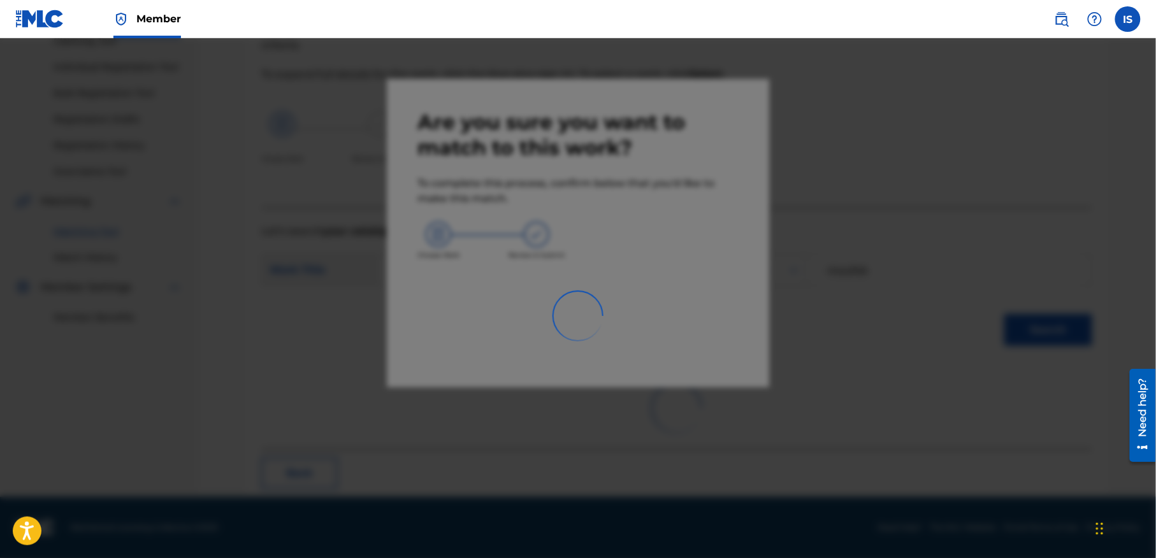
scroll to position [40, 0]
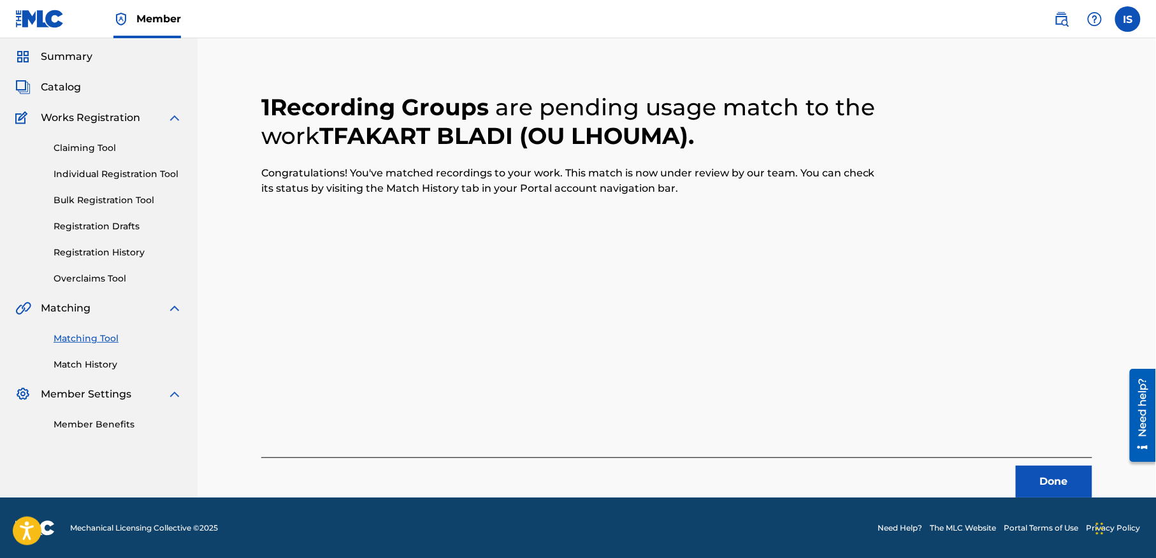
click at [1035, 468] on button "Done" at bounding box center [1054, 482] width 76 height 32
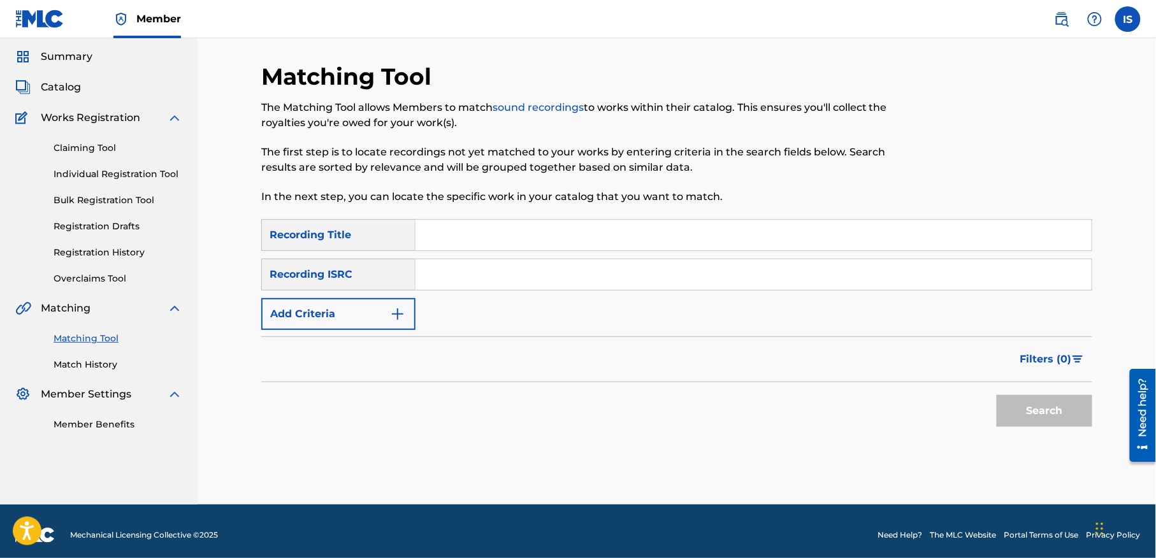
drag, startPoint x: 466, startPoint y: 243, endPoint x: 442, endPoint y: 240, distance: 24.4
click at [442, 240] on input "Search Form" at bounding box center [754, 235] width 676 height 31
paste input "NAALE CHITANE"
type input "NAALE CHITANE"
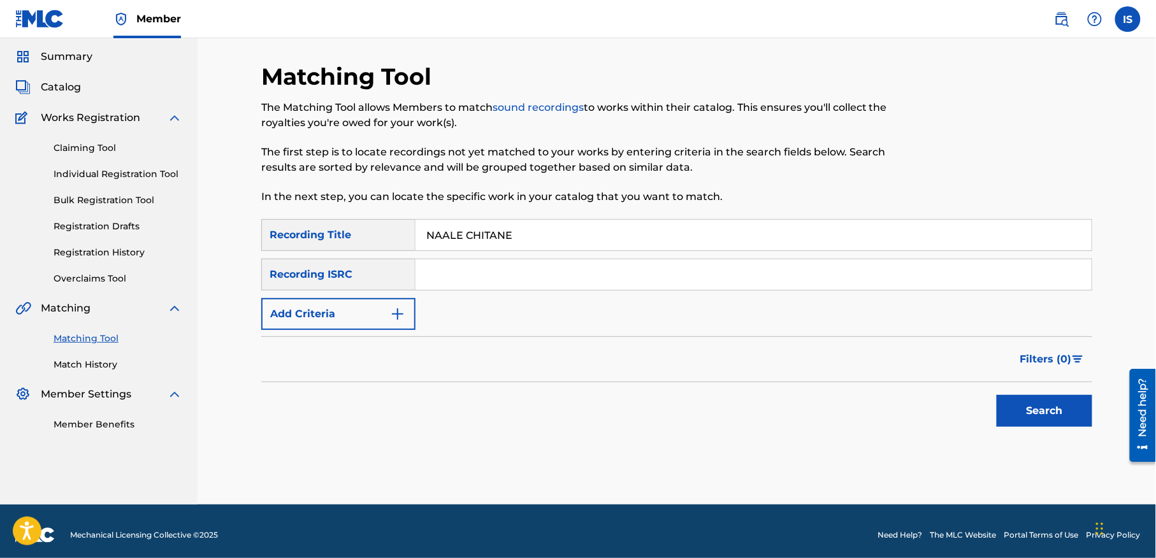
drag, startPoint x: 350, startPoint y: 311, endPoint x: 331, endPoint y: 312, distance: 19.1
click at [331, 312] on button "Add Criteria" at bounding box center [338, 314] width 154 height 32
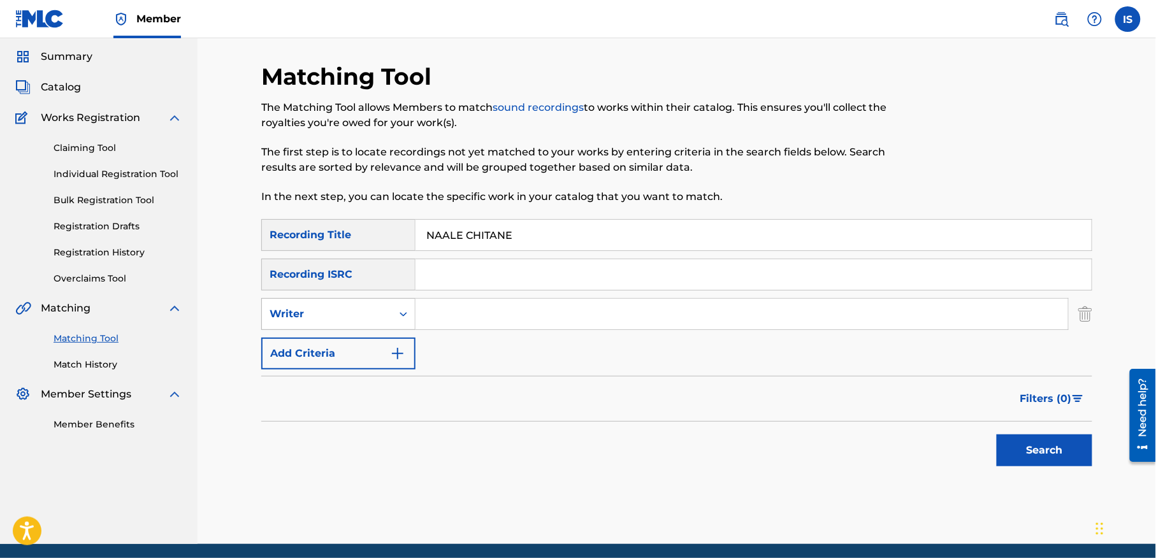
click at [358, 299] on div "Writer" at bounding box center [338, 314] width 154 height 32
click at [355, 340] on div "Recording Artist" at bounding box center [338, 346] width 153 height 32
click at [490, 314] on input "Search Form" at bounding box center [742, 314] width 653 height 31
type input "cheb bilal"
click at [1018, 460] on button "Search" at bounding box center [1045, 451] width 96 height 32
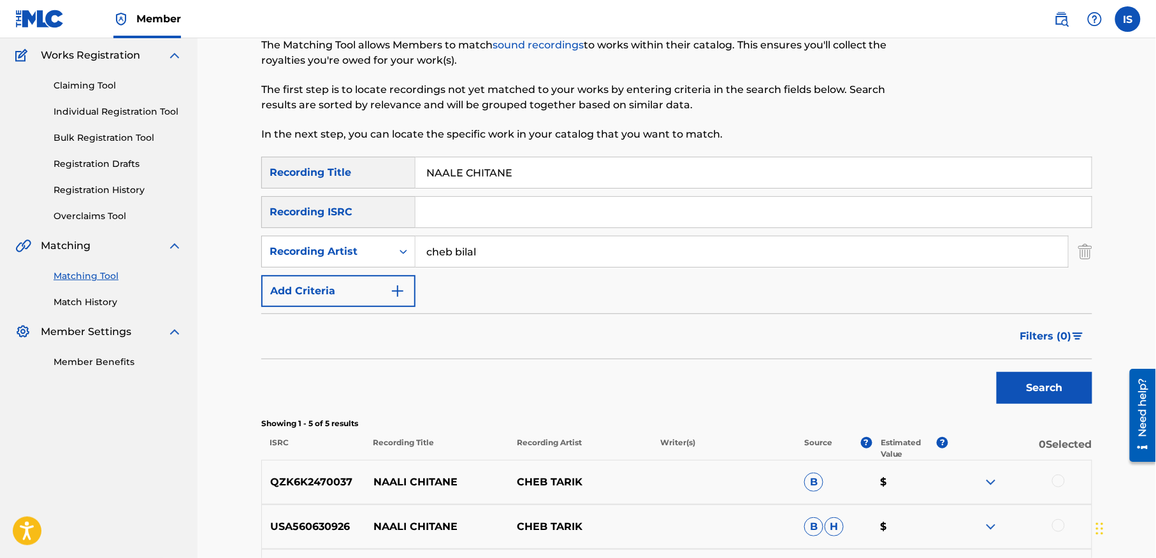
scroll to position [100, 0]
click at [460, 178] on input "NAALE CHITANE" at bounding box center [754, 174] width 676 height 31
click at [997, 374] on button "Search" at bounding box center [1045, 390] width 96 height 32
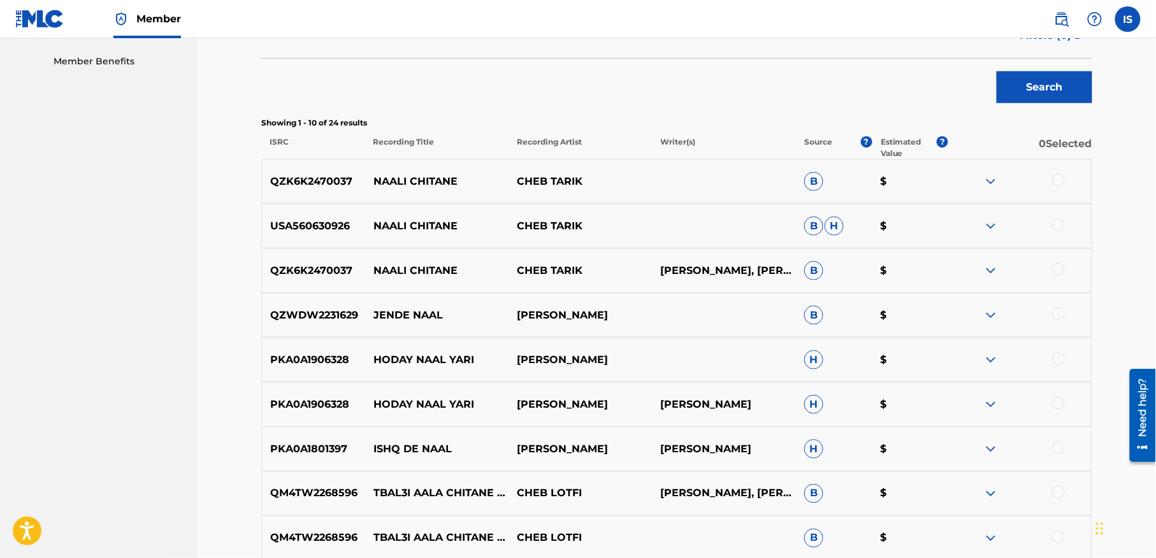
drag, startPoint x: 460, startPoint y: 178, endPoint x: 460, endPoint y: 194, distance: 15.3
click at [460, 194] on div "QZK6K2470037 NAALI CHITANE CHEB TARIK B $" at bounding box center [676, 181] width 831 height 45
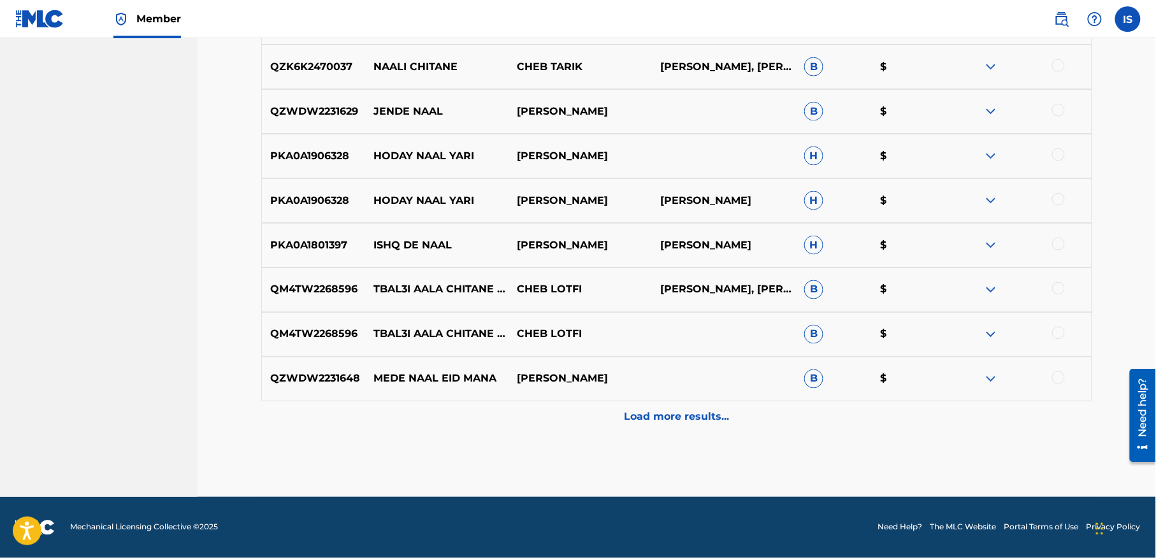
scroll to position [0, 0]
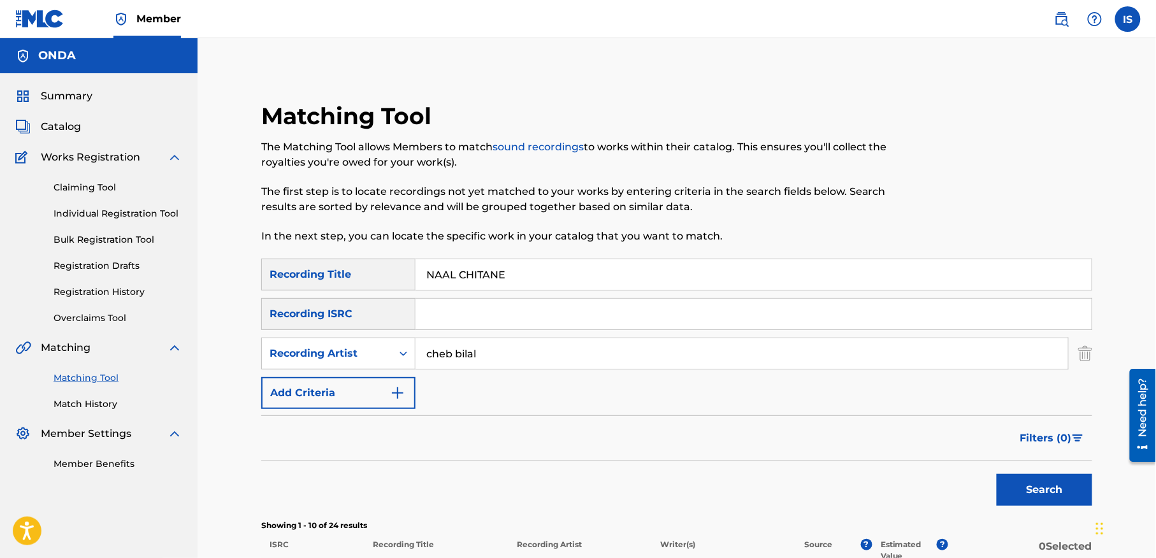
click at [440, 271] on input "NAAL CHITANE" at bounding box center [754, 274] width 676 height 31
type input "CHITANE"
click at [997, 474] on button "Search" at bounding box center [1045, 490] width 96 height 32
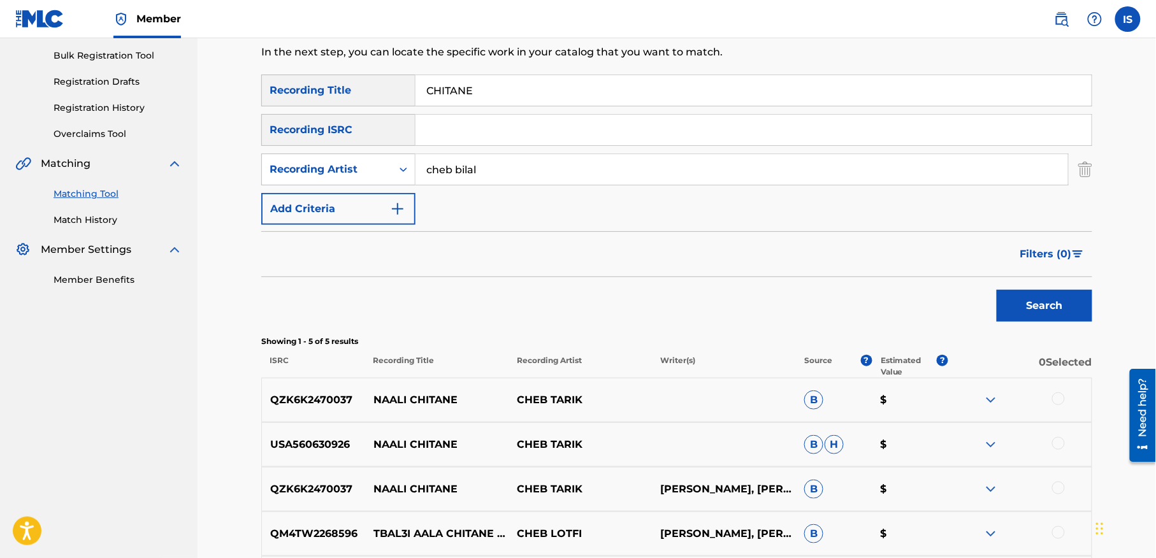
scroll to position [164, 0]
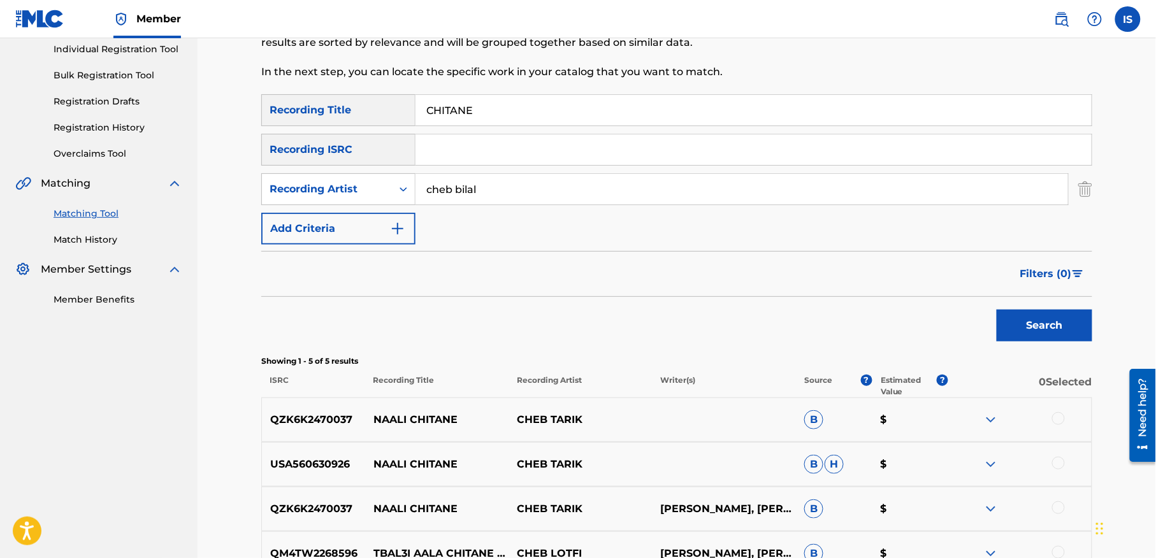
click at [1045, 332] on button "Search" at bounding box center [1045, 326] width 96 height 32
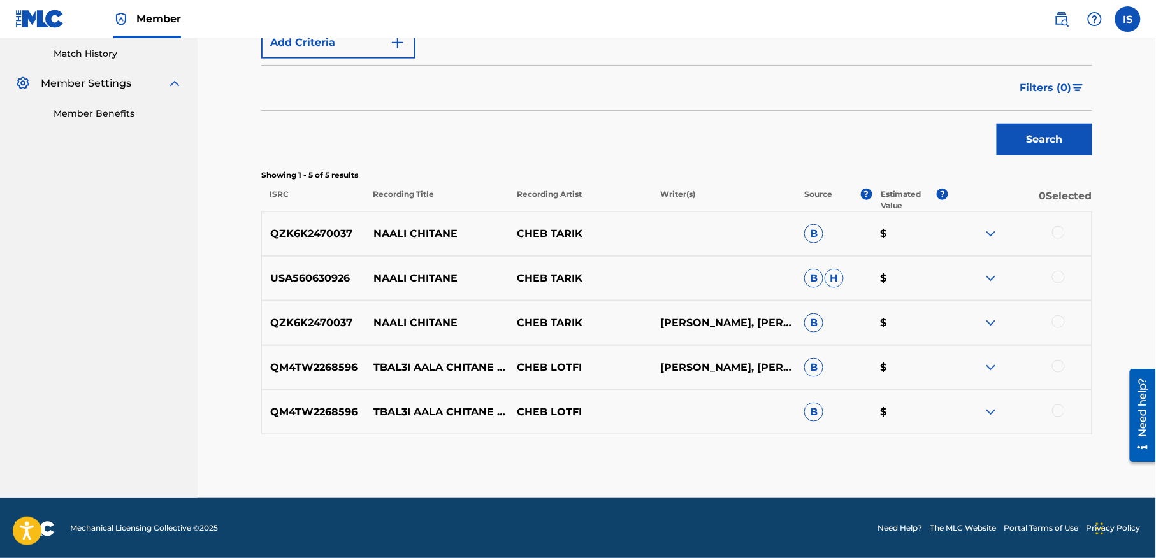
scroll to position [352, 0]
